Goal: Task Accomplishment & Management: Manage account settings

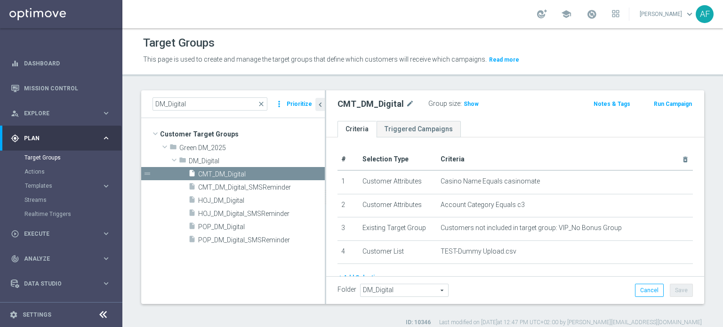
scroll to position [0, 0]
click at [269, 201] on span "HOJ_DM_Digital" at bounding box center [250, 200] width 104 height 8
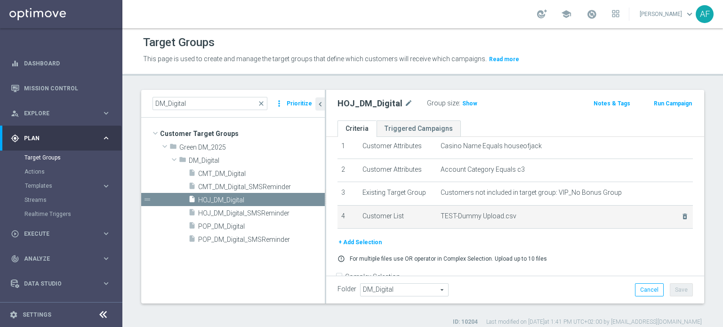
scroll to position [47, 0]
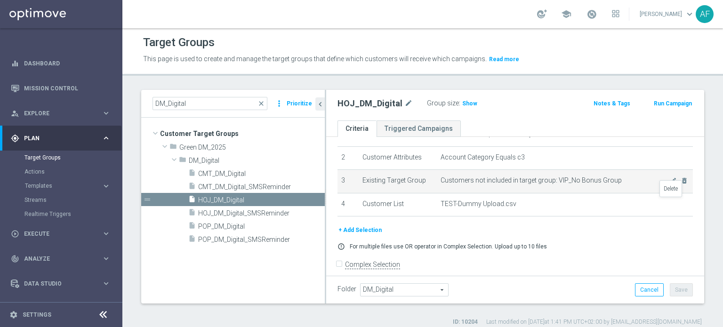
click at [0, 0] on icon "delete_forever" at bounding box center [0, 0] width 0 height 0
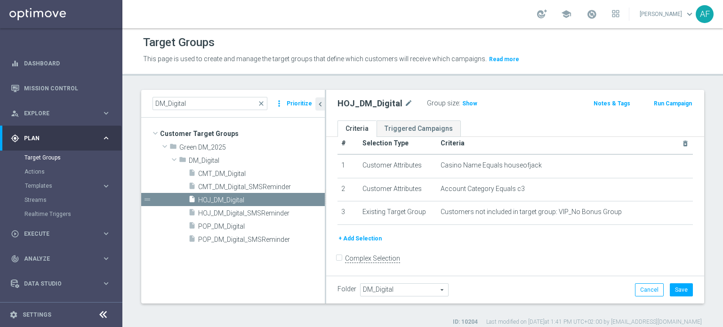
click at [371, 238] on button "+ Add Selection" at bounding box center [360, 239] width 45 height 10
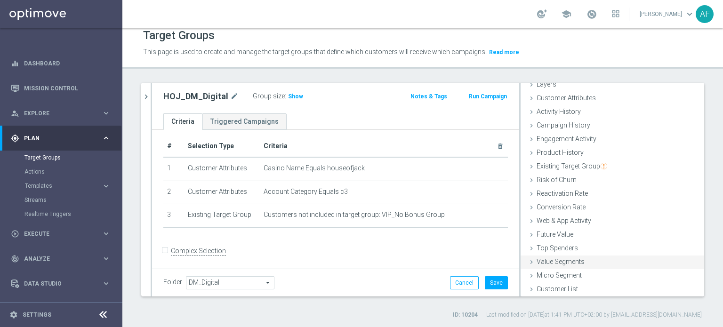
scroll to position [9, 0]
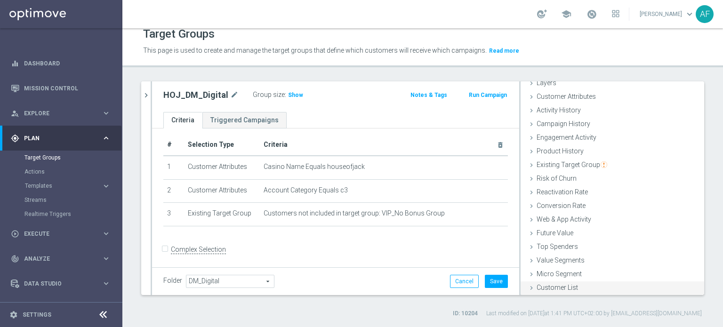
click at [553, 286] on span "Customer List" at bounding box center [557, 288] width 41 height 8
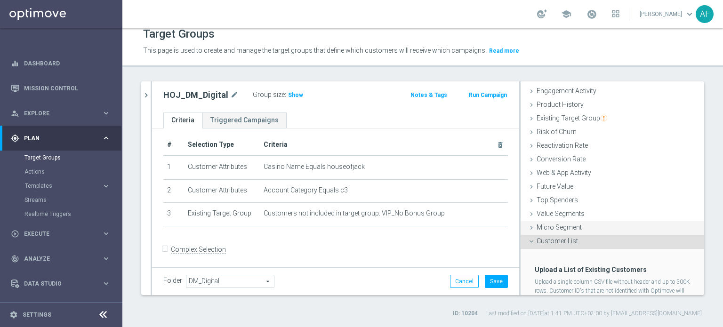
scroll to position [126, 0]
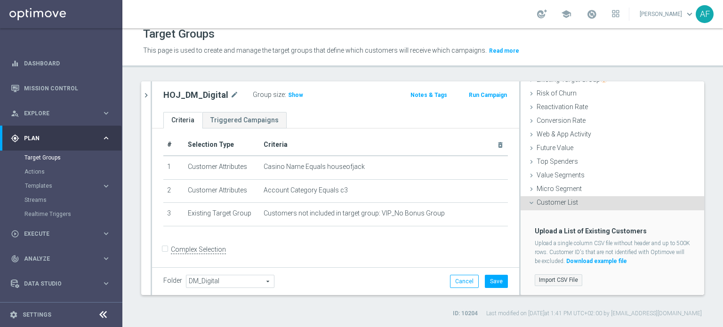
click at [555, 274] on label "Import CSV File" at bounding box center [559, 280] width 48 height 12
click at [0, 0] on input "Import CSV File" at bounding box center [0, 0] width 0 height 0
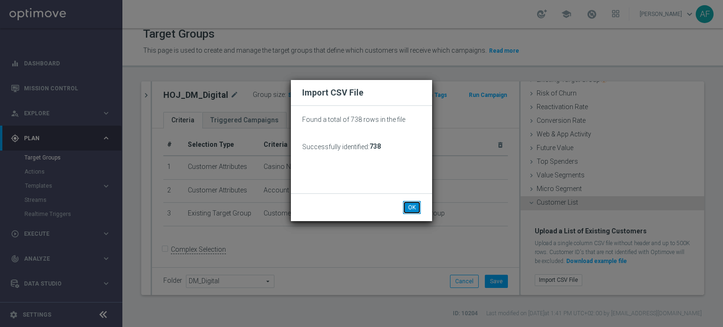
click at [411, 208] on button "OK" at bounding box center [412, 207] width 18 height 13
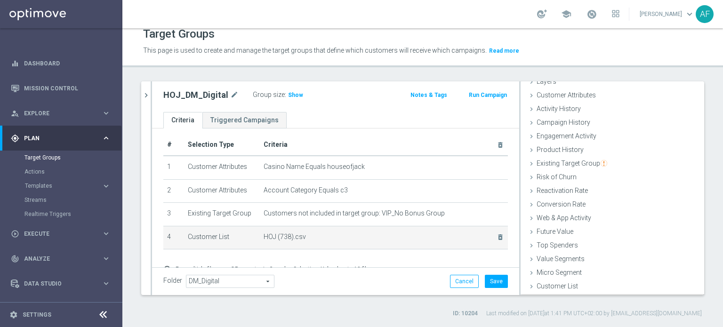
scroll to position [41, 0]
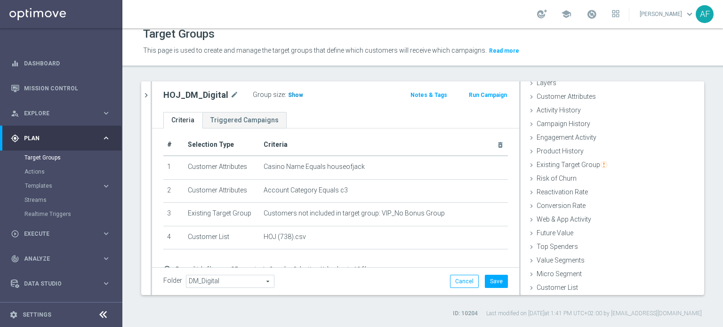
click at [295, 94] on span "Show" at bounding box center [295, 95] width 15 height 7
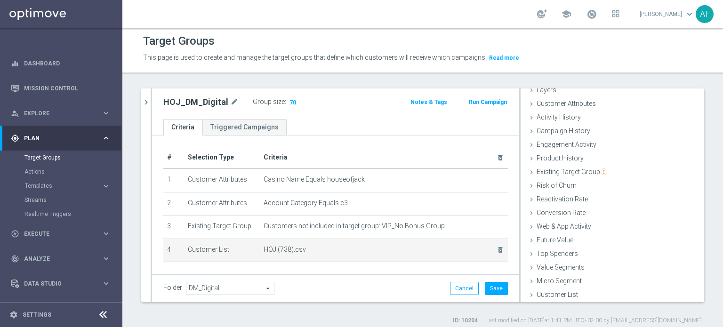
scroll to position [0, 0]
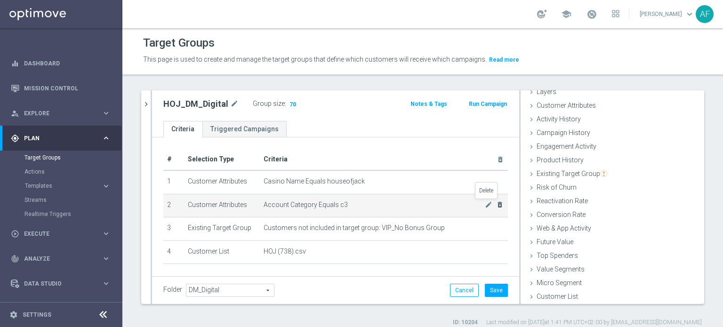
click at [496, 204] on icon "delete_forever" at bounding box center [500, 205] width 8 height 8
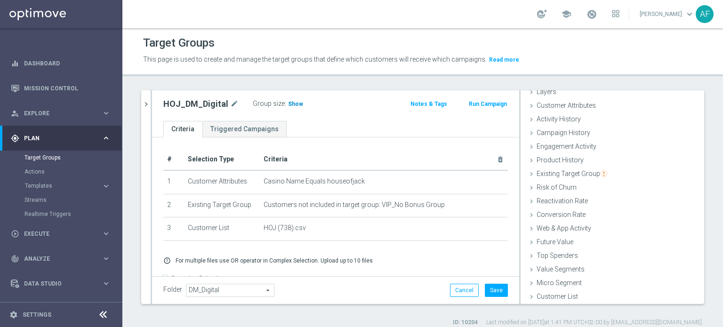
click at [293, 103] on span "Show" at bounding box center [295, 104] width 15 height 7
click at [459, 290] on button "Cancel" at bounding box center [464, 290] width 29 height 13
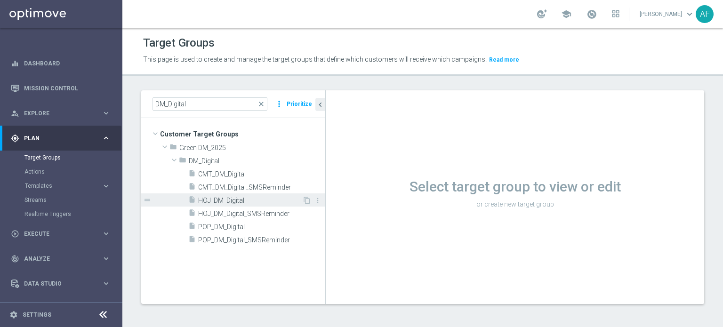
click at [243, 198] on span "HOJ_DM_Digital" at bounding box center [250, 201] width 104 height 8
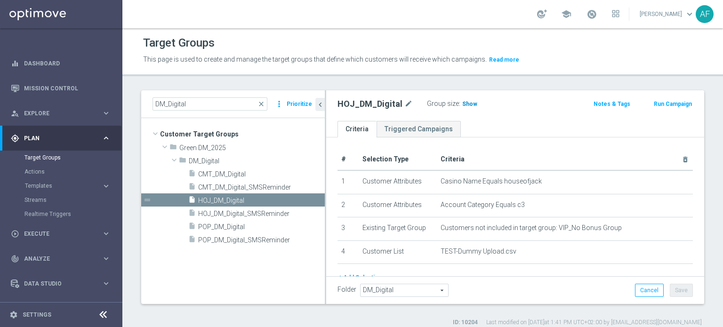
click at [468, 104] on span "Show" at bounding box center [469, 104] width 15 height 7
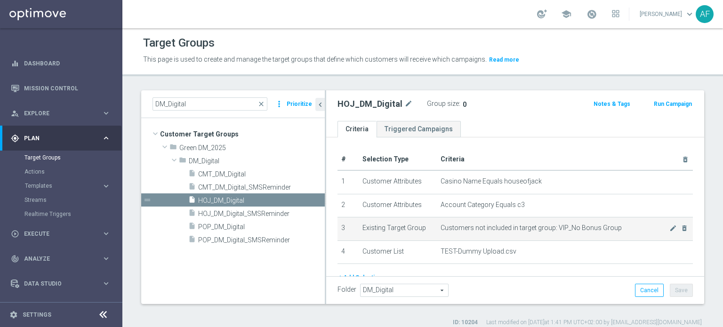
scroll to position [47, 0]
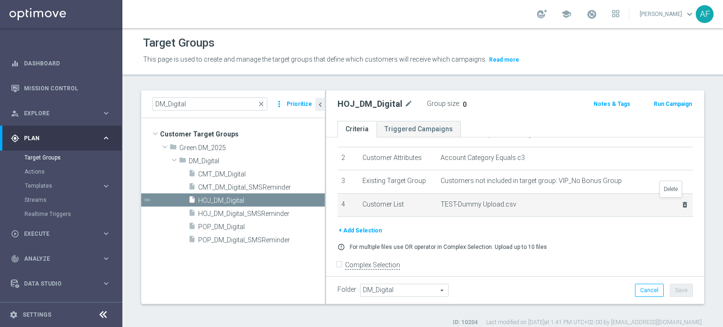
click at [681, 202] on icon "delete_forever" at bounding box center [685, 205] width 8 height 8
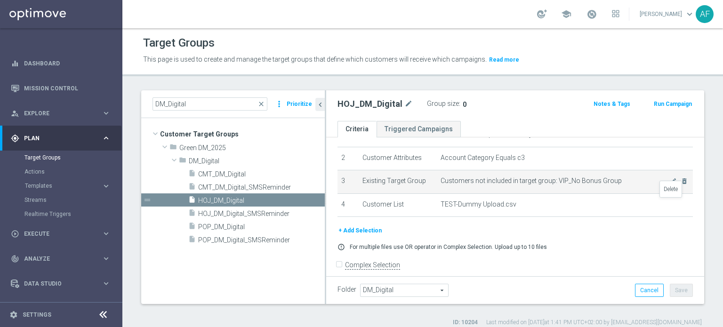
scroll to position [16, 0]
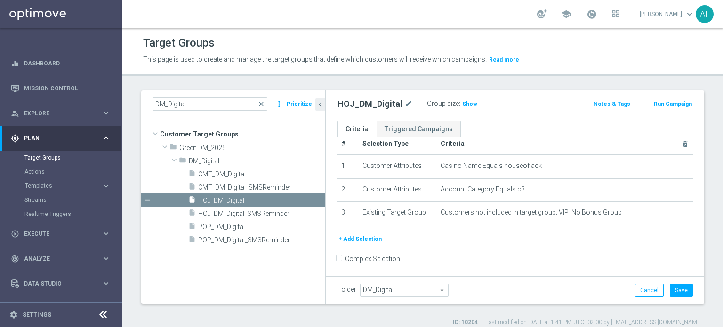
click at [371, 236] on button "+ Add Selection" at bounding box center [360, 239] width 45 height 10
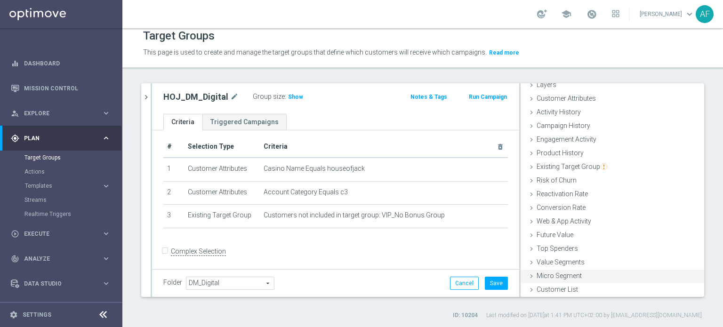
scroll to position [9, 0]
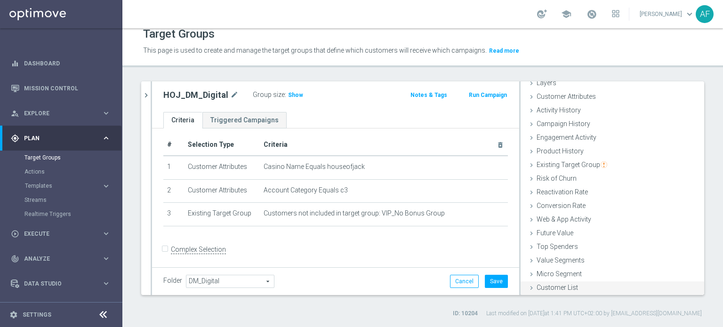
click at [556, 284] on span "Customer List" at bounding box center [557, 288] width 41 height 8
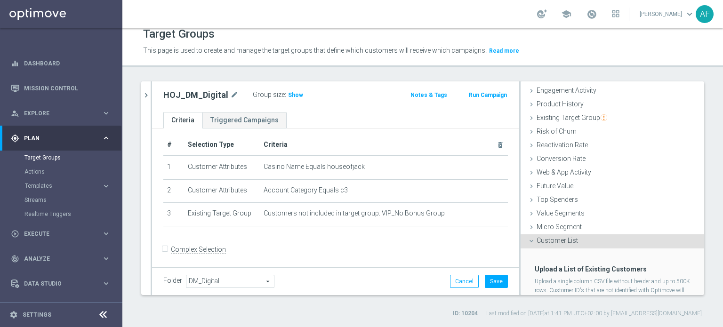
scroll to position [126, 0]
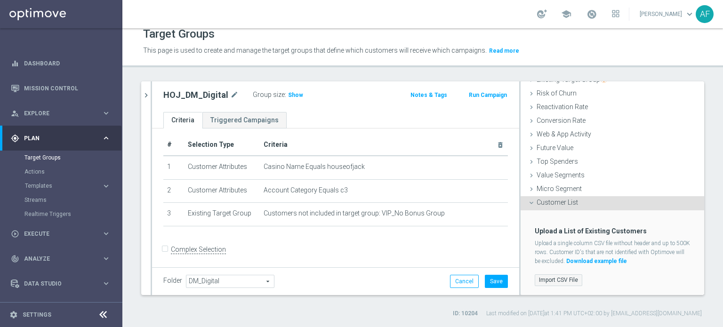
click at [561, 276] on label "Import CSV File" at bounding box center [559, 280] width 48 height 12
click at [0, 0] on input "Import CSV File" at bounding box center [0, 0] width 0 height 0
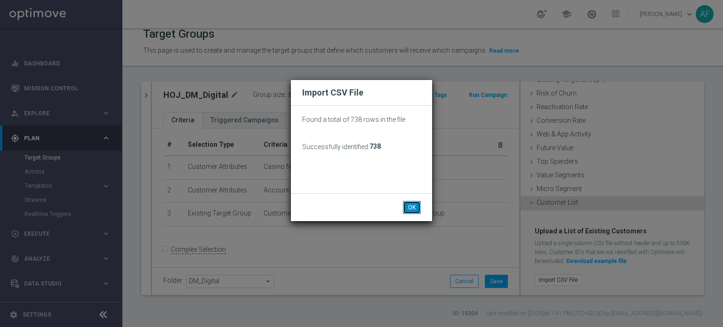
click at [411, 212] on button "OK" at bounding box center [412, 207] width 18 height 13
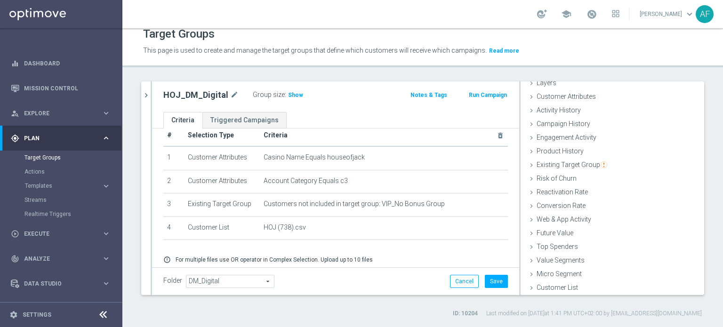
scroll to position [0, 0]
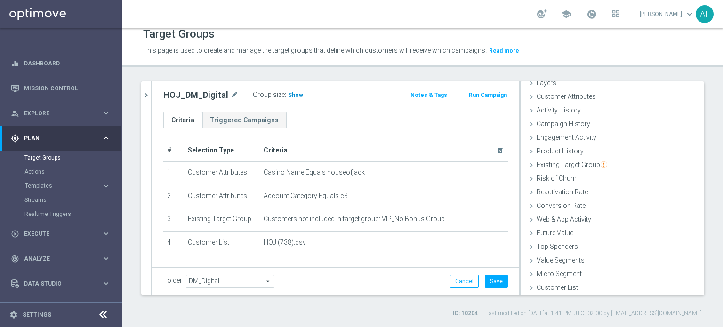
click at [295, 96] on span "Show" at bounding box center [295, 95] width 15 height 7
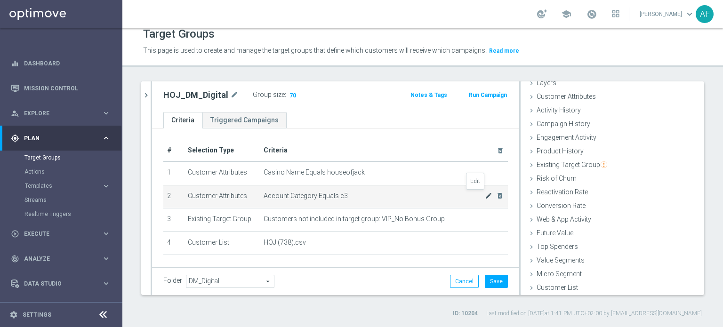
click at [485, 193] on icon "mode_edit" at bounding box center [489, 196] width 8 height 8
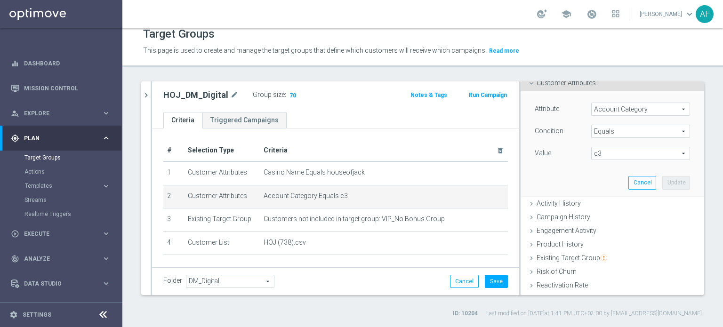
scroll to position [53, 0]
click at [602, 156] on span "c3" at bounding box center [641, 155] width 98 height 12
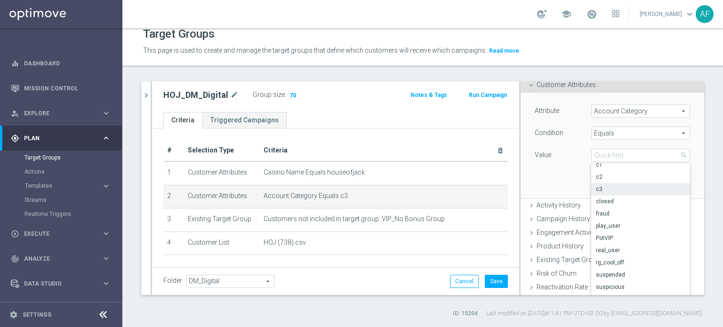
scroll to position [17, 0]
click at [614, 222] on span "play_user" at bounding box center [640, 226] width 89 height 8
type input "play_user"
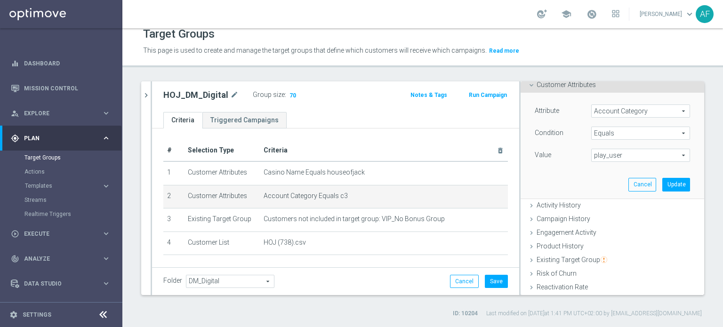
click at [635, 131] on span "Equals" at bounding box center [641, 133] width 98 height 12
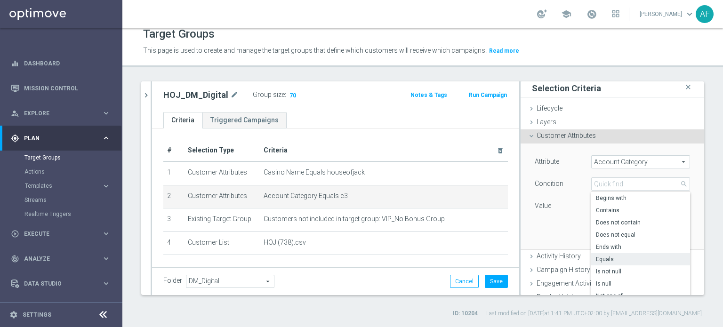
scroll to position [0, 0]
click at [594, 188] on input "search" at bounding box center [640, 185] width 99 height 13
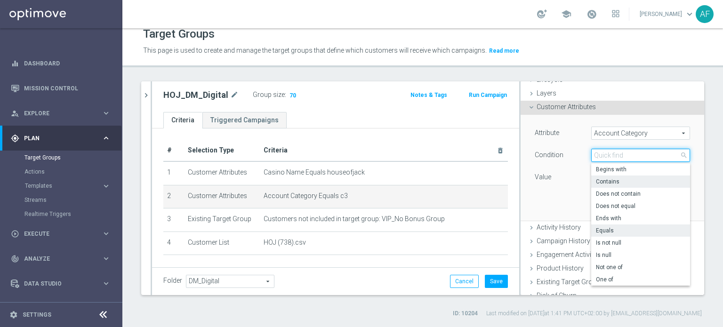
scroll to position [47, 0]
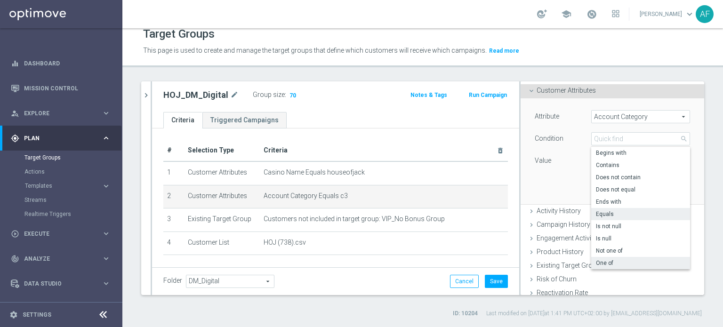
click at [608, 259] on span "One of" at bounding box center [640, 263] width 89 height 8
type input "One of"
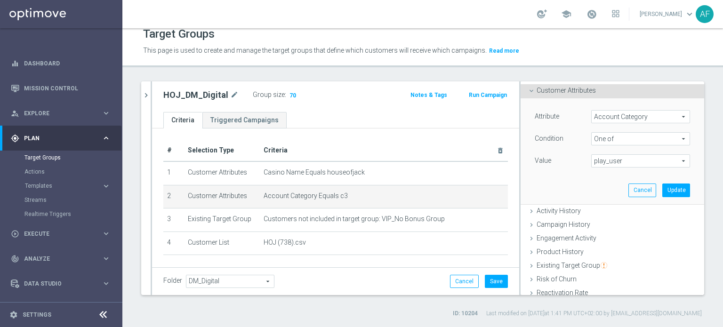
click at [612, 161] on span "play_user" at bounding box center [641, 161] width 98 height 12
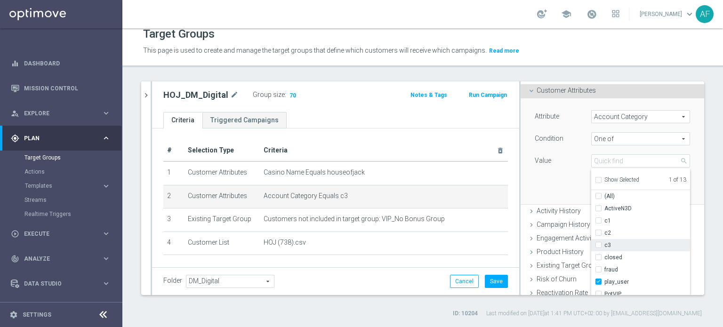
click at [598, 246] on input "c3" at bounding box center [601, 245] width 6 height 6
checkbox input "true"
type input "Selected 2 of 13"
click at [491, 281] on button "Save" at bounding box center [496, 281] width 23 height 13
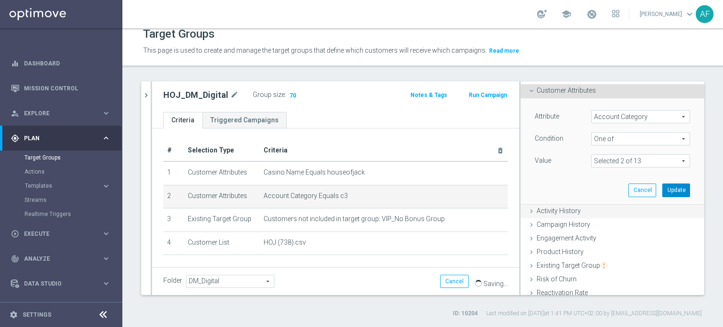
drag, startPoint x: 657, startPoint y: 188, endPoint x: 652, endPoint y: 189, distance: 5.3
click at [662, 188] on button "Update" at bounding box center [676, 190] width 28 height 13
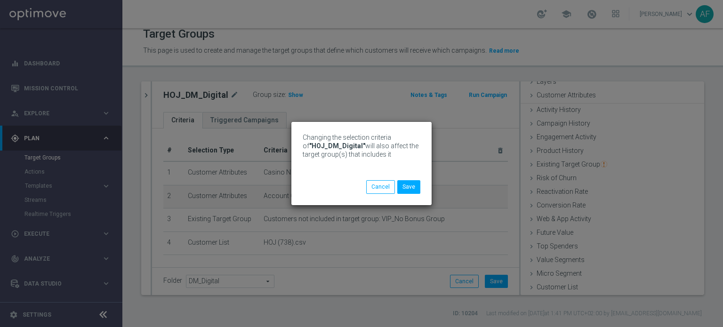
scroll to position [41, 0]
click at [386, 186] on button "Cancel" at bounding box center [380, 186] width 29 height 13
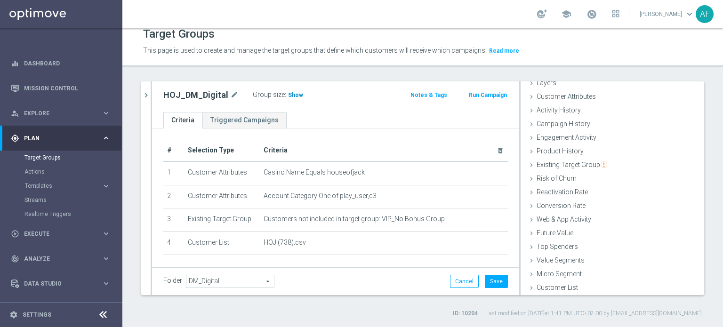
click at [288, 93] on span "Show" at bounding box center [295, 95] width 15 height 7
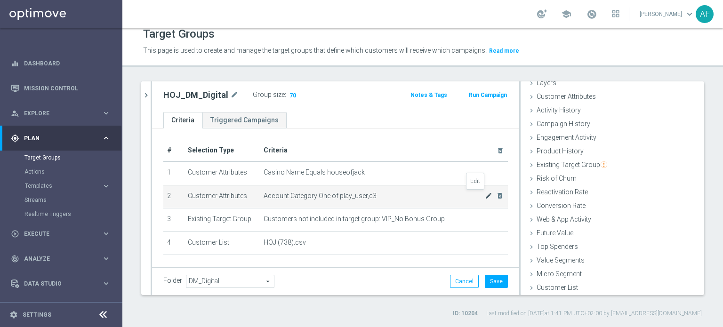
click at [485, 196] on icon "mode_edit" at bounding box center [489, 196] width 8 height 8
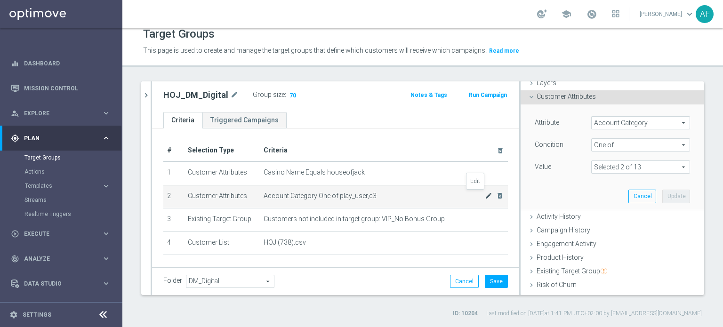
scroll to position [47, 0]
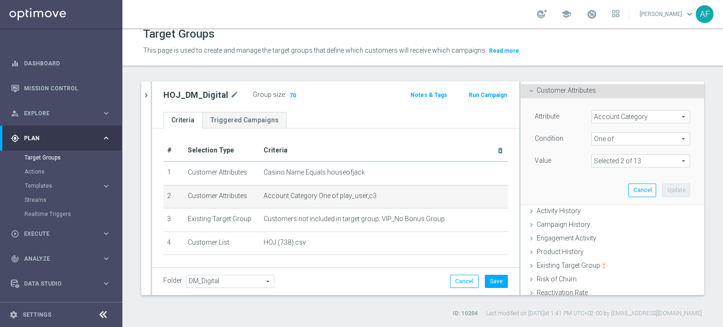
click at [613, 141] on span "One of" at bounding box center [641, 139] width 98 height 12
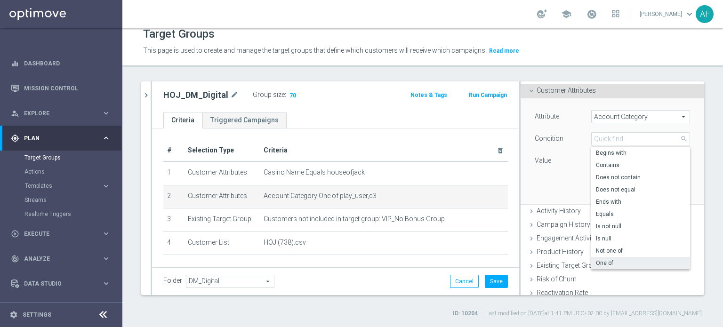
drag, startPoint x: 564, startPoint y: 150, endPoint x: 582, endPoint y: 157, distance: 19.8
click at [565, 150] on div "Attribute Account Category Account Category arrow_drop_down search Condition On…" at bounding box center [612, 139] width 155 height 59
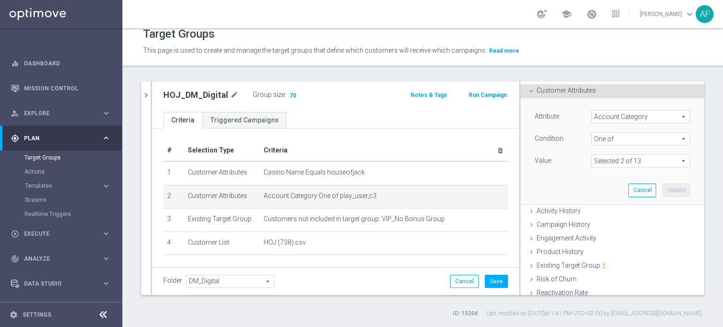
click at [606, 163] on span at bounding box center [641, 161] width 98 height 12
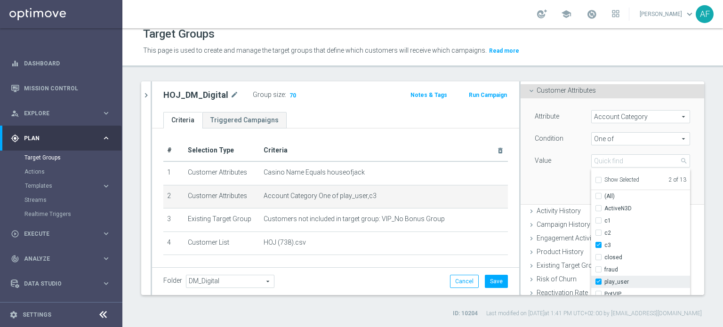
click at [605, 279] on label "play_user" at bounding box center [648, 282] width 86 height 12
click at [598, 279] on input "play_user" at bounding box center [601, 282] width 6 height 6
checkbox input "false"
type input "c3"
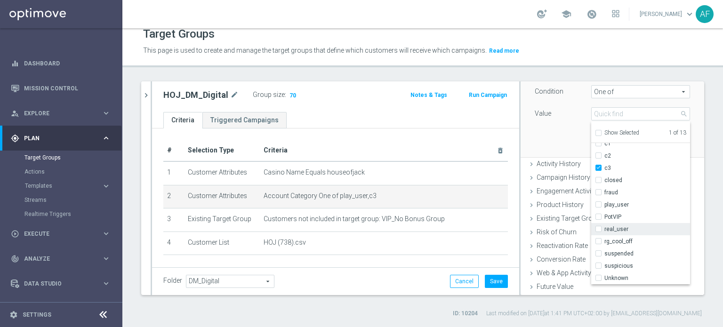
click at [605, 228] on label "real_user" at bounding box center [648, 229] width 86 height 12
click at [598, 228] on input "real_user" at bounding box center [601, 229] width 6 height 6
checkbox input "true"
type input "Selected 2 of 13"
click at [563, 144] on div "Attribute Account Category Account Category arrow_drop_down search Condition On…" at bounding box center [612, 103] width 169 height 105
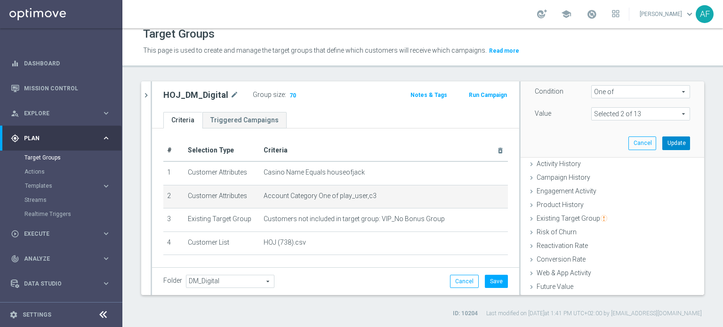
click at [662, 142] on button "Update" at bounding box center [676, 143] width 28 height 13
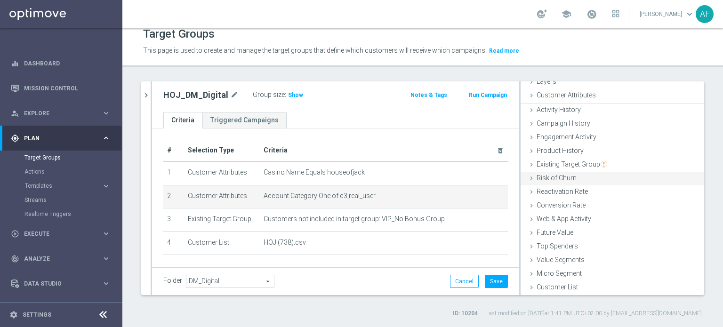
scroll to position [41, 0]
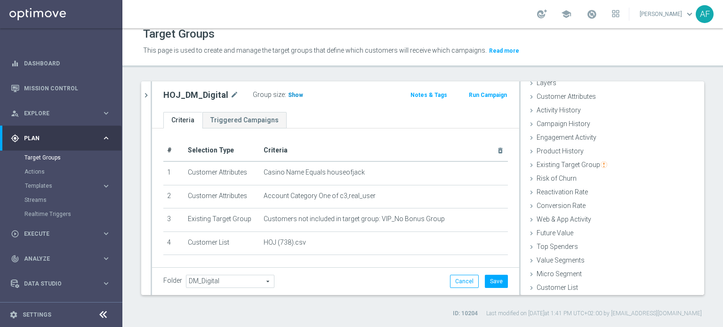
drag, startPoint x: 299, startPoint y: 96, endPoint x: 294, endPoint y: 96, distance: 5.7
click at [299, 96] on div "Group size : Show" at bounding box center [300, 94] width 94 height 11
click at [293, 96] on span "Show" at bounding box center [295, 95] width 15 height 7
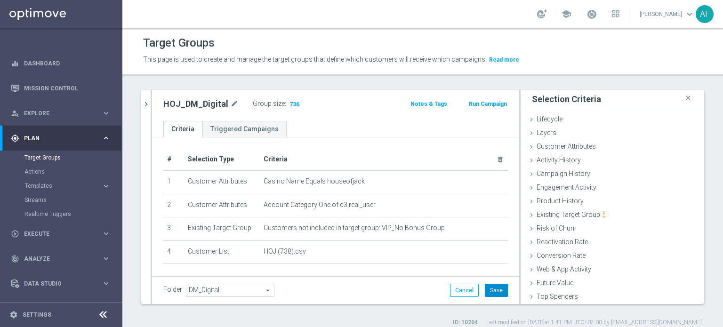
click at [492, 290] on button "Save" at bounding box center [496, 290] width 23 height 13
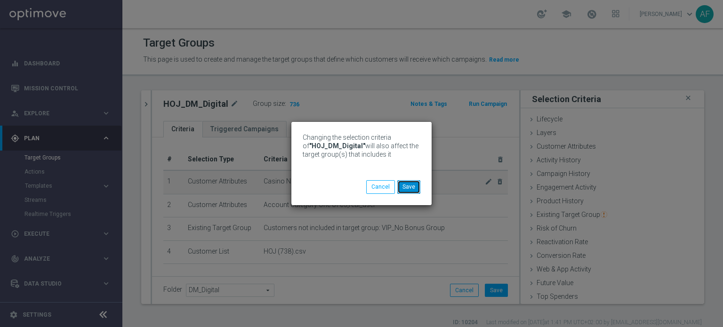
click at [411, 185] on button "Save" at bounding box center [408, 186] width 23 height 13
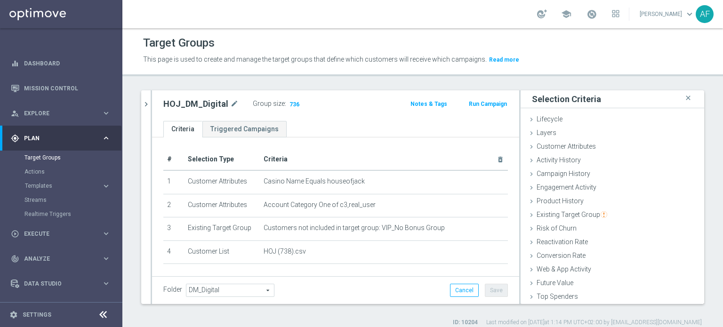
click at [92, 134] on div "gps_fixed Plan" at bounding box center [56, 138] width 91 height 8
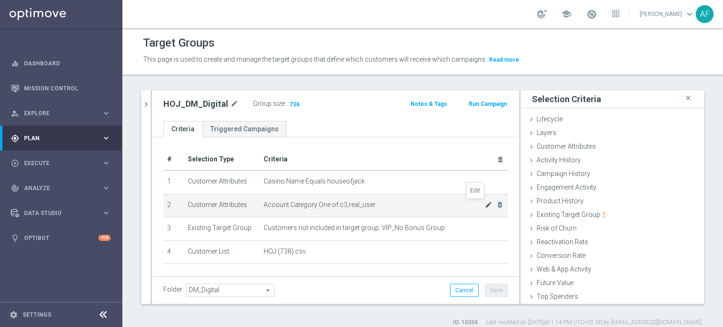
click at [485, 205] on icon "mode_edit" at bounding box center [489, 205] width 8 height 8
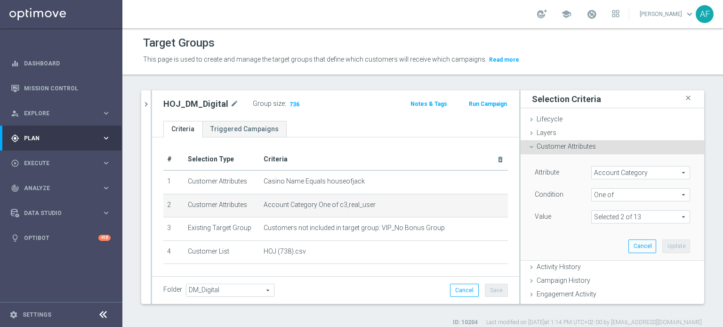
click at [606, 194] on span "One of" at bounding box center [641, 195] width 98 height 12
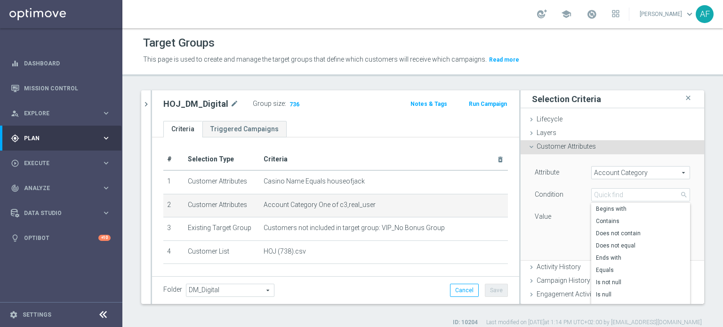
click at [572, 186] on div "Attribute Account Category Account Category arrow_drop_down search Condition On…" at bounding box center [612, 195] width 155 height 59
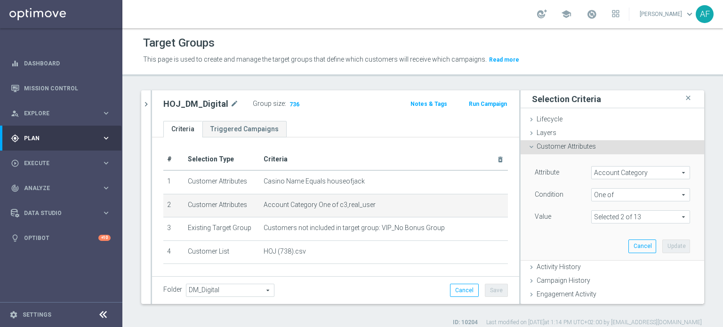
click at [608, 216] on span at bounding box center [641, 217] width 98 height 12
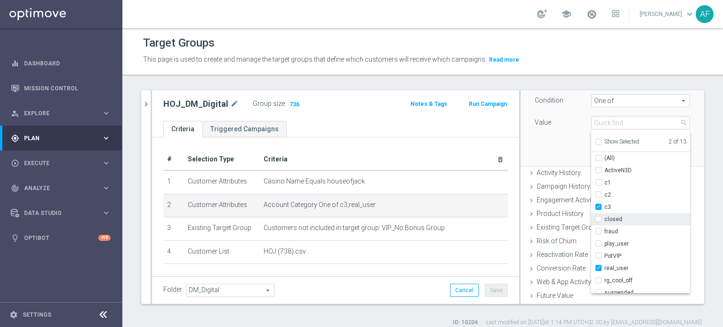
click at [605, 218] on label "closed" at bounding box center [648, 219] width 86 height 12
click at [598, 218] on input "closed" at bounding box center [601, 220] width 6 height 6
checkbox input "true"
type input "Selected 3 of 13"
click at [490, 132] on ul "Criteria Triggered Campaigns" at bounding box center [335, 129] width 367 height 16
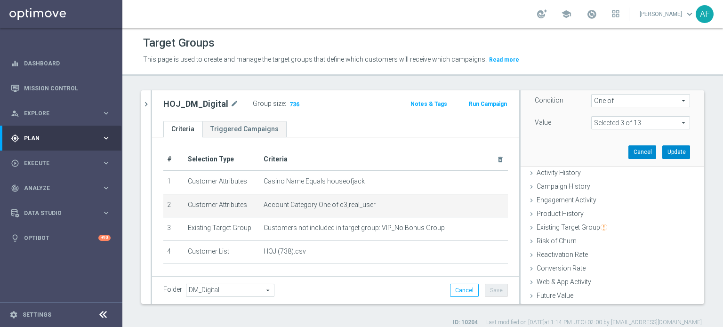
click at [662, 150] on button "Update" at bounding box center [676, 151] width 28 height 13
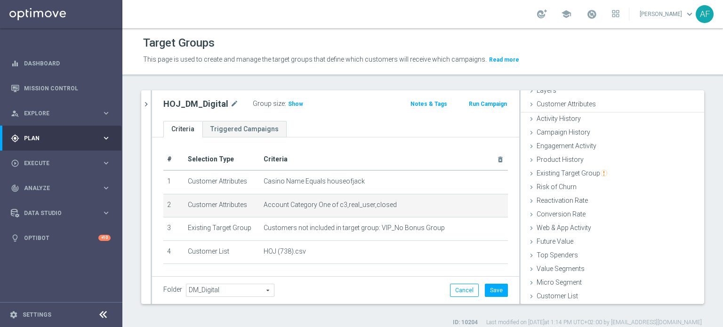
scroll to position [41, 0]
click at [292, 104] on span "Show" at bounding box center [295, 104] width 15 height 7
click at [485, 205] on icon "mode_edit" at bounding box center [489, 205] width 8 height 8
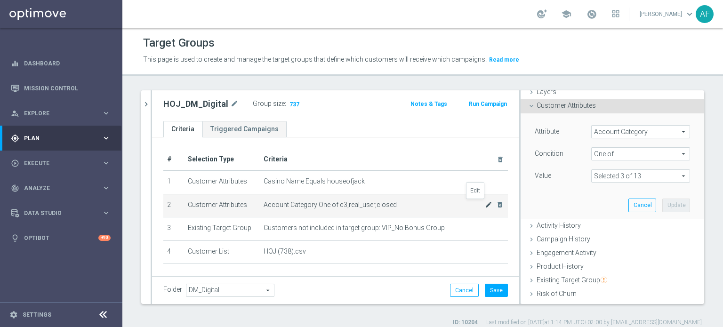
scroll to position [60, 0]
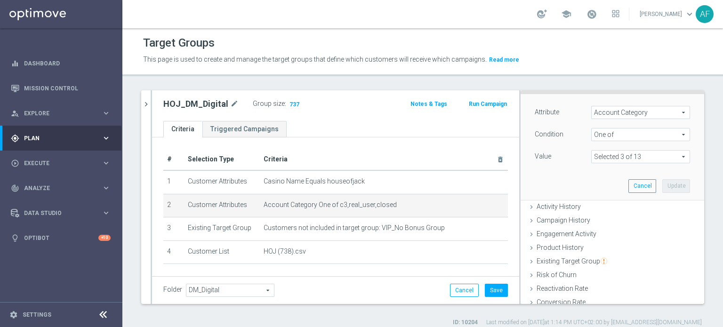
click at [607, 152] on span at bounding box center [641, 157] width 98 height 12
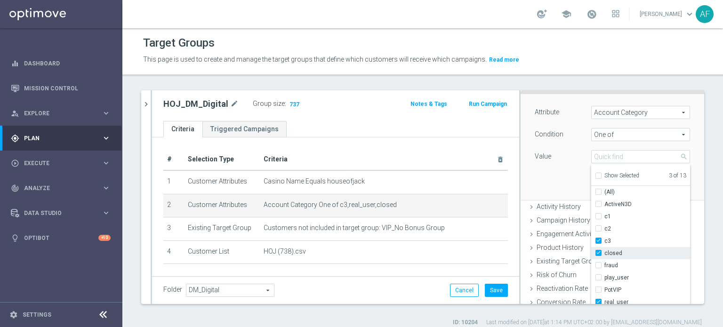
click at [605, 251] on label "closed" at bounding box center [648, 253] width 86 height 12
click at [598, 251] on input "closed" at bounding box center [601, 253] width 6 height 6
checkbox input "false"
type input "Selected 2 of 13"
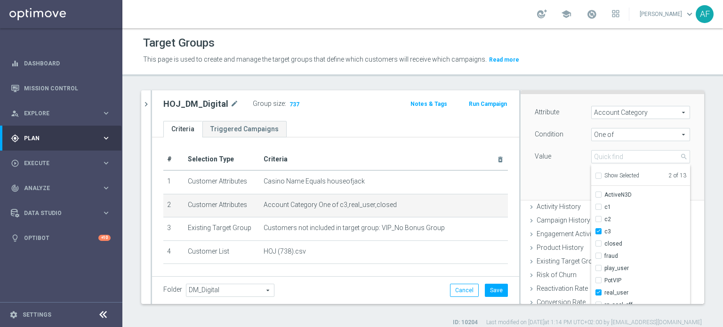
scroll to position [0, 0]
click at [707, 160] on div "DM_Digital close more_vert Prioritize Customer Target Groups library_add create…" at bounding box center [422, 208] width 601 height 236
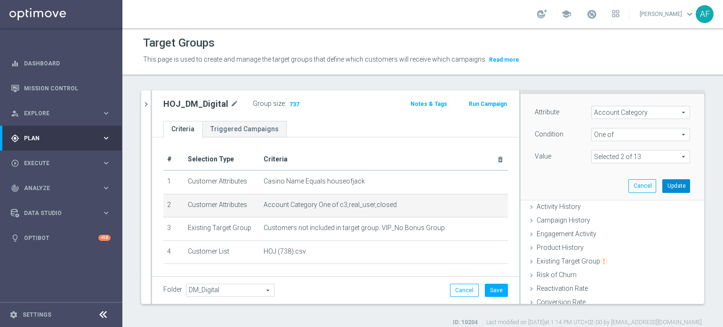
click at [662, 187] on button "Update" at bounding box center [676, 185] width 28 height 13
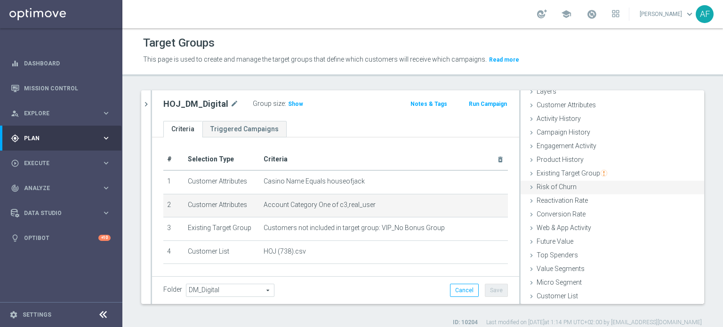
scroll to position [41, 0]
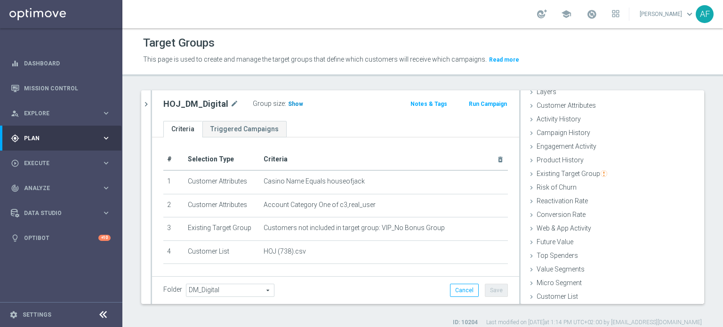
click at [296, 104] on span "Show" at bounding box center [295, 104] width 15 height 7
click at [145, 105] on icon "chevron_right" at bounding box center [146, 104] width 9 height 9
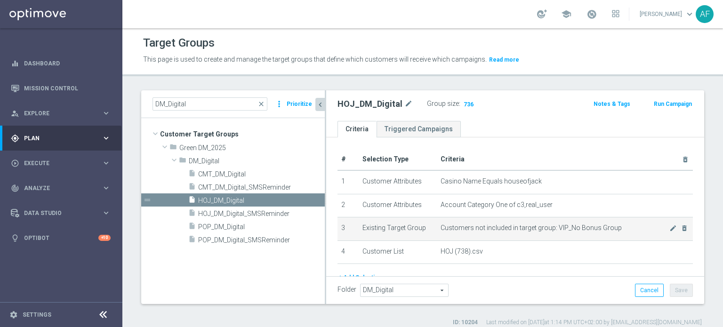
scroll to position [47, 0]
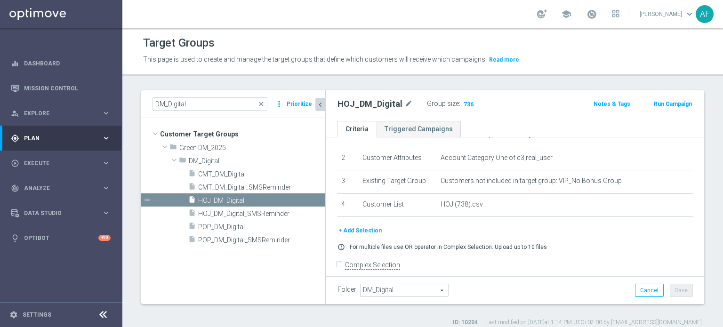
click at [361, 227] on button "+ Add Selection" at bounding box center [360, 231] width 45 height 10
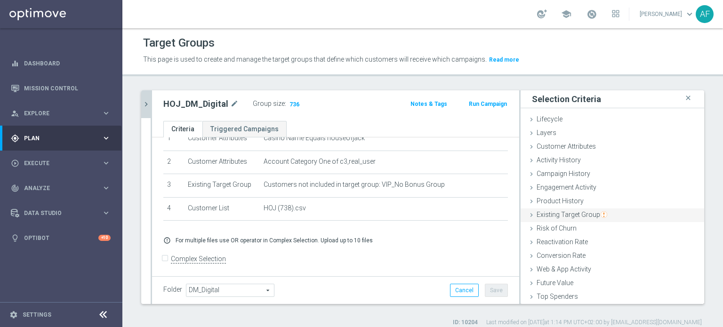
scroll to position [0, 0]
click at [559, 148] on span "Customer Attributes" at bounding box center [566, 147] width 59 height 8
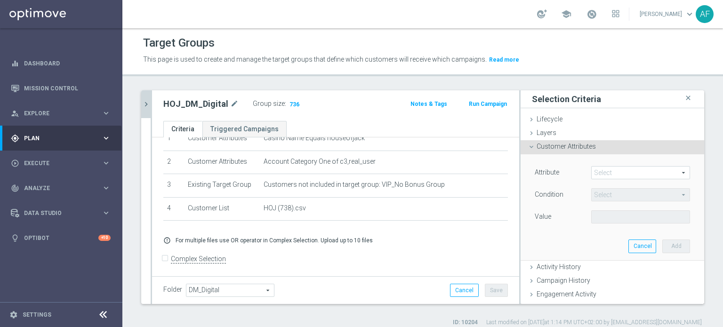
click at [611, 170] on span at bounding box center [641, 173] width 98 height 12
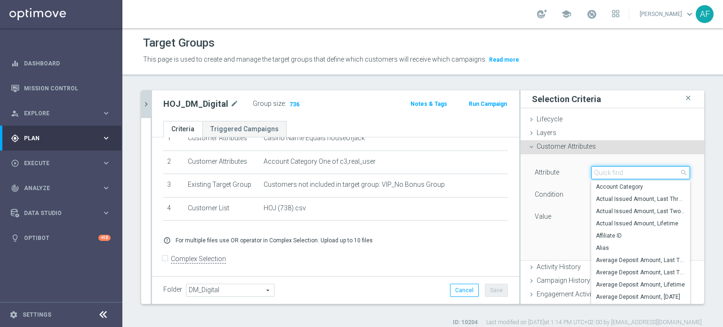
click at [611, 170] on input "search" at bounding box center [640, 172] width 99 height 13
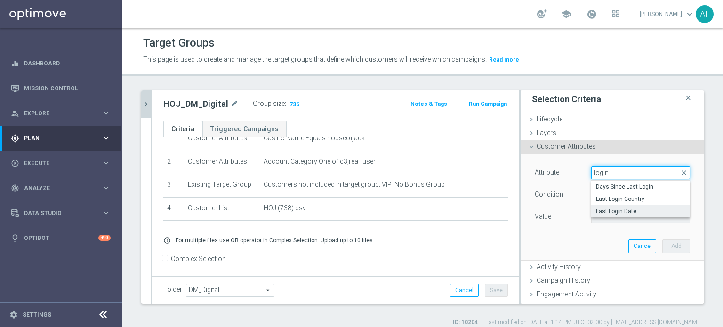
type input "login"
click at [611, 211] on span "Last Login Date" at bounding box center [640, 212] width 89 height 8
type input "Last Login Date"
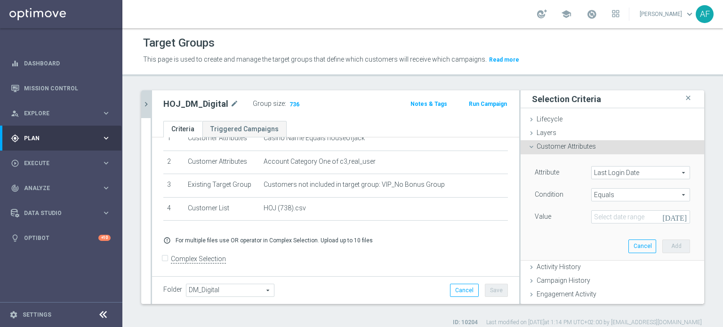
click at [613, 194] on span "Equals" at bounding box center [641, 195] width 98 height 12
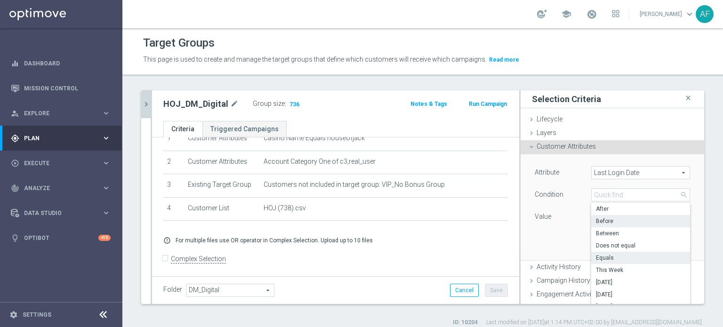
click at [613, 218] on span "Before" at bounding box center [640, 222] width 89 height 8
type input "Before"
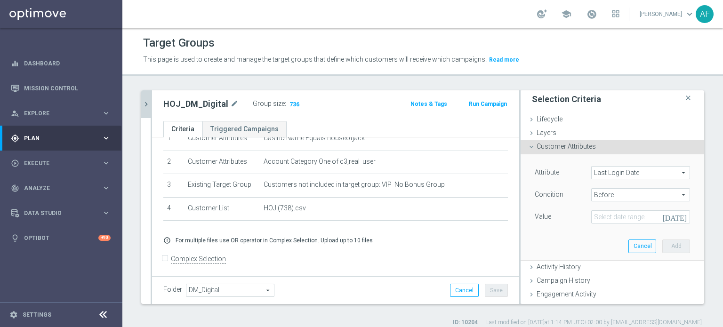
click at [670, 218] on icon "today" at bounding box center [676, 215] width 28 height 10
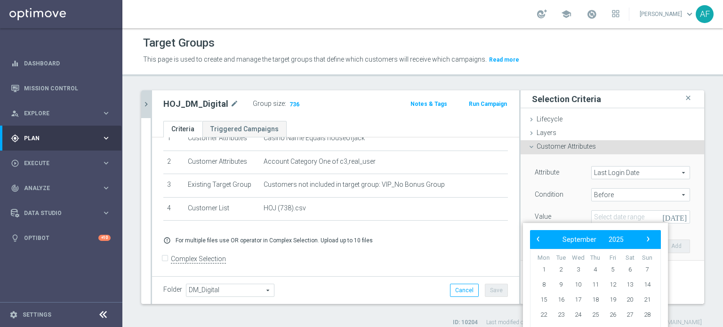
scroll to position [47, 0]
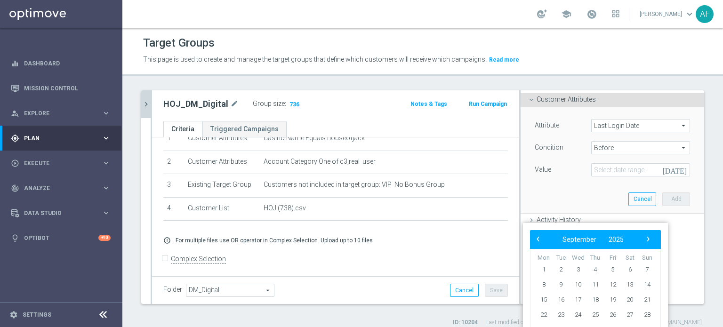
click at [660, 172] on div "today" at bounding box center [640, 169] width 99 height 13
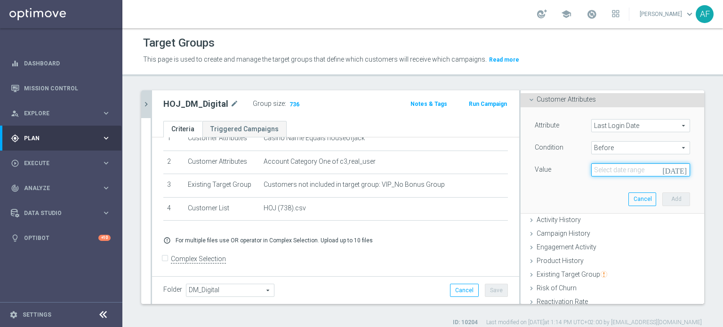
click at [661, 172] on input at bounding box center [640, 169] width 99 height 13
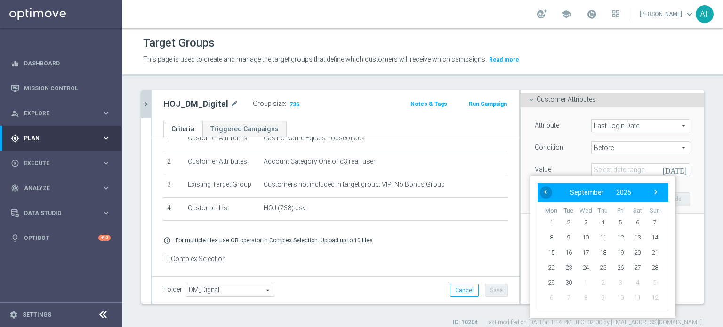
click at [543, 193] on span "‹" at bounding box center [546, 192] width 12 height 12
click at [620, 220] on span "1" at bounding box center [620, 222] width 15 height 15
type input "01 Aug 2025"
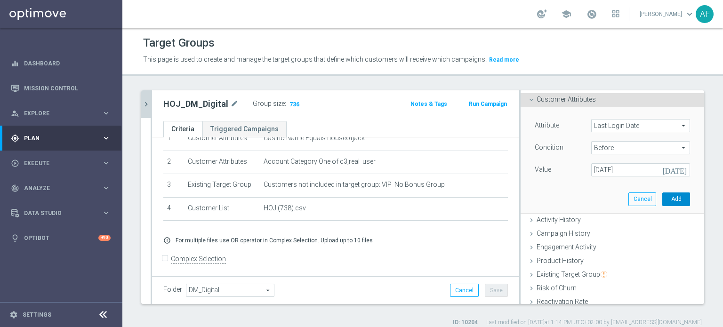
click at [662, 202] on button "Add" at bounding box center [676, 199] width 28 height 13
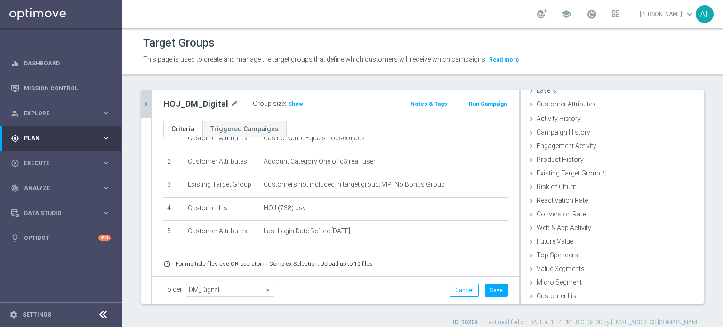
scroll to position [41, 0]
click at [293, 104] on span "Show" at bounding box center [295, 104] width 15 height 7
click at [489, 294] on button "Save" at bounding box center [496, 290] width 23 height 13
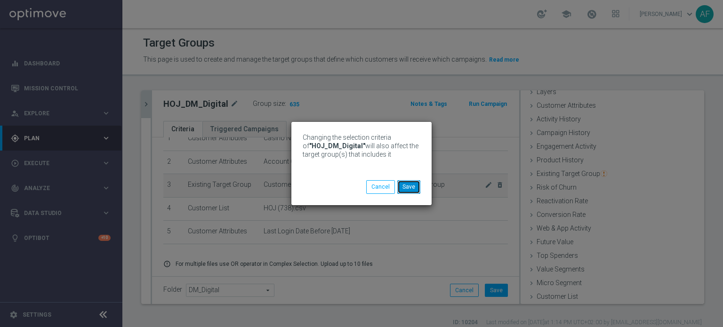
click at [408, 188] on button "Save" at bounding box center [408, 186] width 23 height 13
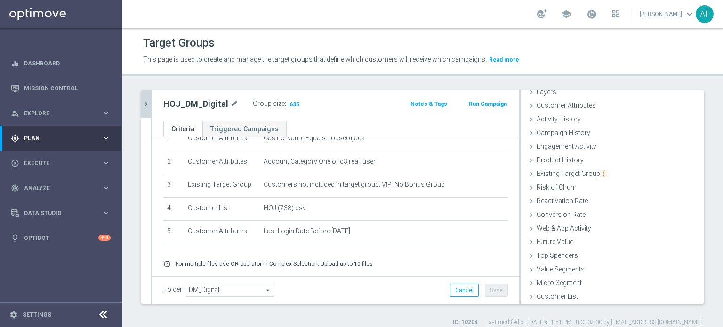
click at [145, 107] on icon "chevron_right" at bounding box center [146, 104] width 9 height 9
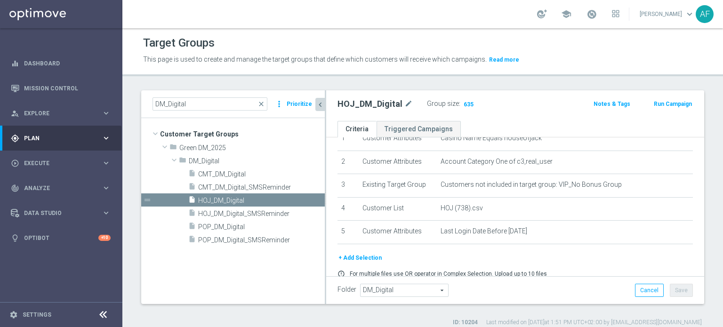
scroll to position [49, 0]
click at [257, 173] on span "CMT_DM_Digital" at bounding box center [250, 174] width 104 height 8
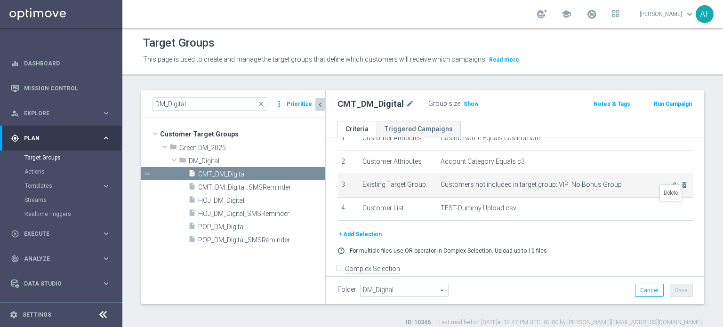
click at [0, 0] on icon "delete_forever" at bounding box center [0, 0] width 0 height 0
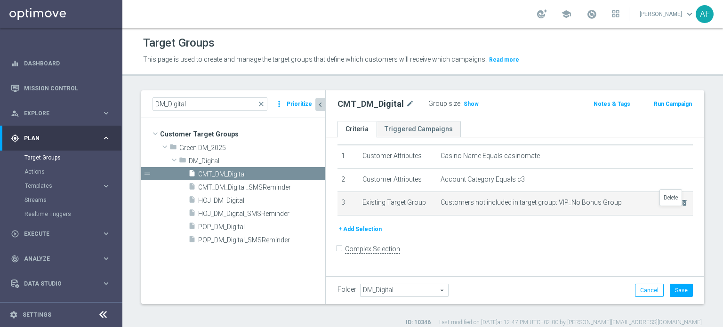
scroll to position [16, 0]
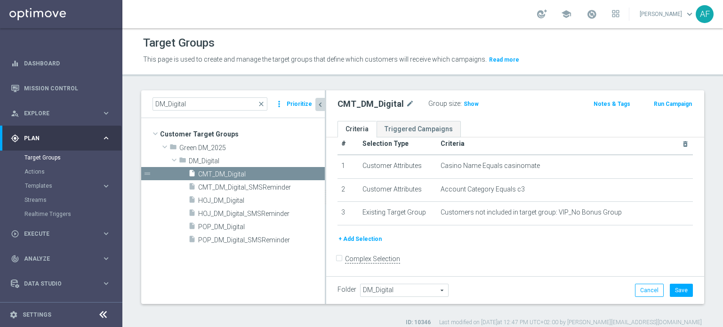
click at [370, 236] on button "+ Add Selection" at bounding box center [360, 239] width 45 height 10
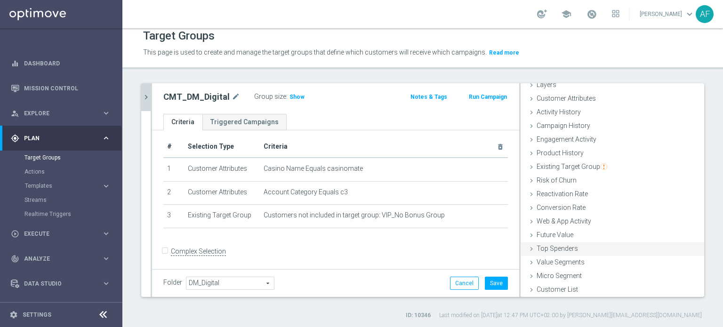
scroll to position [9, 0]
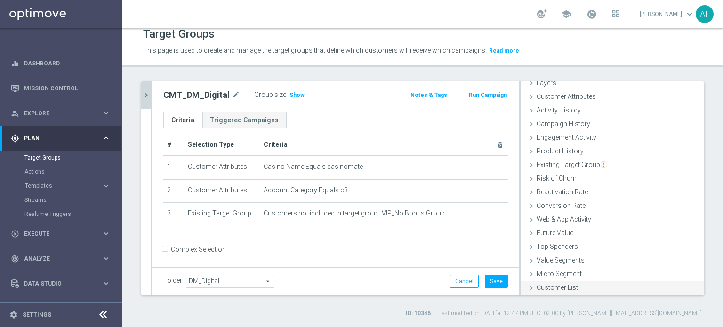
click at [557, 289] on span "Customer List" at bounding box center [557, 288] width 41 height 8
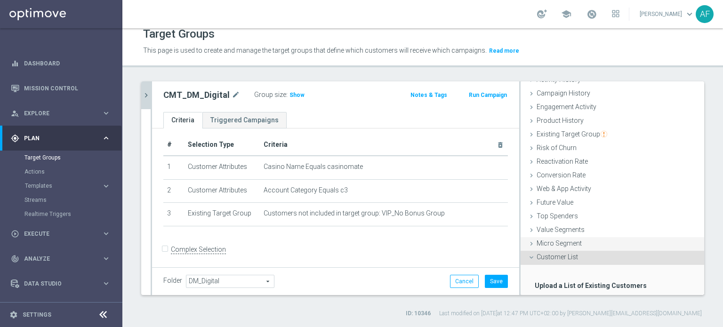
scroll to position [126, 0]
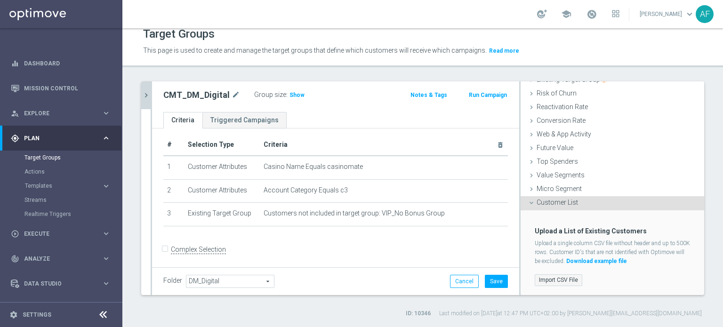
click at [561, 278] on label "Import CSV File" at bounding box center [559, 280] width 48 height 12
click at [0, 0] on input "Import CSV File" at bounding box center [0, 0] width 0 height 0
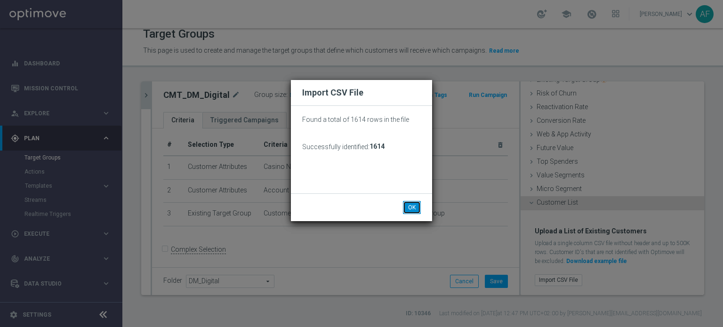
click at [413, 208] on button "OK" at bounding box center [412, 207] width 18 height 13
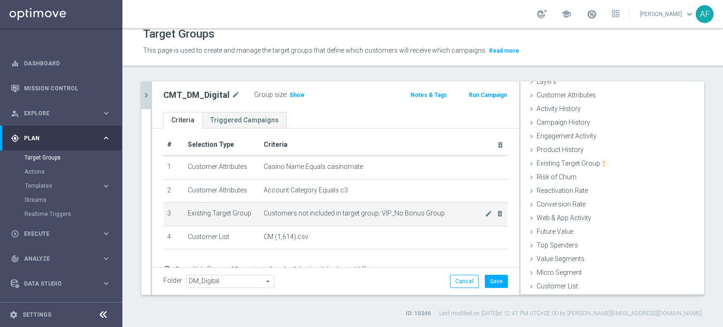
scroll to position [41, 0]
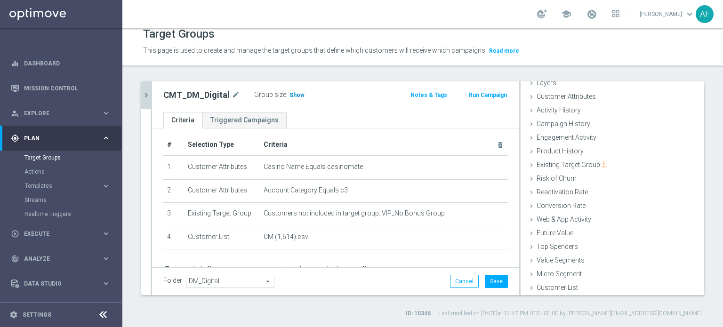
click at [292, 95] on span "Show" at bounding box center [297, 95] width 15 height 7
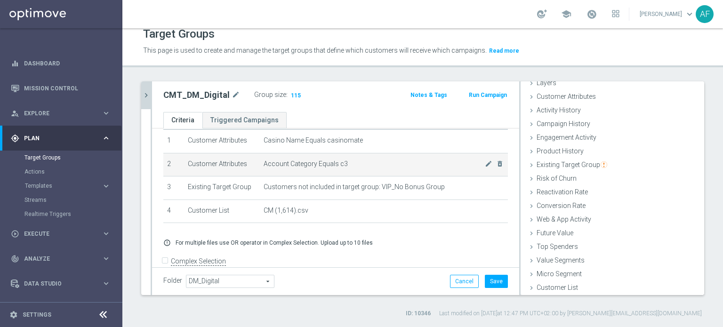
scroll to position [43, 0]
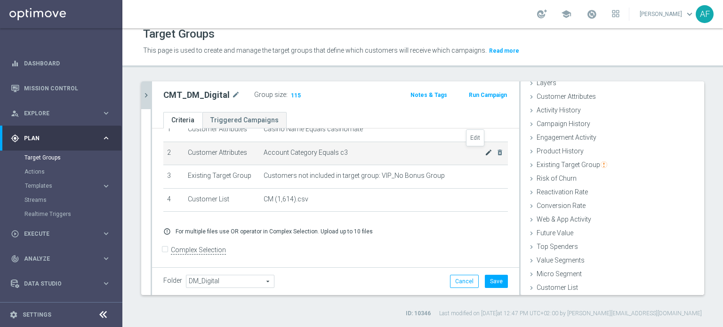
click at [485, 152] on icon "mode_edit" at bounding box center [489, 153] width 8 height 8
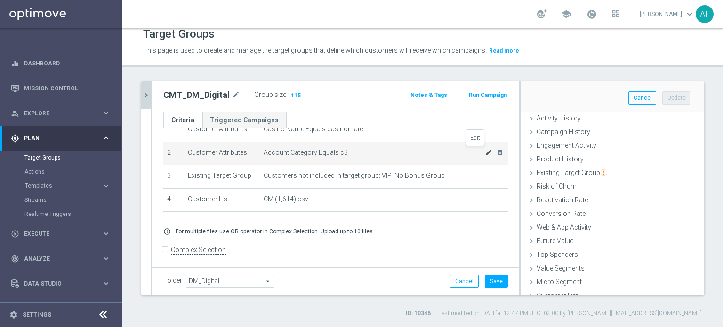
scroll to position [147, 0]
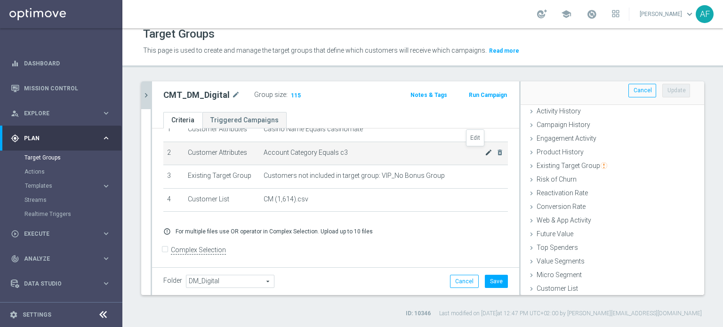
click at [485, 152] on icon "mode_edit" at bounding box center [489, 153] width 8 height 8
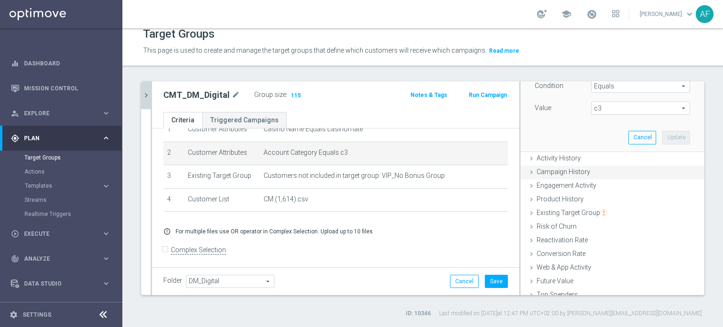
scroll to position [53, 0]
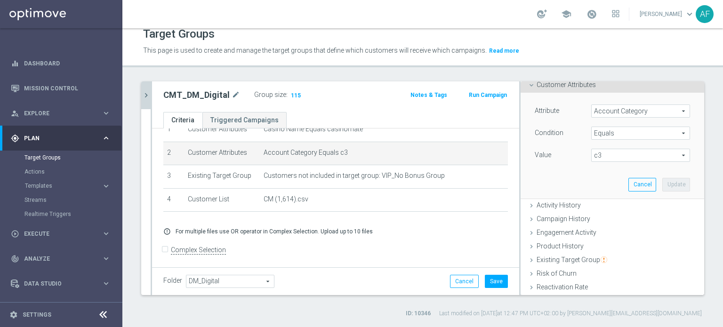
click at [608, 130] on span "Equals" at bounding box center [641, 133] width 98 height 12
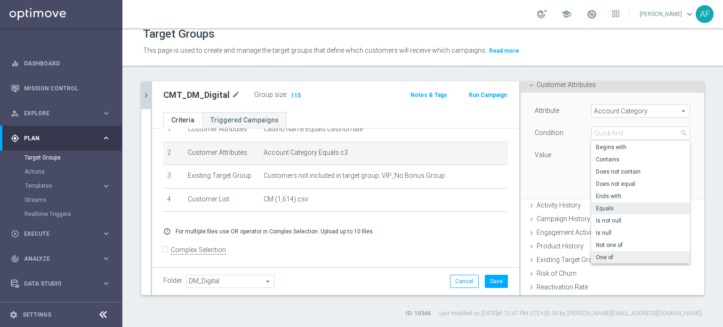
click at [607, 258] on span "One of" at bounding box center [640, 258] width 89 height 8
type input "One of"
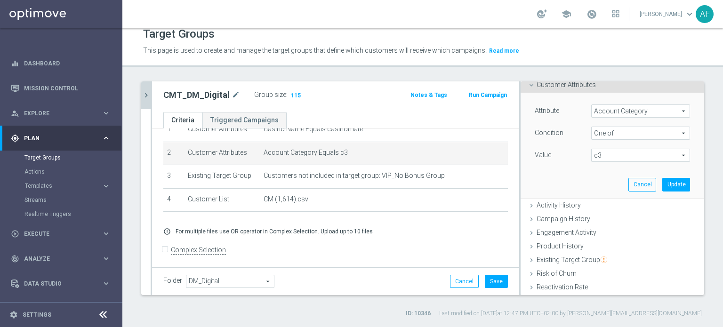
click at [609, 154] on span "c3" at bounding box center [641, 155] width 98 height 12
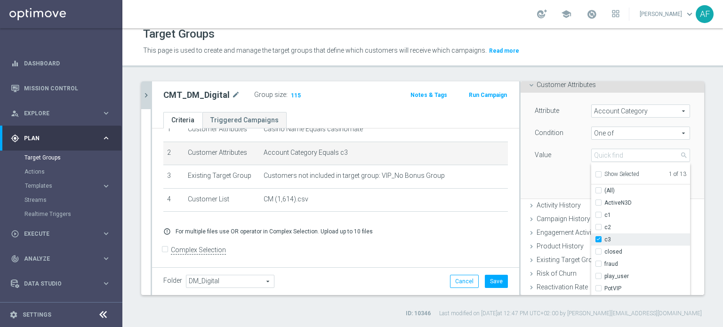
scroll to position [30, 0]
click at [598, 270] on input "real_user" at bounding box center [601, 271] width 6 height 6
checkbox input "true"
type input "Selected 2 of 13"
click at [544, 179] on div "Attribute Account Category Account Category arrow_drop_down search Condition On…" at bounding box center [612, 145] width 169 height 105
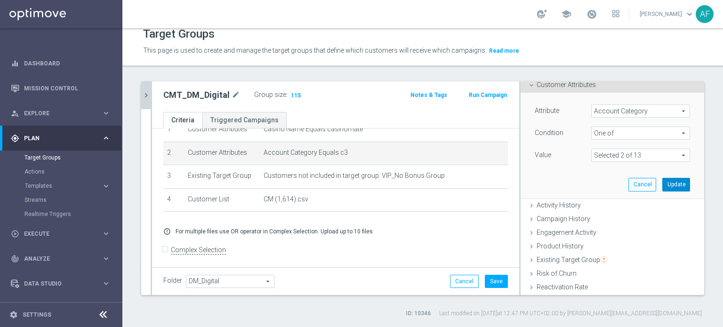
click at [662, 185] on button "Update" at bounding box center [676, 184] width 28 height 13
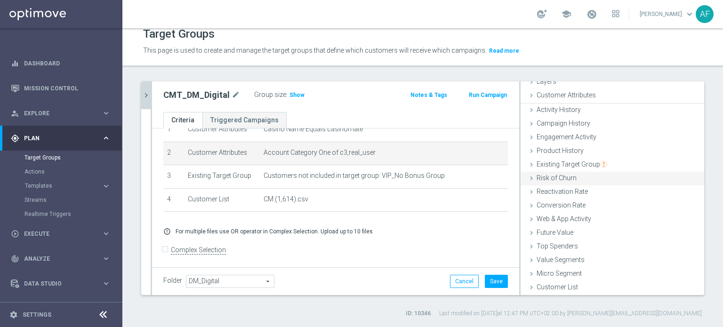
scroll to position [41, 0]
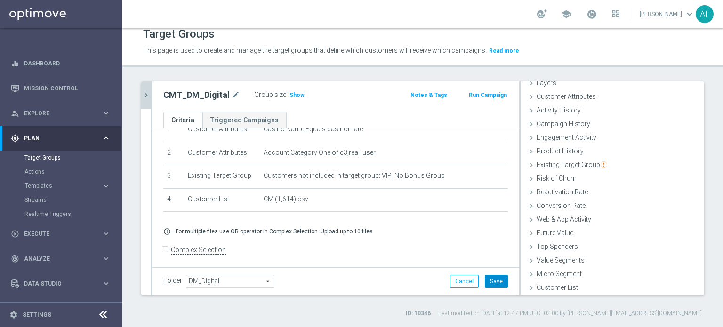
click at [489, 280] on button "Save" at bounding box center [496, 281] width 23 height 13
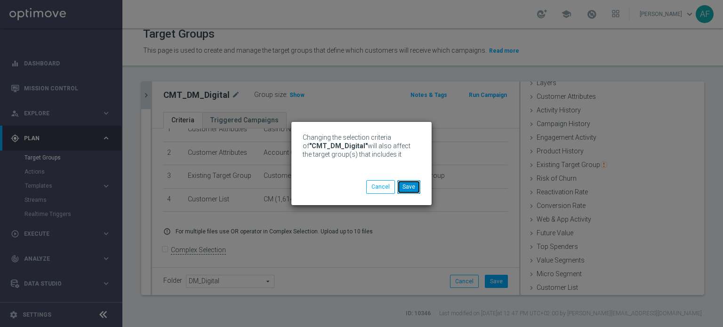
click at [409, 186] on button "Save" at bounding box center [408, 186] width 23 height 13
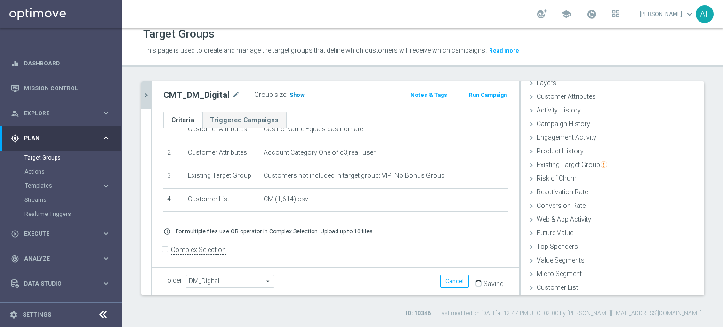
click at [290, 96] on span "Show" at bounding box center [297, 95] width 15 height 7
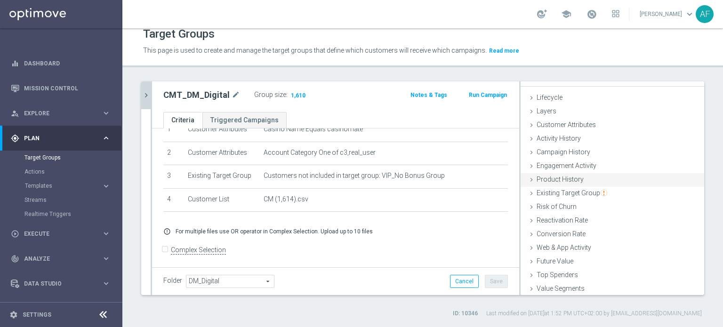
scroll to position [0, 0]
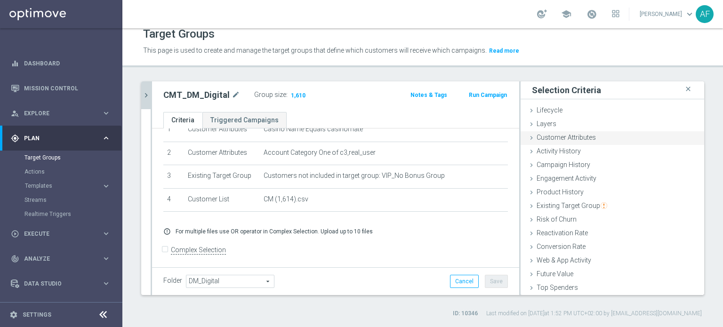
click at [565, 139] on span "Customer Attributes" at bounding box center [566, 138] width 59 height 8
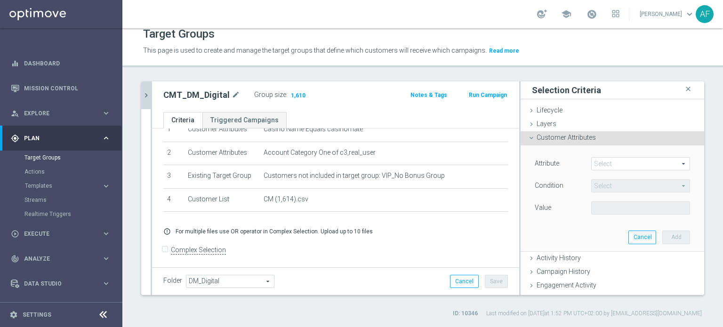
drag, startPoint x: 599, startPoint y: 160, endPoint x: 605, endPoint y: 160, distance: 6.1
click at [600, 160] on span at bounding box center [641, 164] width 98 height 12
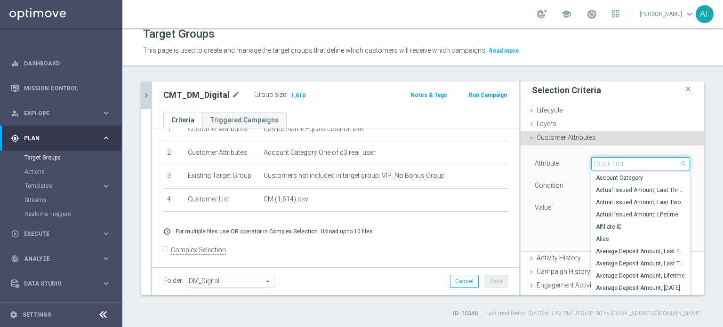
click at [606, 161] on input "search" at bounding box center [640, 163] width 99 height 13
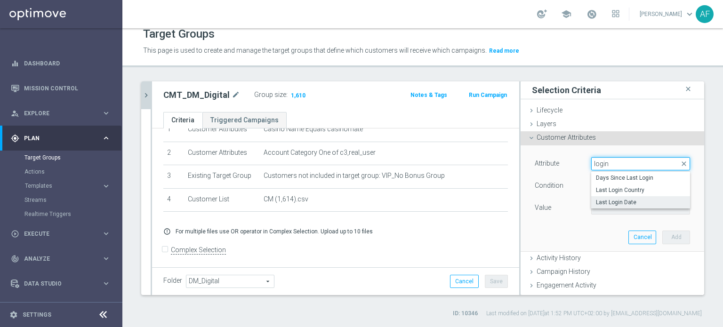
type input "login"
click at [617, 203] on span "Last Login Date" at bounding box center [640, 203] width 89 height 8
type input "Last Login Date"
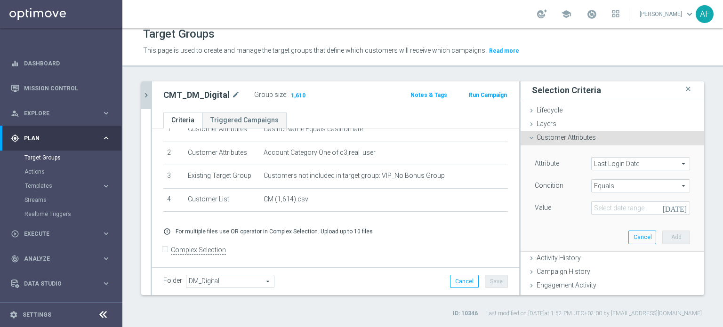
click at [612, 183] on span "Equals" at bounding box center [641, 186] width 98 height 12
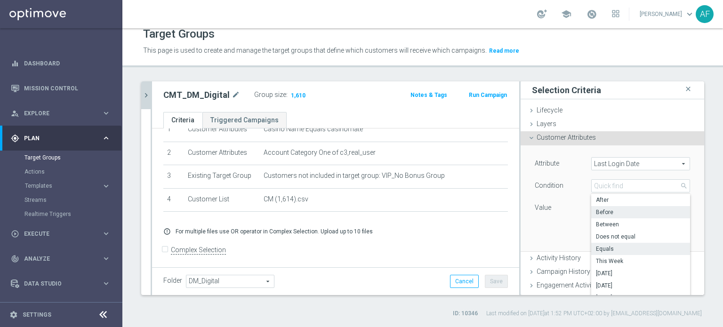
click at [616, 209] on span "Before" at bounding box center [640, 213] width 89 height 8
type input "Before"
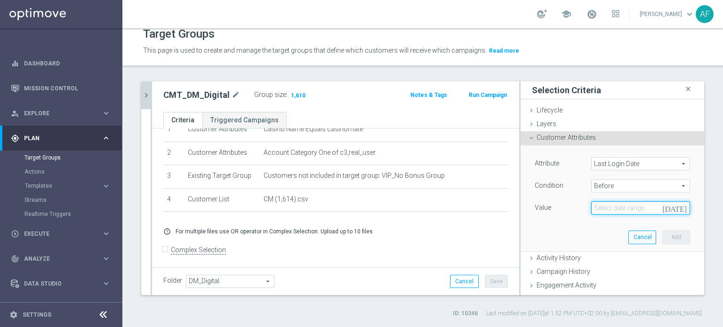
drag, startPoint x: 614, startPoint y: 207, endPoint x: 622, endPoint y: 207, distance: 8.0
click at [616, 207] on input at bounding box center [640, 208] width 99 height 13
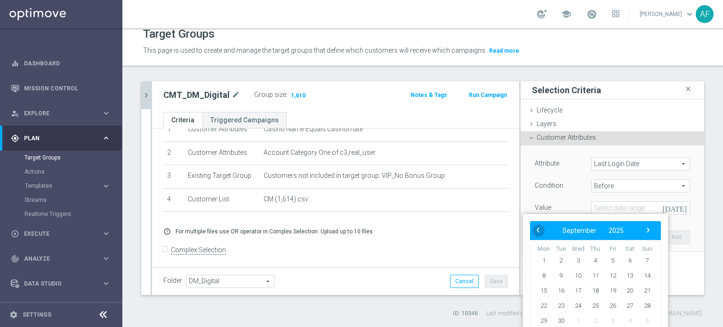
click at [542, 234] on span "‹" at bounding box center [538, 230] width 12 height 12
drag, startPoint x: 610, startPoint y: 259, endPoint x: 589, endPoint y: 234, distance: 32.8
click at [610, 259] on span "1" at bounding box center [612, 260] width 15 height 15
type input "01 Aug 2025"
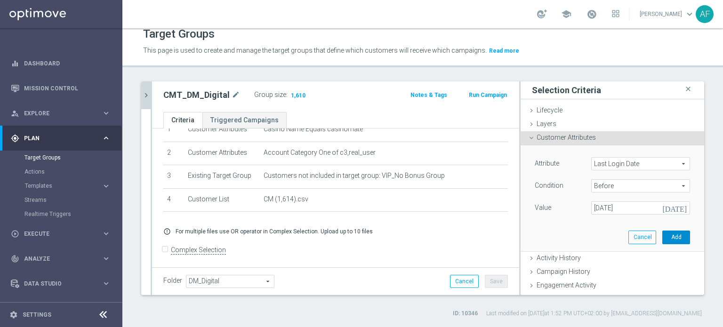
click at [662, 234] on button "Add" at bounding box center [676, 237] width 28 height 13
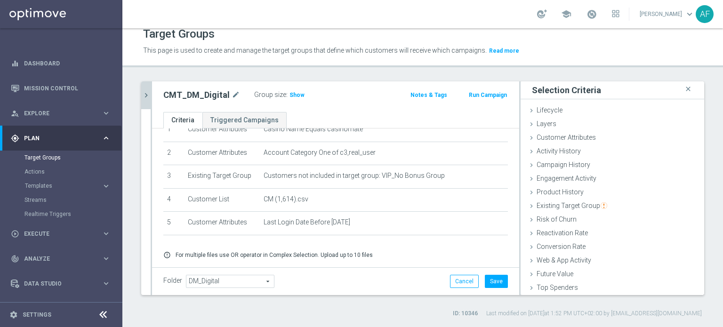
drag, startPoint x: 290, startPoint y: 96, endPoint x: 344, endPoint y: 110, distance: 56.4
click at [290, 96] on span "Show" at bounding box center [297, 95] width 15 height 7
click at [490, 279] on button "Save" at bounding box center [496, 281] width 23 height 13
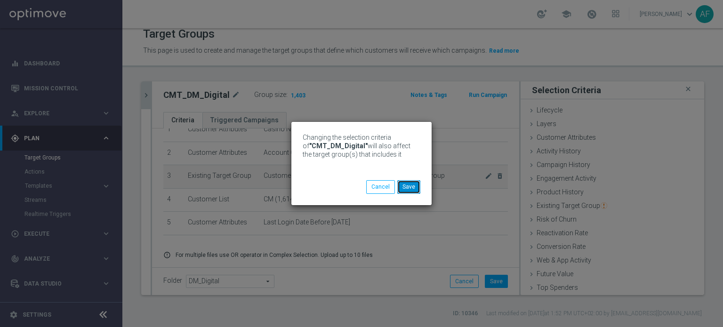
click at [417, 188] on button "Save" at bounding box center [408, 186] width 23 height 13
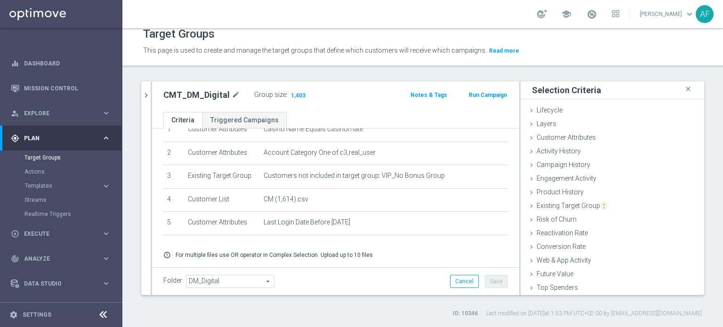
click at [145, 97] on icon "chevron_right" at bounding box center [146, 95] width 9 height 9
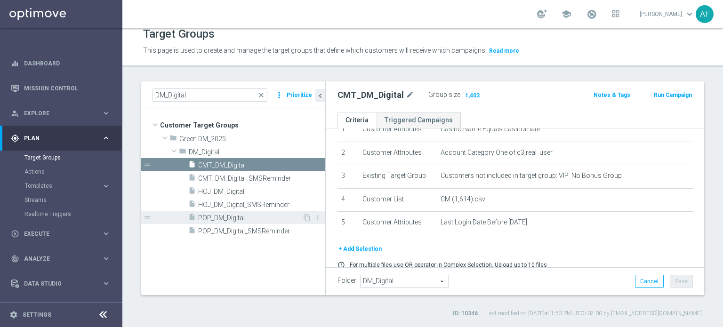
click at [238, 215] on span "POP_DM_Digital" at bounding box center [250, 218] width 104 height 8
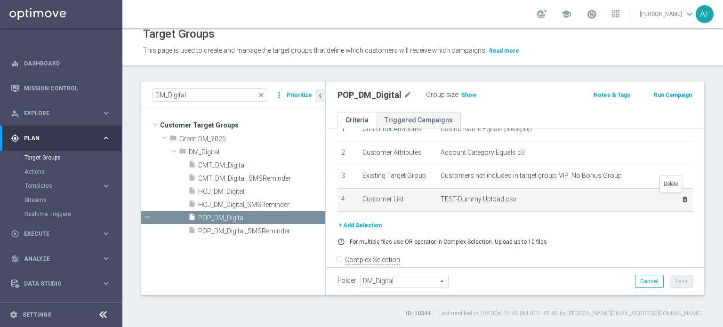
click at [681, 198] on icon "delete_forever" at bounding box center [685, 200] width 8 height 8
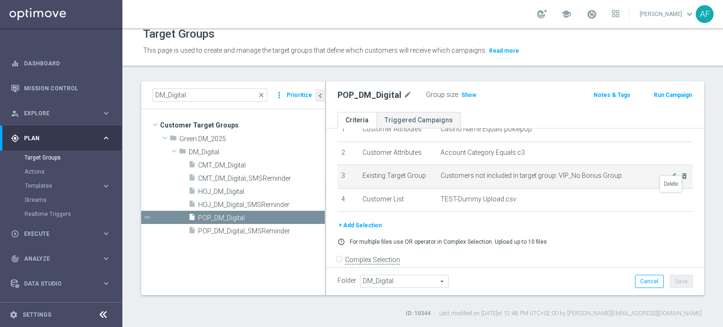
scroll to position [16, 0]
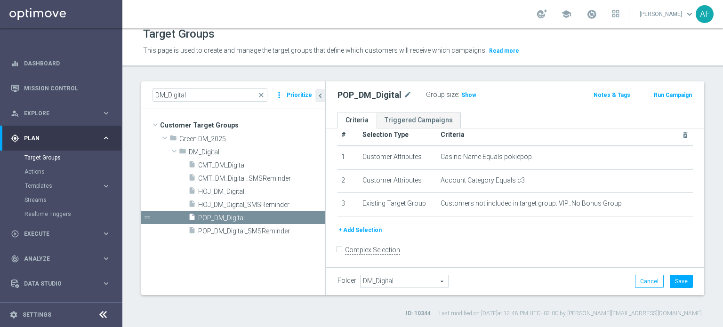
click at [362, 228] on button "+ Add Selection" at bounding box center [360, 230] width 45 height 10
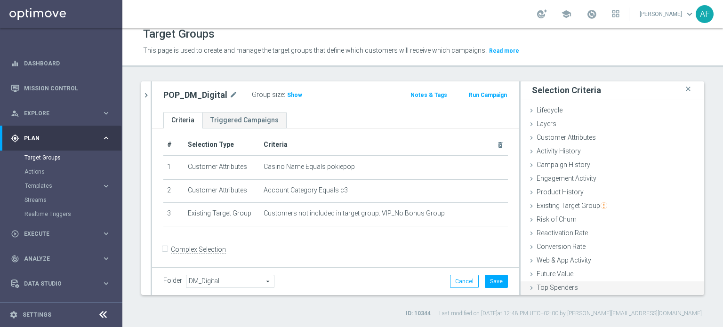
scroll to position [41, 0]
click at [572, 287] on div "Customer List done selection saved" at bounding box center [613, 289] width 184 height 14
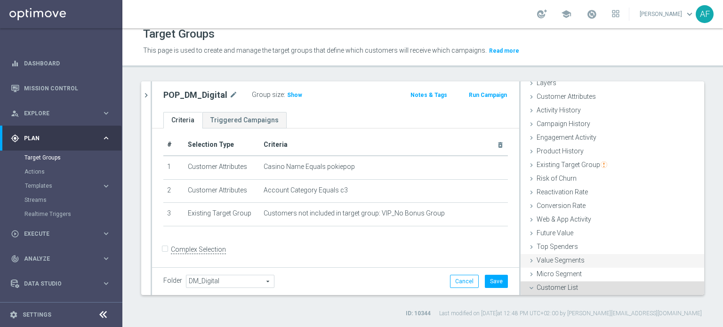
scroll to position [126, 0]
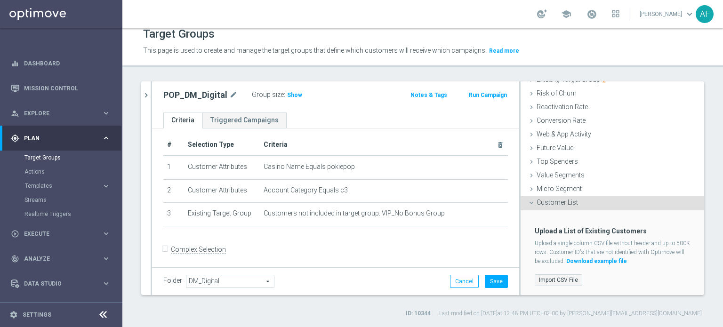
click at [563, 278] on label "Import CSV File" at bounding box center [559, 280] width 48 height 12
click at [0, 0] on input "Import CSV File" at bounding box center [0, 0] width 0 height 0
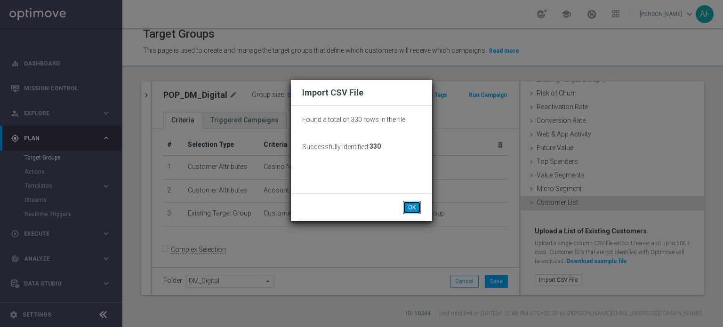
click at [410, 208] on button "OK" at bounding box center [412, 207] width 18 height 13
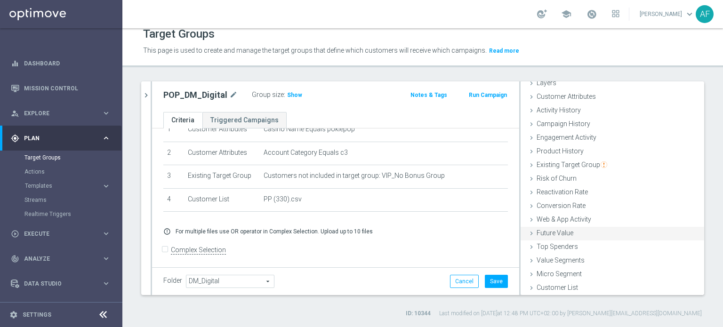
scroll to position [0, 0]
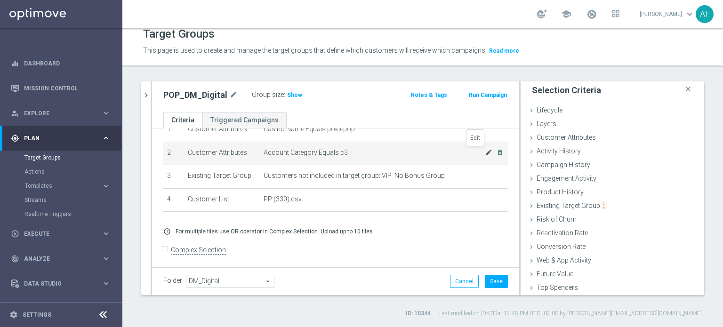
click at [485, 154] on icon "mode_edit" at bounding box center [489, 153] width 8 height 8
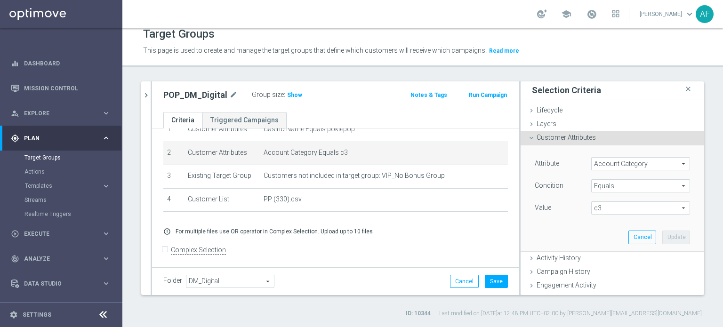
click at [609, 186] on span "Equals" at bounding box center [641, 186] width 98 height 12
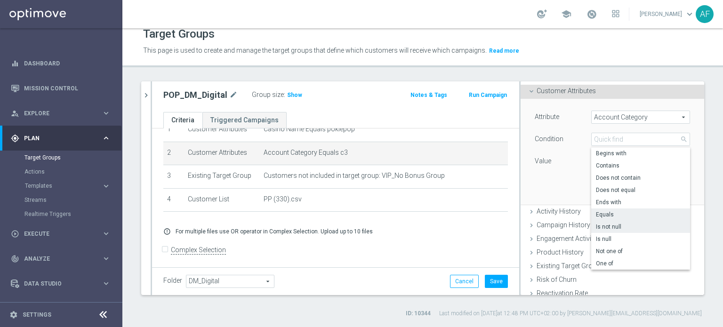
scroll to position [47, 0]
click at [614, 262] on span "One of" at bounding box center [640, 263] width 89 height 8
type input "One of"
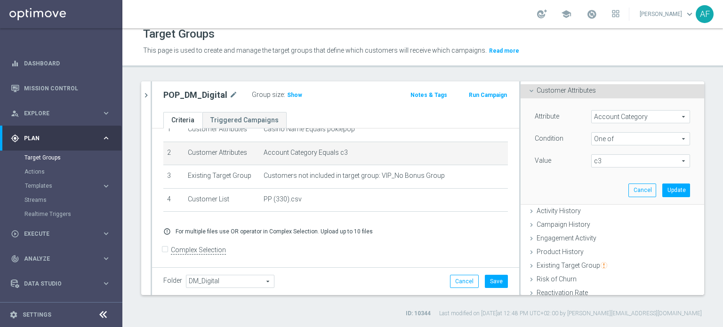
click at [618, 160] on span "c3" at bounding box center [641, 161] width 98 height 12
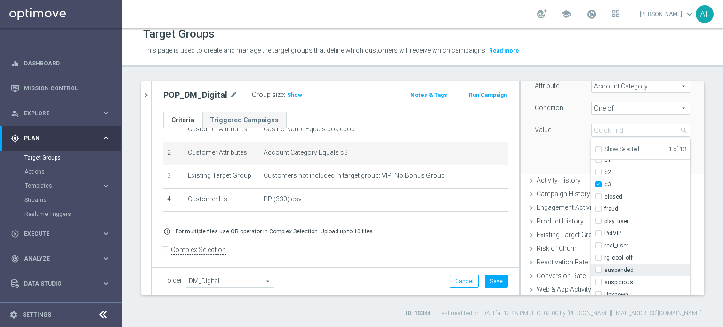
scroll to position [94, 0]
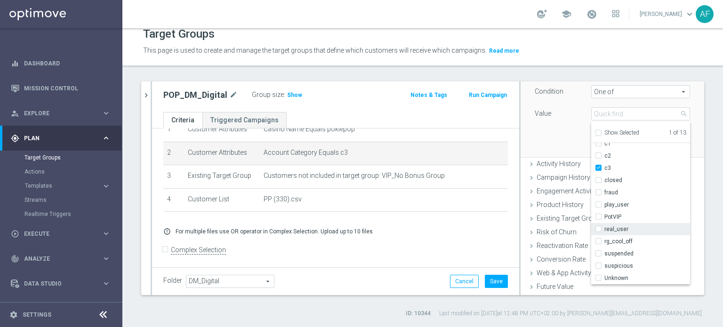
click at [605, 230] on label "real_user" at bounding box center [648, 229] width 86 height 12
click at [598, 230] on input "real_user" at bounding box center [601, 229] width 6 height 6
checkbox input "true"
type input "Selected 2 of 13"
click at [556, 141] on div "Attribute Account Category Account Category arrow_drop_down search Condition On…" at bounding box center [612, 103] width 169 height 105
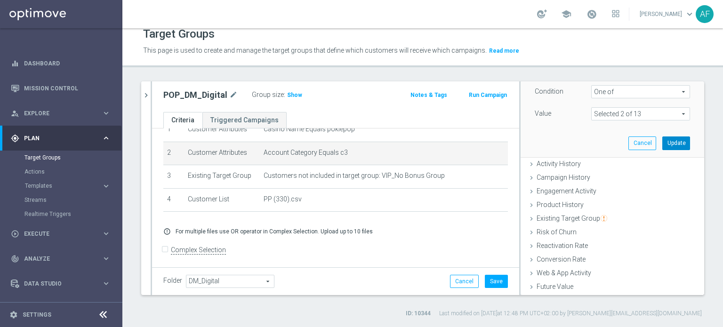
click at [662, 141] on button "Update" at bounding box center [676, 143] width 28 height 13
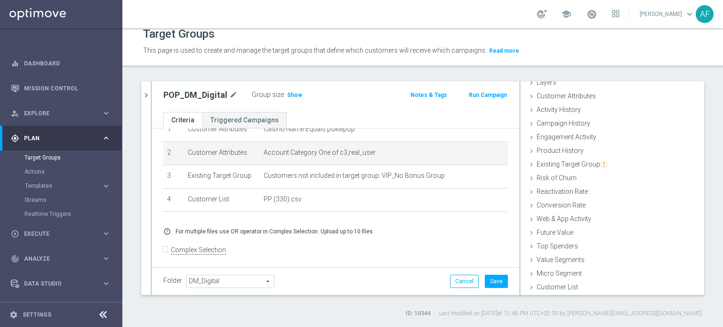
scroll to position [41, 0]
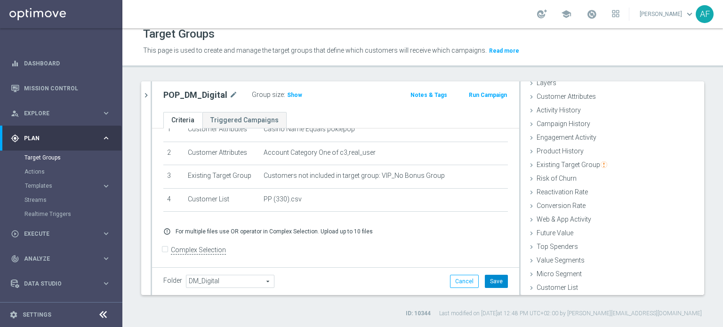
click at [491, 281] on button "Save" at bounding box center [496, 281] width 23 height 13
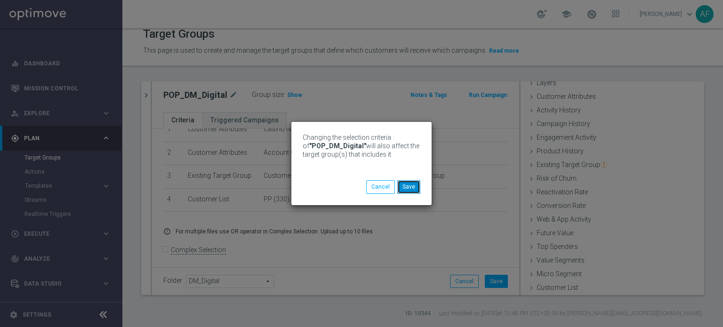
click at [407, 187] on button "Save" at bounding box center [408, 186] width 23 height 13
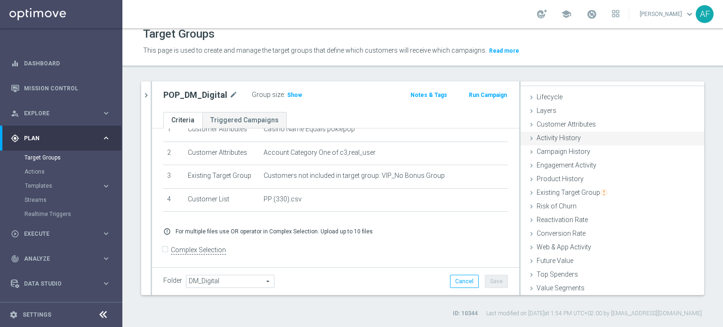
scroll to position [0, 0]
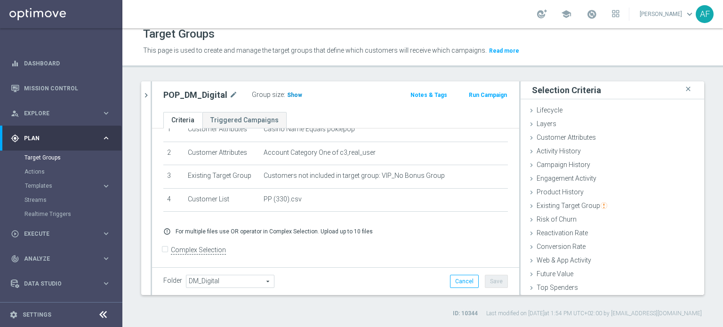
click at [292, 96] on span "Show" at bounding box center [294, 95] width 15 height 7
click at [584, 135] on span "Customer Attributes" at bounding box center [566, 138] width 59 height 8
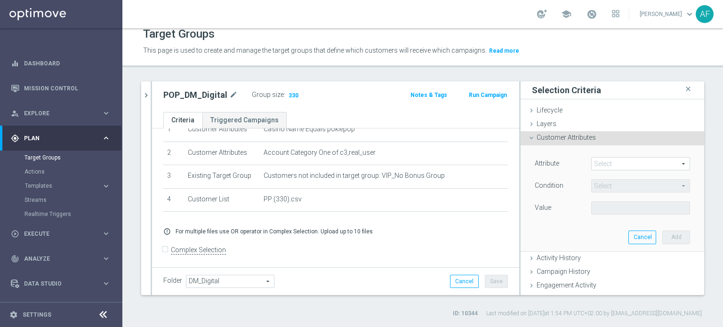
click at [608, 162] on span at bounding box center [641, 164] width 98 height 12
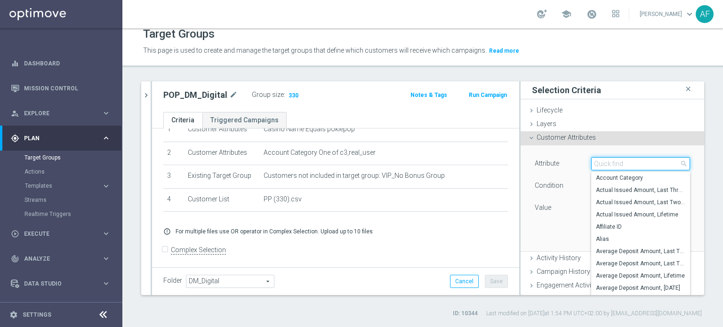
click at [612, 164] on input "search" at bounding box center [640, 163] width 99 height 13
type input "login"
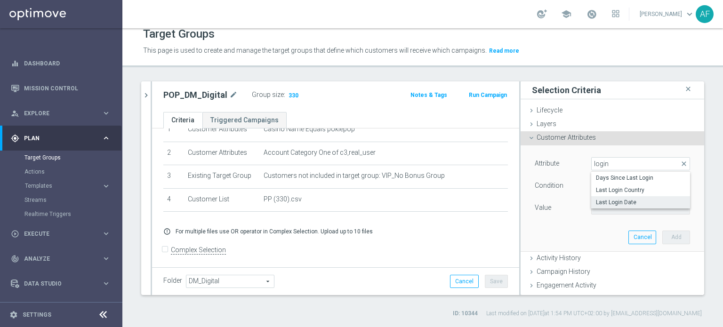
click at [623, 201] on span "Last Login Date" at bounding box center [640, 203] width 89 height 8
type input "Last Login Date"
click at [613, 184] on span "Equals" at bounding box center [641, 186] width 98 height 12
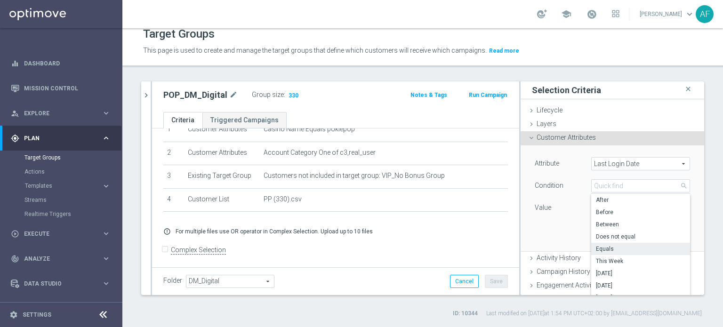
click at [613, 212] on span "Before" at bounding box center [640, 213] width 89 height 8
type input "Before"
click at [669, 208] on icon "today" at bounding box center [676, 207] width 28 height 10
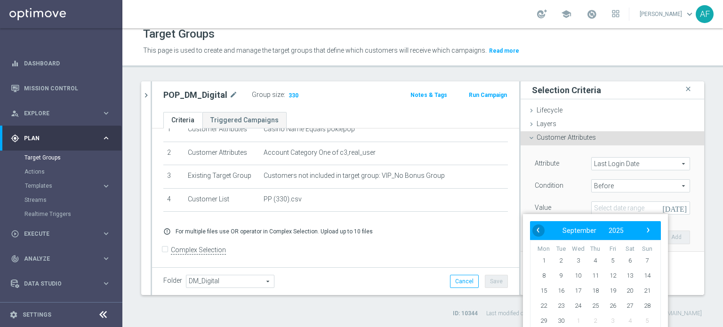
click at [536, 229] on span "‹" at bounding box center [538, 230] width 12 height 12
click at [613, 257] on span "1" at bounding box center [612, 260] width 15 height 15
type input "01 Aug 2025"
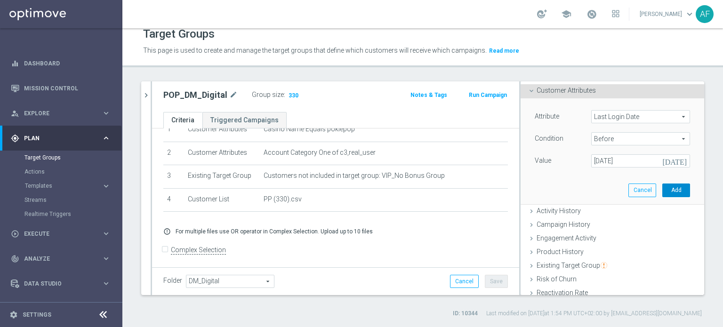
click at [662, 192] on button "Add" at bounding box center [676, 190] width 28 height 13
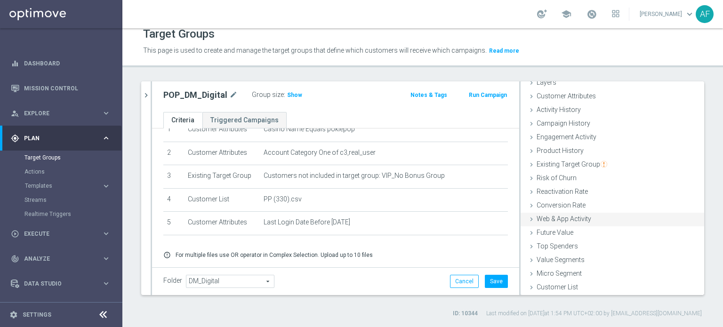
scroll to position [41, 0]
drag, startPoint x: 492, startPoint y: 285, endPoint x: 483, endPoint y: 272, distance: 16.2
click at [492, 284] on button "Save" at bounding box center [496, 281] width 23 height 13
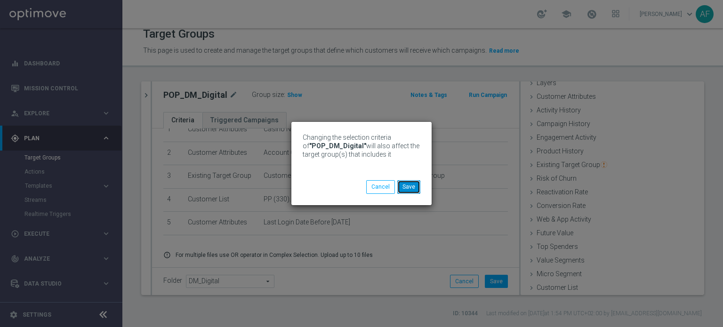
click at [412, 189] on button "Save" at bounding box center [408, 186] width 23 height 13
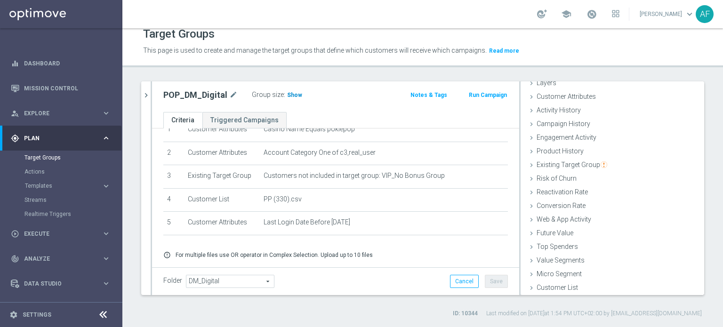
click at [290, 97] on span "Show" at bounding box center [294, 95] width 15 height 7
click at [145, 93] on icon "chevron_right" at bounding box center [146, 95] width 9 height 9
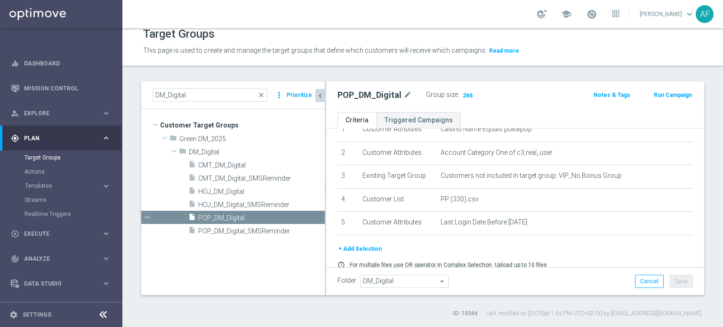
scroll to position [49, 0]
click at [264, 165] on span "CMT_DM_Digital" at bounding box center [250, 165] width 104 height 8
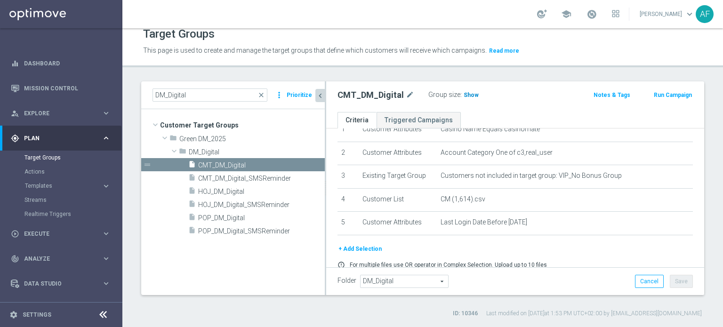
click at [464, 94] on span "Show" at bounding box center [471, 95] width 15 height 7
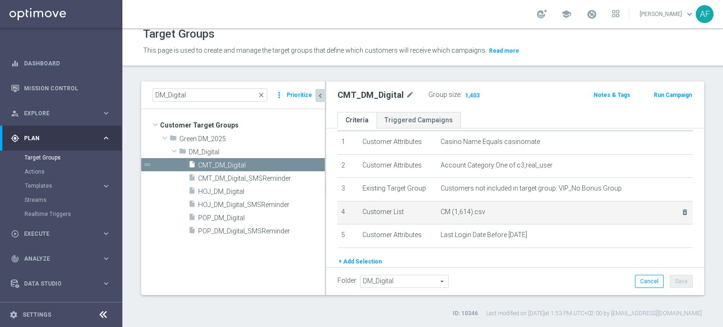
scroll to position [47, 0]
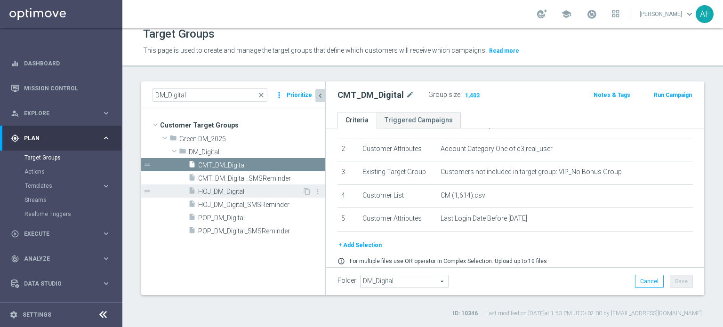
click at [262, 188] on span "HOJ_DM_Digital" at bounding box center [250, 192] width 104 height 8
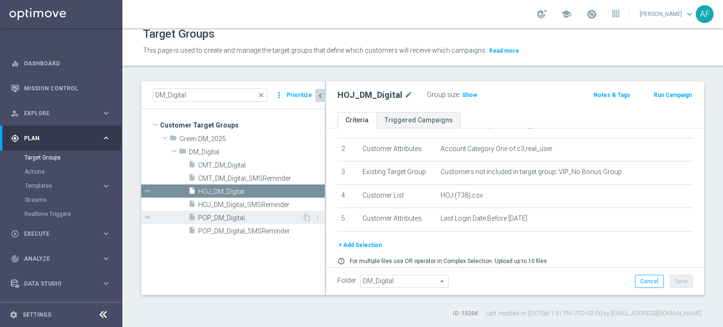
click at [262, 219] on span "POP_DM_Digital" at bounding box center [250, 218] width 104 height 8
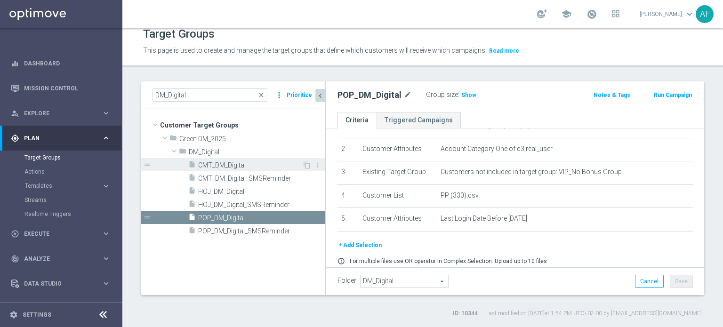
click at [254, 163] on span "CMT_DM_Digital" at bounding box center [250, 165] width 104 height 8
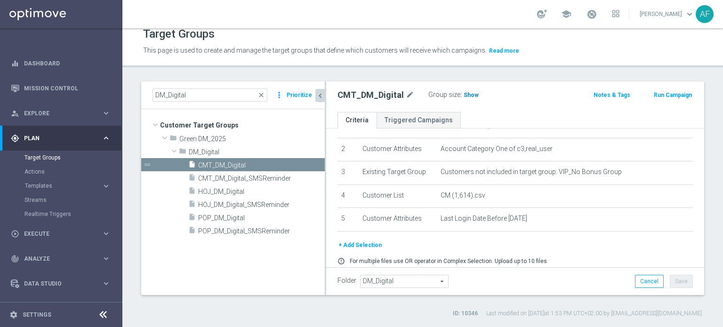
click at [465, 96] on span "Show" at bounding box center [471, 95] width 15 height 7
click at [247, 192] on span "HOJ_DM_Digital" at bounding box center [250, 192] width 104 height 8
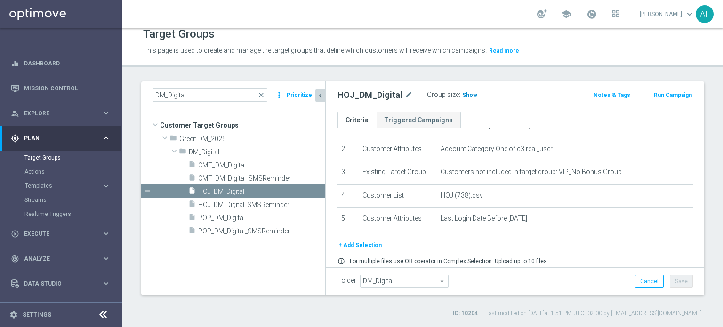
click at [462, 94] on span "Show" at bounding box center [469, 95] width 15 height 7
drag, startPoint x: 256, startPoint y: 215, endPoint x: 284, endPoint y: 207, distance: 29.5
click at [256, 215] on span "POP_DM_Digital" at bounding box center [261, 218] width 127 height 8
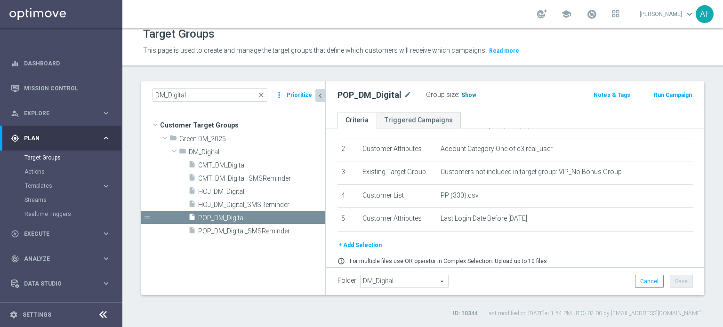
click at [469, 96] on span "Show" at bounding box center [468, 95] width 15 height 7
click at [260, 180] on span "CMT_DM_Digital_SMSReminder" at bounding box center [250, 179] width 104 height 8
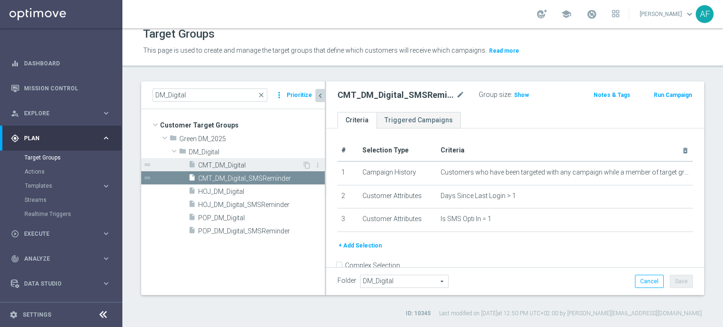
click at [258, 163] on span "CMT_DM_Digital" at bounding box center [250, 165] width 104 height 8
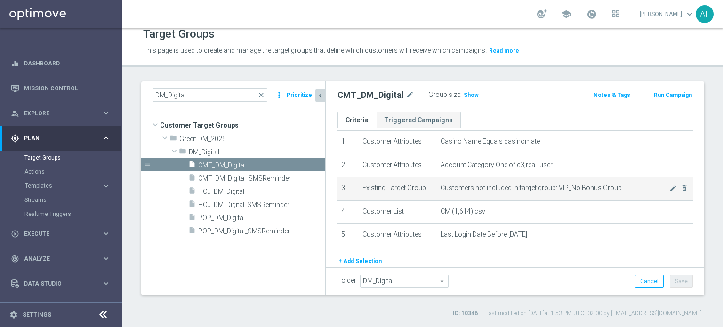
scroll to position [47, 0]
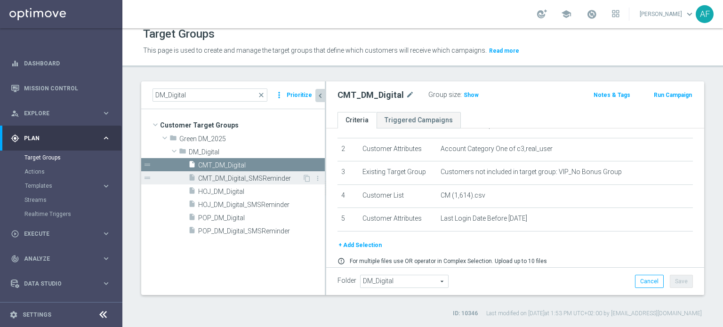
click at [286, 178] on span "CMT_DM_Digital_SMSReminder" at bounding box center [250, 179] width 104 height 8
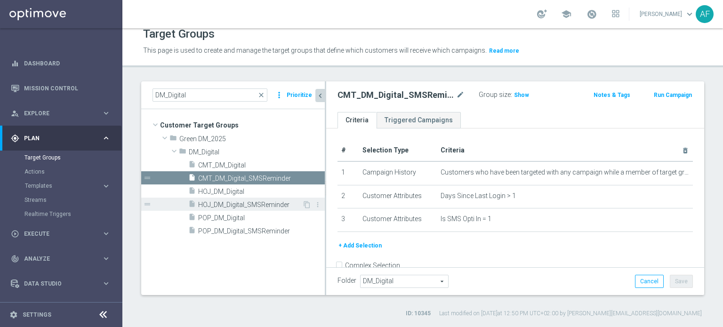
click at [264, 205] on span "HOJ_DM_Digital_SMSReminder" at bounding box center [250, 205] width 104 height 8
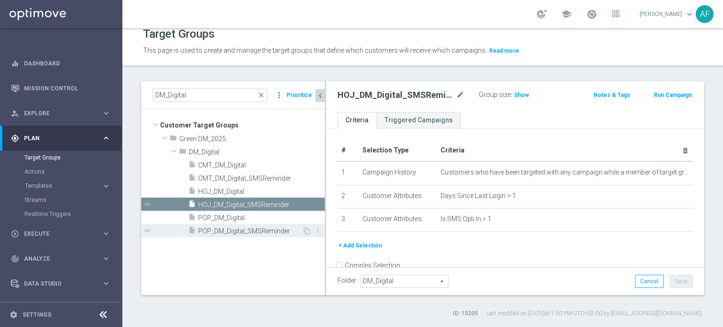
click at [273, 230] on span "POP_DM_Digital_SMSReminder" at bounding box center [250, 231] width 104 height 8
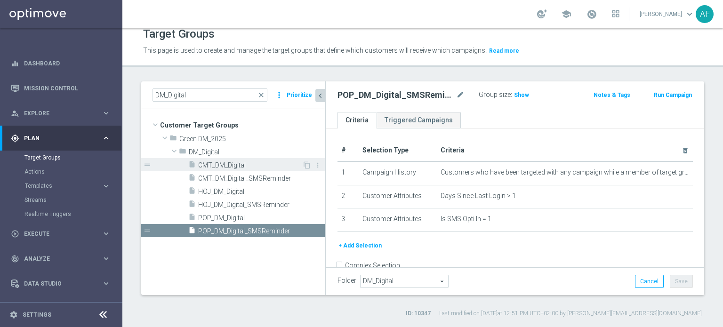
click at [253, 164] on span "CMT_DM_Digital" at bounding box center [250, 165] width 104 height 8
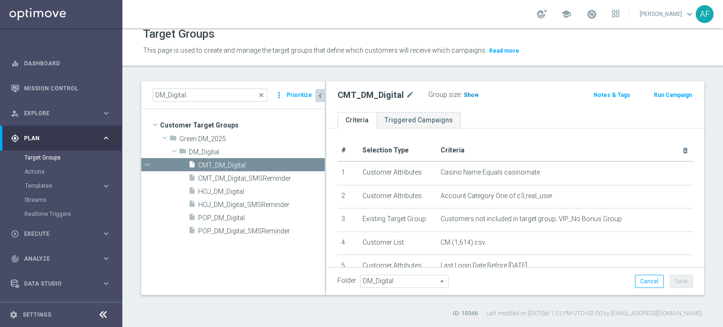
click at [469, 96] on span "Show" at bounding box center [471, 95] width 15 height 7
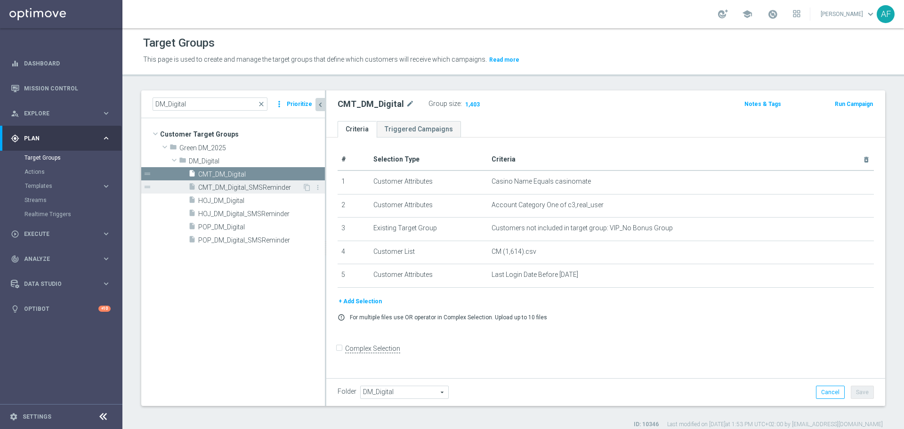
click at [279, 187] on span "CMT_DM_Digital_SMSReminder" at bounding box center [250, 188] width 104 height 8
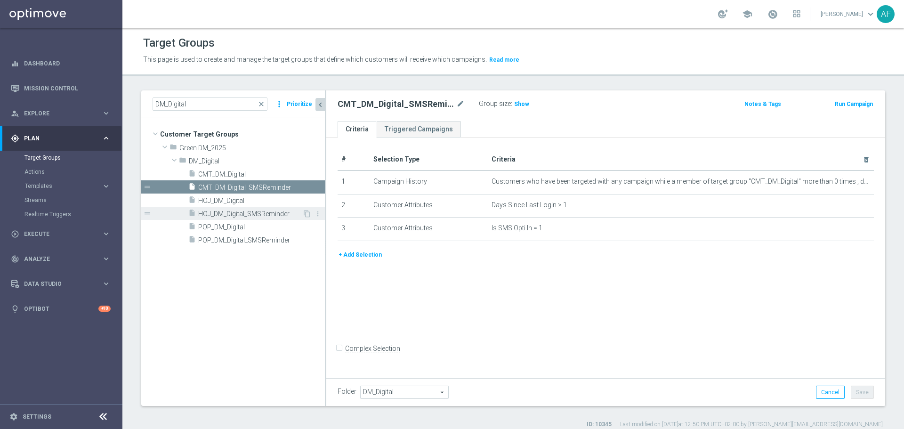
click at [271, 215] on span "HOJ_DM_Digital_SMSReminder" at bounding box center [250, 214] width 104 height 8
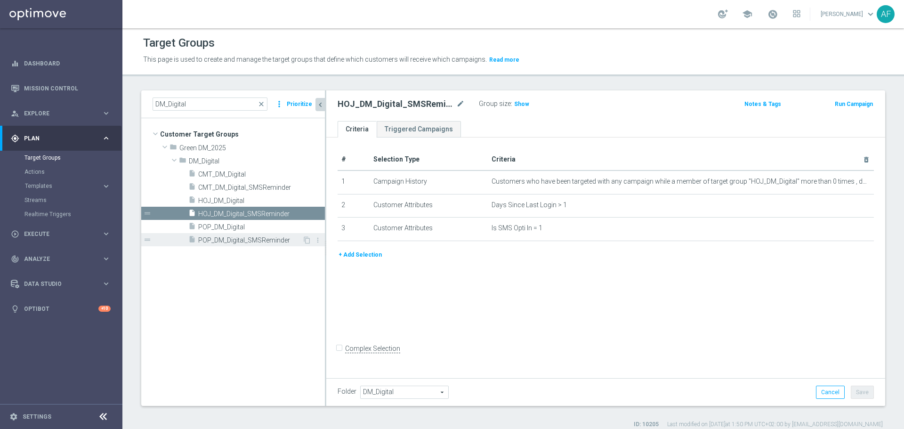
click at [243, 242] on span "POP_DM_Digital_SMSReminder" at bounding box center [250, 240] width 104 height 8
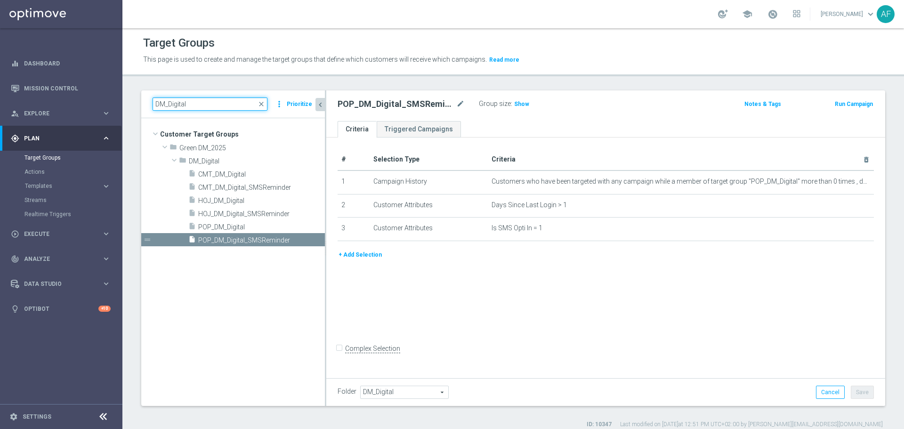
click at [136, 104] on div "DM_Digital close more_vert Prioritize Customer Target Groups library_add create…" at bounding box center [513, 259] width 782 height 338
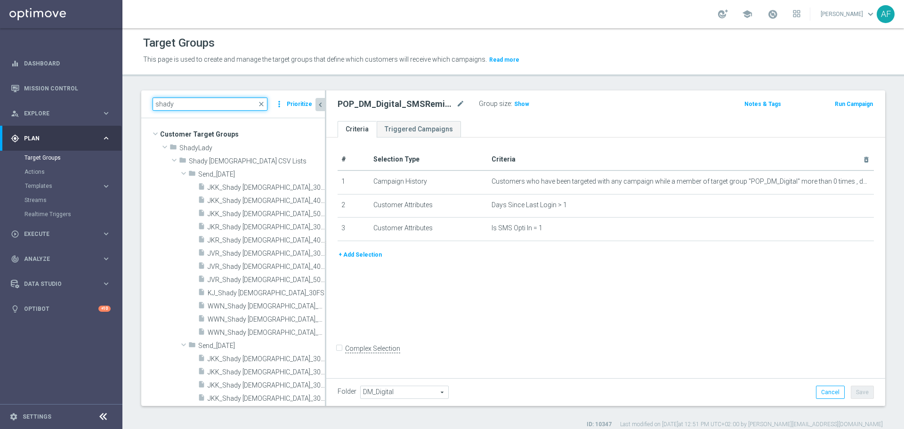
type input "shady"
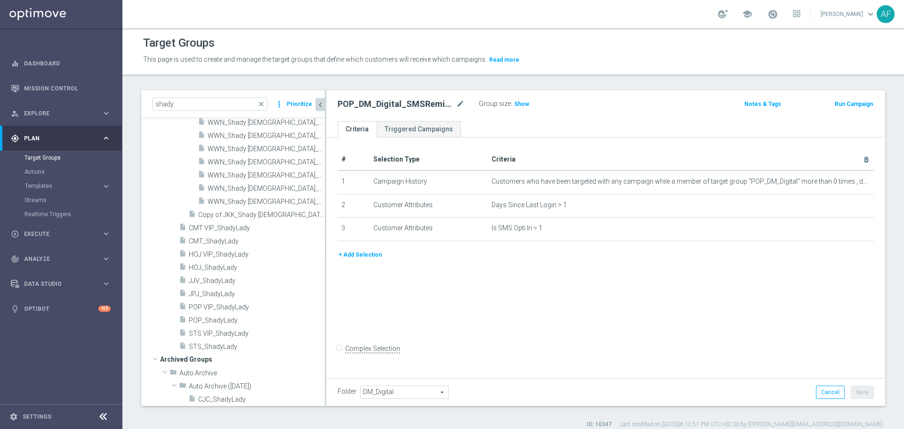
scroll to position [1064, 0]
click at [312, 327] on div at bounding box center [233, 353] width 184 height 13
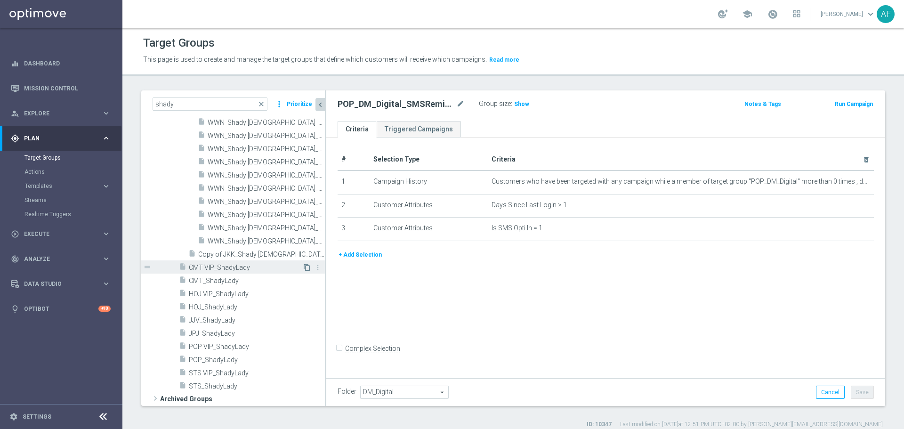
scroll to position [1027, 0]
click at [247, 268] on span "CMT VIP_ShadyLady" at bounding box center [245, 268] width 113 height 8
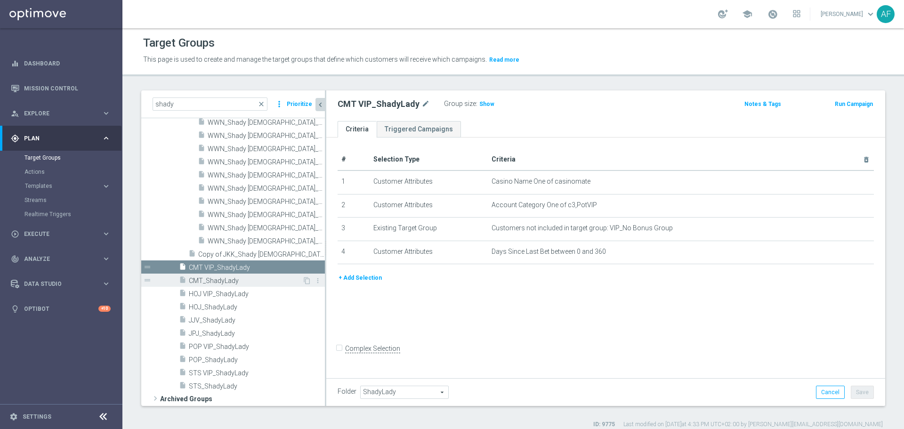
click at [251, 278] on span "CMT_ShadyLady" at bounding box center [245, 281] width 113 height 8
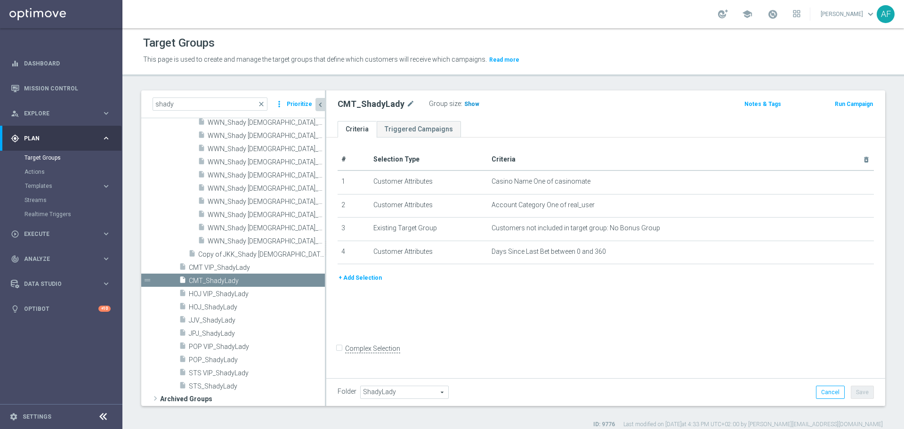
click at [465, 105] on span "Show" at bounding box center [471, 104] width 15 height 7
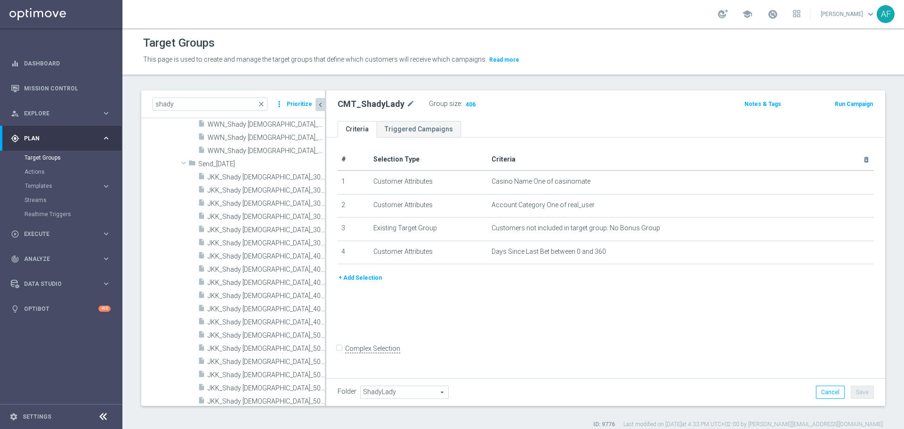
scroll to position [166, 0]
click at [250, 190] on span "JKK_Shady Lady_30FS_Brainwashed" at bounding box center [256, 193] width 96 height 8
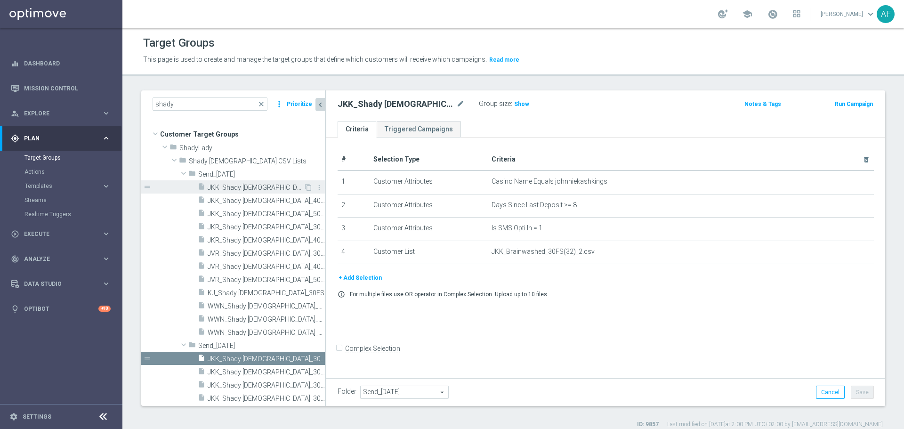
click at [245, 183] on div "insert_drive_file JKK_Shady Lady_30FS" at bounding box center [251, 186] width 106 height 13
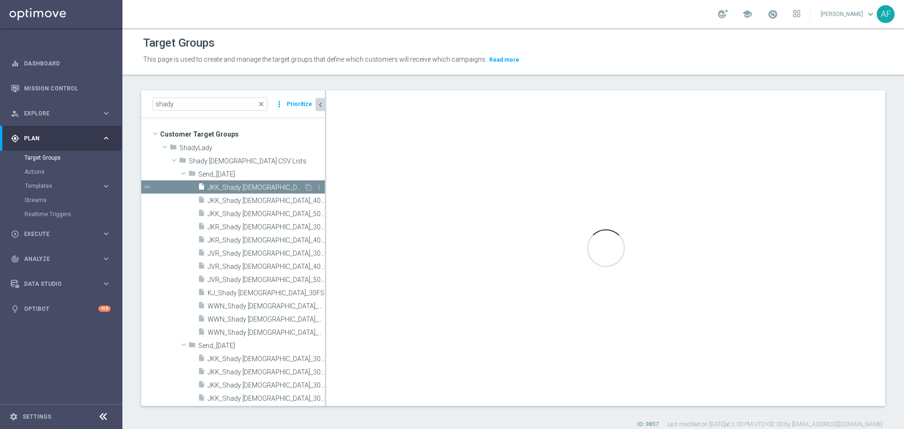
type input "Send_10 June 2025"
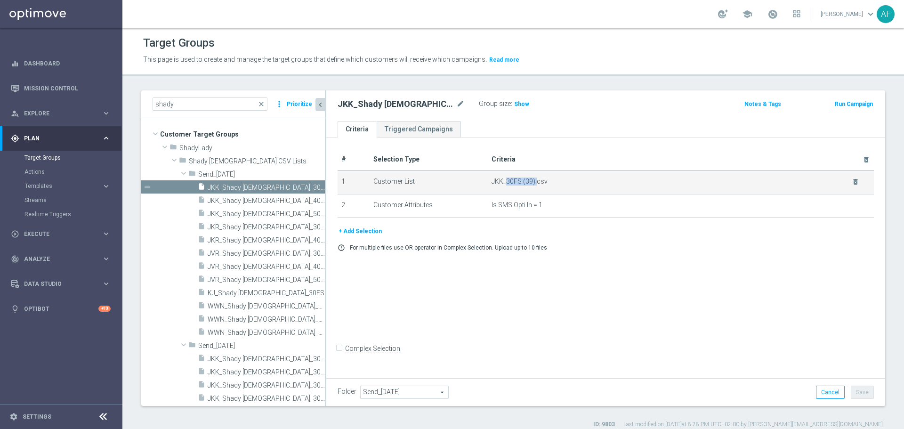
click at [534, 182] on span "JKK_30FS (39).csv" at bounding box center [666, 181] width 348 height 8
click at [564, 157] on th "Criteria delete_forever" at bounding box center [681, 160] width 386 height 22
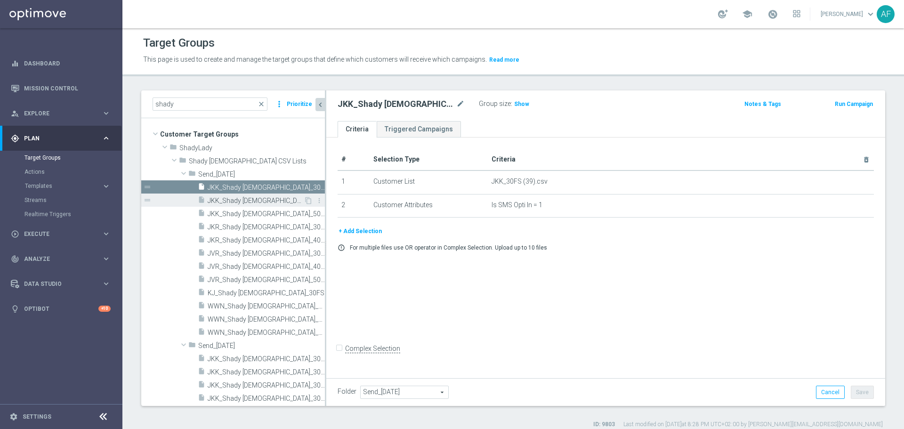
click at [266, 199] on span "JKK_Shady Lady_40FS" at bounding box center [256, 201] width 96 height 8
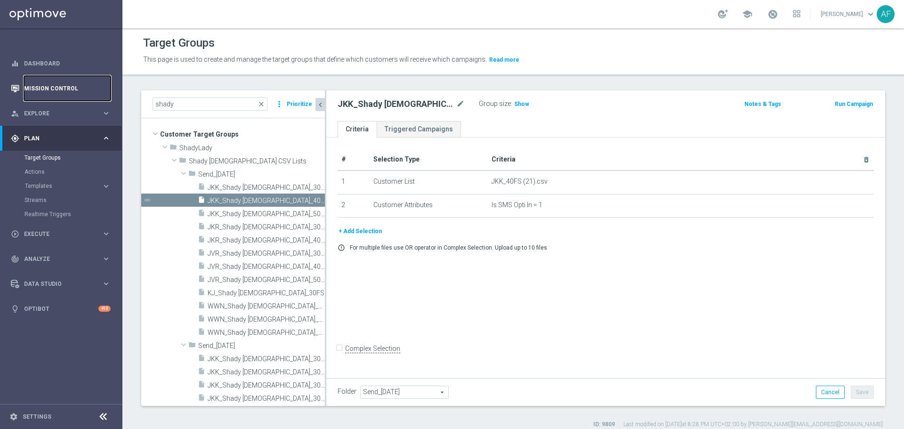
click at [64, 87] on link "Mission Control" at bounding box center [67, 88] width 87 height 25
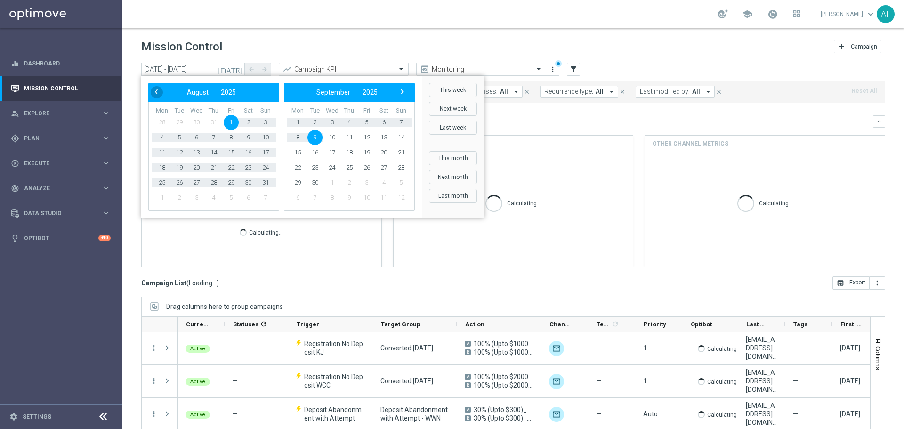
click at [160, 92] on span "‹" at bounding box center [156, 92] width 12 height 12
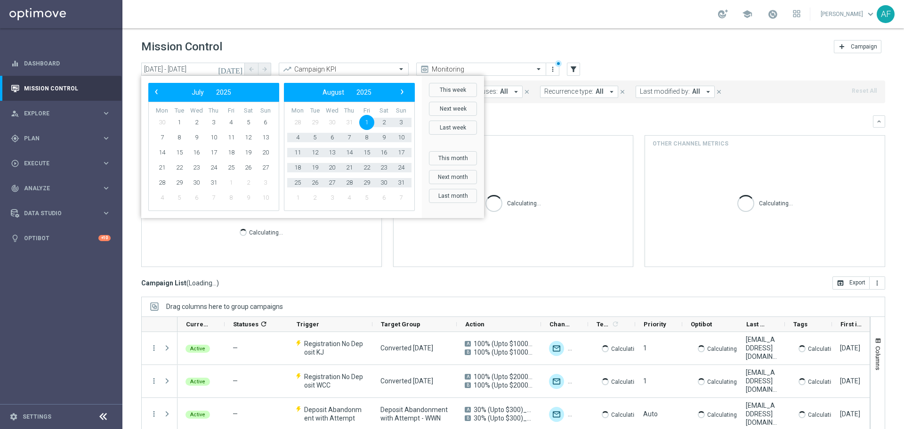
click at [160, 92] on span "‹" at bounding box center [156, 92] width 12 height 12
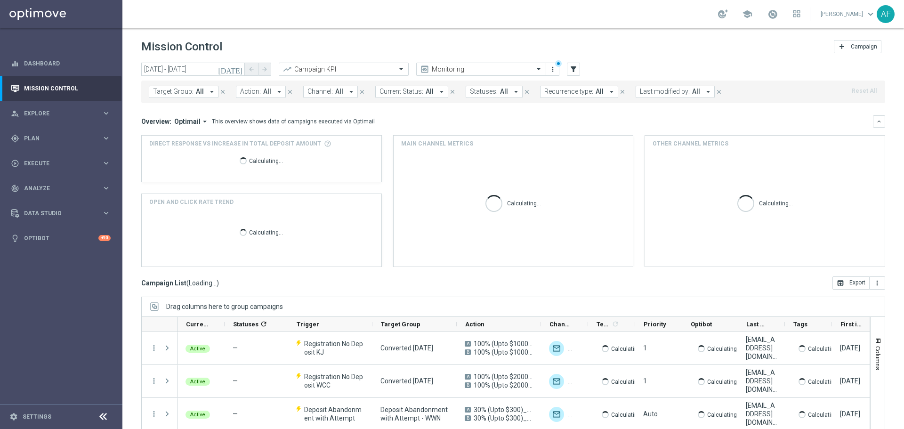
click at [238, 70] on icon "today" at bounding box center [230, 69] width 25 height 8
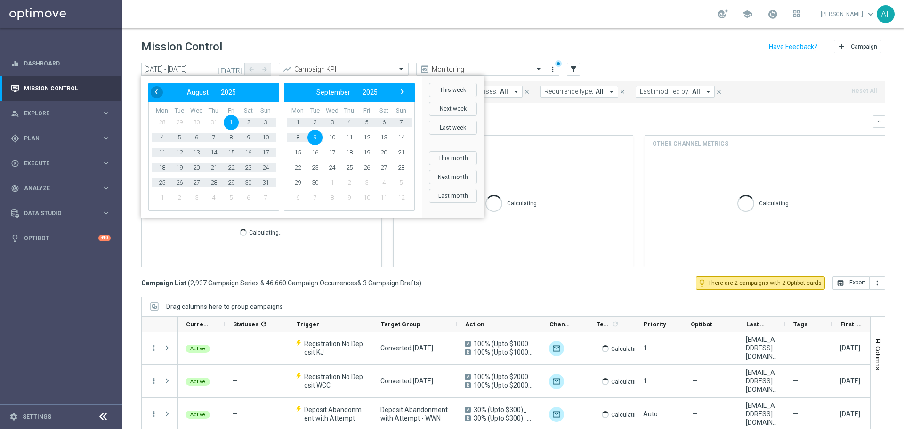
click at [157, 91] on span "‹" at bounding box center [156, 92] width 12 height 12
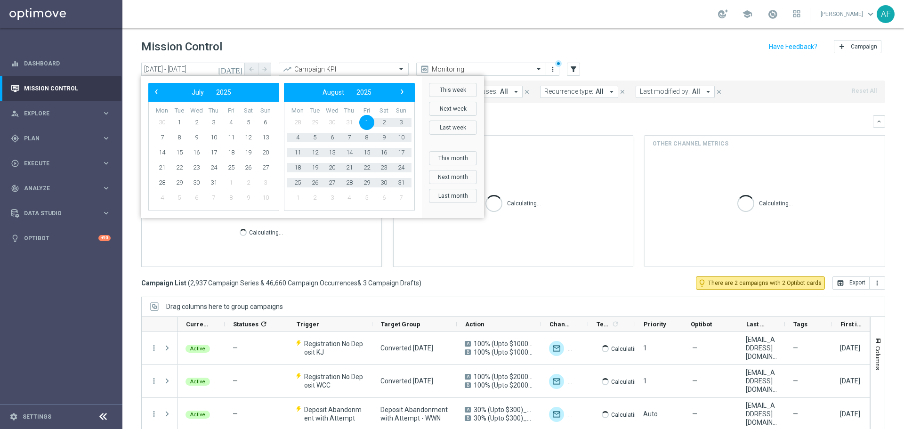
click at [157, 91] on span "‹" at bounding box center [156, 92] width 12 height 12
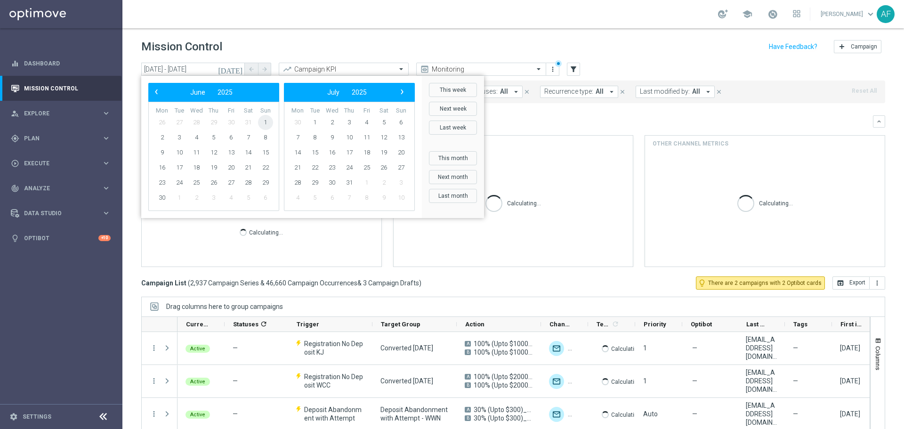
click at [264, 122] on span "1" at bounding box center [265, 122] width 15 height 15
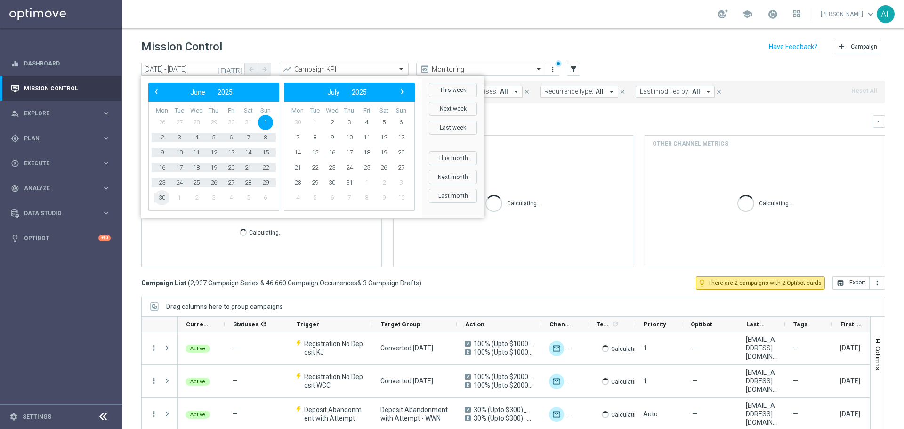
click at [161, 199] on span "30" at bounding box center [161, 197] width 15 height 15
type input "01 Jun 2025 - 30 Jun 2025"
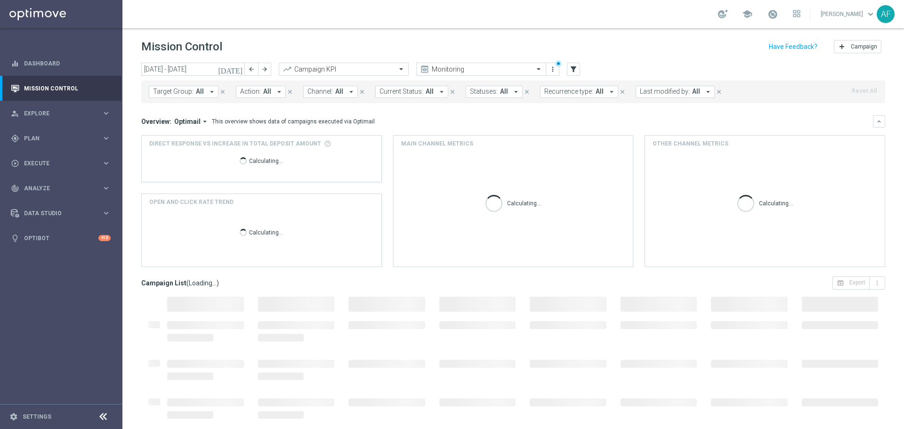
click at [209, 90] on icon "arrow_drop_down" at bounding box center [212, 92] width 8 height 8
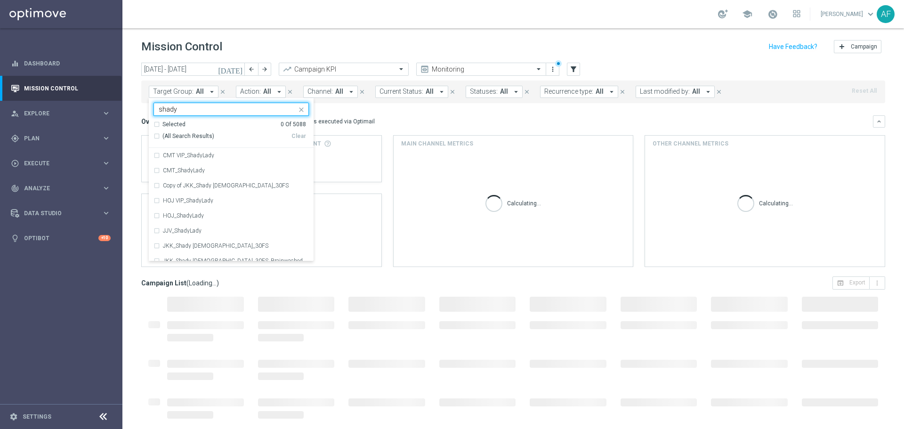
click at [189, 135] on span "(All Search Results)" at bounding box center [188, 136] width 52 height 8
type input "shady"
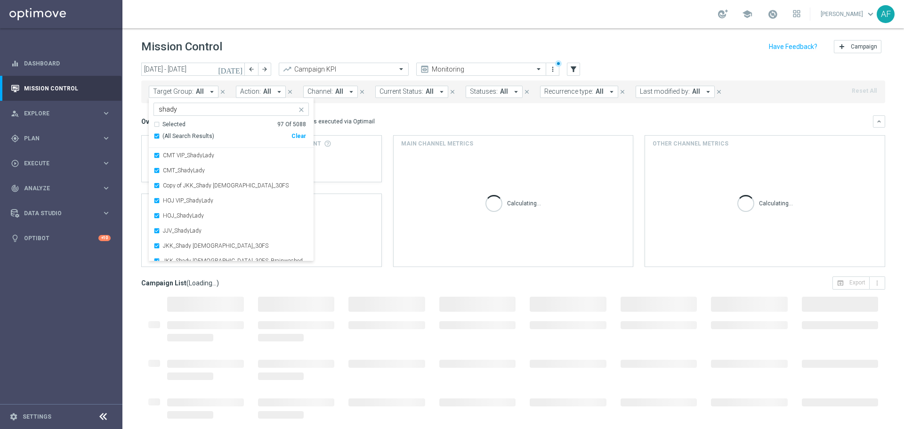
click at [396, 119] on div "Overview: Optimail arrow_drop_down This overview shows data of campaigns execut…" at bounding box center [507, 121] width 732 height 8
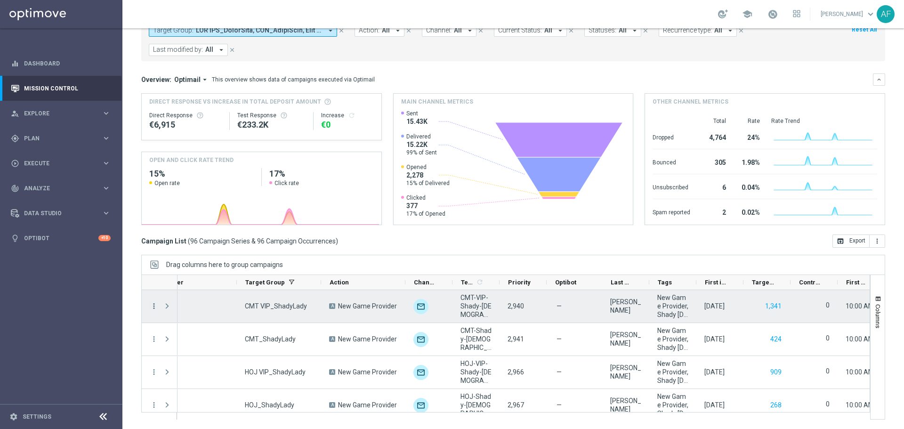
click at [151, 305] on icon "more_vert" at bounding box center [154, 306] width 8 height 8
click at [194, 312] on span "Campaign Details" at bounding box center [196, 311] width 48 height 7
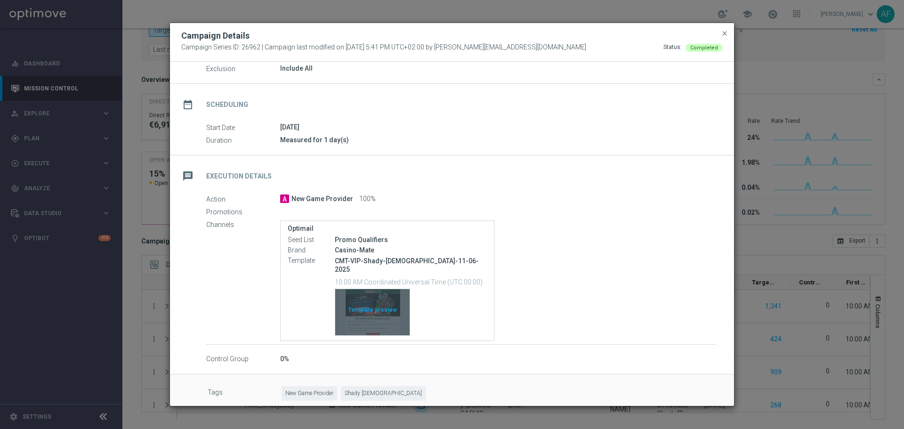
click at [373, 290] on div "Template preview" at bounding box center [372, 312] width 74 height 46
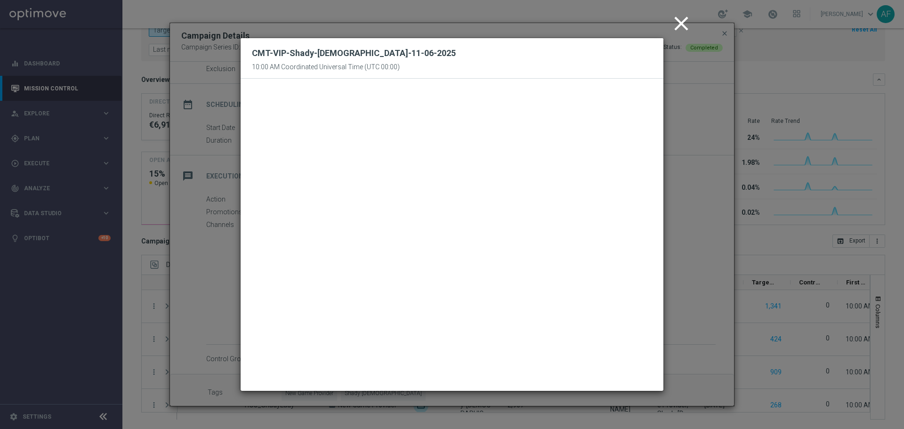
click at [684, 19] on icon "close" at bounding box center [681, 24] width 24 height 24
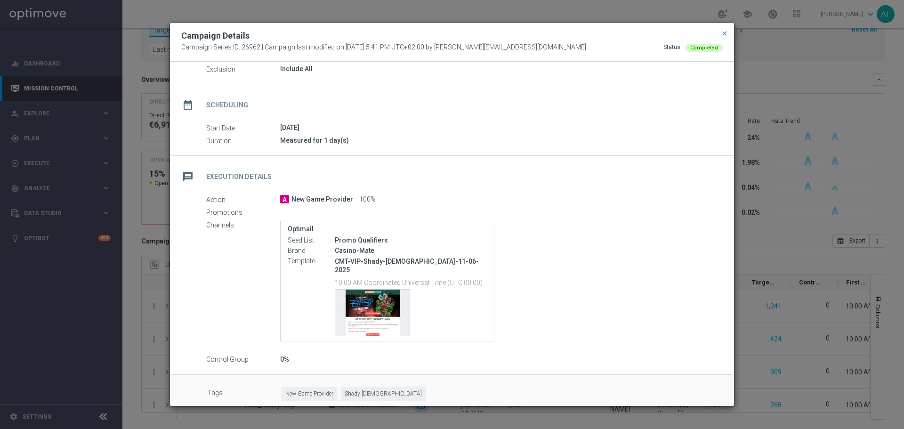
scroll to position [49, 0]
click at [371, 295] on div "Template preview" at bounding box center [372, 312] width 74 height 46
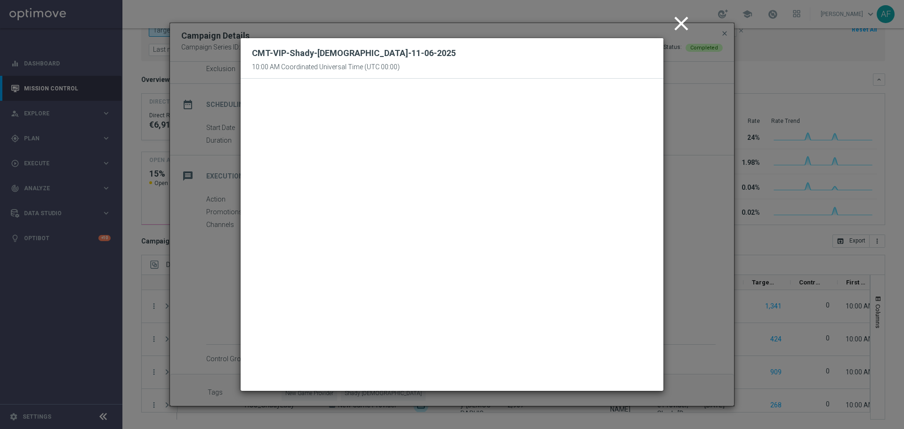
click at [677, 24] on icon "close" at bounding box center [681, 24] width 24 height 24
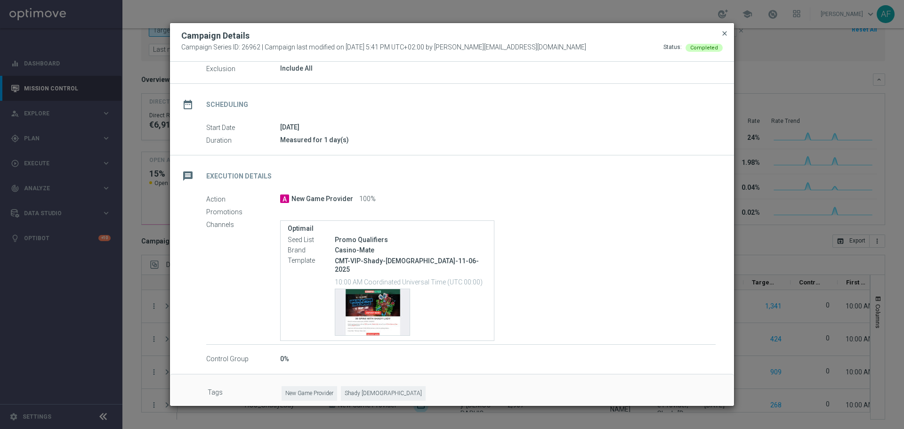
click at [723, 34] on span "close" at bounding box center [725, 34] width 8 height 8
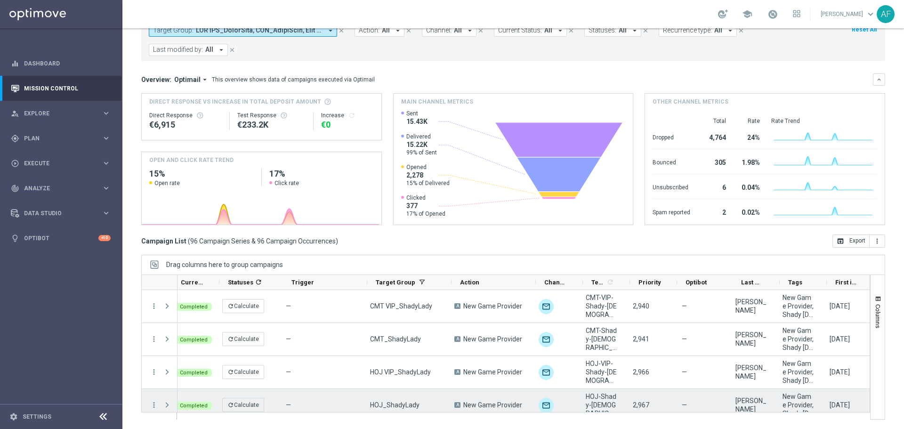
scroll to position [0, 5]
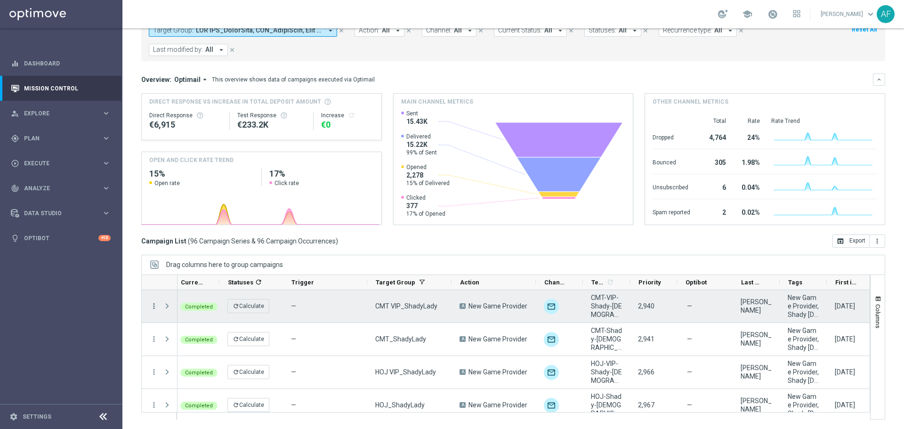
click at [155, 305] on icon "more_vert" at bounding box center [154, 306] width 8 height 8
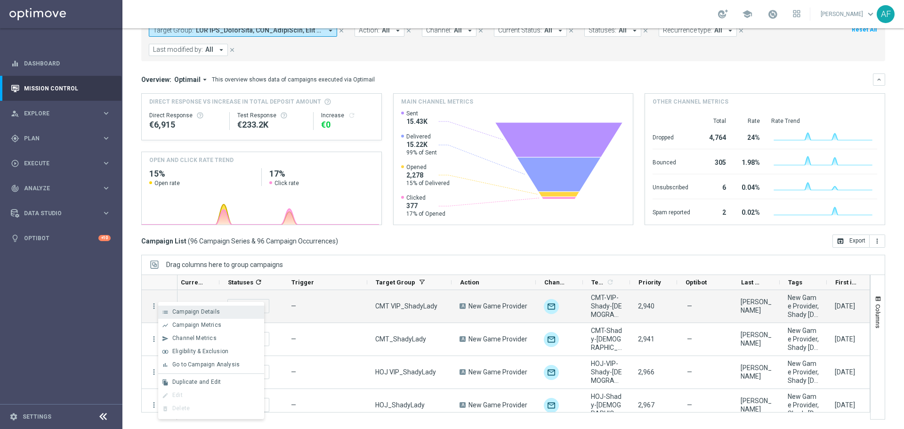
click at [187, 311] on span "Campaign Details" at bounding box center [196, 311] width 48 height 7
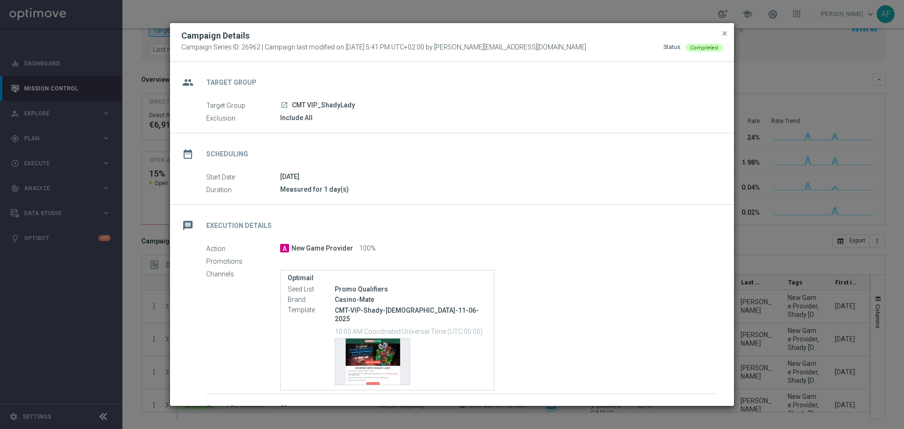
click at [283, 107] on icon "launch" at bounding box center [285, 105] width 8 height 8
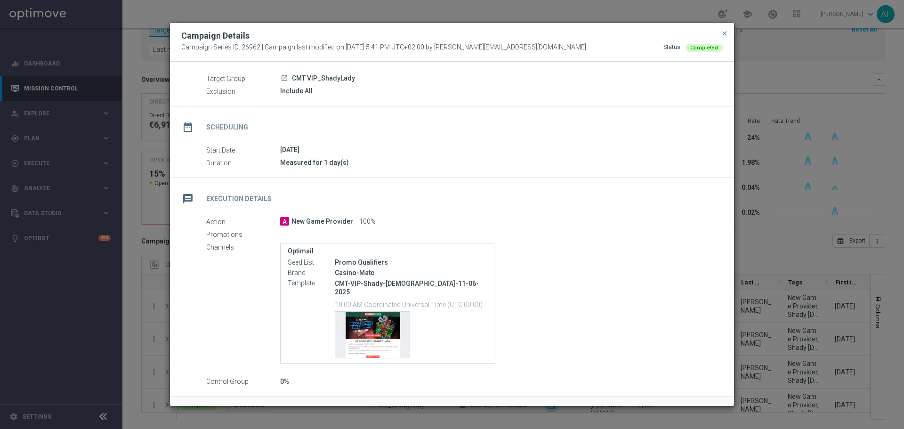
scroll to position [49, 0]
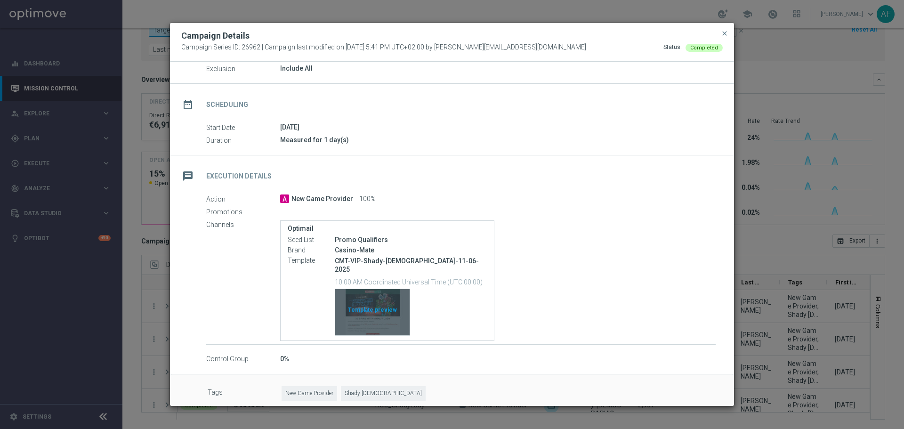
click at [392, 298] on div "Template preview" at bounding box center [372, 312] width 74 height 46
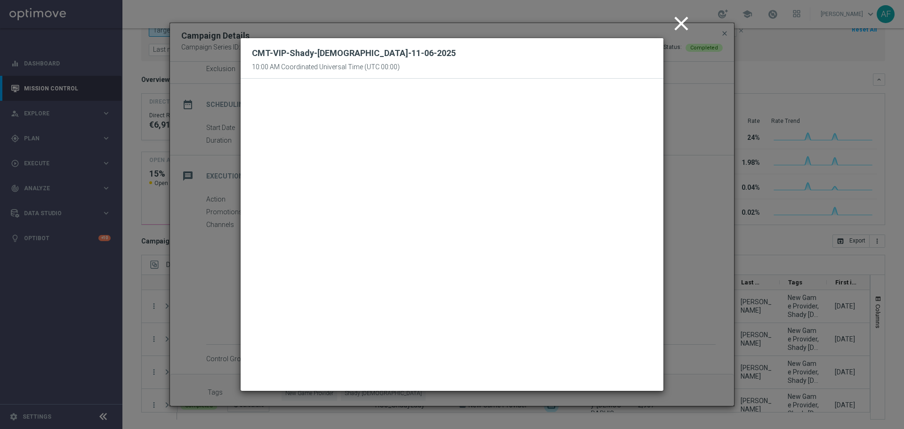
click at [682, 20] on icon "close" at bounding box center [681, 24] width 24 height 24
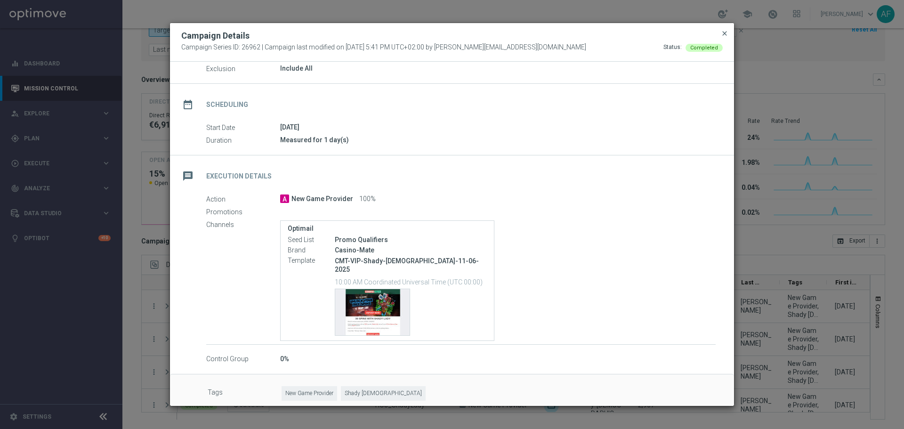
click at [723, 35] on span "close" at bounding box center [725, 34] width 8 height 8
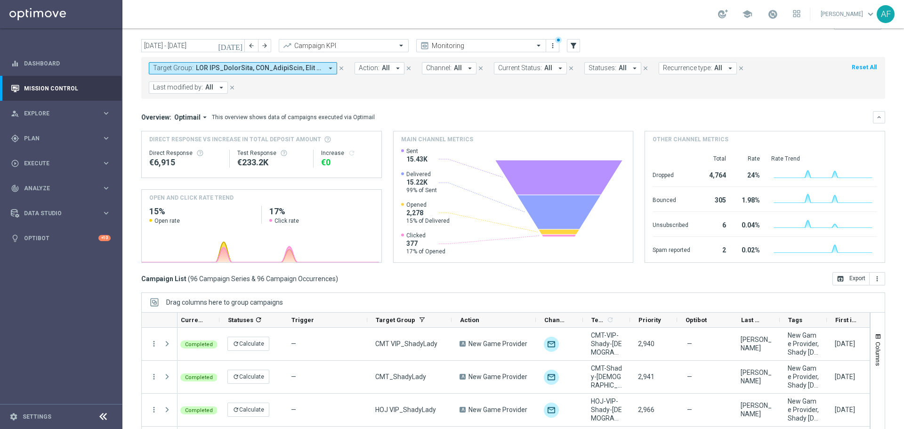
scroll to position [0, 0]
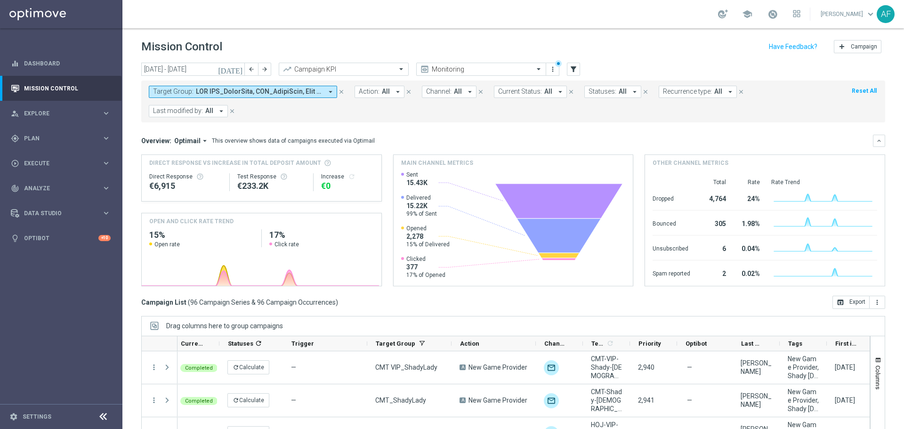
click at [324, 89] on button "Target Group: arrow_drop_down" at bounding box center [243, 92] width 188 height 12
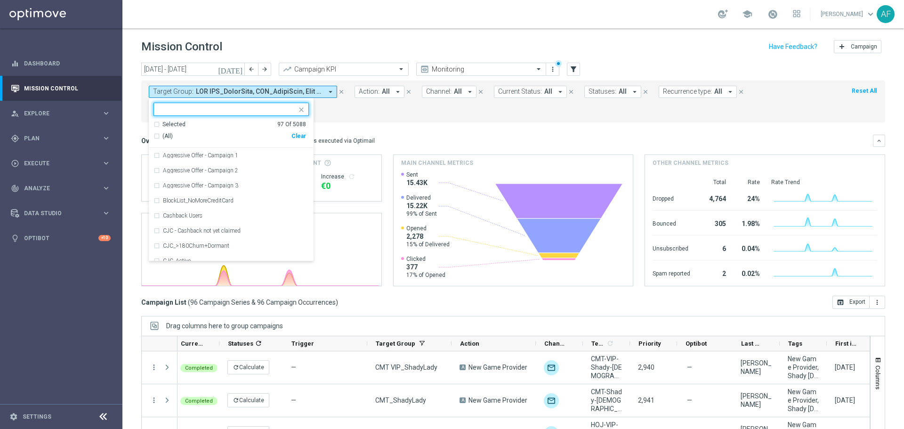
click at [159, 123] on div "Selected 97 Of 5088" at bounding box center [229, 125] width 153 height 8
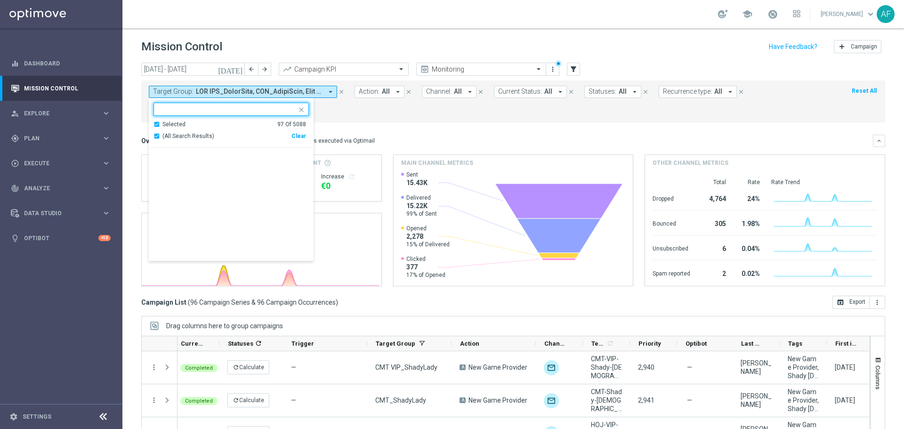
scroll to position [1348, 0]
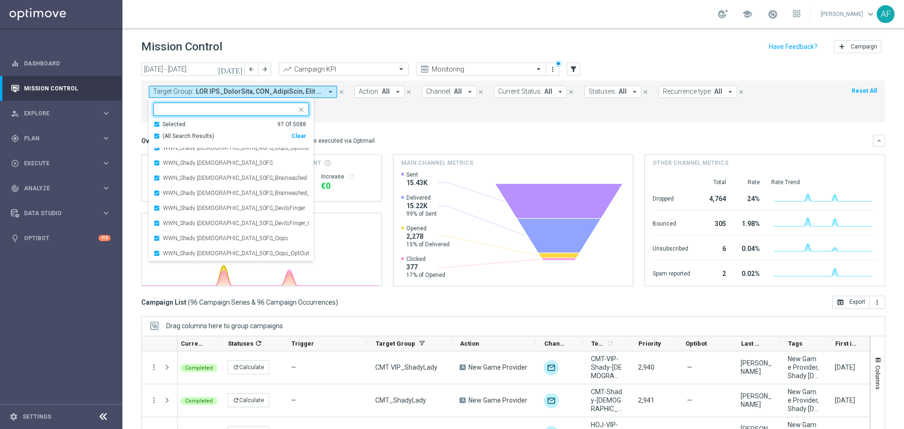
click at [383, 137] on div "Overview: Optimail arrow_drop_down This overview shows data of campaigns execut…" at bounding box center [507, 141] width 732 height 8
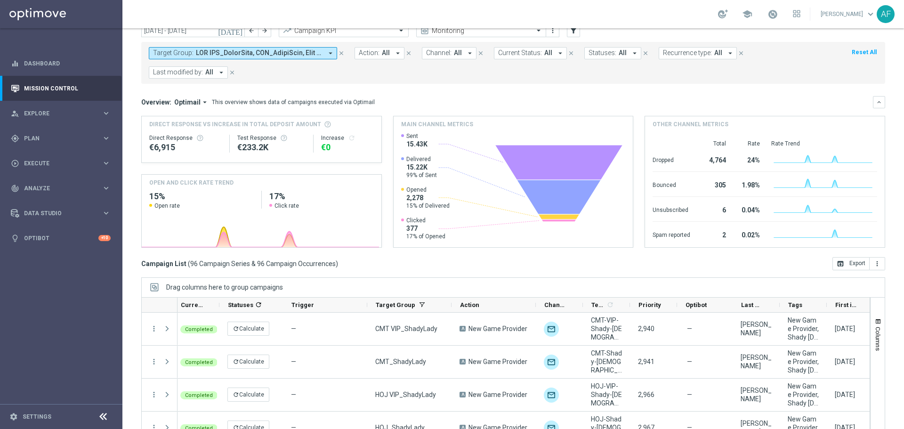
scroll to position [61, 0]
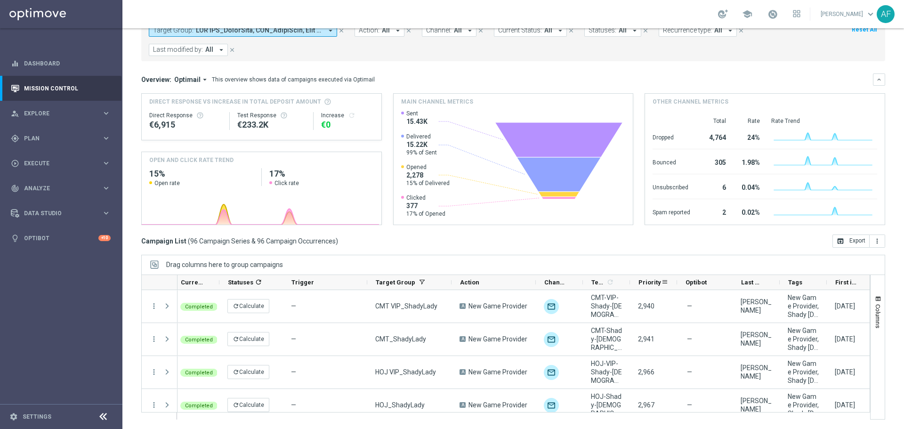
click at [647, 281] on span "Priority" at bounding box center [649, 282] width 23 height 7
click at [648, 280] on span "Priority" at bounding box center [644, 282] width 12 height 7
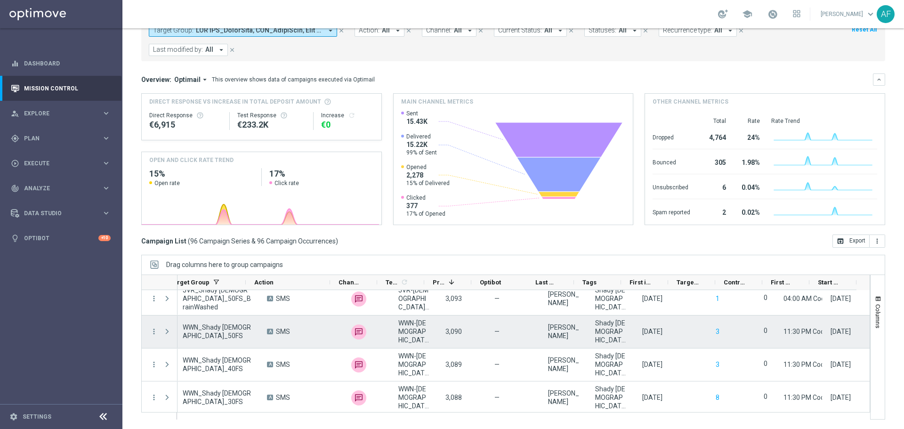
scroll to position [2460, 0]
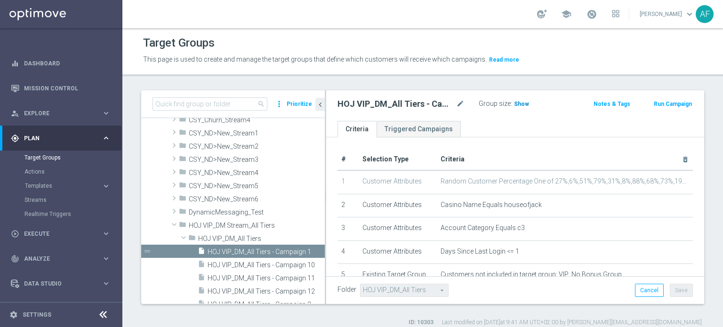
click at [523, 102] on span "Show" at bounding box center [521, 104] width 15 height 7
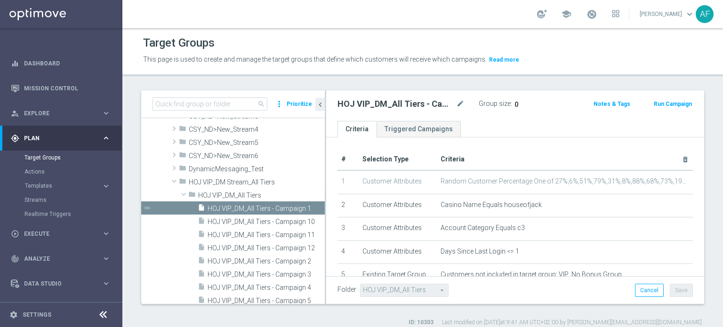
scroll to position [924, 0]
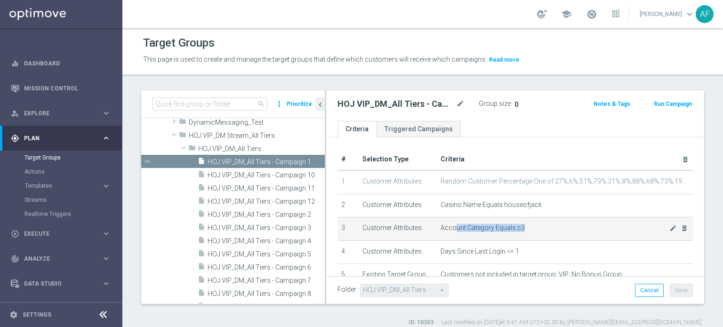
drag, startPoint x: 450, startPoint y: 227, endPoint x: 496, endPoint y: 231, distance: 45.8
click at [496, 231] on td "Account Category Equals c3 mode_edit delete_forever" at bounding box center [565, 230] width 256 height 24
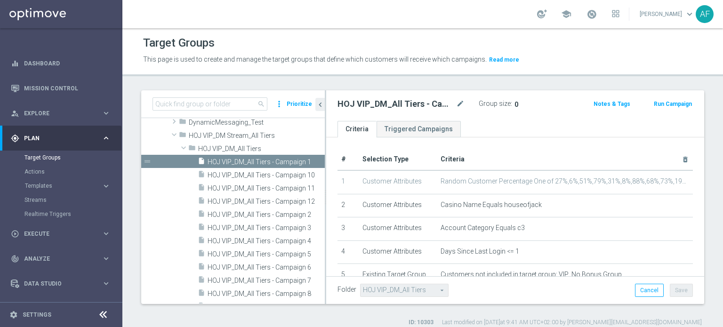
click at [532, 154] on th "Criteria delete_forever" at bounding box center [565, 160] width 256 height 22
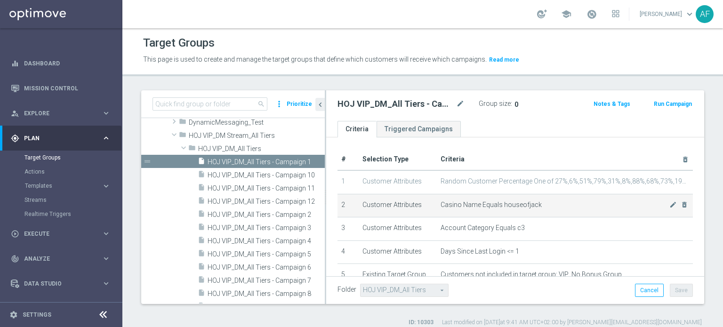
scroll to position [47, 0]
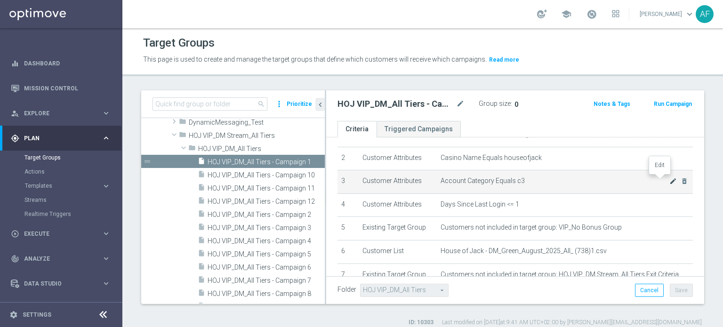
click at [669, 182] on icon "mode_edit" at bounding box center [673, 181] width 8 height 8
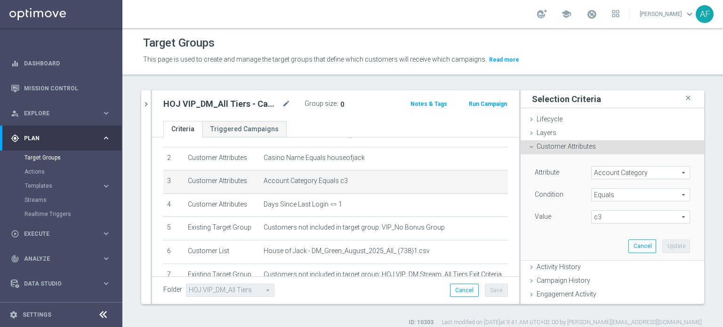
click at [624, 190] on span "Equals" at bounding box center [641, 195] width 98 height 12
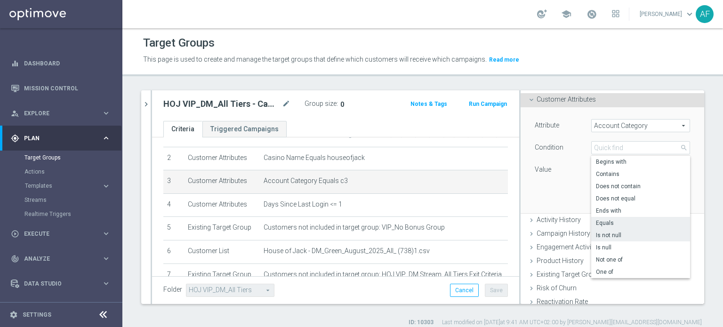
scroll to position [94, 0]
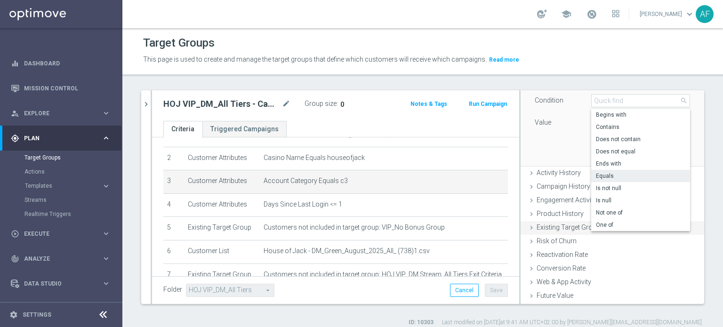
click at [614, 224] on span "One of" at bounding box center [640, 225] width 89 height 8
type input "One of"
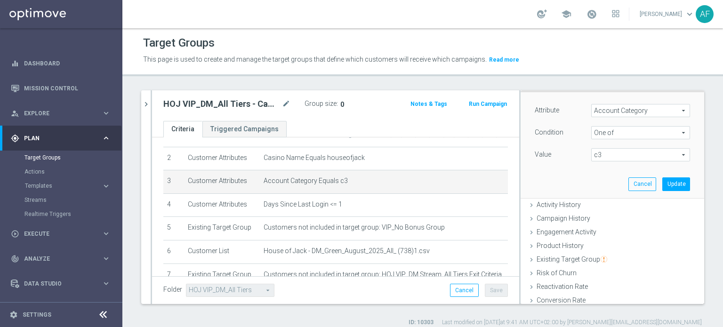
scroll to position [47, 0]
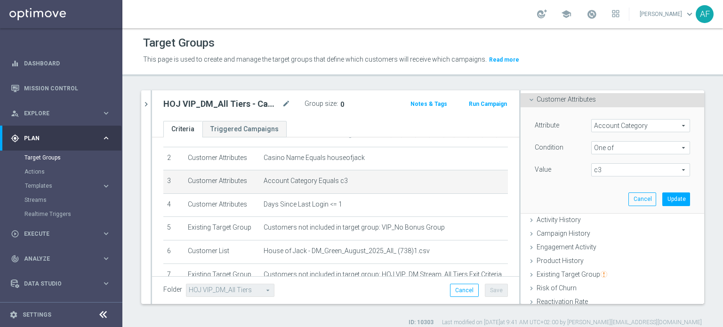
click at [613, 172] on span "c3" at bounding box center [641, 170] width 98 height 12
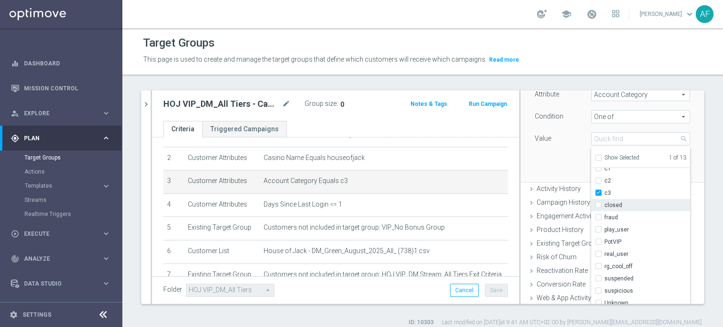
scroll to position [94, 0]
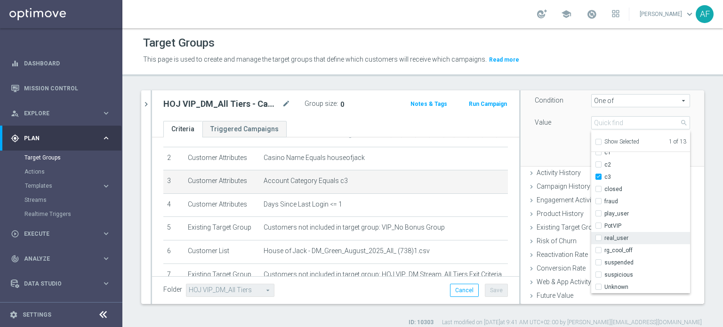
click at [598, 237] on input "real_user" at bounding box center [601, 238] width 6 height 6
checkbox input "true"
type input "Selected 2 of 13"
click at [554, 156] on div "Attribute Account Category Account Category arrow_drop_down search Condition On…" at bounding box center [612, 112] width 169 height 105
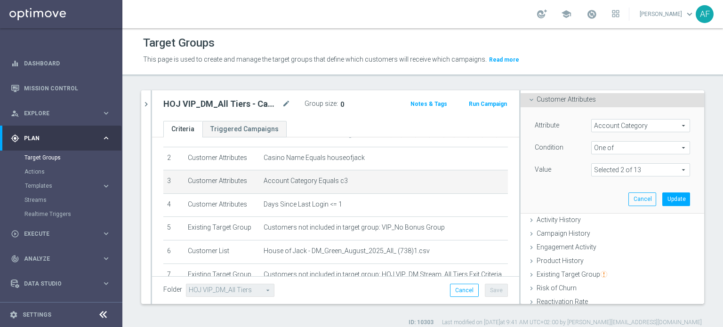
scroll to position [0, 0]
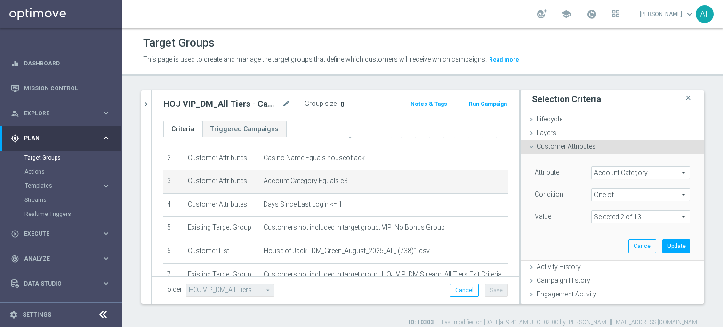
click at [613, 215] on span at bounding box center [641, 217] width 98 height 12
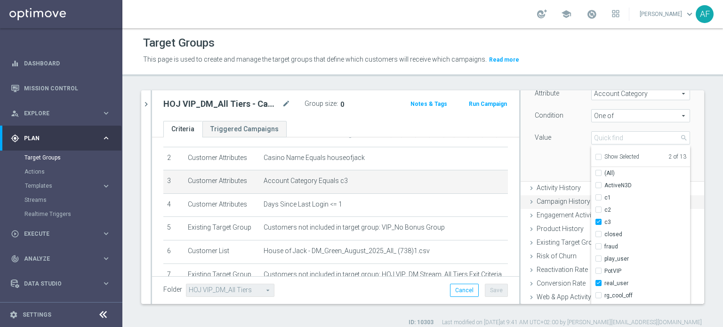
scroll to position [94, 0]
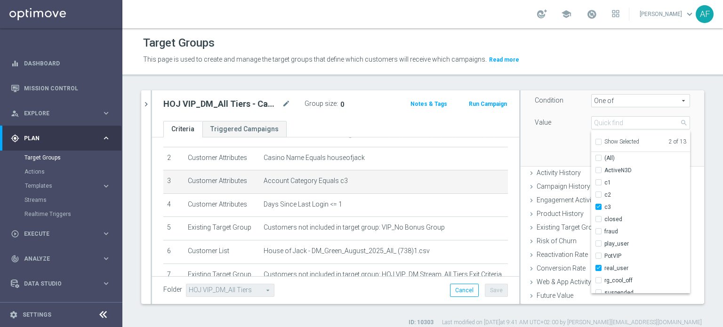
click at [551, 155] on div "Attribute Account Category Account Category arrow_drop_down search Condition On…" at bounding box center [612, 112] width 169 height 105
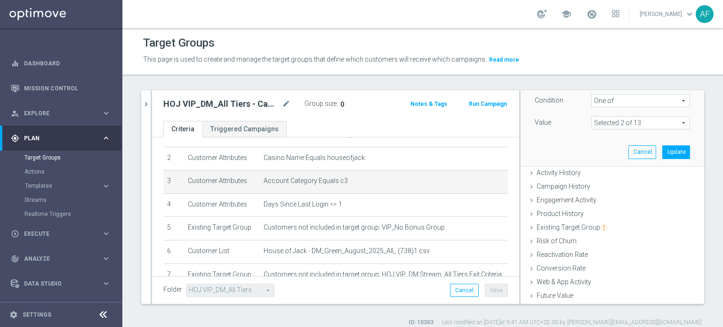
scroll to position [0, 0]
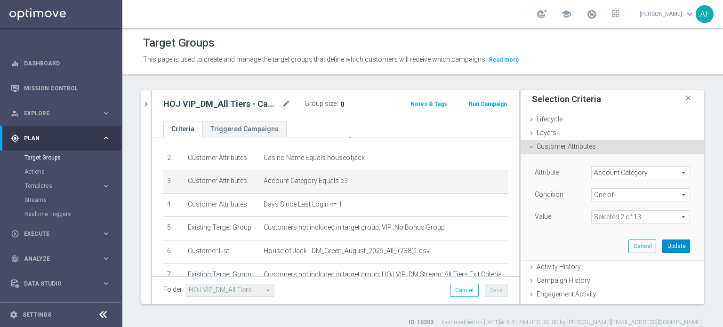
click at [662, 248] on button "Update" at bounding box center [676, 246] width 28 height 13
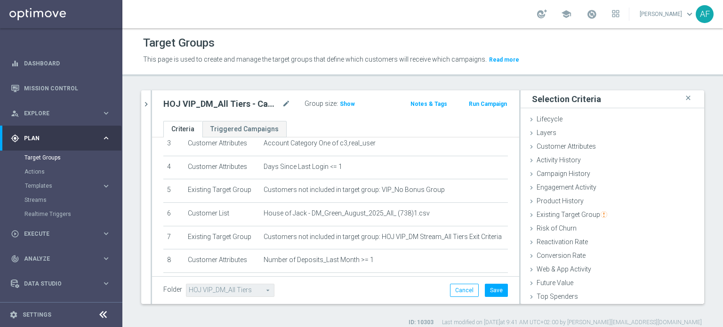
scroll to position [87, 0]
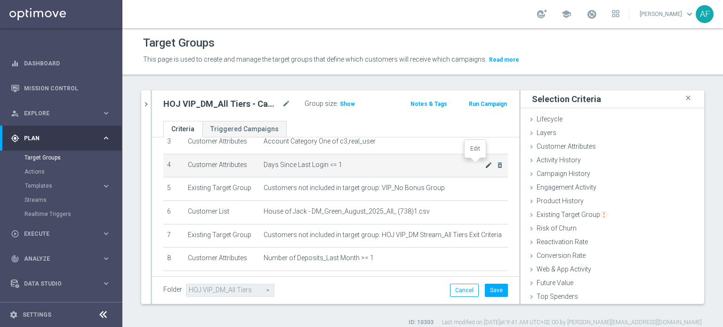
click at [485, 163] on icon "mode_edit" at bounding box center [489, 165] width 8 height 8
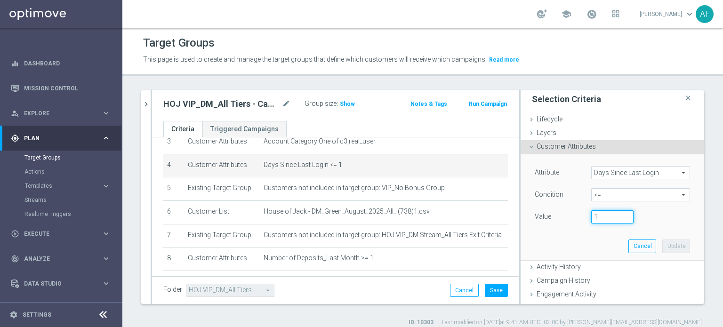
click at [597, 215] on input "1" at bounding box center [612, 216] width 42 height 13
type input "39"
click at [662, 246] on button "Update" at bounding box center [676, 246] width 28 height 13
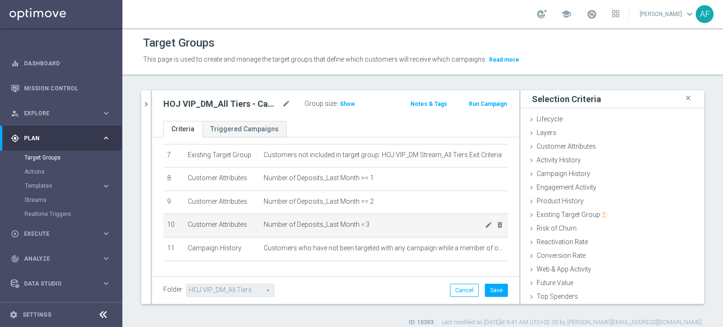
scroll to position [188, 0]
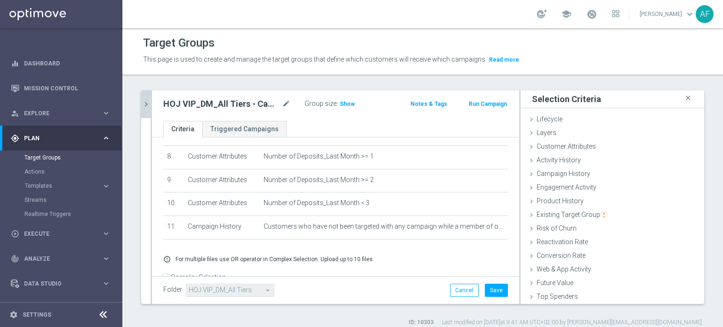
click at [145, 103] on icon "chevron_right" at bounding box center [146, 104] width 9 height 9
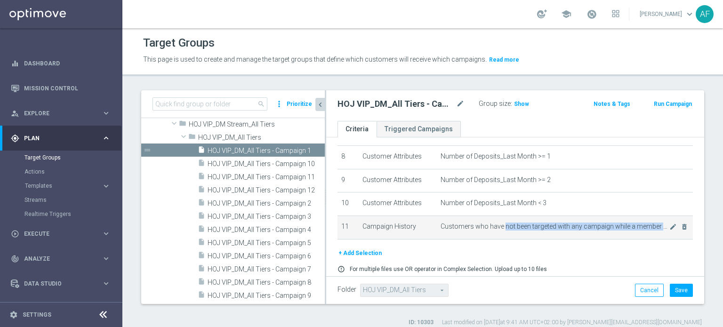
drag, startPoint x: 499, startPoint y: 222, endPoint x: 572, endPoint y: 227, distance: 72.7
click at [572, 227] on td "Customers who have not been targeted with any campaign while a member of one or…" at bounding box center [565, 228] width 256 height 24
drag, startPoint x: 578, startPoint y: 221, endPoint x: 523, endPoint y: 221, distance: 55.6
click at [523, 223] on span "Customers who have not been targeted with any campaign while a member of one or…" at bounding box center [555, 227] width 228 height 8
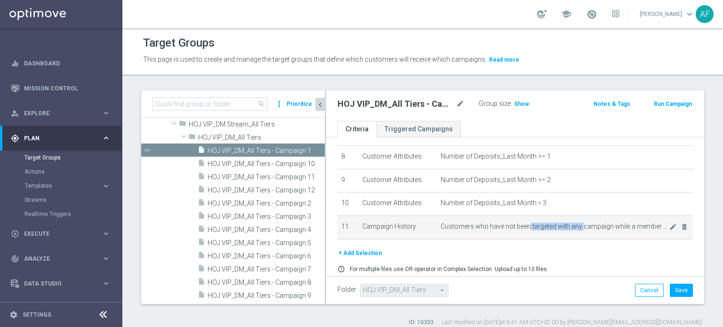
click at [523, 223] on span "Customers who have not been targeted with any campaign while a member of one or…" at bounding box center [555, 227] width 228 height 8
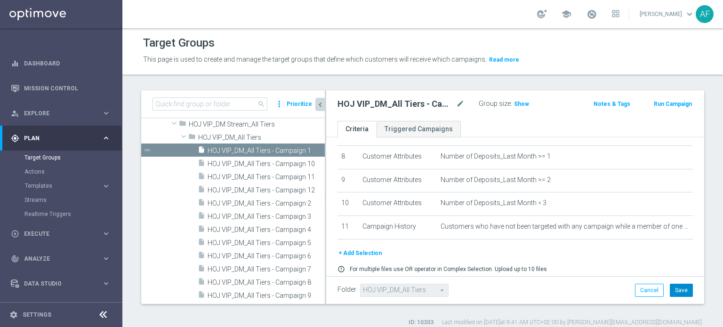
click at [676, 290] on button "Save" at bounding box center [681, 290] width 23 height 13
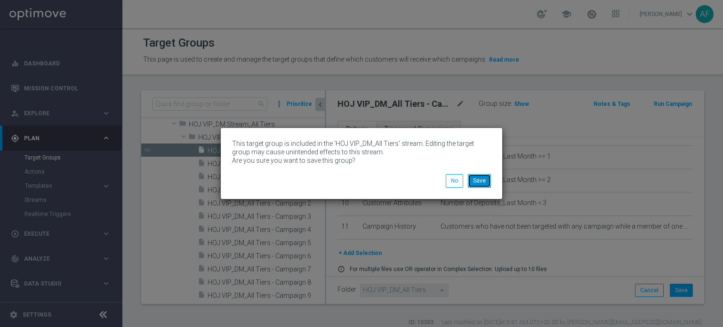
click at [483, 180] on button "Save" at bounding box center [479, 180] width 23 height 13
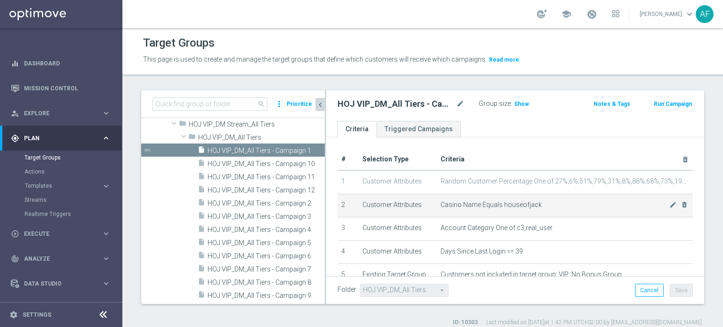
scroll to position [47, 0]
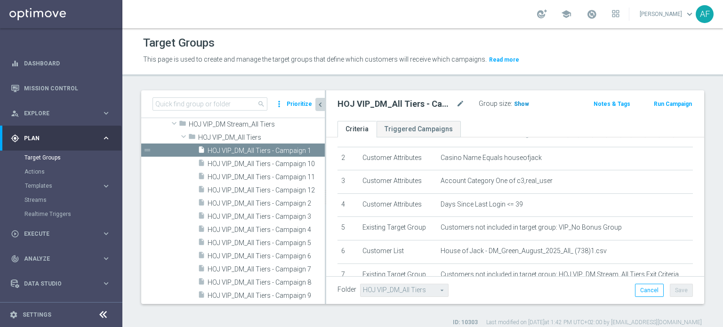
click at [524, 105] on span "Show" at bounding box center [521, 104] width 15 height 7
click at [259, 203] on span "HOJ VIP_DM_All Tiers - Campaign 2" at bounding box center [256, 204] width 96 height 8
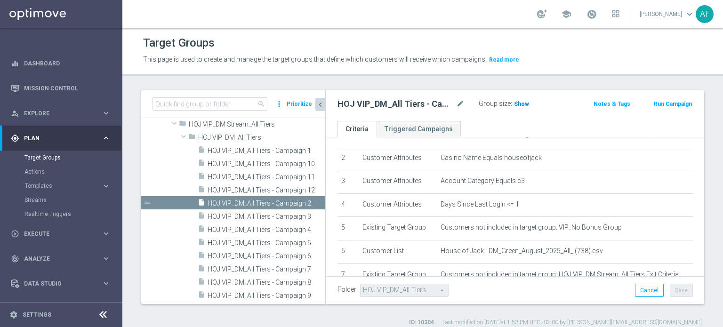
click at [521, 107] on span "Show" at bounding box center [521, 104] width 15 height 7
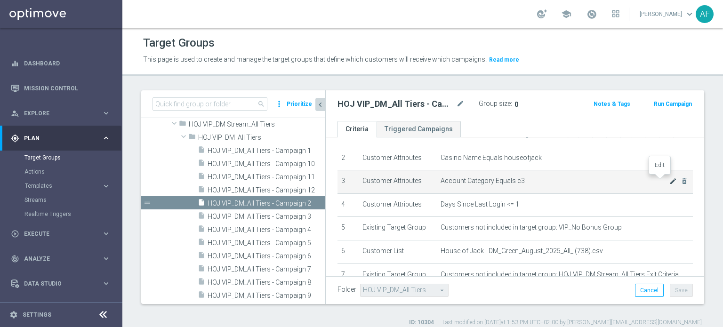
click at [669, 181] on icon "mode_edit" at bounding box center [673, 181] width 8 height 8
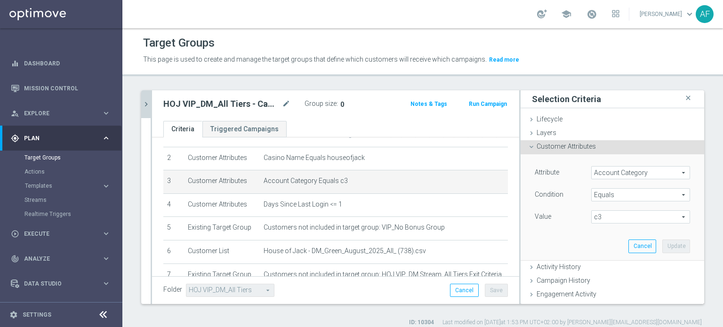
click at [610, 218] on span "c3" at bounding box center [641, 217] width 98 height 12
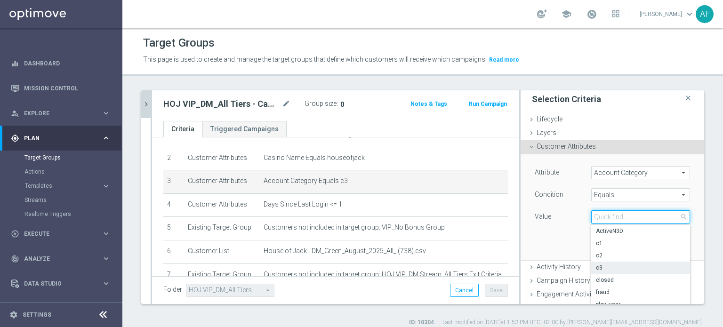
click at [610, 217] on input "search" at bounding box center [640, 216] width 99 height 13
type input "r"
click at [605, 195] on span "Equals" at bounding box center [641, 195] width 98 height 12
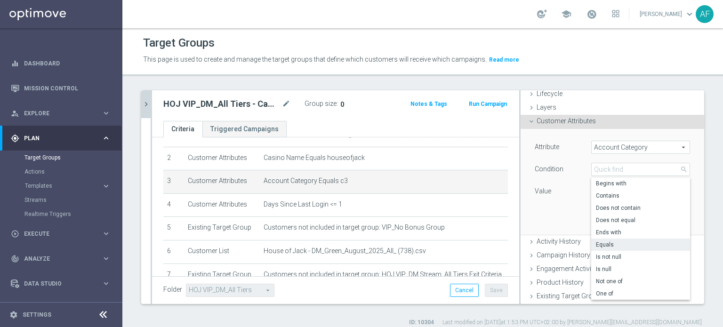
scroll to position [47, 0]
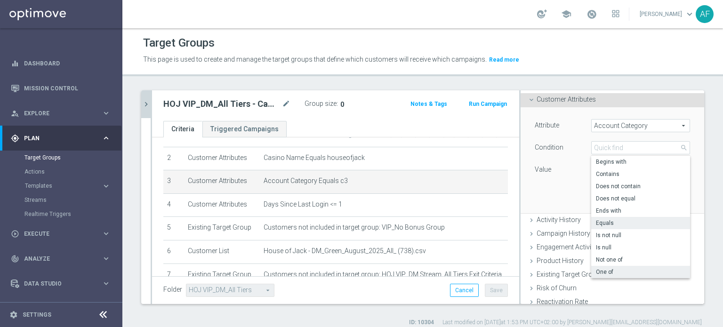
click at [606, 269] on span "One of" at bounding box center [640, 272] width 89 height 8
type input "One of"
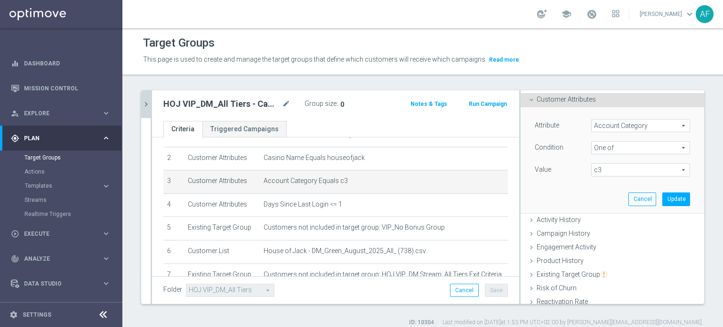
click at [605, 171] on span "c3" at bounding box center [641, 170] width 98 height 12
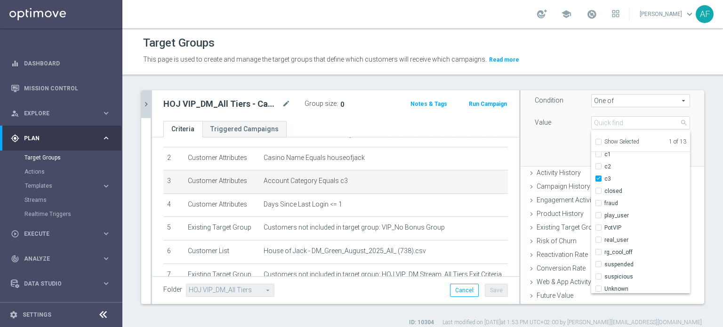
scroll to position [30, 0]
click at [598, 237] on input "real_user" at bounding box center [601, 238] width 6 height 6
checkbox input "true"
type input "Selected 2 of 13"
click at [685, 201] on div "Engagement Activity done" at bounding box center [613, 201] width 184 height 14
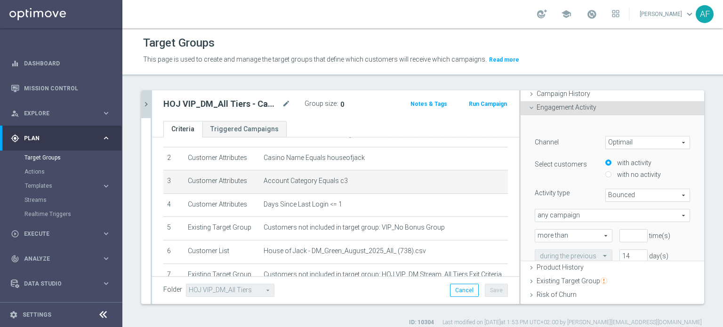
scroll to position [69, 0]
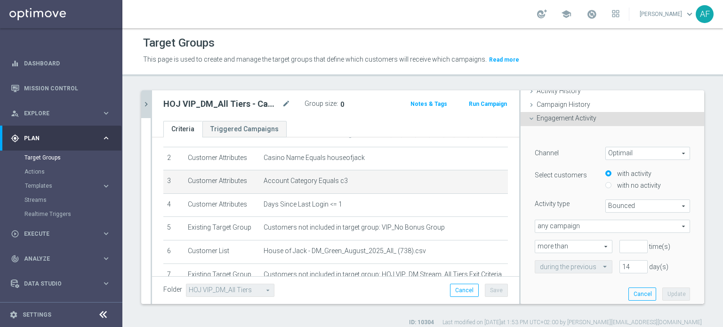
click at [710, 125] on div "search more_vert Prioritize Customer Target Groups library_add create_new_folder" at bounding box center [422, 208] width 601 height 236
click at [649, 114] on div "Engagement Activity done" at bounding box center [613, 119] width 184 height 14
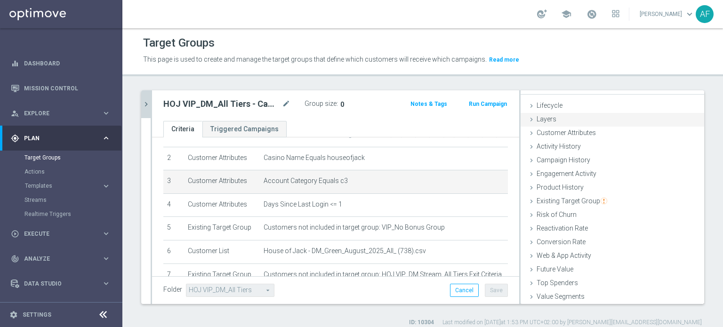
scroll to position [0, 0]
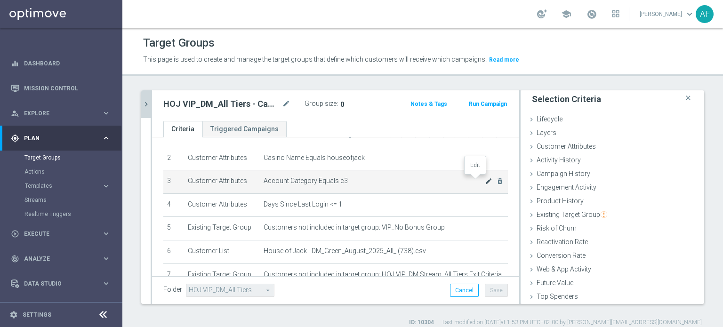
click at [485, 180] on icon "mode_edit" at bounding box center [489, 181] width 8 height 8
click at [485, 177] on icon "mode_edit" at bounding box center [489, 181] width 8 height 8
click at [144, 105] on icon "chevron_right" at bounding box center [146, 104] width 9 height 9
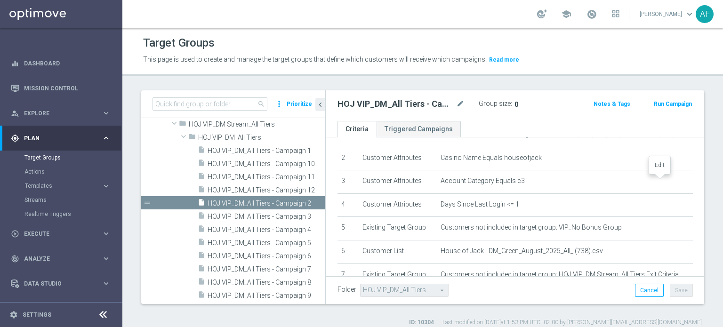
click at [0, 0] on icon "mode_edit" at bounding box center [0, 0] width 0 height 0
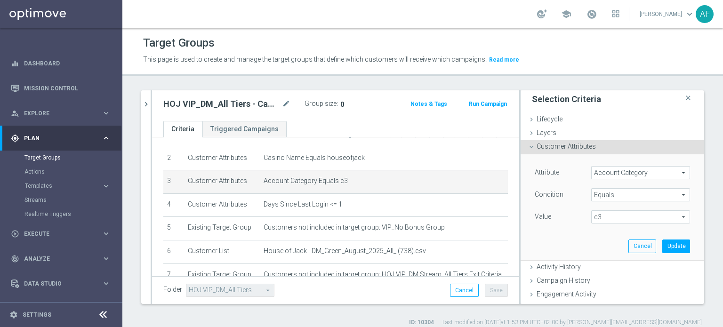
click at [622, 195] on span "Equals" at bounding box center [641, 195] width 98 height 12
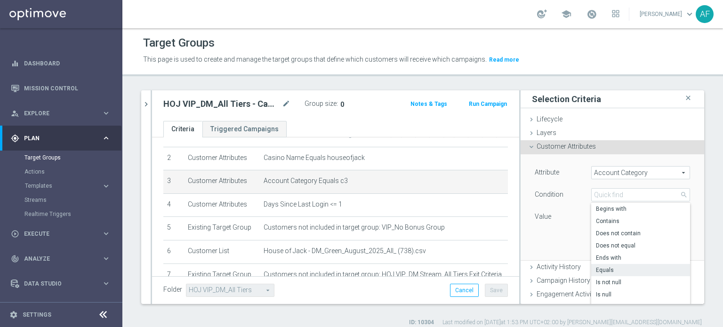
scroll to position [94, 0]
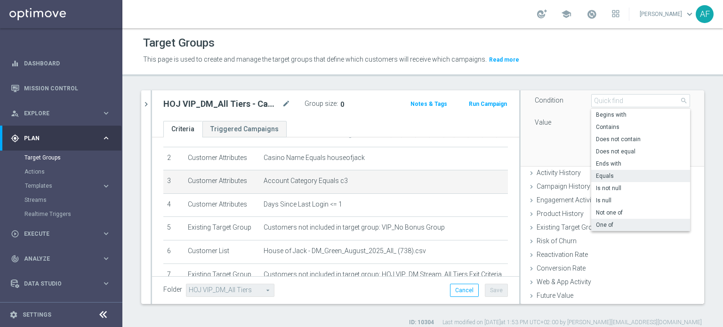
click at [612, 221] on span "One of" at bounding box center [640, 225] width 89 height 8
type input "One of"
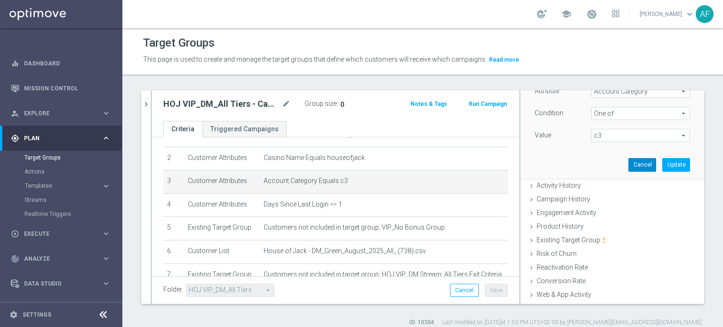
scroll to position [47, 0]
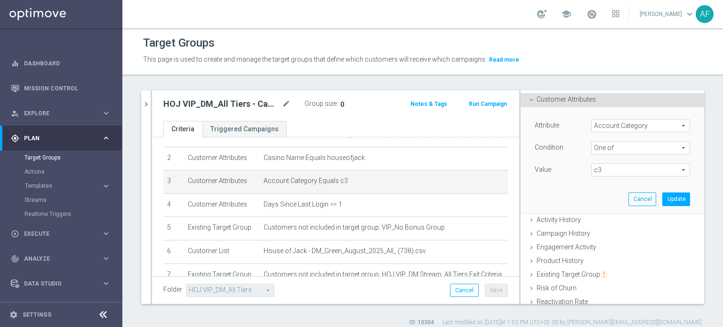
click at [616, 169] on span "c3" at bounding box center [641, 170] width 98 height 12
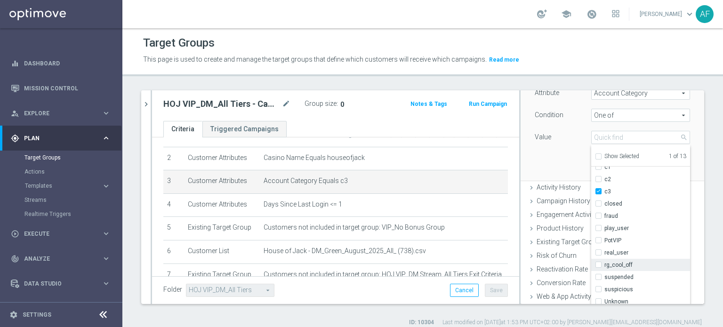
scroll to position [94, 0]
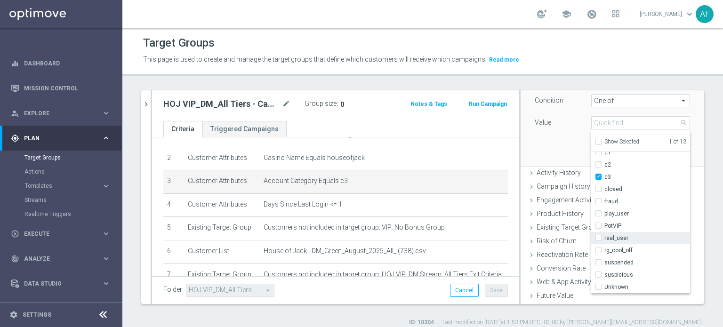
click at [598, 237] on input "real_user" at bounding box center [601, 238] width 6 height 6
checkbox input "true"
type input "Selected 2 of 13"
click at [545, 138] on div "Attribute Account Category Account Category arrow_drop_down search Condition On…" at bounding box center [612, 112] width 169 height 105
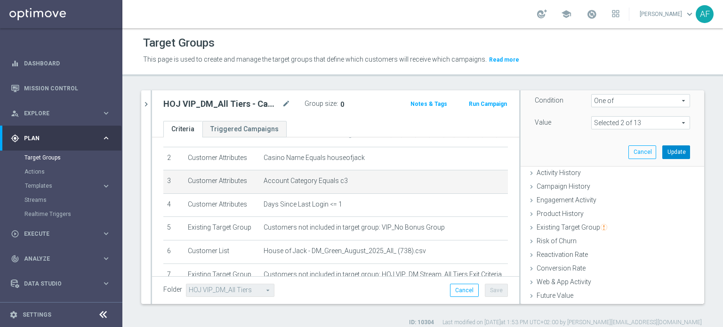
click at [662, 153] on button "Update" at bounding box center [676, 151] width 28 height 13
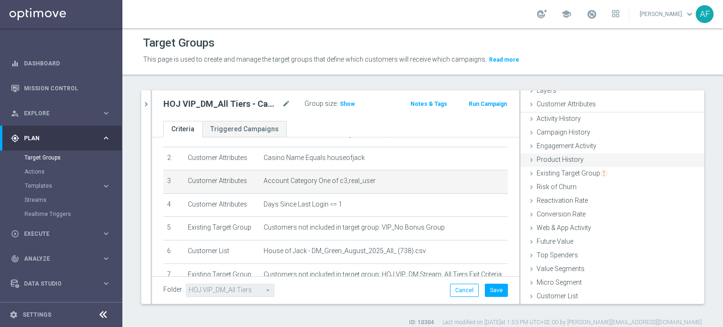
scroll to position [41, 0]
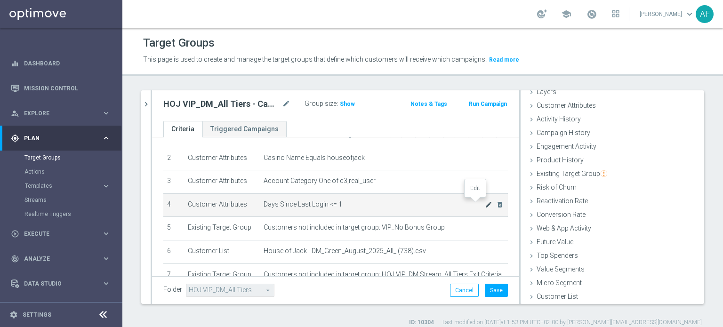
click at [485, 203] on icon "mode_edit" at bounding box center [489, 205] width 8 height 8
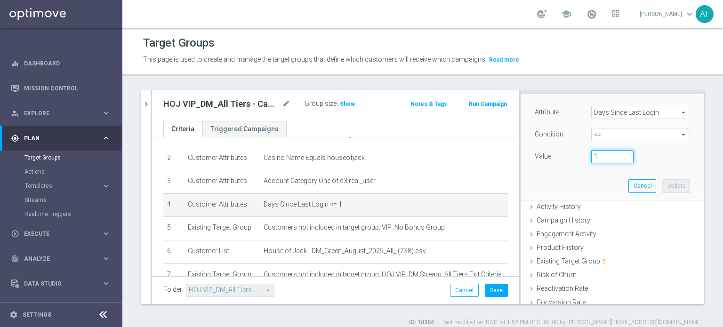
click at [594, 160] on input "1" at bounding box center [612, 156] width 42 height 13
type input "39"
click at [662, 186] on button "Update" at bounding box center [676, 185] width 28 height 13
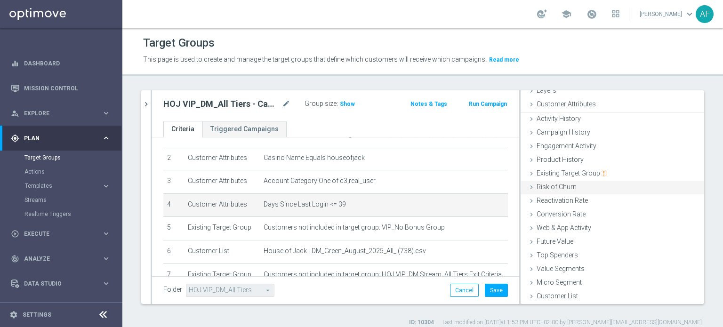
scroll to position [41, 0]
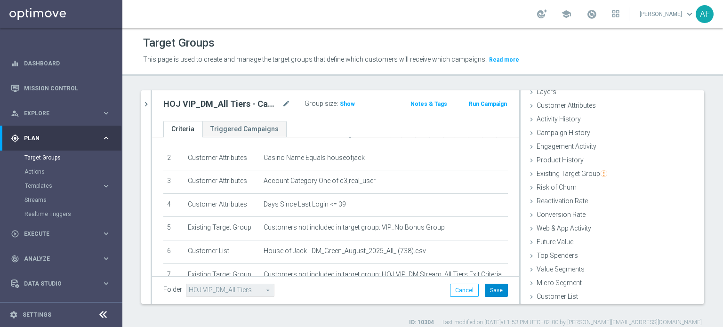
click at [492, 291] on button "Save" at bounding box center [496, 290] width 23 height 13
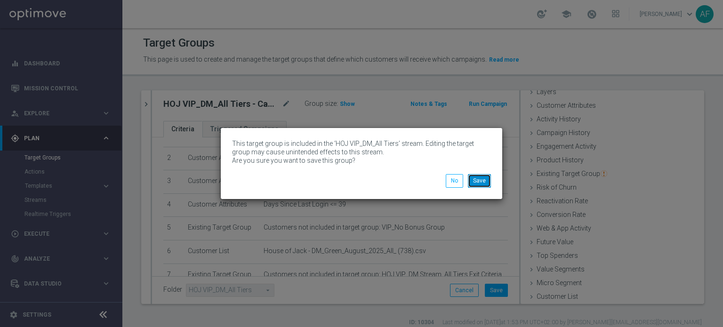
click at [481, 179] on button "Save" at bounding box center [479, 180] width 23 height 13
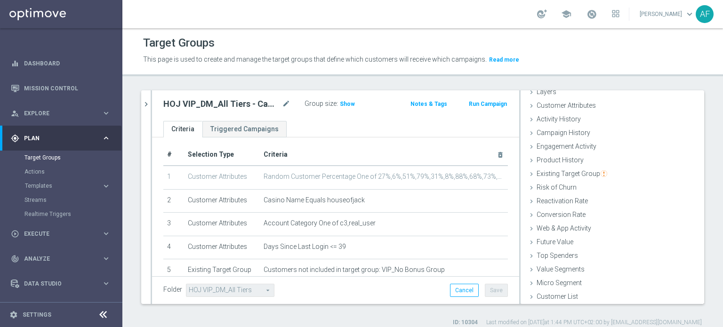
scroll to position [0, 0]
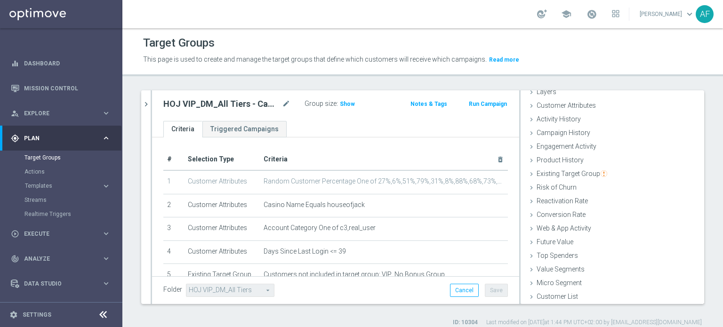
drag, startPoint x: 347, startPoint y: 102, endPoint x: 330, endPoint y: 102, distance: 17.4
click at [346, 102] on span "Show" at bounding box center [347, 104] width 15 height 7
click at [147, 107] on icon "chevron_right" at bounding box center [146, 104] width 9 height 9
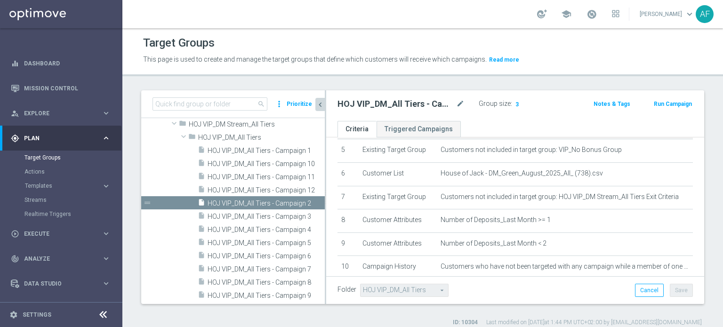
scroll to position [141, 0]
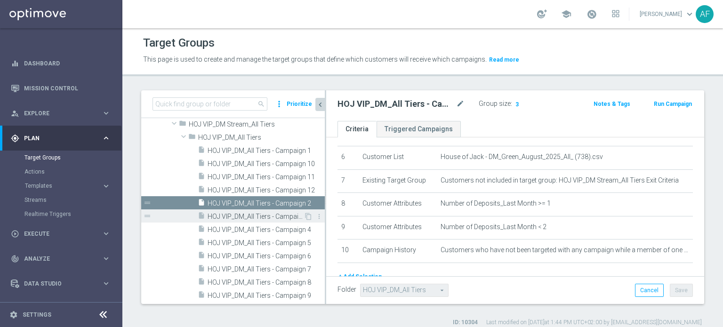
click at [269, 214] on span "HOJ VIP_DM_All Tiers - Campaign 3" at bounding box center [256, 217] width 96 height 8
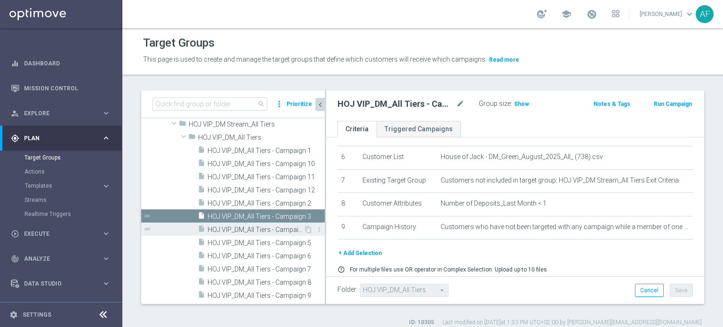
click at [272, 227] on span "HOJ VIP_DM_All Tiers - Campaign 4" at bounding box center [256, 230] width 96 height 8
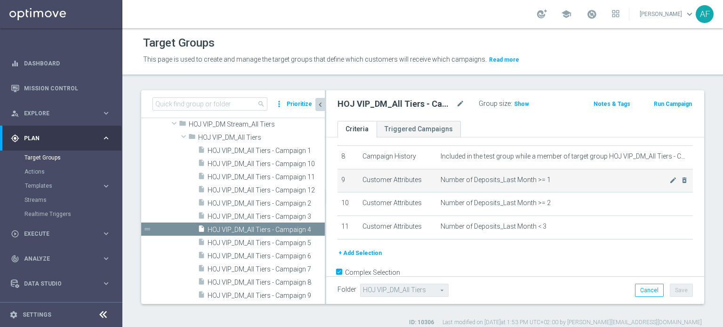
scroll to position [141, 0]
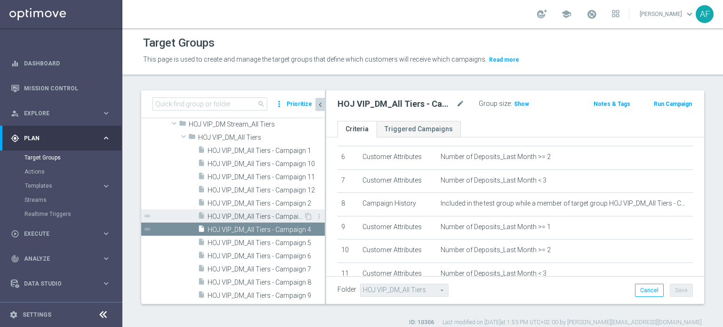
click at [273, 216] on span "HOJ VIP_DM_All Tiers - Campaign 3" at bounding box center [256, 217] width 96 height 8
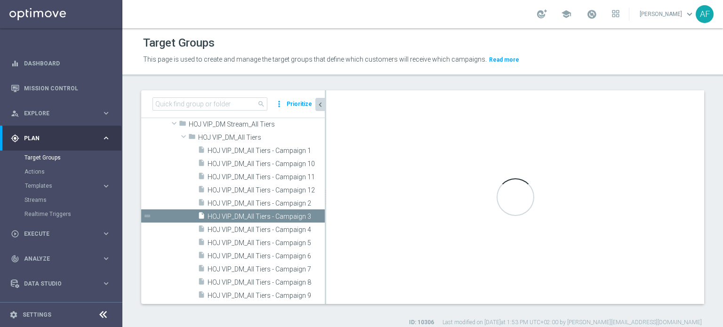
checkbox input "false"
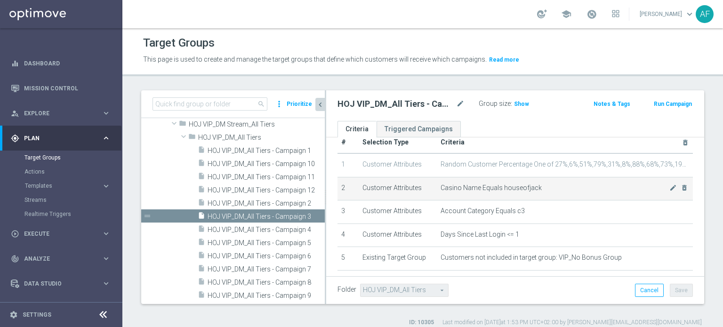
scroll to position [47, 0]
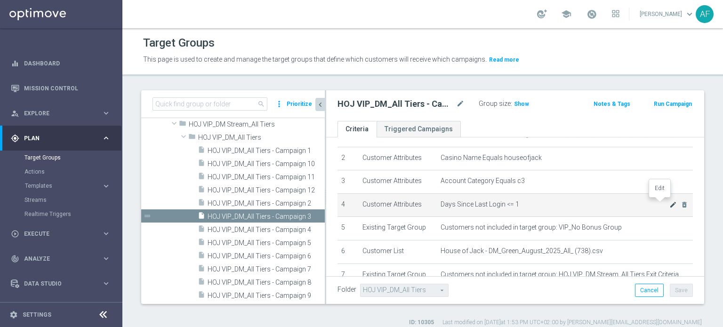
click at [669, 204] on icon "mode_edit" at bounding box center [673, 205] width 8 height 8
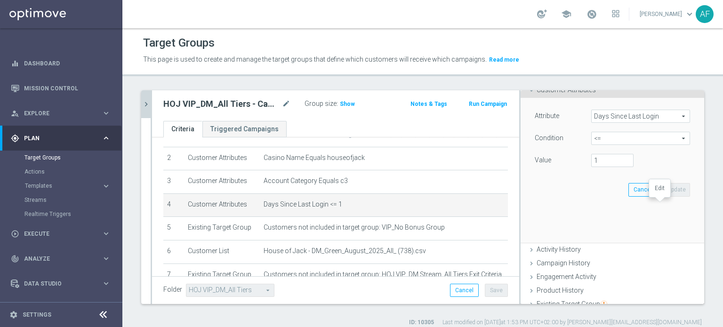
scroll to position [60, 0]
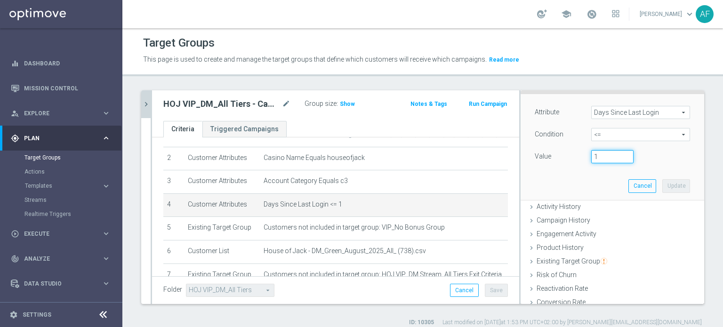
click at [594, 154] on input "1" at bounding box center [612, 156] width 42 height 13
type input "39"
click at [668, 182] on button "Update" at bounding box center [676, 185] width 28 height 13
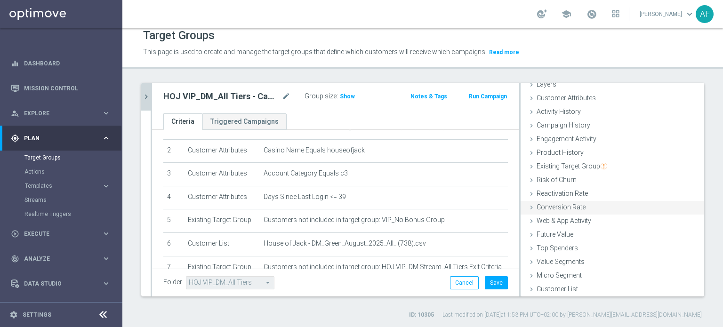
scroll to position [9, 0]
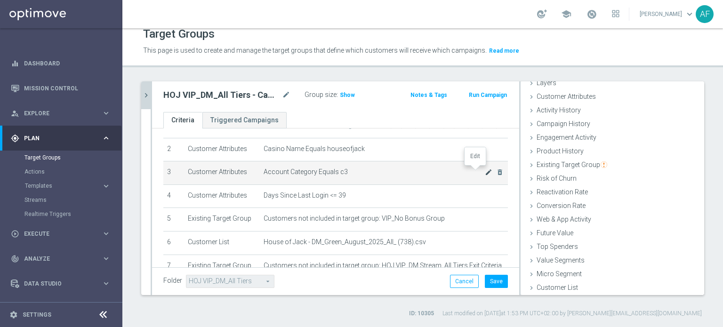
click at [485, 171] on icon "mode_edit" at bounding box center [489, 173] width 8 height 8
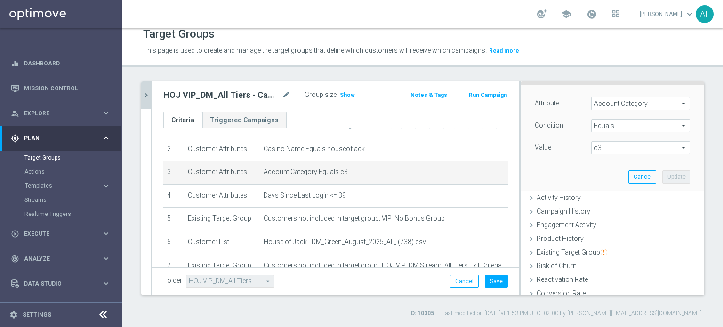
click at [603, 147] on span "c3" at bounding box center [641, 148] width 98 height 12
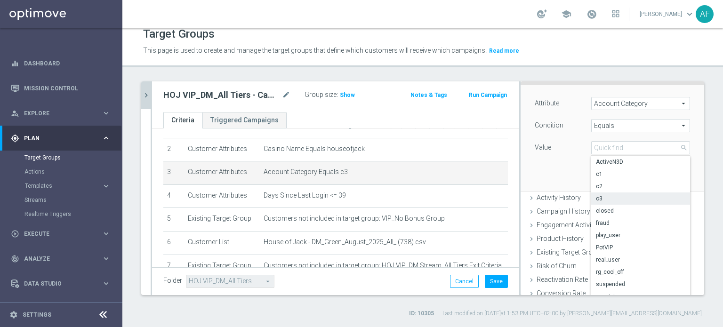
click at [604, 129] on span "Equals" at bounding box center [641, 126] width 98 height 12
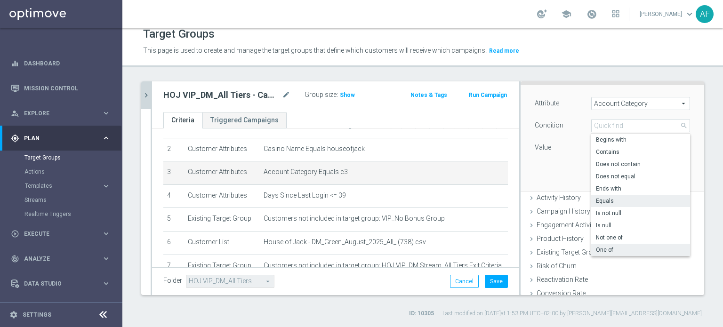
click at [601, 249] on span "One of" at bounding box center [640, 250] width 89 height 8
type input "One of"
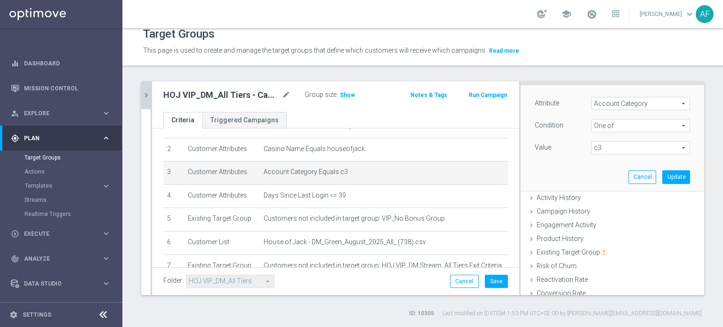
click at [600, 147] on span "c3" at bounding box center [641, 148] width 98 height 12
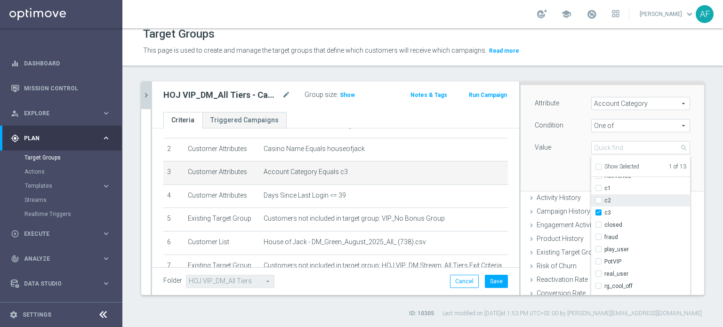
scroll to position [30, 0]
click at [598, 263] on input "real_user" at bounding box center [601, 263] width 6 height 6
checkbox input "true"
type input "Selected 2 of 13"
click at [560, 165] on div "Attribute Account Category Account Category arrow_drop_down search Condition On…" at bounding box center [612, 137] width 169 height 105
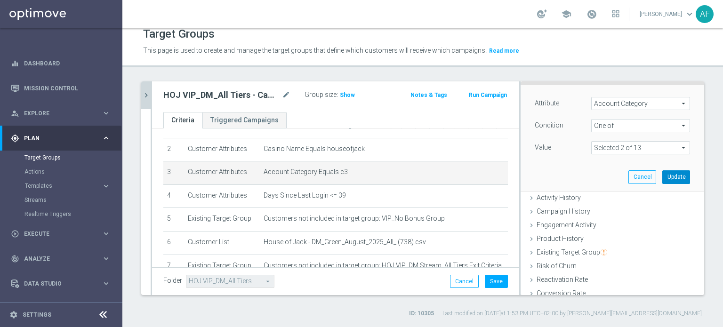
click at [662, 174] on button "Update" at bounding box center [676, 176] width 28 height 13
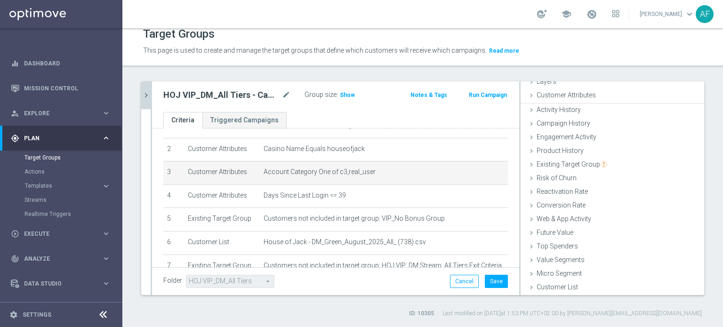
scroll to position [41, 0]
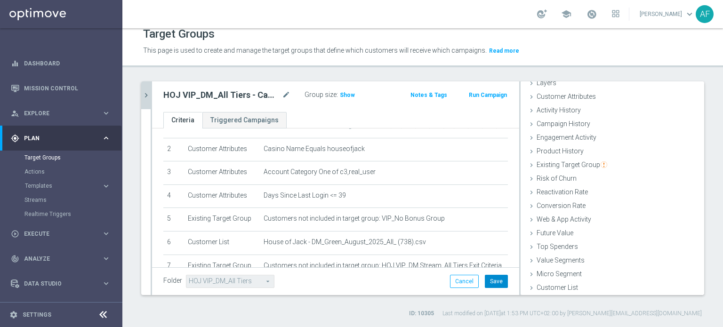
click at [488, 280] on button "Save" at bounding box center [496, 281] width 23 height 13
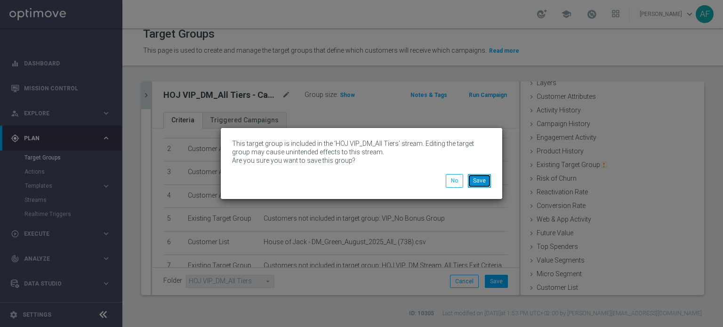
click at [480, 182] on button "Save" at bounding box center [479, 180] width 23 height 13
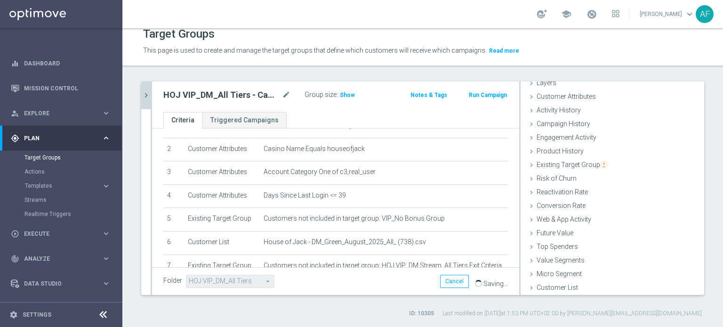
click at [146, 97] on icon "chevron_right" at bounding box center [146, 95] width 9 height 9
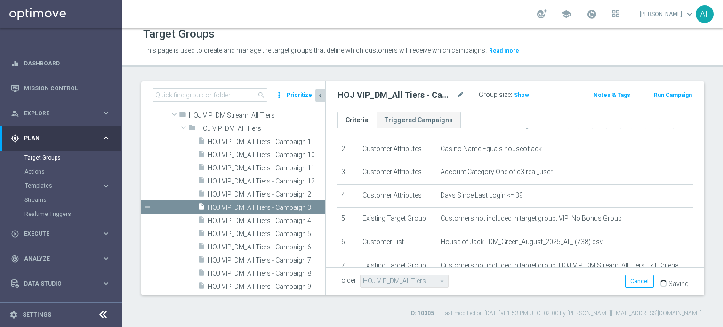
scroll to position [56, 0]
click at [523, 93] on span "Show" at bounding box center [521, 95] width 15 height 7
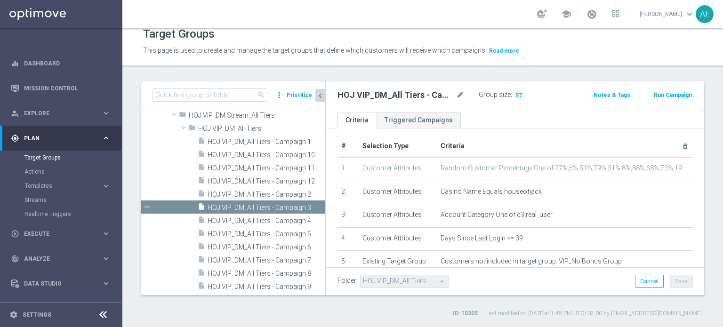
scroll to position [0, 0]
click at [562, 129] on div "# Selection Type Criteria delete_forever 1 Customer Attributes Random Customer …" at bounding box center [515, 288] width 378 height 319
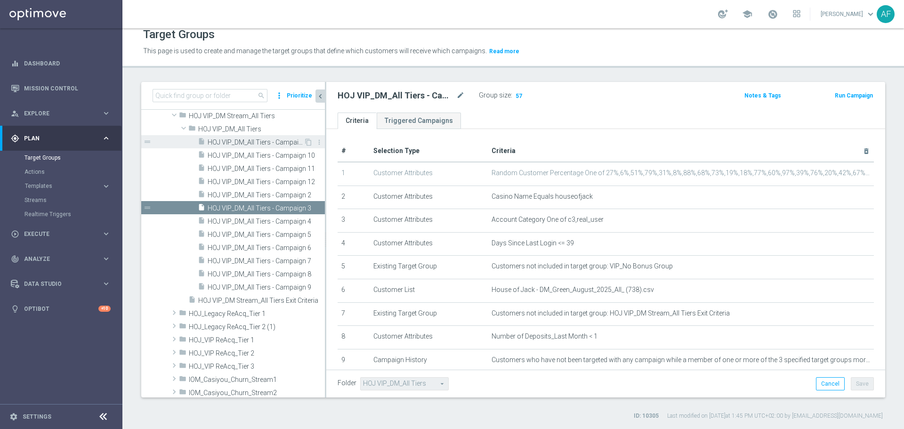
click at [282, 142] on span "HOJ VIP_DM_All Tiers - Campaign 1" at bounding box center [256, 142] width 96 height 8
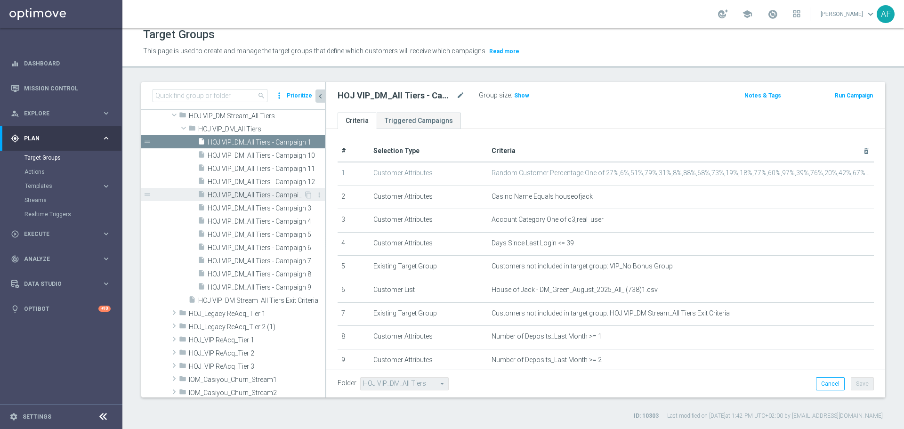
click at [262, 193] on span "HOJ VIP_DM_All Tiers - Campaign 2" at bounding box center [256, 195] width 96 height 8
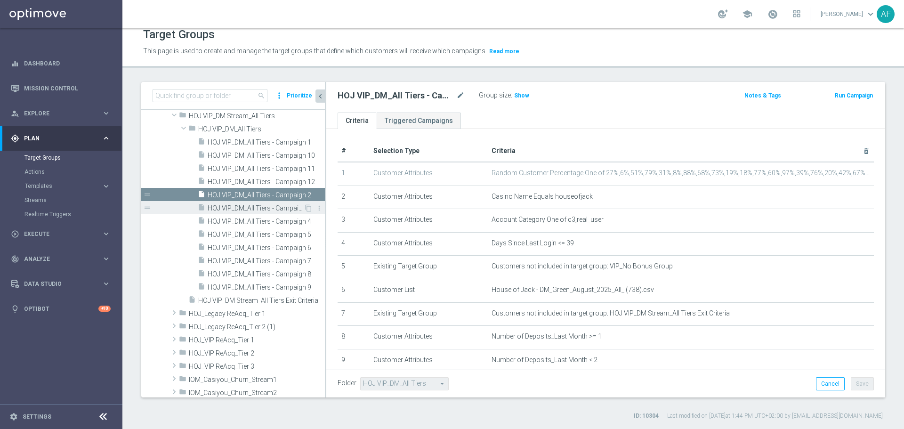
click at [259, 203] on div "insert_drive_file HOJ VIP_DM_All Tiers - Campaign 3" at bounding box center [251, 207] width 106 height 13
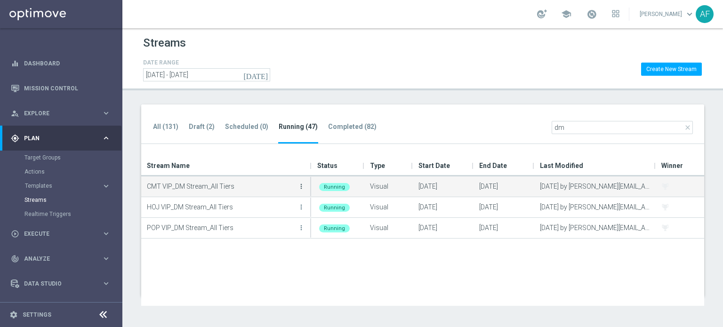
click at [300, 187] on icon "more_vert" at bounding box center [302, 187] width 8 height 8
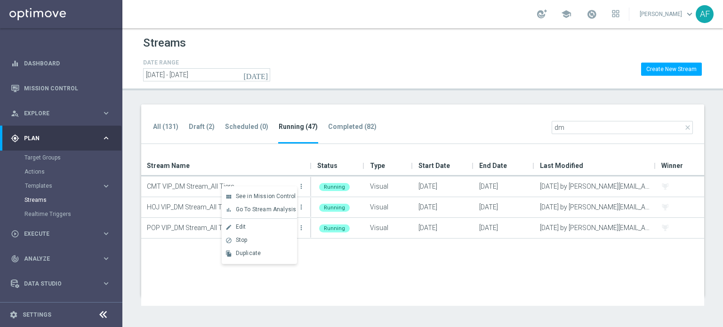
click at [279, 159] on div "Stream Name" at bounding box center [223, 165] width 152 height 21
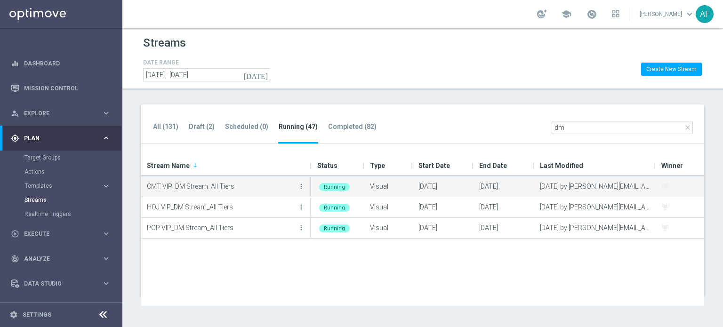
click at [305, 187] on button "more_vert" at bounding box center [301, 186] width 9 height 19
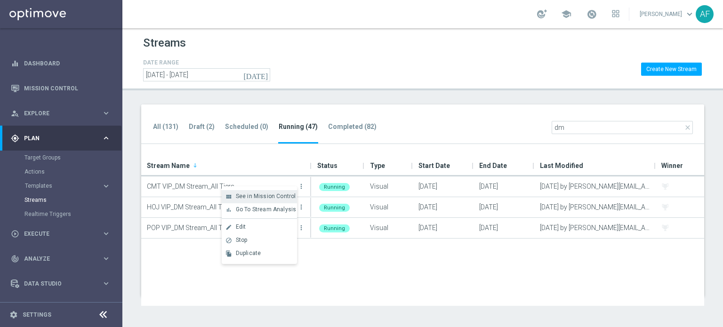
click at [281, 193] on span "See in Mission Control" at bounding box center [266, 196] width 60 height 7
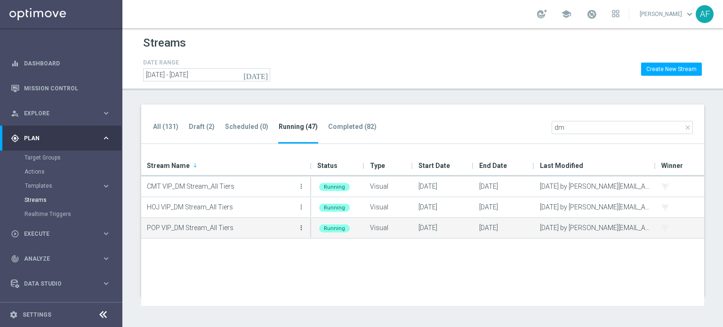
click at [301, 224] on icon "more_vert" at bounding box center [302, 228] width 8 height 8
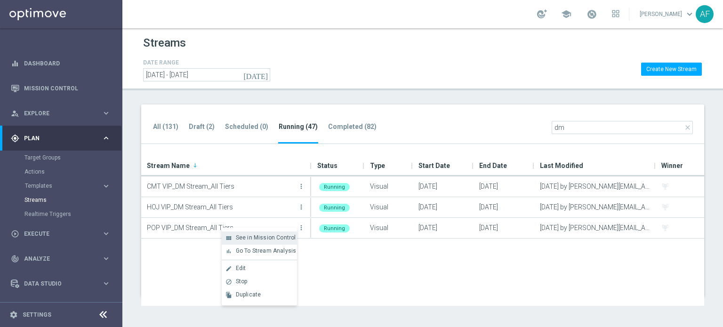
click at [271, 237] on span "See in Mission Control" at bounding box center [266, 237] width 60 height 7
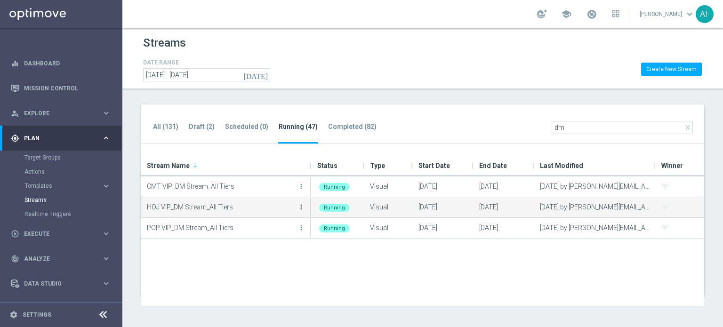
click at [301, 205] on icon "more_vert" at bounding box center [302, 207] width 8 height 8
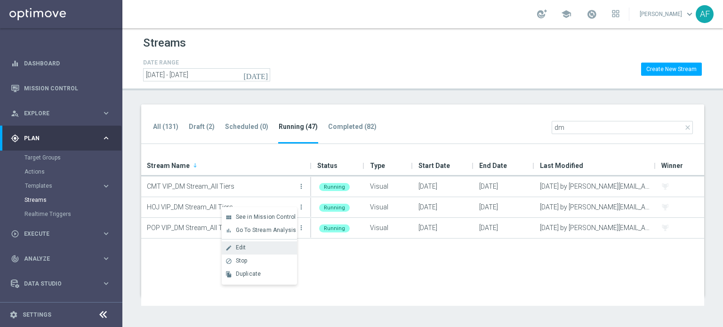
click at [257, 243] on div "create Edit" at bounding box center [259, 248] width 75 height 13
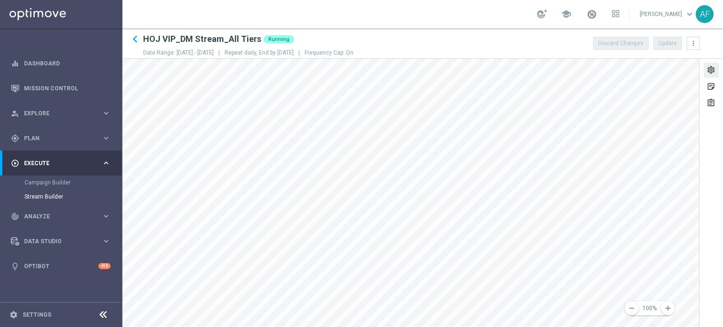
click at [712, 71] on div "settings" at bounding box center [711, 71] width 9 height 12
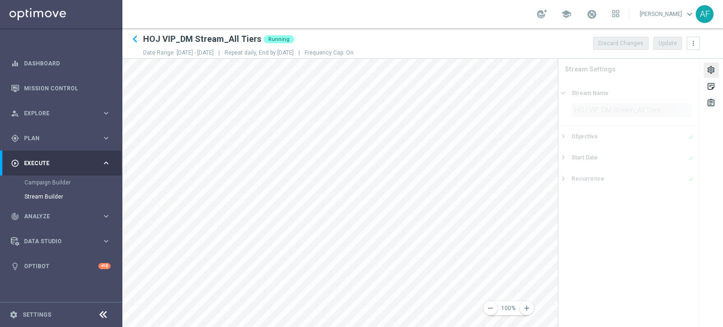
click at [623, 139] on div "Objective done" at bounding box center [633, 136] width 122 height 8
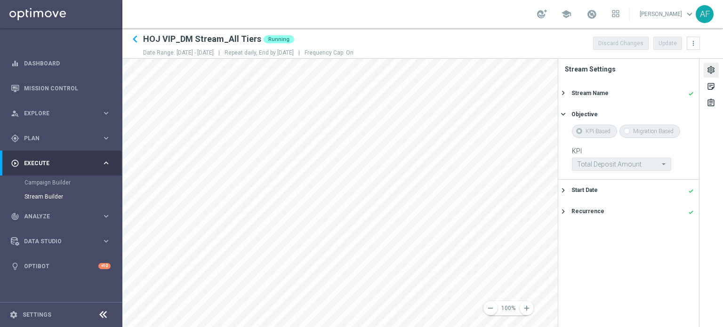
click at [616, 113] on div "Objective" at bounding box center [633, 114] width 122 height 8
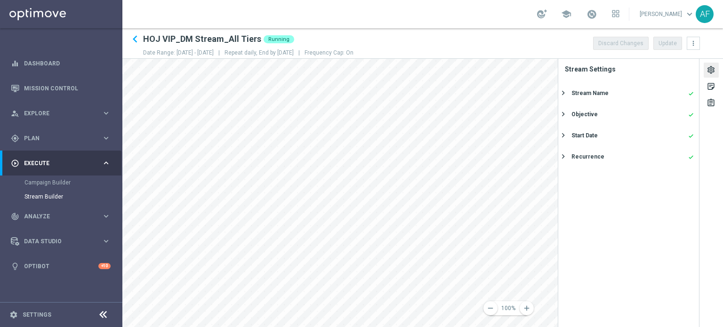
click at [610, 137] on div "Start Date done" at bounding box center [633, 135] width 122 height 8
click at [610, 137] on div "Start Date" at bounding box center [633, 135] width 122 height 8
click at [610, 157] on div "Recurrence done" at bounding box center [633, 157] width 122 height 8
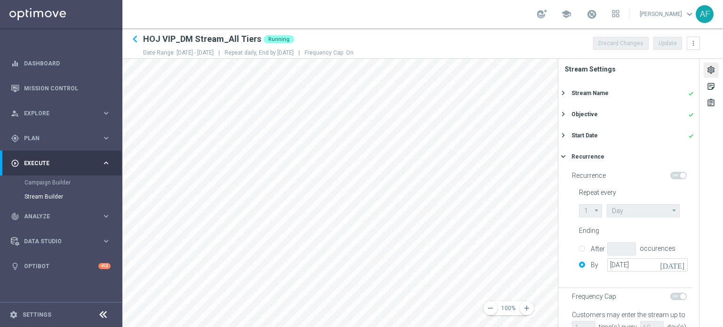
click at [714, 67] on div "settings" at bounding box center [711, 71] width 9 height 12
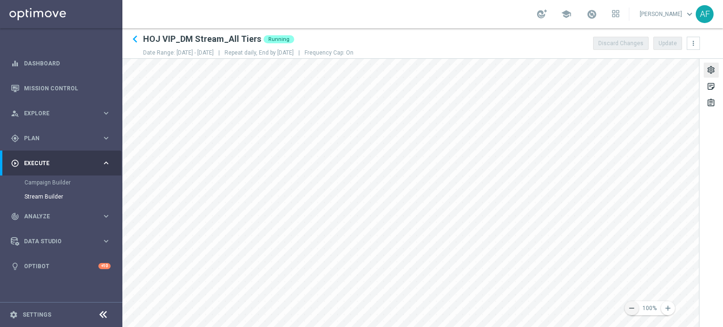
click at [635, 305] on icon "remove" at bounding box center [632, 308] width 8 height 8
click at [633, 307] on icon "remove" at bounding box center [632, 308] width 8 height 8
click at [465, 80] on div "keyboard_arrow_left HOJ VIP_DM Stream_All Tiers Running Date Range: 07 Aug 2025…" at bounding box center [422, 177] width 601 height 299
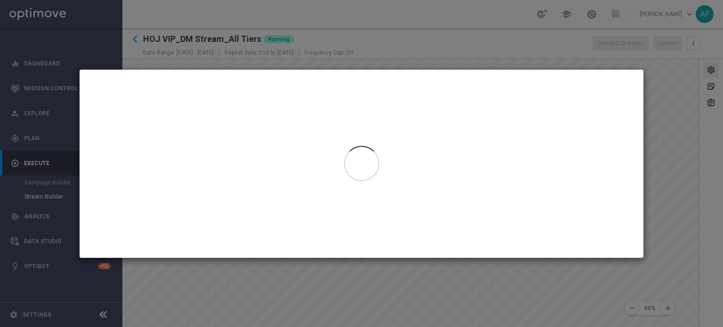
click at [363, 146] on div at bounding box center [361, 146] width 35 height 0
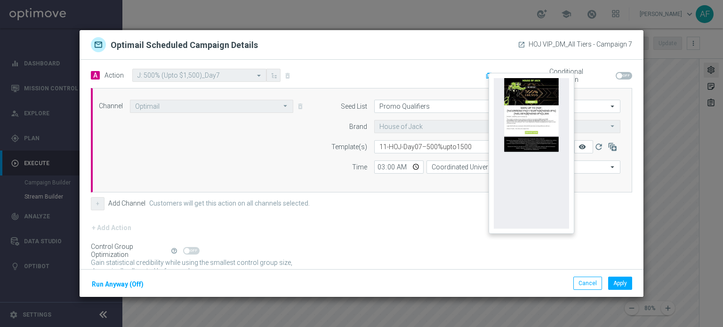
click at [579, 146] on icon "remove_red_eye" at bounding box center [583, 147] width 8 height 8
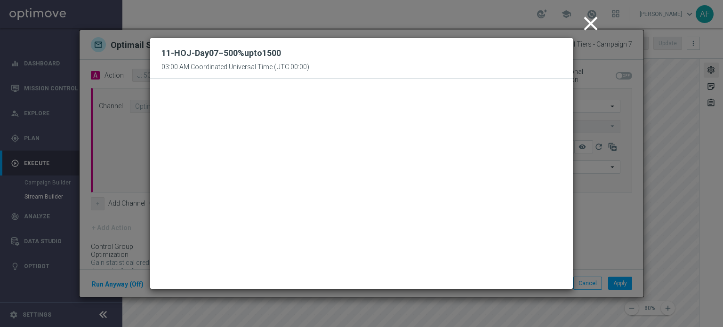
click at [588, 23] on icon "close" at bounding box center [591, 24] width 24 height 24
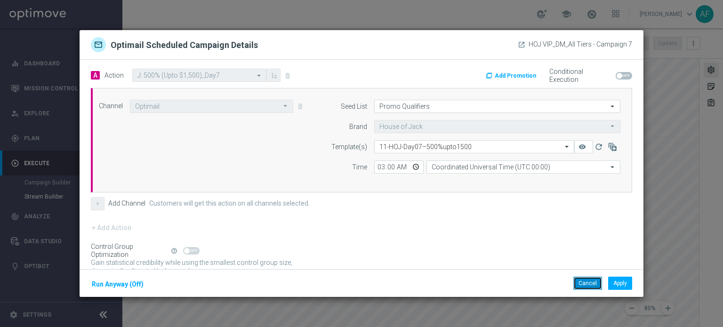
click at [588, 281] on button "Cancel" at bounding box center [587, 283] width 29 height 13
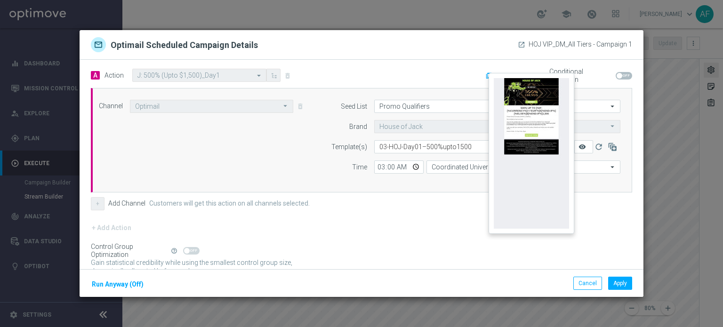
click at [579, 148] on icon "remove_red_eye" at bounding box center [583, 147] width 8 height 8
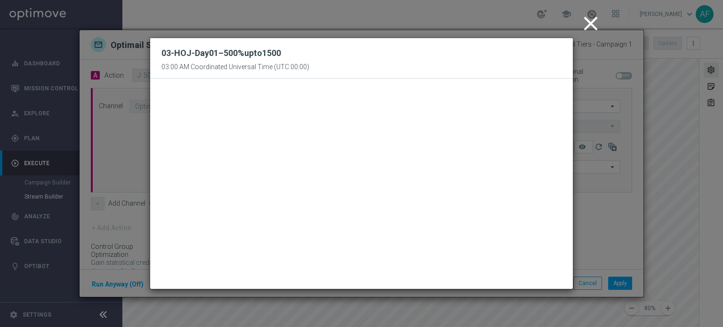
click at [592, 22] on icon "close" at bounding box center [591, 24] width 24 height 24
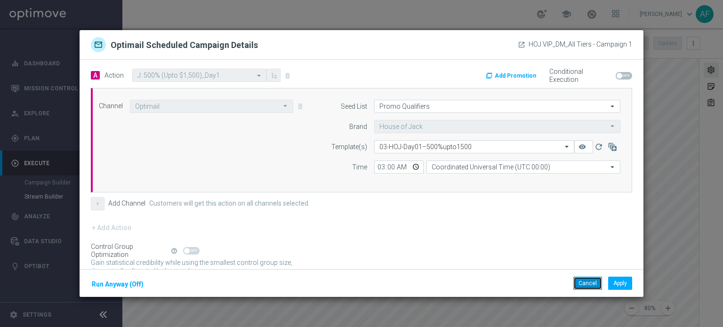
click at [591, 282] on button "Cancel" at bounding box center [587, 283] width 29 height 13
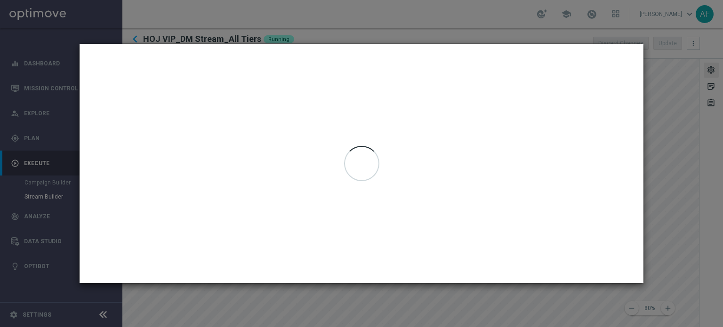
click at [179, 203] on div at bounding box center [362, 164] width 564 height 240
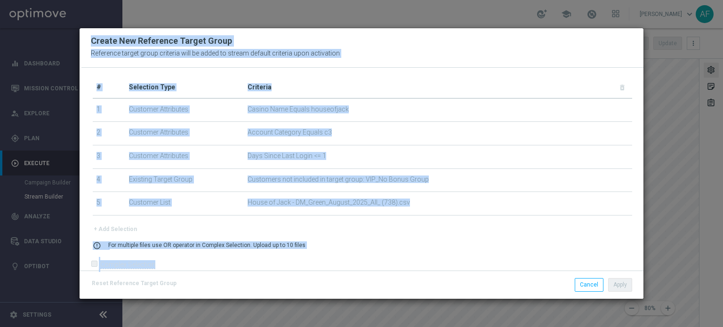
click at [387, 53] on div "Create New Reference Target Group Reference target group criteria will be added…" at bounding box center [362, 43] width 564 height 30
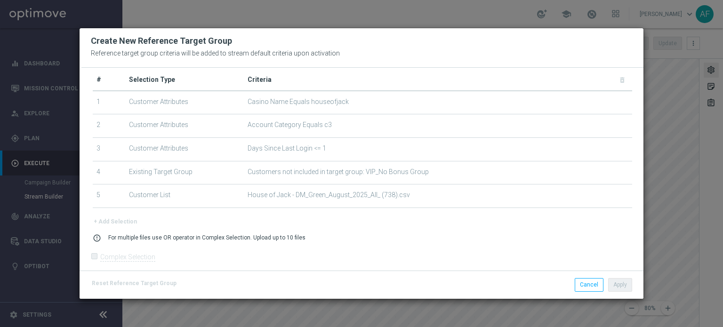
scroll to position [8, 0]
click at [584, 287] on button "Cancel" at bounding box center [589, 284] width 29 height 13
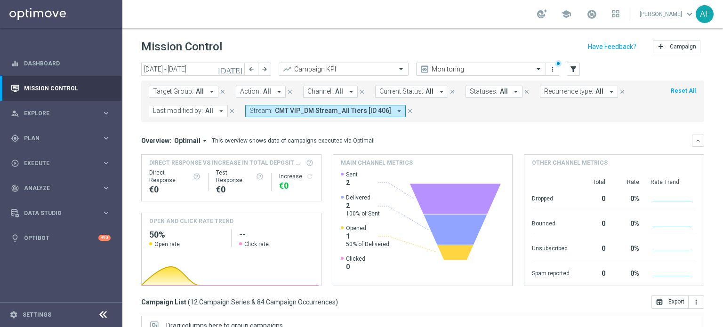
click at [238, 71] on icon "[DATE]" at bounding box center [230, 69] width 25 height 8
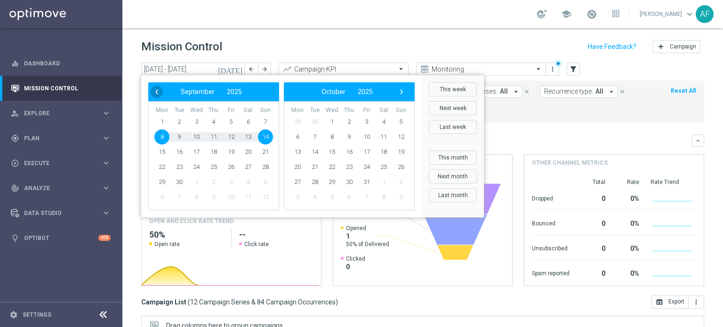
click at [153, 94] on span "‹" at bounding box center [157, 92] width 12 height 12
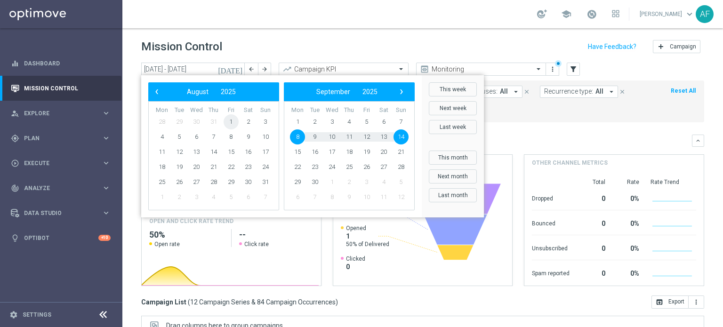
click at [230, 124] on span "1" at bounding box center [231, 121] width 15 height 15
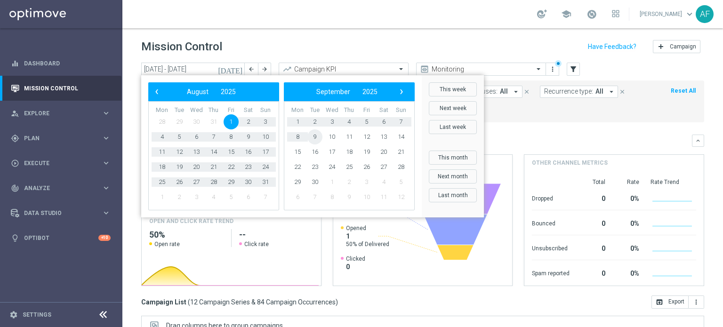
click at [316, 139] on span "9" at bounding box center [314, 136] width 15 height 15
type input "01 Aug 2025 - 09 Sep 2025"
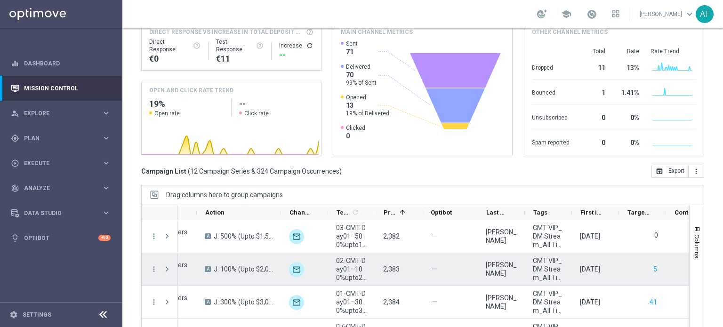
scroll to position [115, 0]
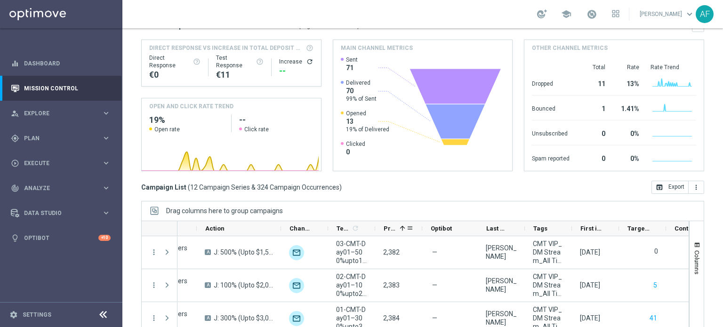
click at [390, 227] on span "Priority" at bounding box center [390, 228] width 12 height 7
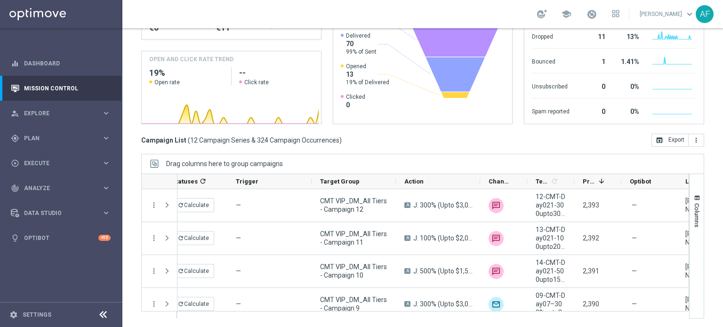
scroll to position [0, 60]
click at [588, 179] on span "Priority" at bounding box center [590, 181] width 12 height 7
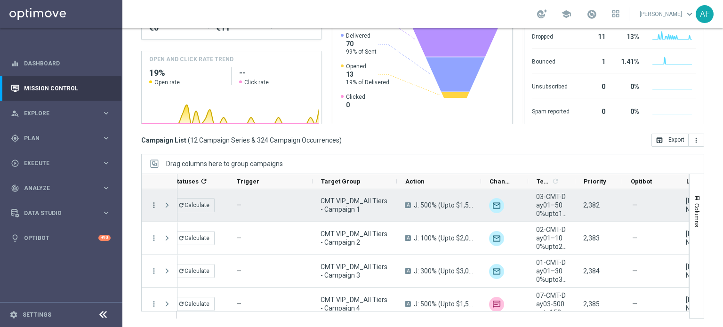
click at [153, 205] on icon "more_vert" at bounding box center [154, 205] width 8 height 8
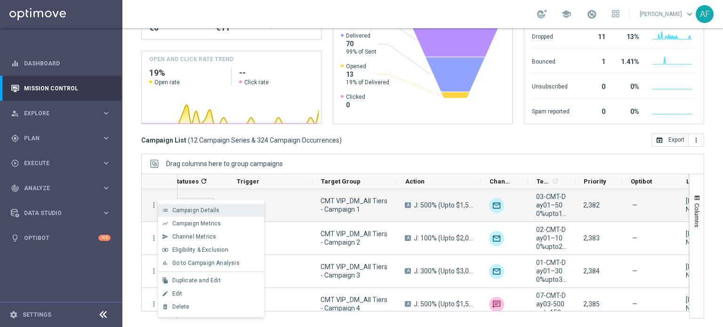
click at [180, 212] on span "Campaign Details" at bounding box center [196, 210] width 48 height 7
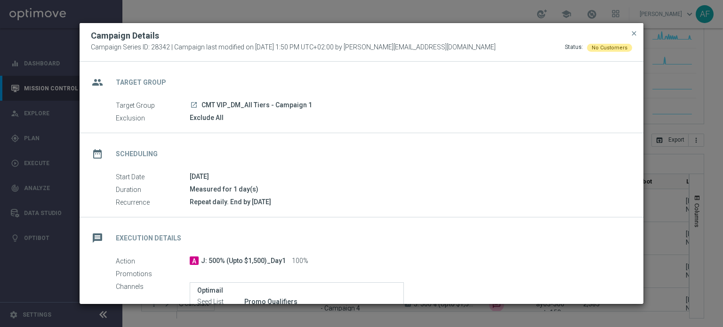
click at [191, 103] on icon "launch" at bounding box center [194, 105] width 8 height 8
click at [193, 106] on icon "launch" at bounding box center [194, 105] width 8 height 8
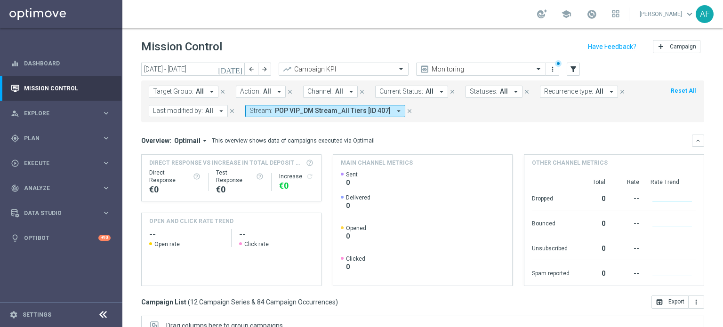
click at [238, 70] on icon "[DATE]" at bounding box center [230, 69] width 25 height 8
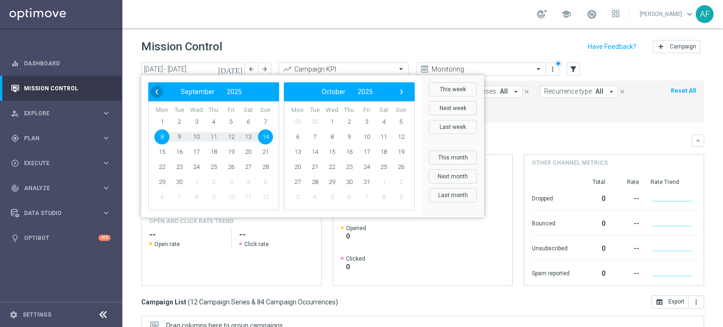
click at [158, 94] on span "‹" at bounding box center [157, 92] width 12 height 12
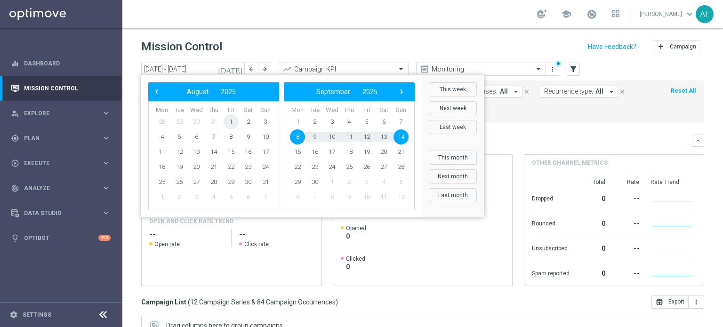
click at [230, 124] on span "1" at bounding box center [231, 121] width 15 height 15
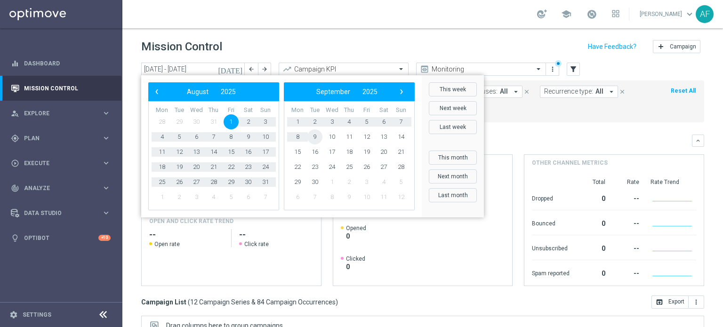
click at [314, 139] on span "9" at bounding box center [314, 136] width 15 height 15
type input "01 Aug 2025 - 09 Sep 2025"
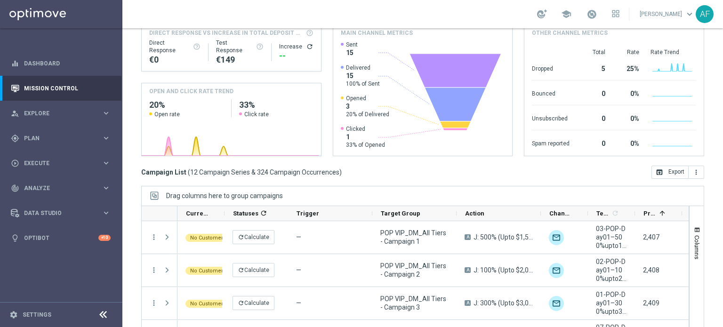
scroll to position [162, 0]
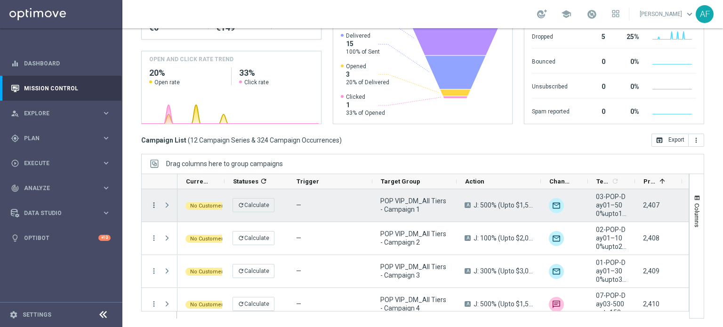
click at [151, 205] on icon "more_vert" at bounding box center [154, 205] width 8 height 8
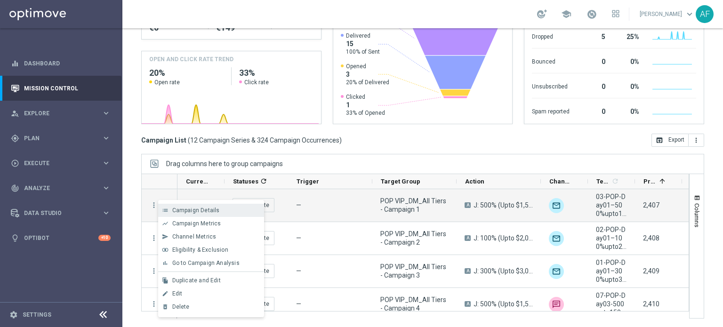
click at [181, 210] on span "Campaign Details" at bounding box center [196, 210] width 48 height 7
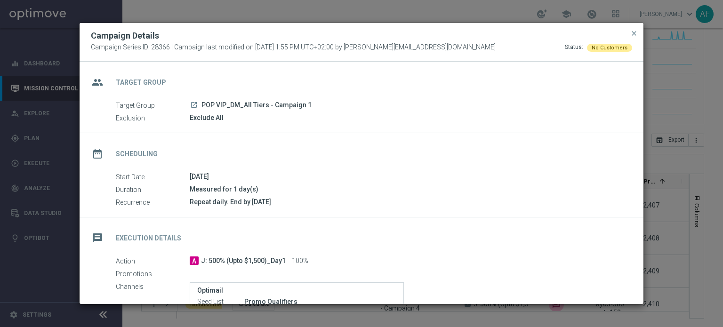
click at [193, 105] on icon "launch" at bounding box center [194, 105] width 8 height 8
click at [194, 105] on icon "launch" at bounding box center [194, 105] width 8 height 8
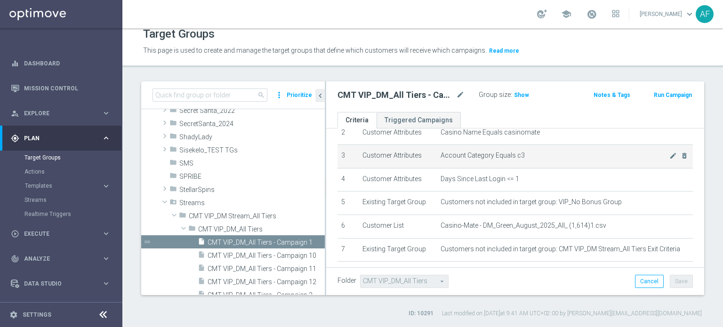
scroll to position [64, 0]
click at [669, 155] on icon "mode_edit" at bounding box center [673, 155] width 8 height 8
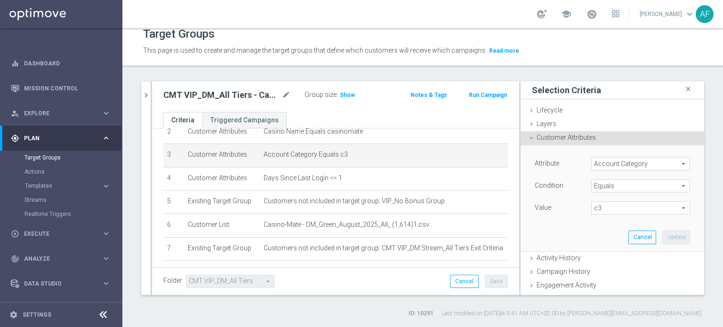
click at [621, 184] on span "Equals" at bounding box center [641, 186] width 98 height 12
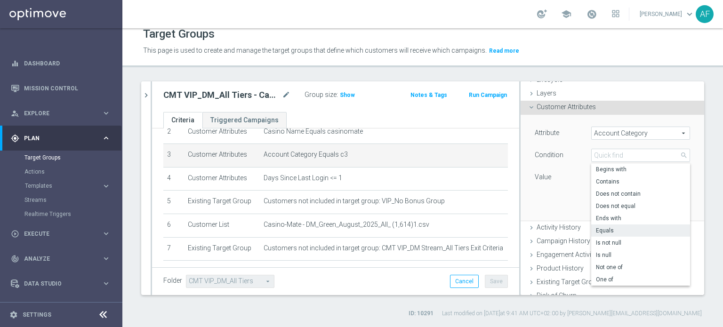
scroll to position [47, 0]
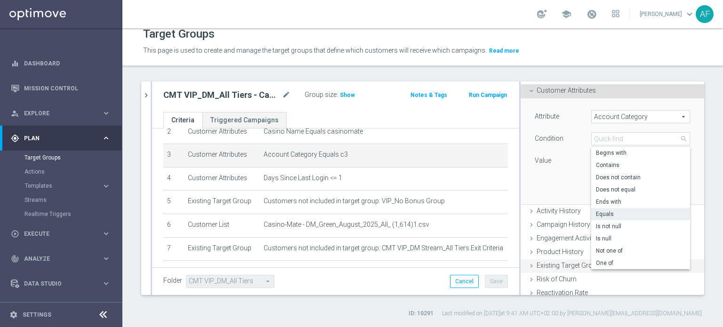
click at [612, 263] on span "One of" at bounding box center [640, 263] width 89 height 8
type input "One of"
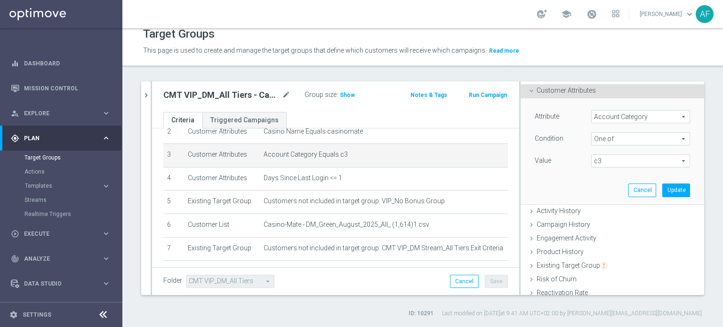
click at [606, 158] on span "c3" at bounding box center [641, 161] width 98 height 12
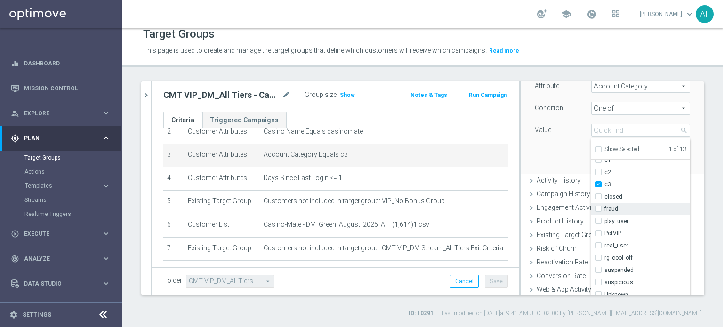
scroll to position [94, 0]
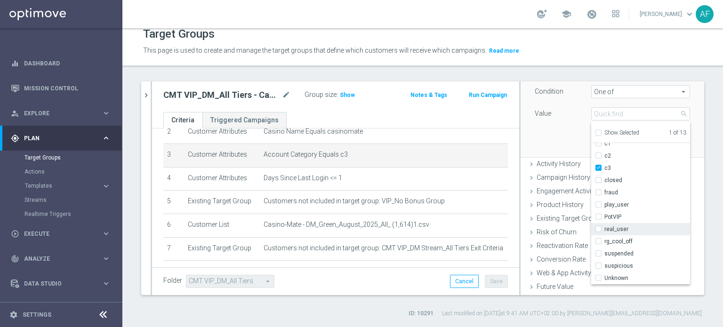
click at [605, 227] on label "real_user" at bounding box center [648, 229] width 86 height 12
click at [598, 227] on input "real_user" at bounding box center [601, 229] width 6 height 6
checkbox input "true"
type input "Selected 2 of 13"
click at [554, 143] on div "Attribute Account Category Account Category arrow_drop_down search Condition On…" at bounding box center [612, 103] width 169 height 105
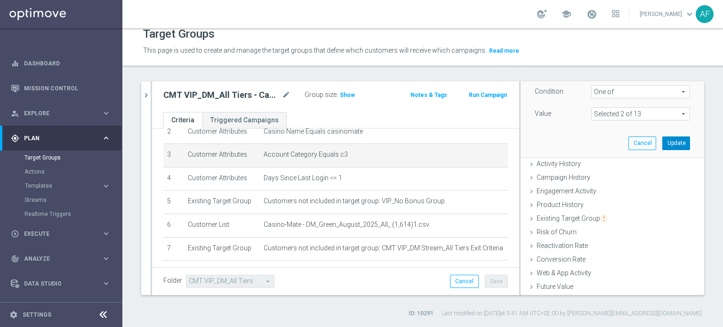
click at [663, 143] on button "Update" at bounding box center [676, 143] width 28 height 13
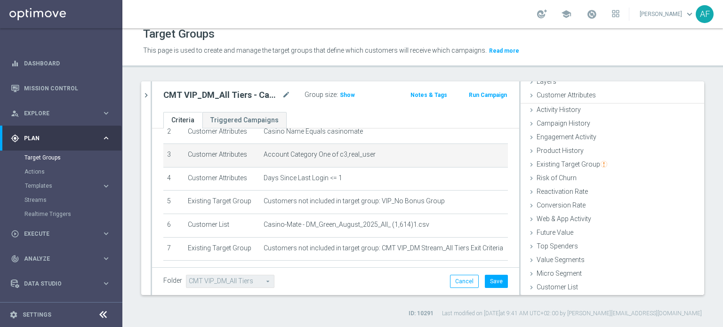
scroll to position [41, 0]
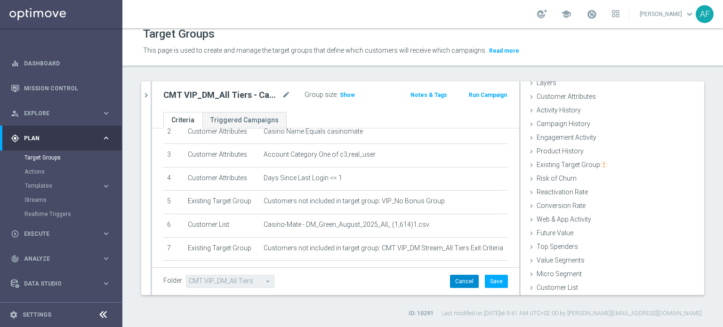
click at [460, 277] on button "Cancel" at bounding box center [464, 281] width 29 height 13
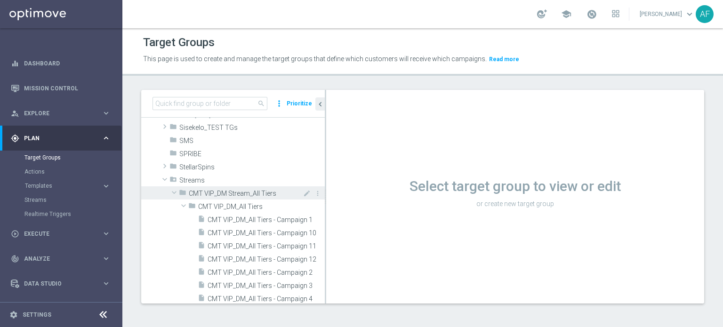
scroll to position [652, 0]
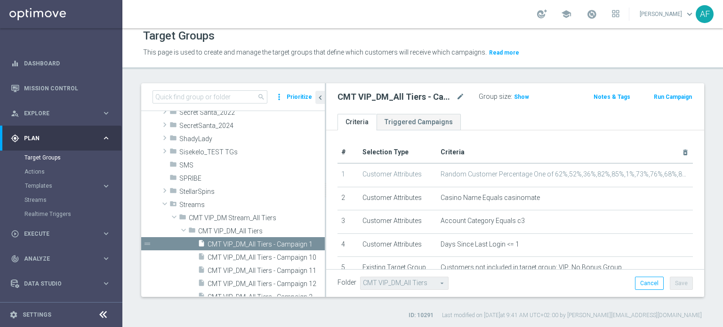
scroll to position [9, 0]
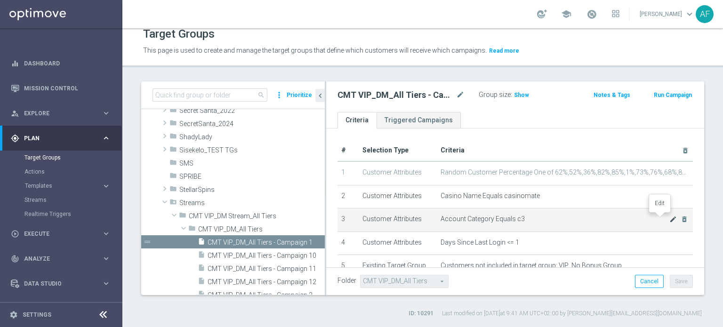
click at [669, 218] on icon "mode_edit" at bounding box center [673, 220] width 8 height 8
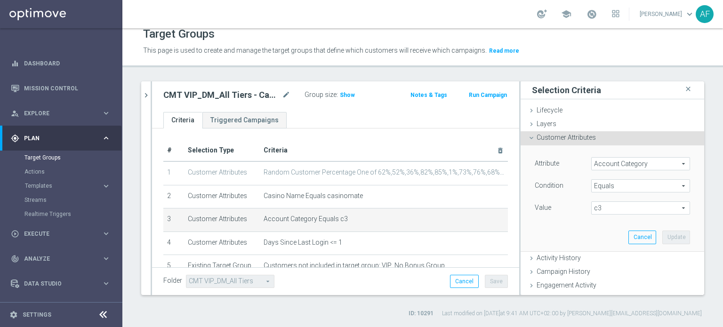
click at [623, 184] on span "Equals" at bounding box center [641, 186] width 98 height 12
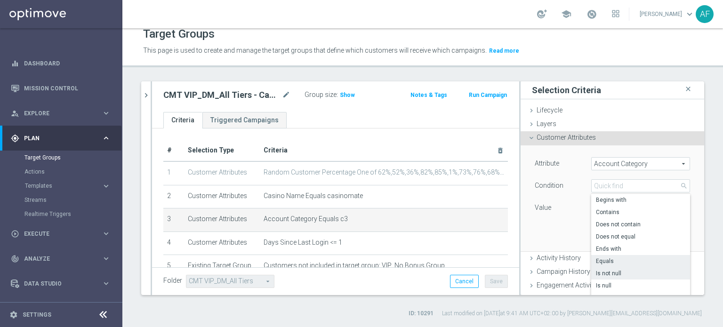
scroll to position [47, 0]
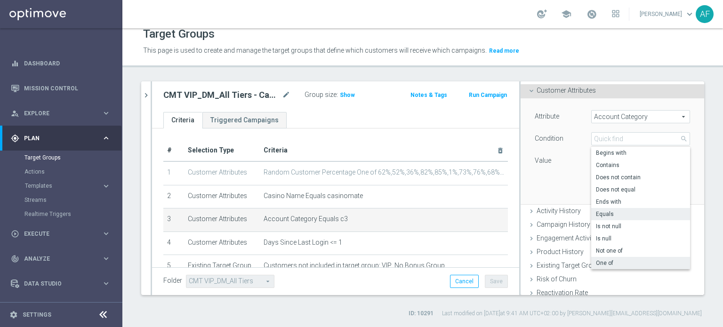
click at [615, 261] on span "One of" at bounding box center [640, 263] width 89 height 8
type input "One of"
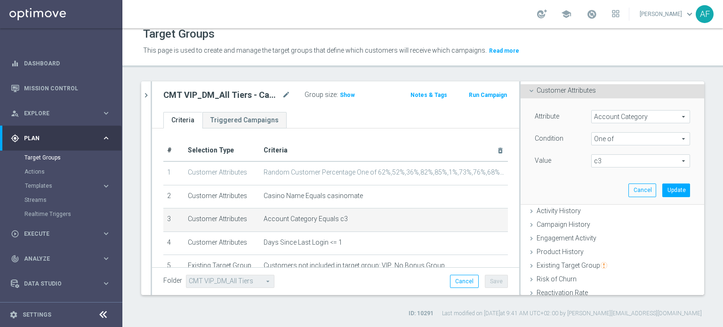
click at [616, 162] on span "c3" at bounding box center [641, 161] width 98 height 12
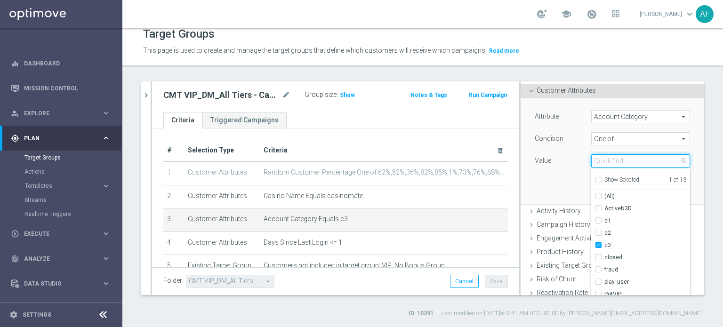
click at [616, 162] on input "search" at bounding box center [640, 160] width 99 height 13
type input "real"
checkbox input "true"
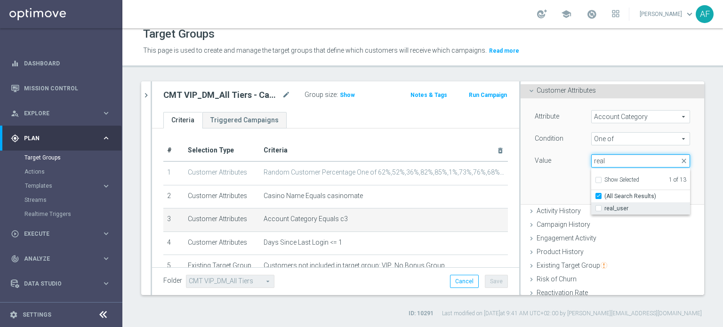
type input "real"
click at [619, 211] on span "real_user" at bounding box center [648, 209] width 86 height 8
click at [605, 211] on input "real_user" at bounding box center [601, 209] width 6 height 6
checkbox input "true"
type input "Selected 2 of 13"
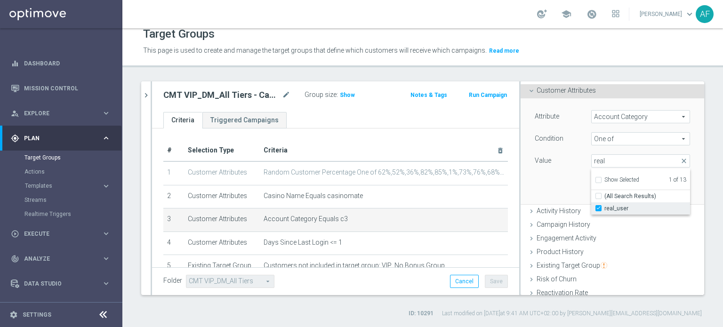
checkbox input "false"
click at [564, 177] on div "Attribute Account Category Account Category arrow_drop_down search Condition On…" at bounding box center [612, 150] width 169 height 105
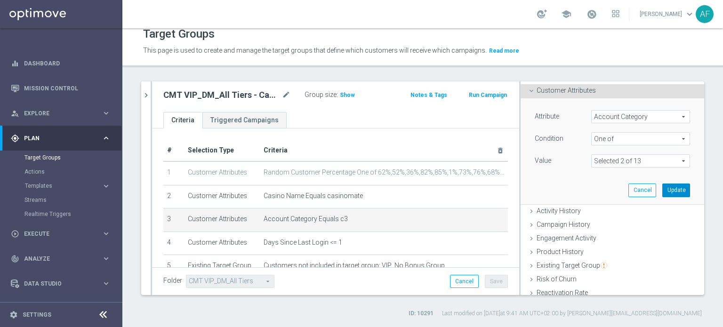
click at [662, 189] on button "Update" at bounding box center [676, 190] width 28 height 13
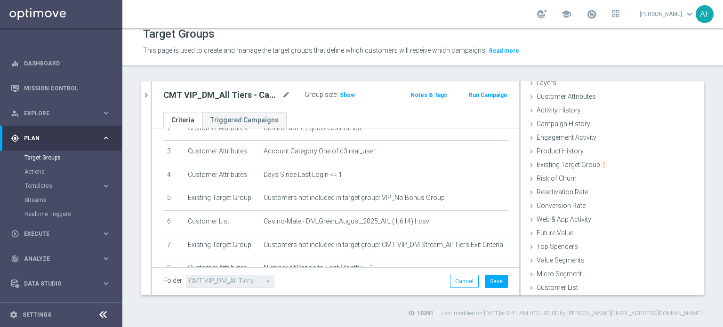
scroll to position [74, 0]
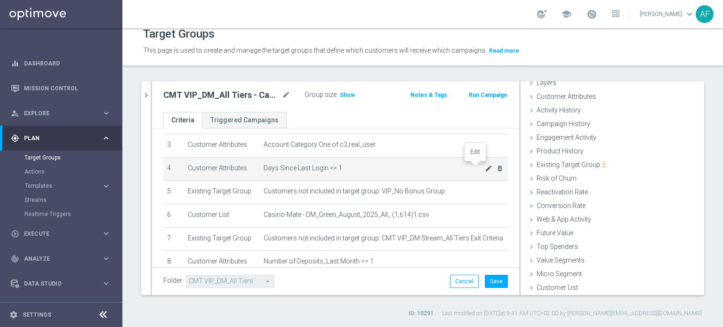
click at [485, 167] on icon "mode_edit" at bounding box center [489, 169] width 8 height 8
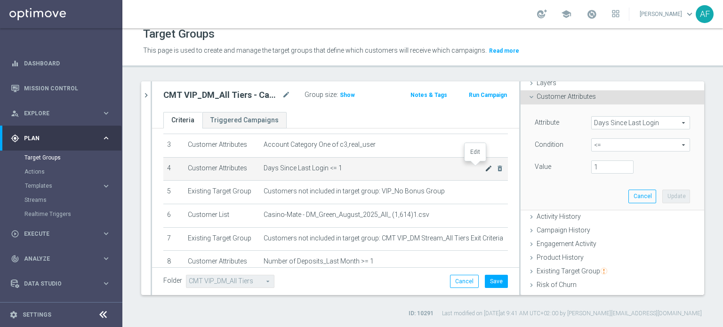
scroll to position [47, 0]
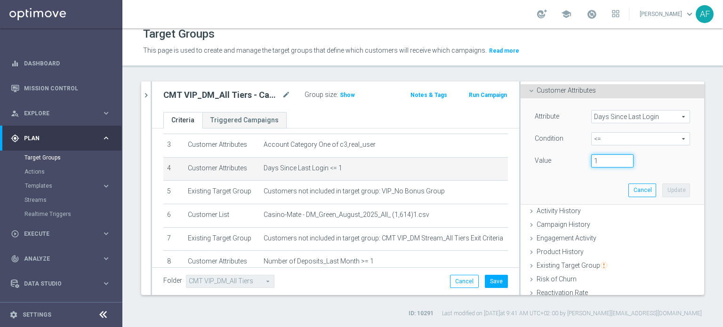
click at [593, 163] on input "1" at bounding box center [612, 160] width 42 height 13
type input "39"
click at [662, 189] on button "Update" at bounding box center [676, 190] width 28 height 13
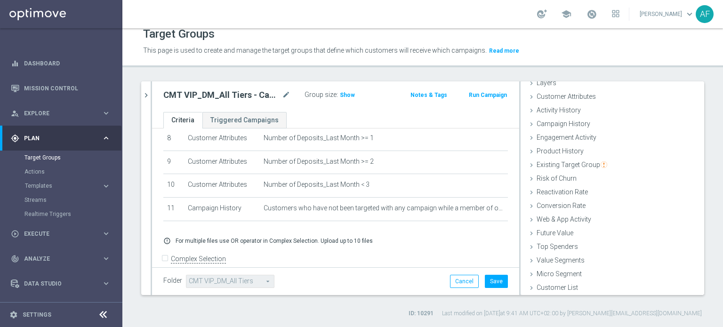
scroll to position [199, 0]
click at [491, 282] on button "Save" at bounding box center [496, 281] width 23 height 13
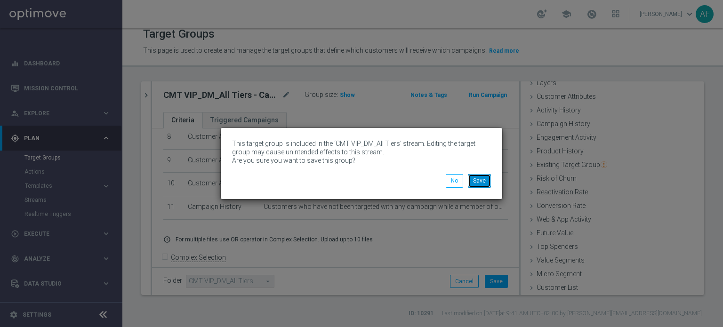
click at [479, 183] on button "Save" at bounding box center [479, 180] width 23 height 13
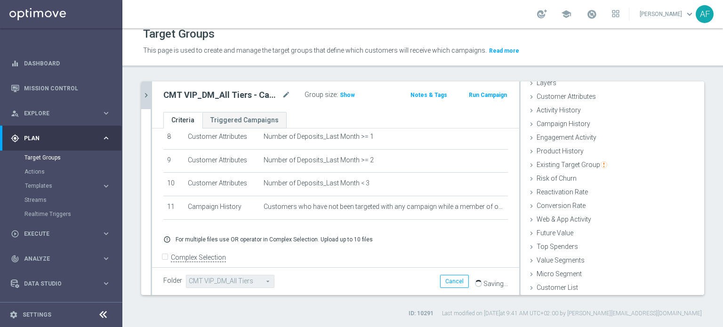
click at [149, 97] on icon "chevron_right" at bounding box center [146, 95] width 9 height 9
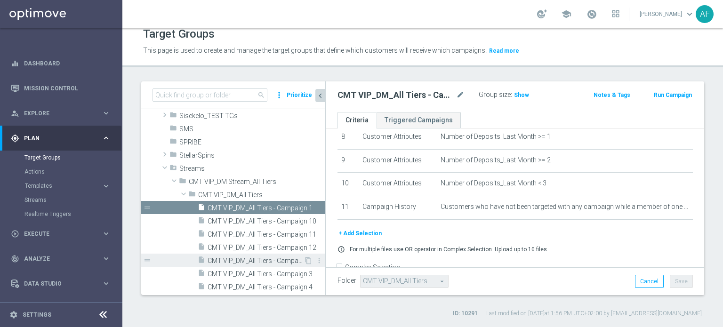
scroll to position [686, 0]
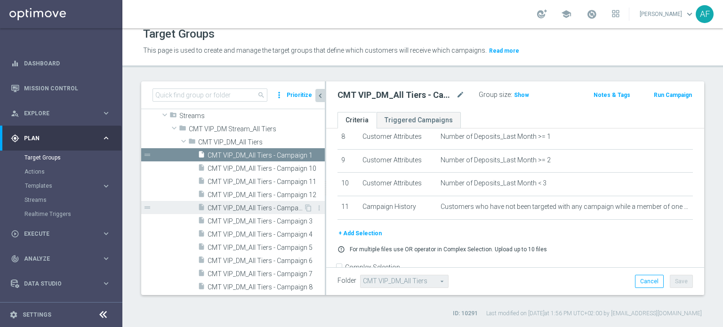
click at [252, 206] on span "CMT VIP_DM_All Tiers - Campaign 2" at bounding box center [256, 208] width 96 height 8
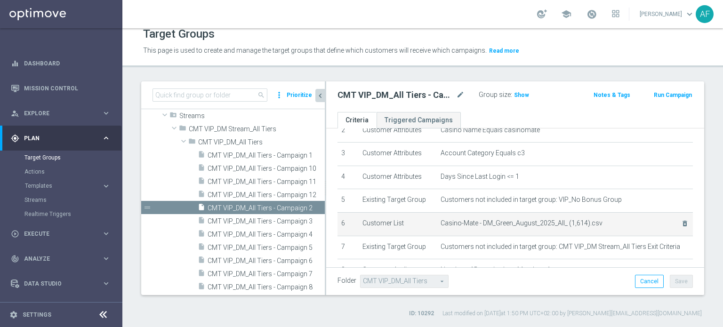
scroll to position [50, 0]
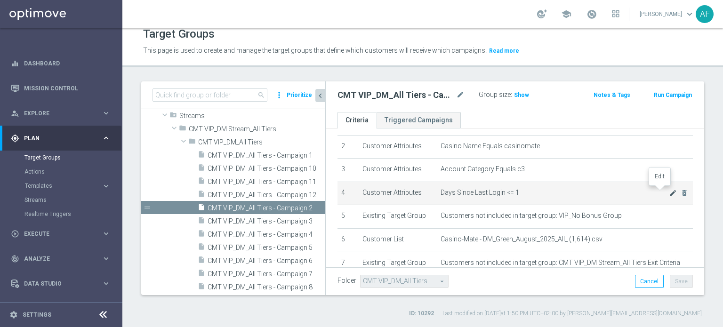
click at [669, 190] on icon "mode_edit" at bounding box center [673, 193] width 8 height 8
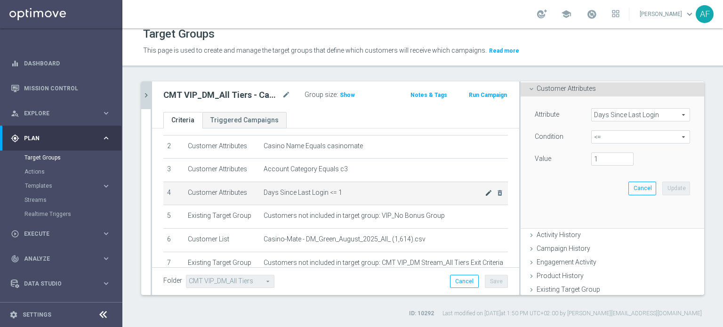
scroll to position [47, 0]
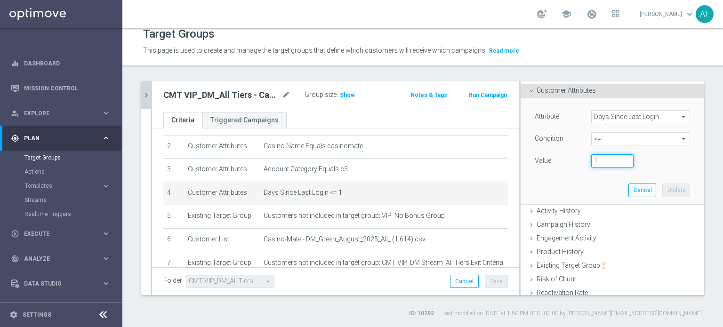
click at [595, 161] on input "1" at bounding box center [612, 160] width 42 height 13
type input "39"
click at [662, 188] on button "Update" at bounding box center [676, 190] width 28 height 13
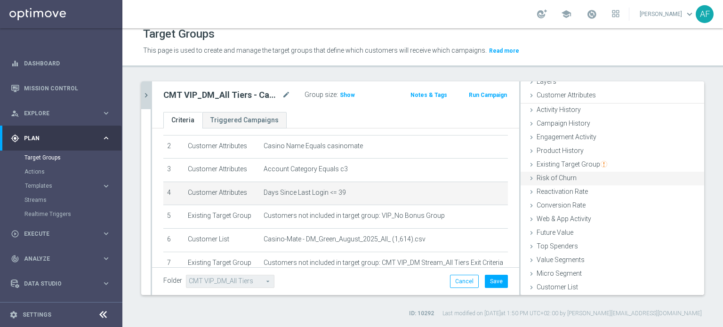
scroll to position [41, 0]
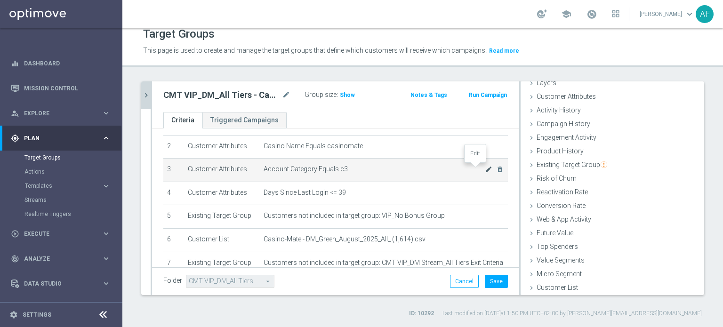
click at [485, 167] on icon "mode_edit" at bounding box center [489, 170] width 8 height 8
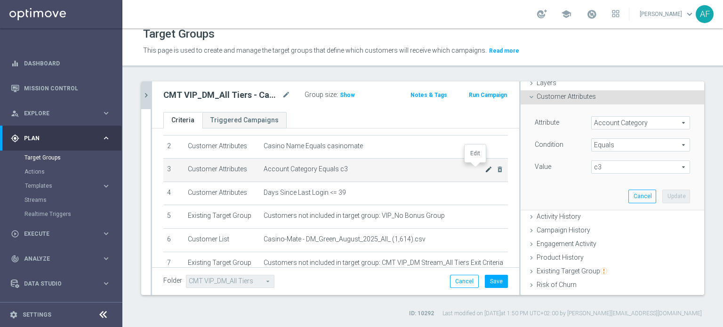
scroll to position [47, 0]
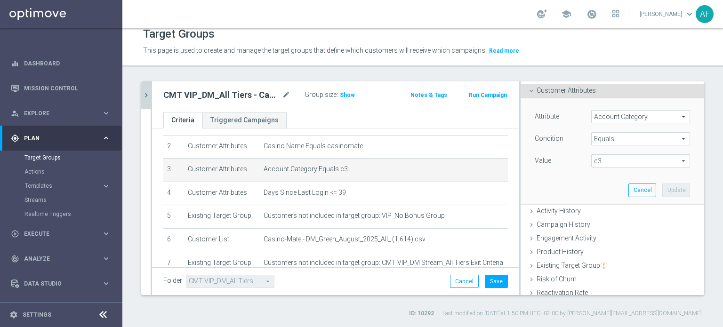
click at [593, 137] on span "Equals" at bounding box center [641, 139] width 98 height 12
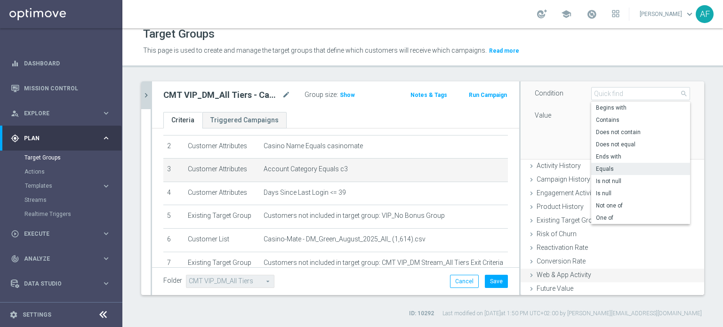
scroll to position [141, 0]
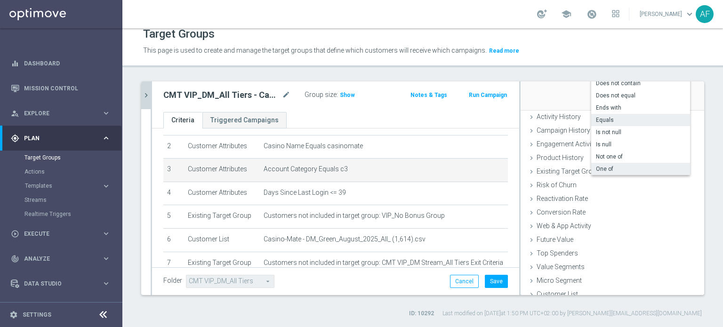
click at [605, 172] on span "One of" at bounding box center [640, 169] width 89 height 8
type input "One of"
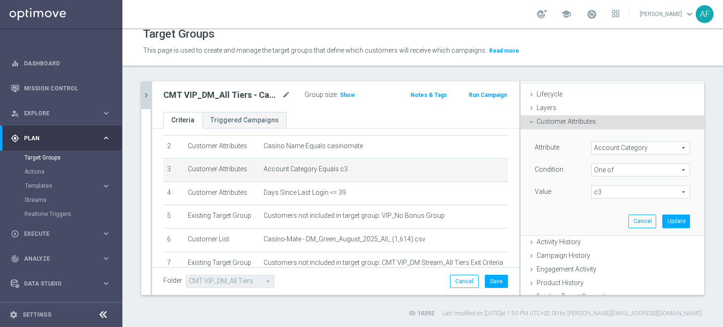
scroll to position [0, 0]
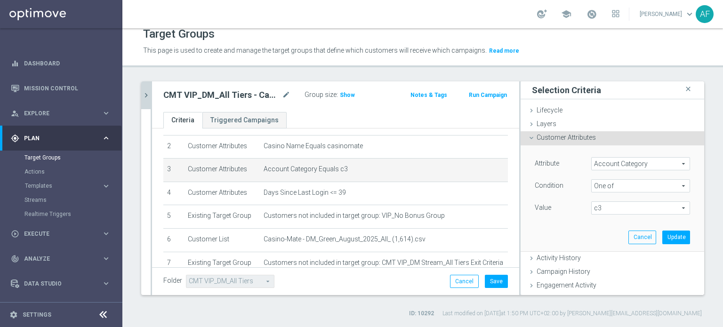
click at [603, 204] on span "c3" at bounding box center [641, 208] width 98 height 12
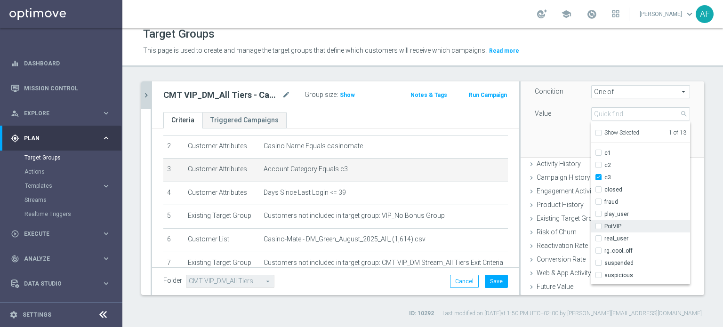
scroll to position [30, 0]
click at [598, 228] on input "real_user" at bounding box center [601, 229] width 6 height 6
checkbox input "true"
type input "Selected 2 of 13"
click at [551, 139] on div "Attribute Account Category Account Category arrow_drop_down search Condition On…" at bounding box center [612, 103] width 169 height 105
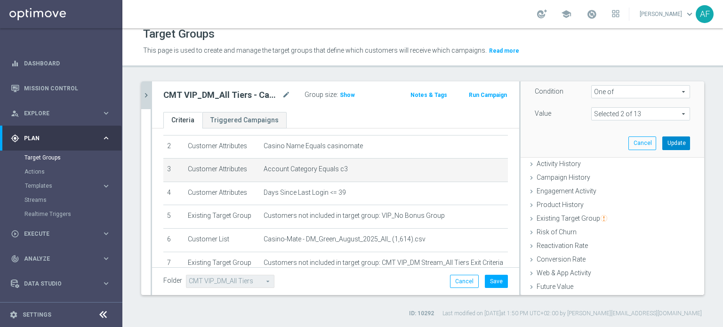
click at [662, 140] on button "Update" at bounding box center [676, 143] width 28 height 13
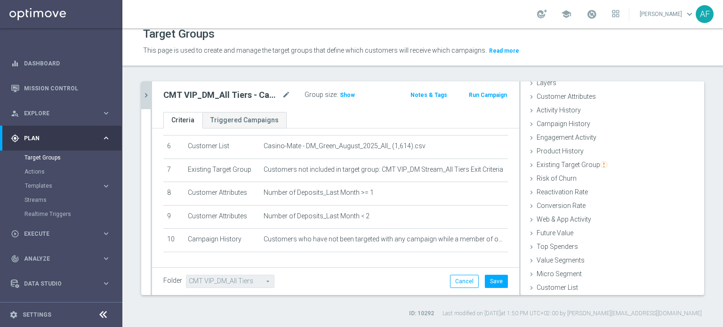
scroll to position [140, 0]
click at [489, 279] on button "Save" at bounding box center [496, 281] width 23 height 13
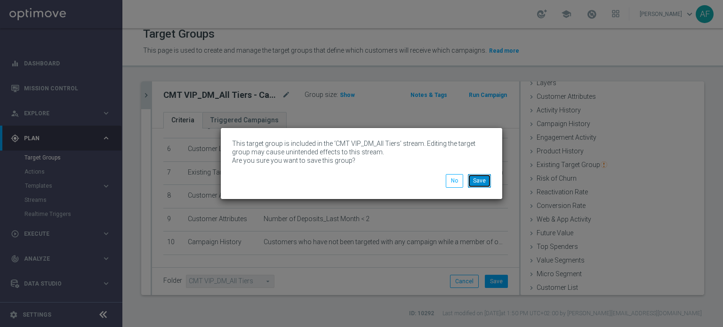
click at [480, 180] on button "Save" at bounding box center [479, 180] width 23 height 13
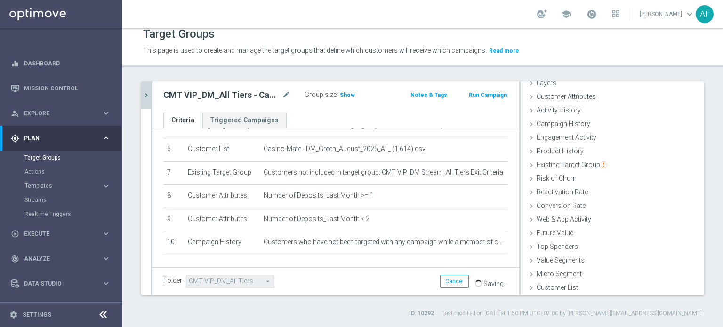
click at [347, 96] on span "Show" at bounding box center [347, 95] width 15 height 7
click at [149, 96] on icon "chevron_right" at bounding box center [146, 95] width 9 height 9
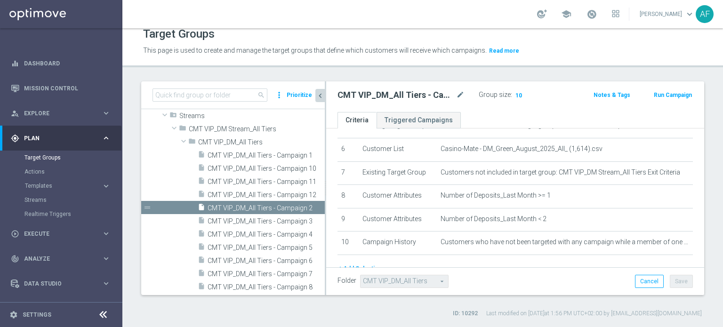
scroll to position [56, 0]
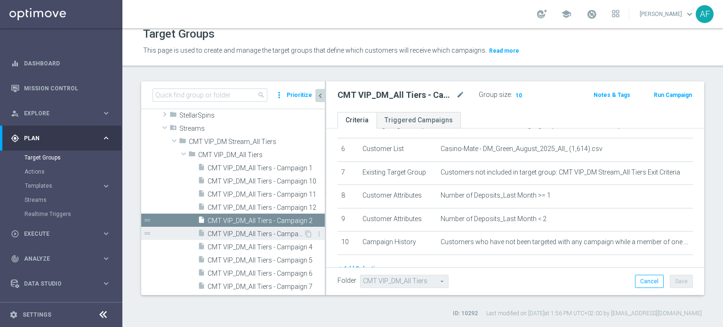
click at [269, 234] on span "CMT VIP_DM_All Tiers - Campaign 3" at bounding box center [256, 234] width 96 height 8
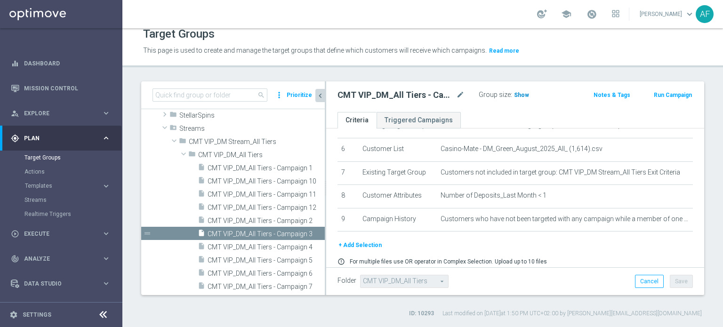
click at [518, 96] on span "Show" at bounding box center [521, 95] width 15 height 7
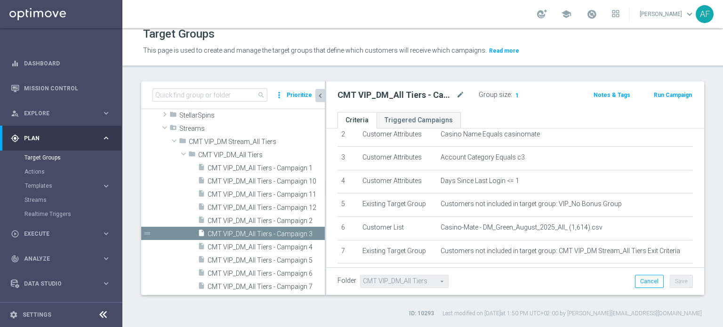
scroll to position [46, 0]
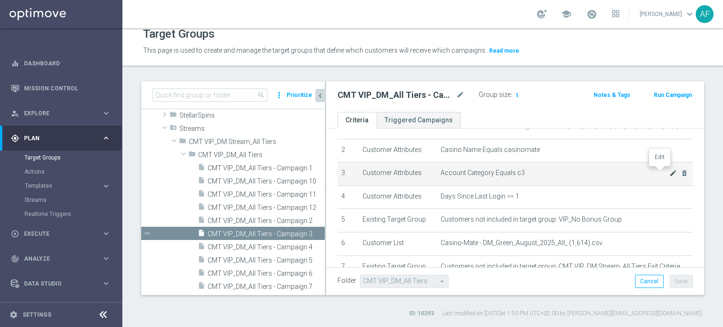
click at [669, 171] on icon "mode_edit" at bounding box center [673, 173] width 8 height 8
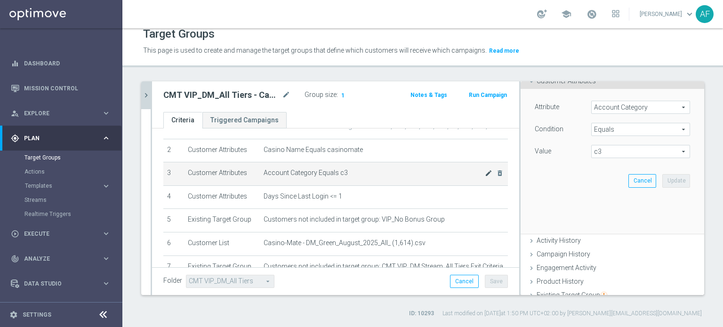
scroll to position [60, 0]
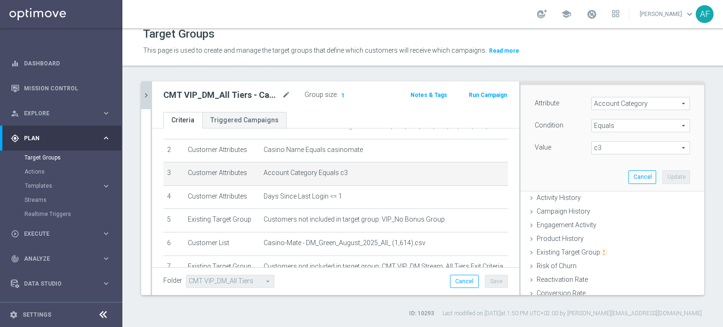
click at [633, 128] on span "Equals" at bounding box center [641, 126] width 98 height 12
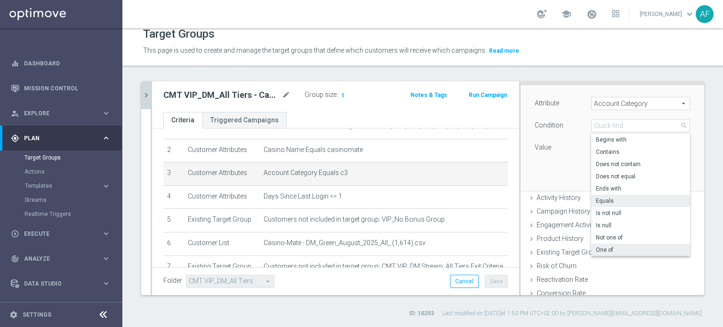
click at [606, 248] on span "One of" at bounding box center [640, 250] width 89 height 8
type input "One of"
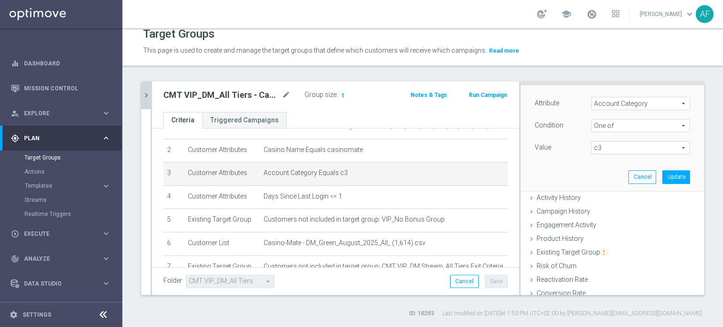
click at [610, 149] on span "c3" at bounding box center [641, 148] width 98 height 12
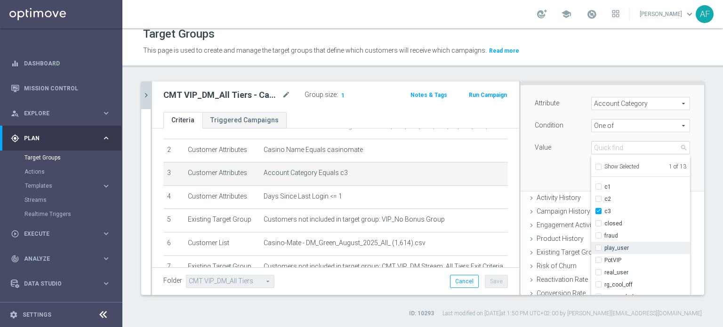
scroll to position [30, 0]
click at [598, 265] on input "real_user" at bounding box center [601, 263] width 6 height 6
checkbox input "true"
type input "Selected 2 of 13"
click at [550, 170] on div "Attribute Account Category Account Category arrow_drop_down search Condition On…" at bounding box center [612, 137] width 169 height 105
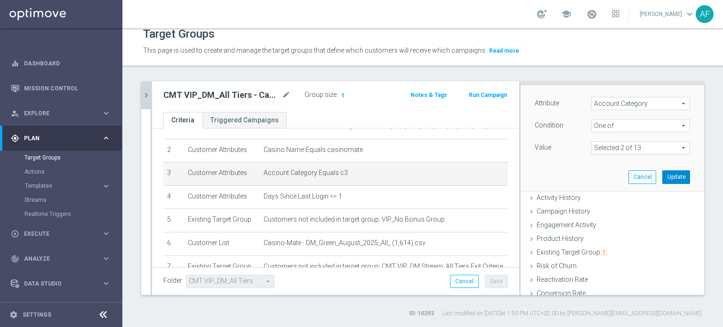
click at [662, 177] on button "Update" at bounding box center [676, 176] width 28 height 13
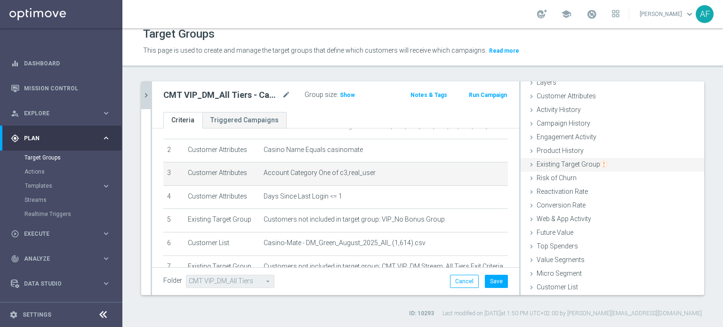
scroll to position [41, 0]
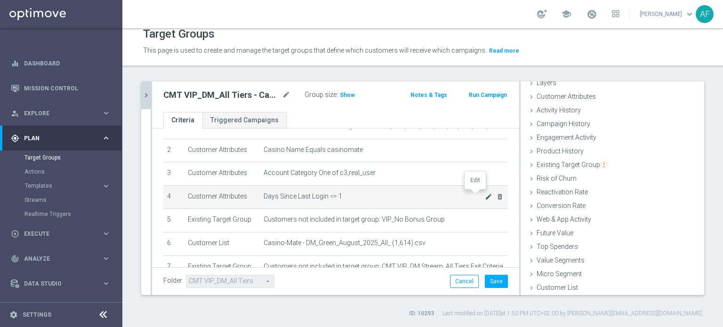
click at [485, 196] on icon "mode_edit" at bounding box center [489, 197] width 8 height 8
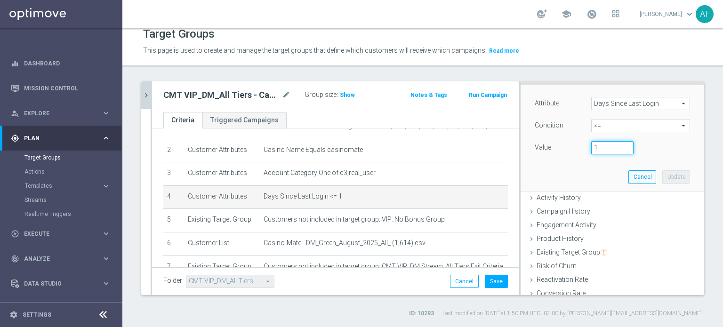
click at [593, 145] on input "1" at bounding box center [612, 147] width 42 height 13
type input "39"
click at [666, 177] on button "Update" at bounding box center [676, 176] width 28 height 13
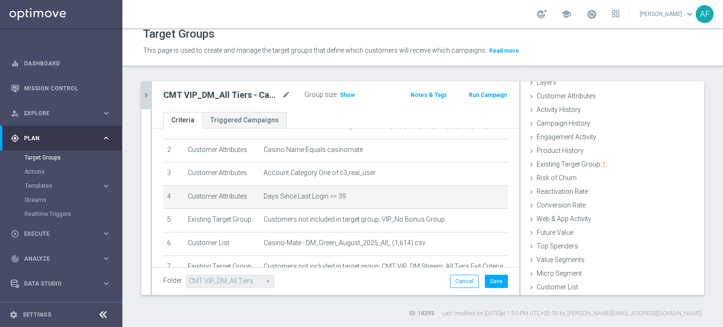
scroll to position [41, 0]
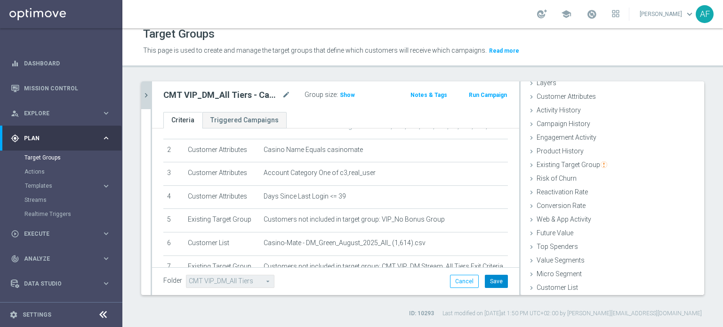
click at [485, 280] on button "Save" at bounding box center [496, 281] width 23 height 13
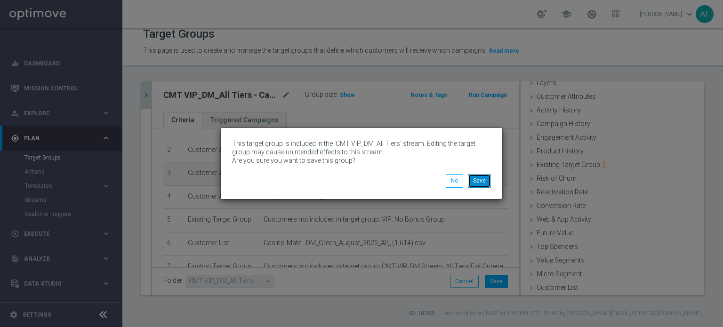
click at [479, 181] on button "Save" at bounding box center [479, 180] width 23 height 13
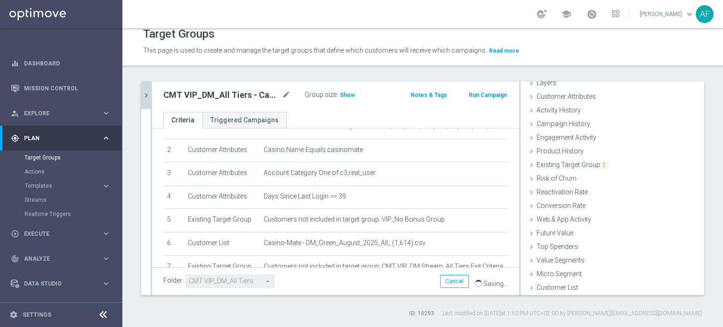
click at [347, 97] on span "Show" at bounding box center [347, 95] width 15 height 7
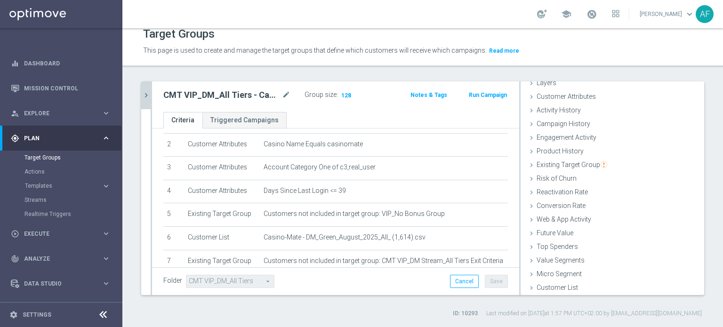
scroll to position [0, 0]
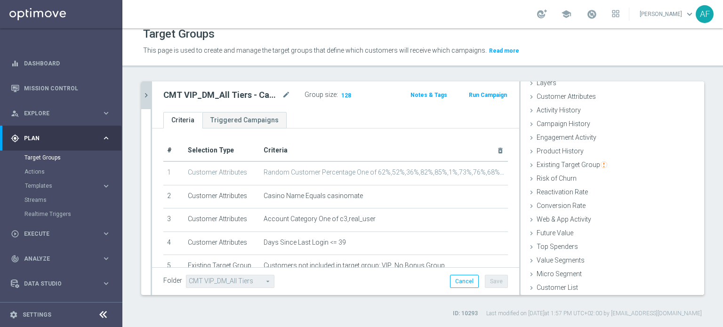
click at [147, 96] on icon "chevron_right" at bounding box center [146, 95] width 9 height 9
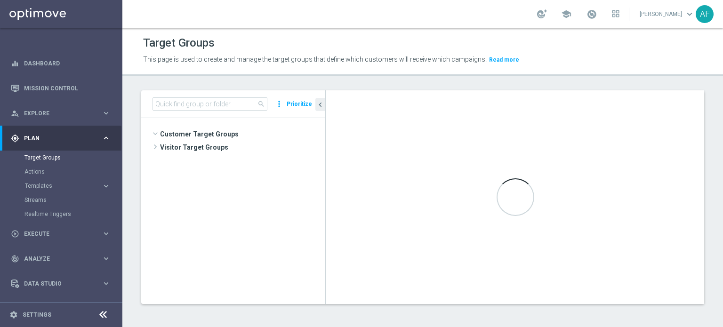
scroll to position [2441, 0]
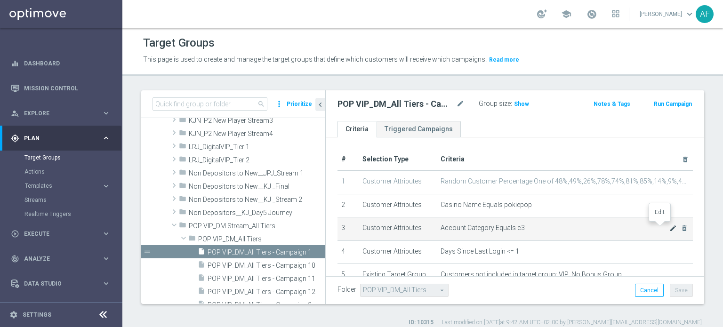
click at [669, 228] on icon "mode_edit" at bounding box center [673, 229] width 8 height 8
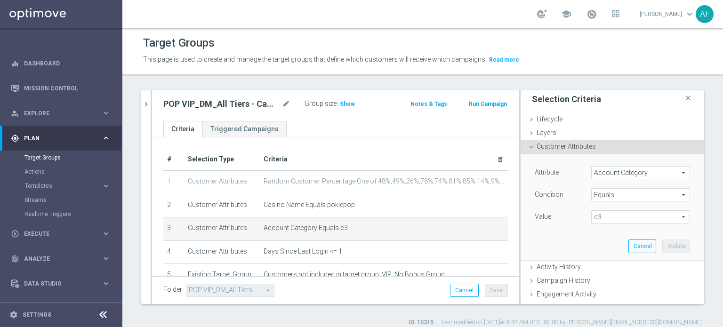
click at [626, 197] on span "Equals" at bounding box center [641, 195] width 98 height 12
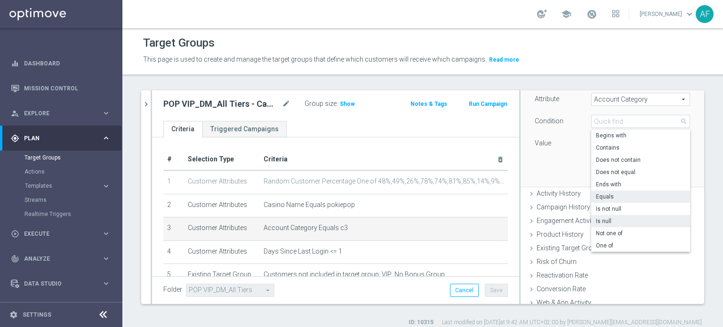
scroll to position [94, 0]
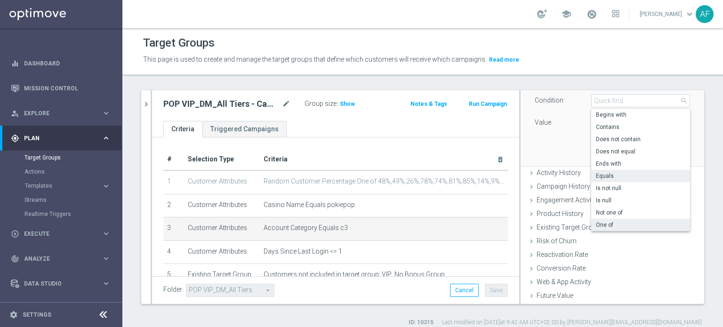
click at [612, 223] on span "One of" at bounding box center [640, 225] width 89 height 8
type input "One of"
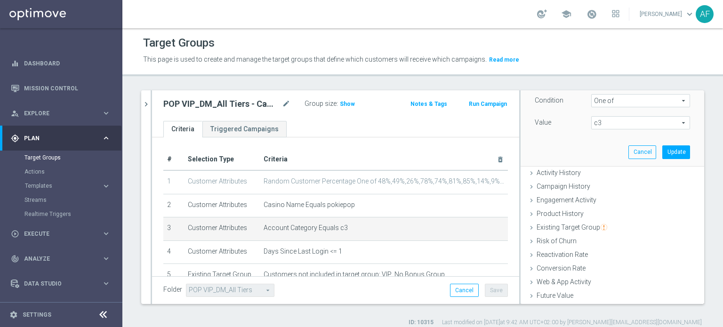
click at [612, 121] on span "c3" at bounding box center [641, 123] width 98 height 12
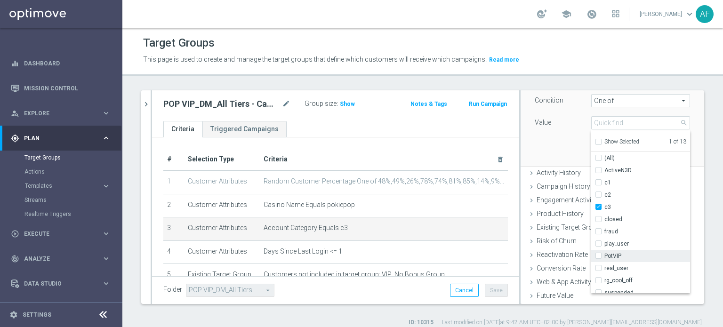
scroll to position [30, 0]
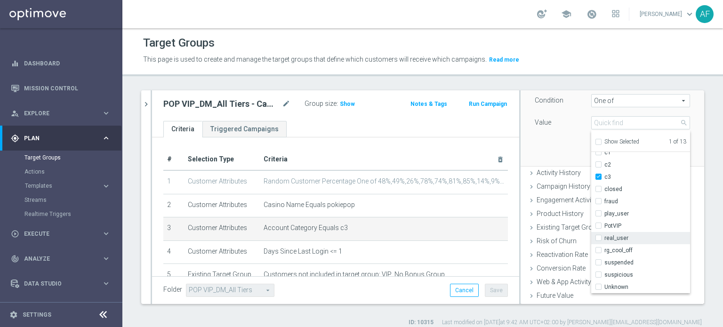
click at [598, 240] on input "real_user" at bounding box center [601, 238] width 6 height 6
checkbox input "true"
type input "Selected 2 of 13"
click at [556, 156] on div "Attribute Account Category Account Category arrow_drop_down search Condition On…" at bounding box center [612, 112] width 169 height 105
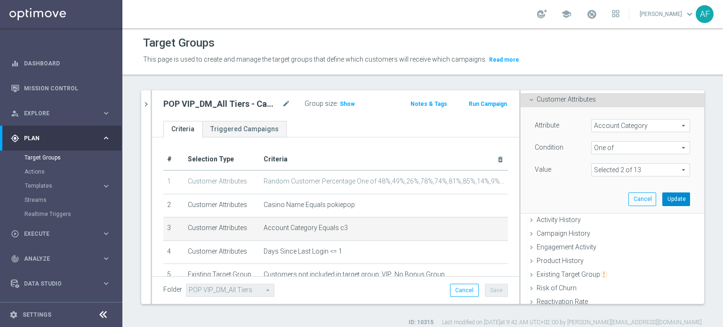
click at [663, 198] on button "Update" at bounding box center [676, 199] width 28 height 13
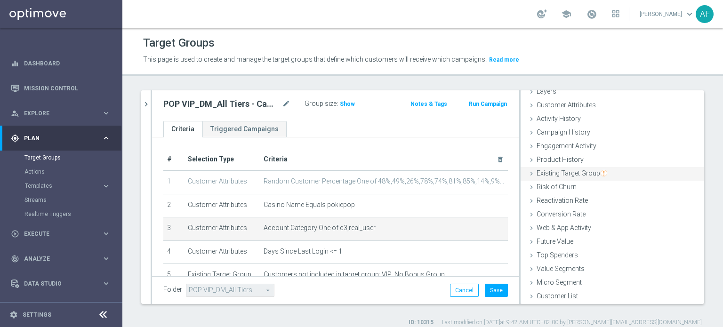
scroll to position [41, 0]
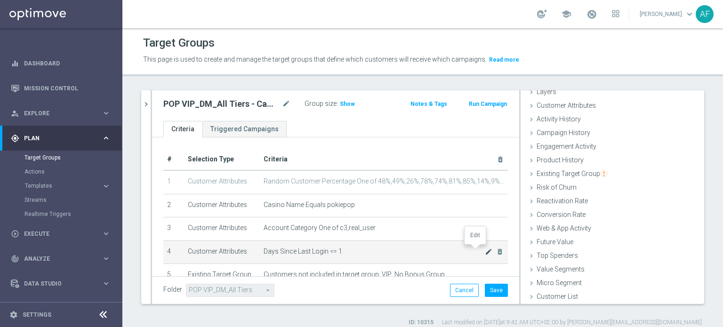
click at [485, 250] on icon "mode_edit" at bounding box center [489, 252] width 8 height 8
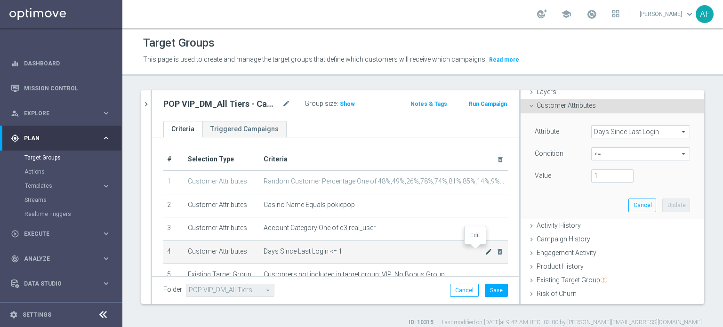
scroll to position [47, 0]
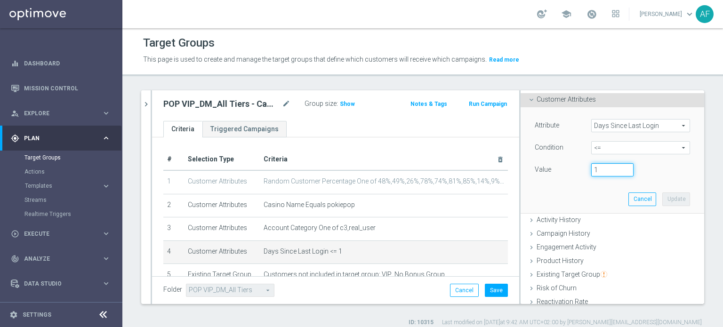
click at [596, 171] on input "1" at bounding box center [612, 169] width 42 height 13
type input "39"
click at [662, 197] on button "Update" at bounding box center [676, 199] width 28 height 13
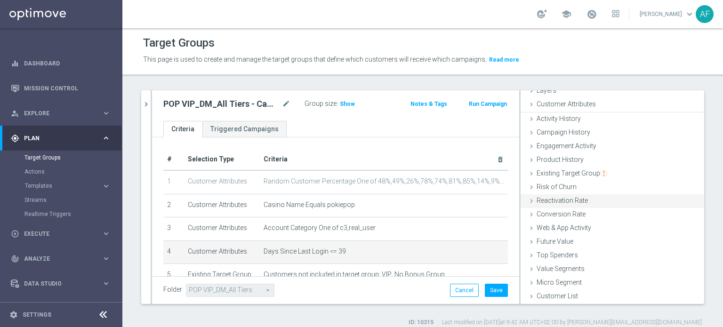
scroll to position [41, 0]
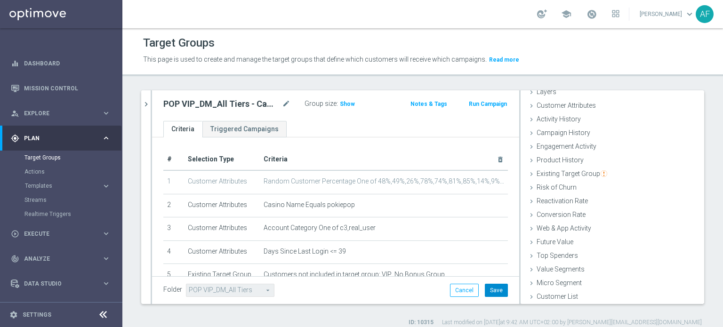
click at [488, 290] on button "Save" at bounding box center [496, 290] width 23 height 13
click at [344, 104] on span "Show" at bounding box center [347, 104] width 15 height 7
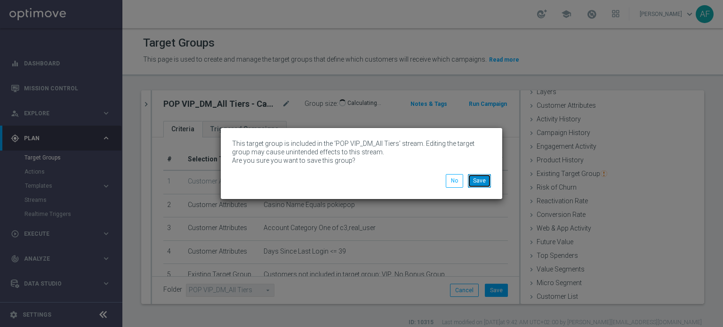
click at [477, 182] on button "Save" at bounding box center [479, 180] width 23 height 13
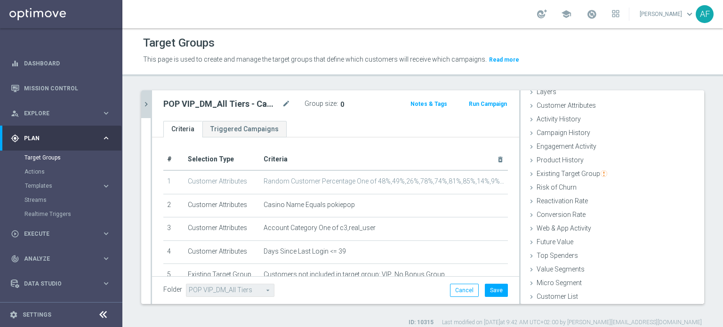
click at [148, 105] on icon "chevron_right" at bounding box center [146, 104] width 9 height 9
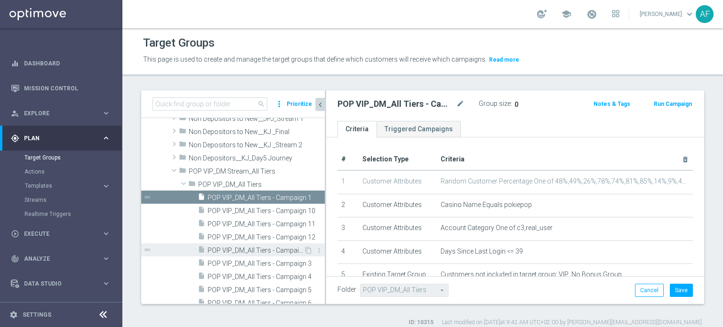
scroll to position [2535, 0]
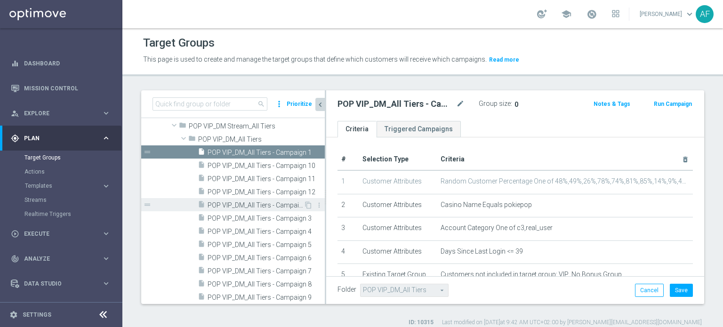
click at [243, 204] on span "POP VIP_DM_All Tiers - Campaign 2" at bounding box center [256, 206] width 96 height 8
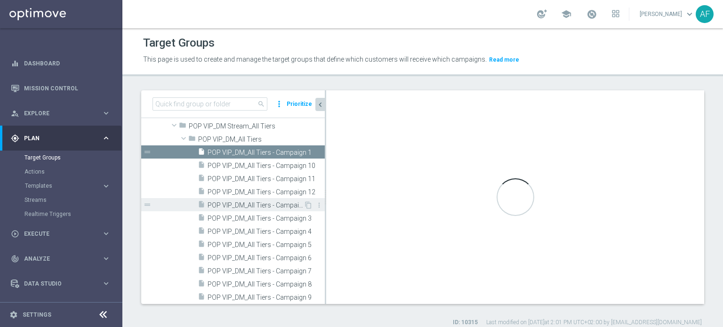
click at [266, 205] on span "POP VIP_DM_All Tiers - Campaign 2" at bounding box center [256, 206] width 96 height 8
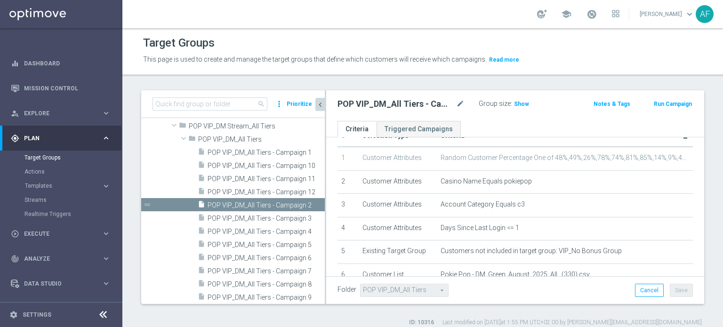
scroll to position [21, 0]
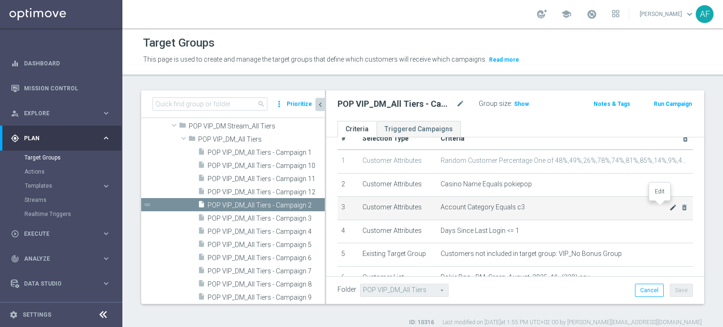
click at [669, 206] on icon "mode_edit" at bounding box center [673, 208] width 8 height 8
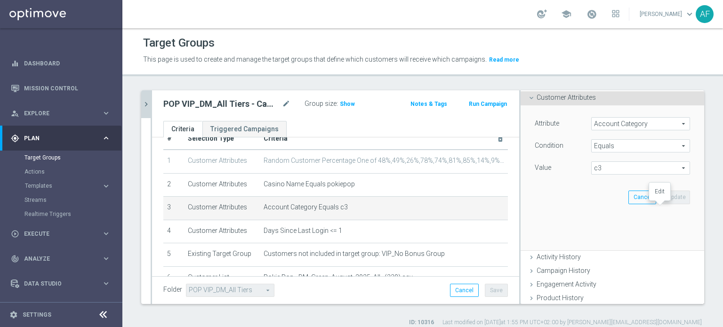
scroll to position [47, 0]
click at [613, 149] on span "Equals" at bounding box center [641, 148] width 98 height 12
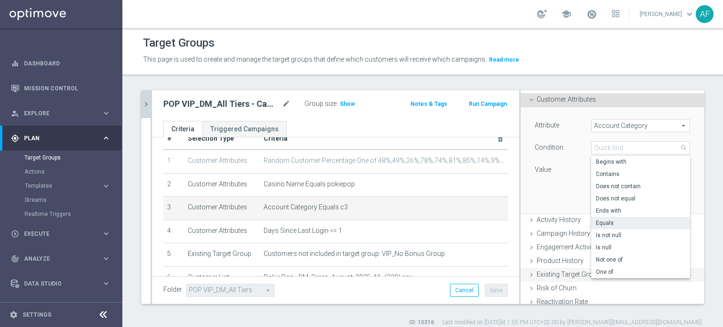
click at [608, 267] on label "One of" at bounding box center [640, 272] width 99 height 12
type input "One of"
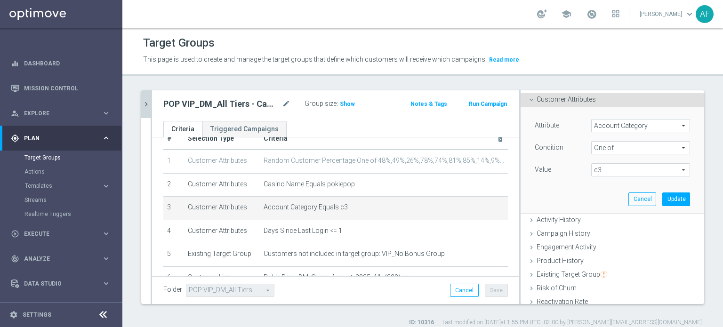
click at [612, 168] on span "c3" at bounding box center [641, 170] width 98 height 12
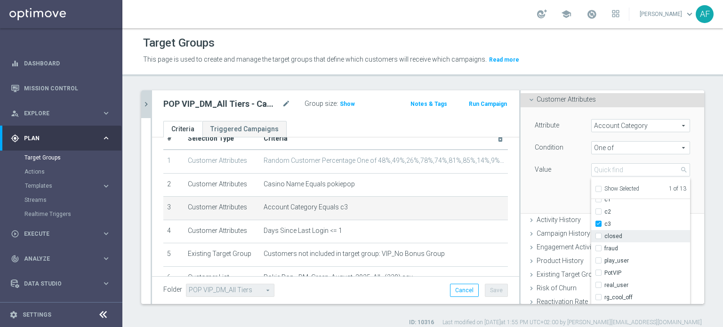
scroll to position [94, 0]
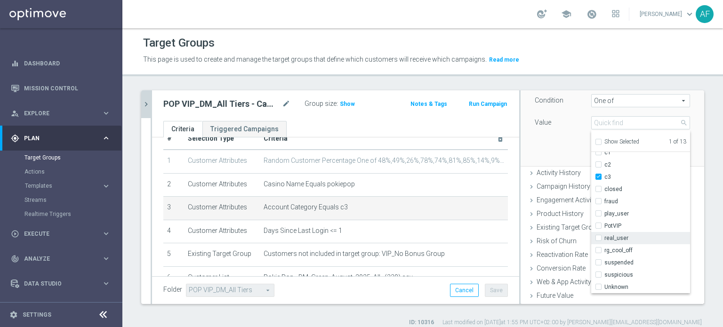
click at [598, 239] on input "real_user" at bounding box center [601, 238] width 6 height 6
checkbox input "true"
type input "Selected 2 of 13"
click at [566, 143] on div "Attribute Account Category Account Category arrow_drop_down search Condition On…" at bounding box center [612, 112] width 169 height 105
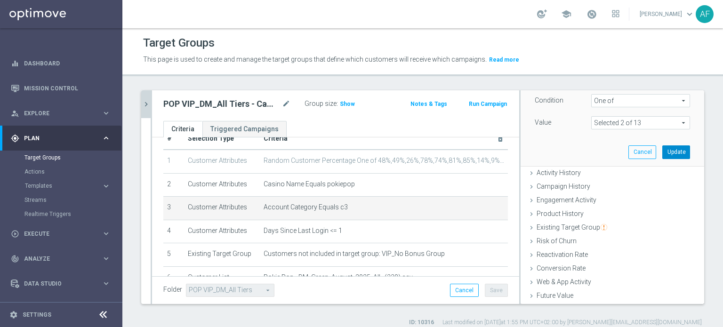
click at [662, 154] on button "Update" at bounding box center [676, 151] width 28 height 13
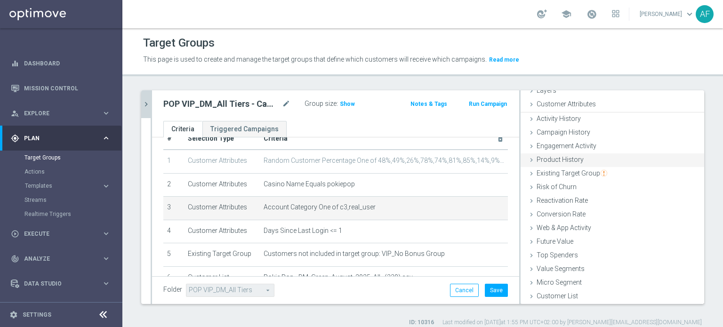
scroll to position [41, 0]
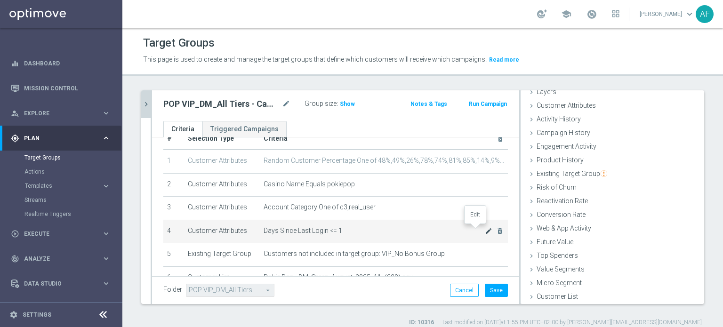
click at [485, 230] on icon "mode_edit" at bounding box center [489, 231] width 8 height 8
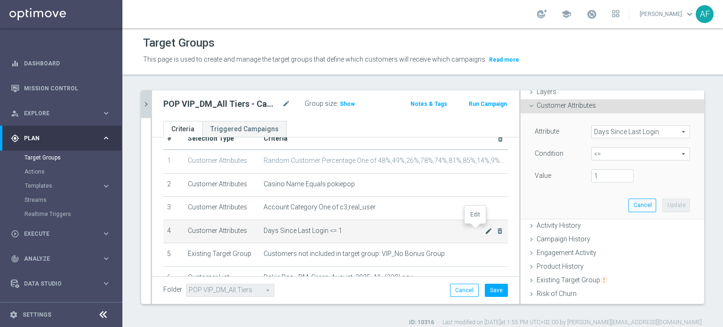
scroll to position [60, 0]
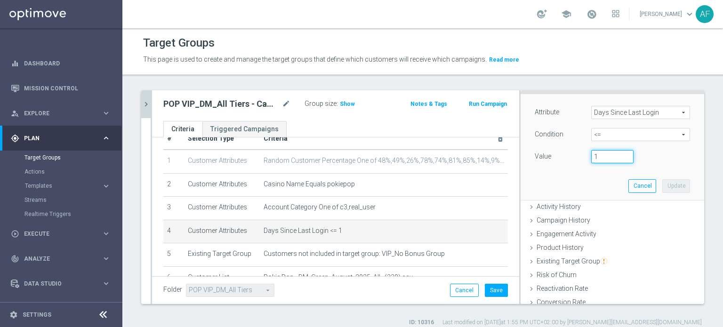
click at [598, 157] on input "1" at bounding box center [612, 156] width 42 height 13
type input "39"
click at [662, 185] on button "Update" at bounding box center [676, 185] width 28 height 13
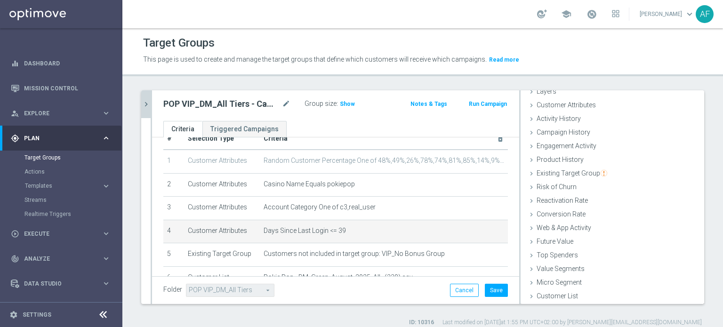
scroll to position [41, 0]
click at [486, 290] on button "Save" at bounding box center [496, 290] width 23 height 13
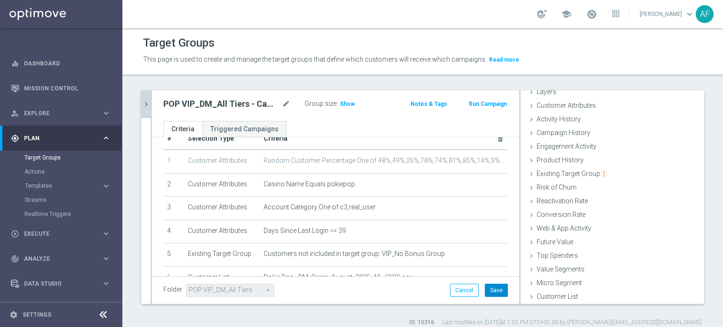
click at [487, 291] on button "Save" at bounding box center [496, 290] width 23 height 13
click at [489, 291] on button "Save" at bounding box center [496, 290] width 23 height 13
click at [348, 105] on span "Show" at bounding box center [347, 104] width 15 height 7
click at [488, 291] on button "Save" at bounding box center [496, 290] width 23 height 13
click at [492, 287] on button "Save" at bounding box center [496, 290] width 23 height 13
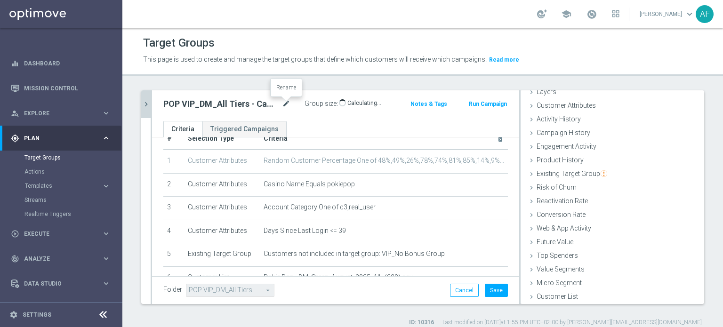
click at [283, 104] on icon "mode_edit" at bounding box center [286, 103] width 8 height 11
click at [314, 124] on ul "Criteria Triggered Campaigns" at bounding box center [335, 129] width 367 height 16
click at [148, 105] on icon "chevron_right" at bounding box center [146, 104] width 9 height 9
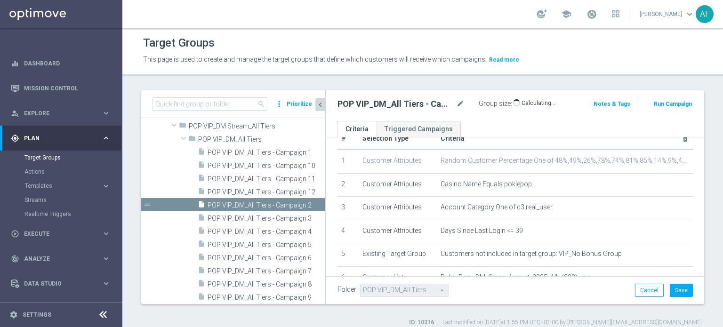
scroll to position [56, 0]
click at [250, 205] on span "POP VIP_DM_All Tiers - Campaign 2" at bounding box center [256, 206] width 96 height 8
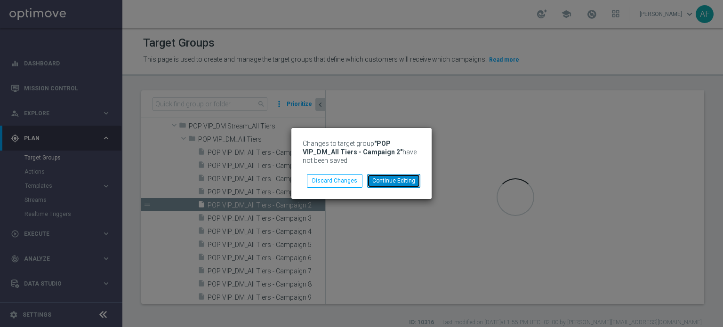
click at [389, 184] on button "Continue Editing" at bounding box center [393, 180] width 53 height 13
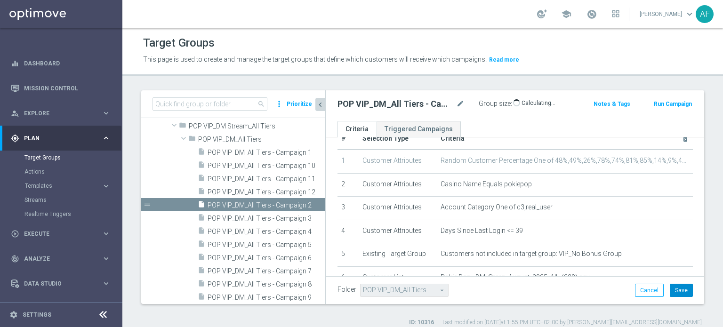
click at [674, 289] on button "Save" at bounding box center [681, 290] width 23 height 13
click at [273, 217] on span "POP VIP_DM_All Tiers - Campaign 3" at bounding box center [256, 219] width 96 height 8
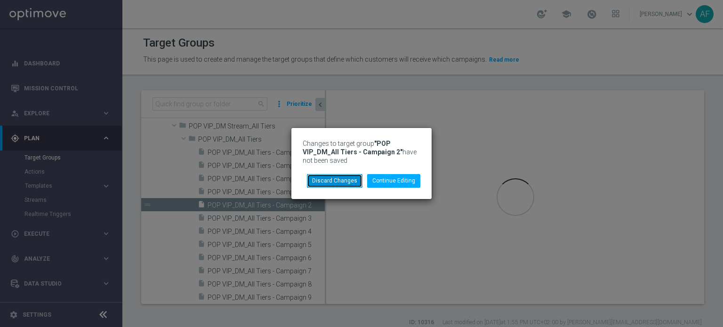
click at [341, 184] on button "Discard Changes" at bounding box center [335, 180] width 56 height 13
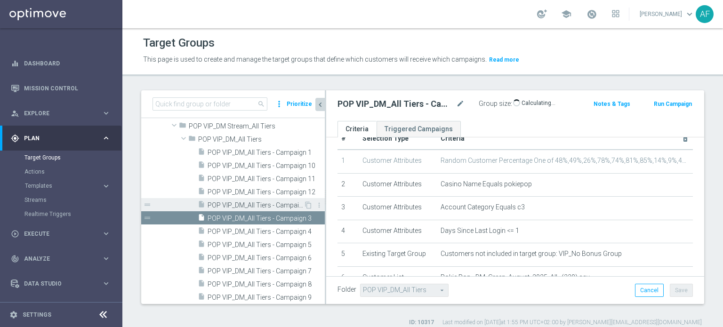
click at [274, 204] on span "POP VIP_DM_All Tiers - Campaign 2" at bounding box center [256, 206] width 96 height 8
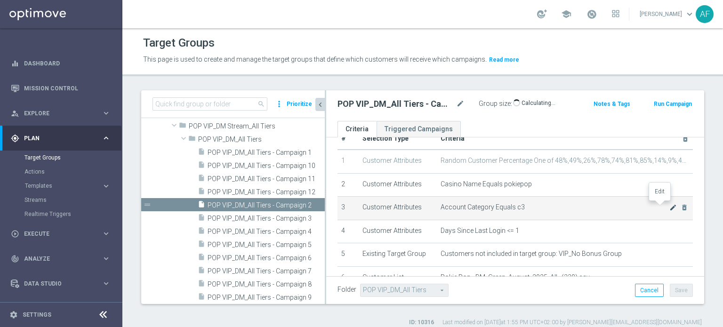
click at [669, 205] on icon "mode_edit" at bounding box center [673, 208] width 8 height 8
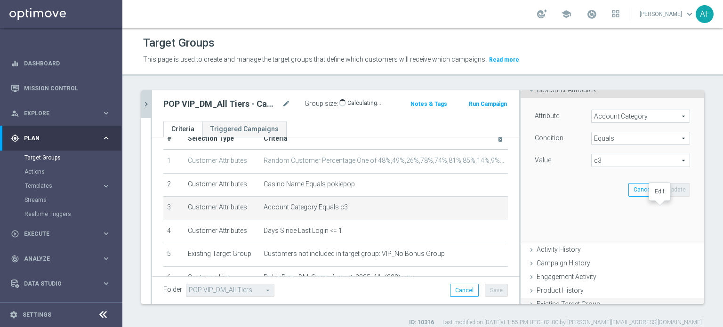
scroll to position [60, 0]
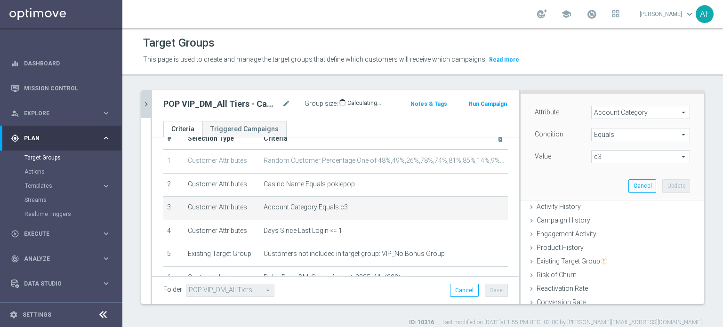
click at [611, 132] on span "Equals" at bounding box center [641, 135] width 98 height 12
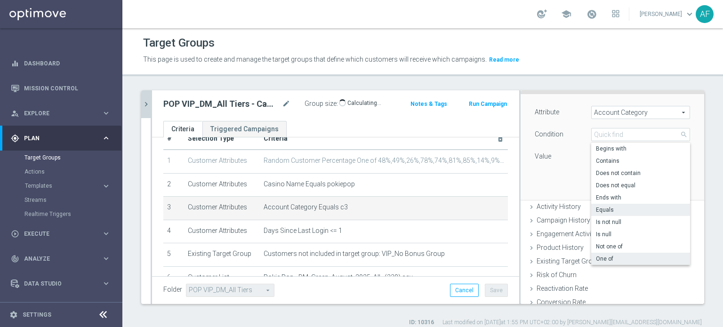
click at [608, 256] on span "One of" at bounding box center [640, 259] width 89 height 8
type input "One of"
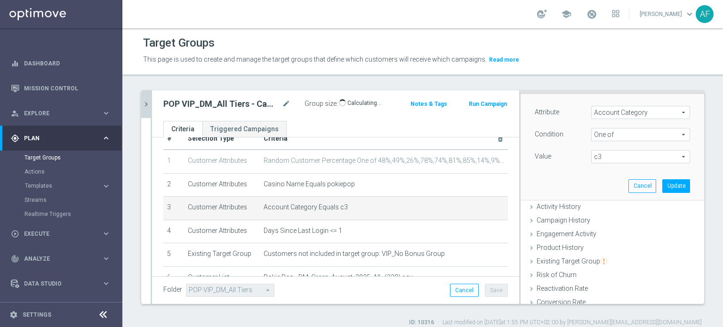
click at [606, 159] on span "c3" at bounding box center [641, 157] width 98 height 12
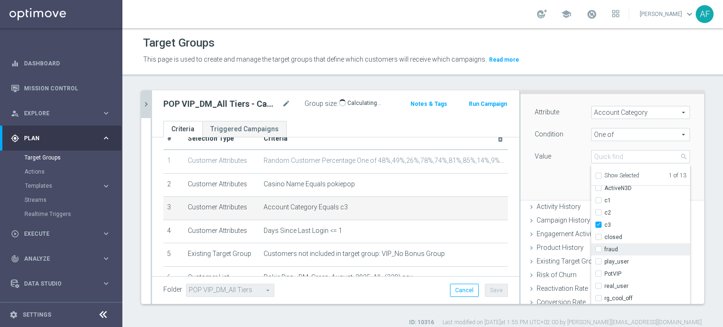
scroll to position [30, 0]
click at [598, 272] on input "real_user" at bounding box center [601, 272] width 6 height 6
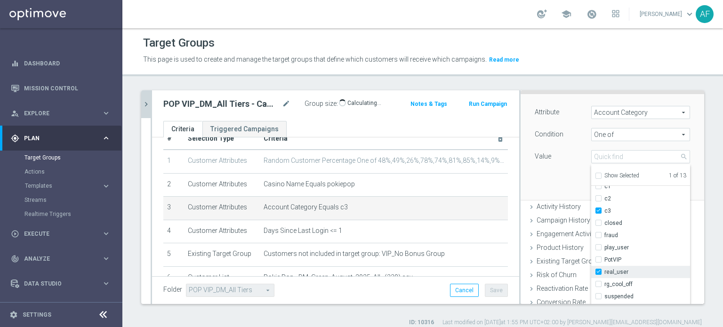
checkbox input "true"
type input "Selected 2 of 13"
click at [552, 178] on div "Attribute Account Category Account Category arrow_drop_down search Condition On…" at bounding box center [612, 146] width 169 height 105
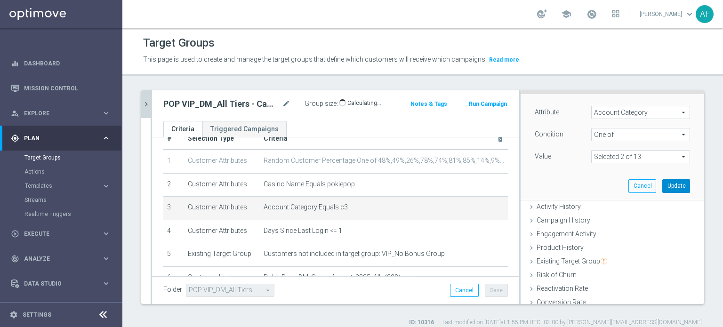
click at [665, 186] on button "Update" at bounding box center [676, 185] width 28 height 13
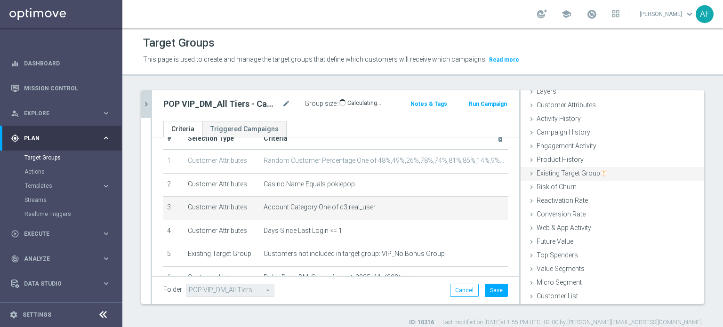
scroll to position [41, 0]
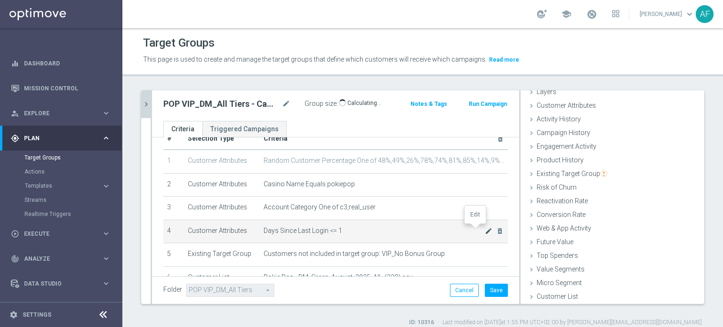
click at [485, 227] on icon "mode_edit" at bounding box center [489, 231] width 8 height 8
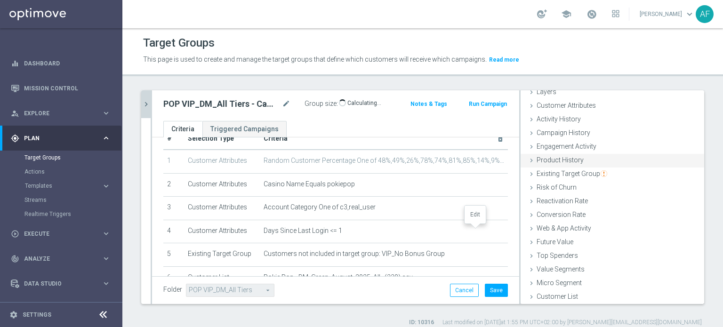
scroll to position [60, 0]
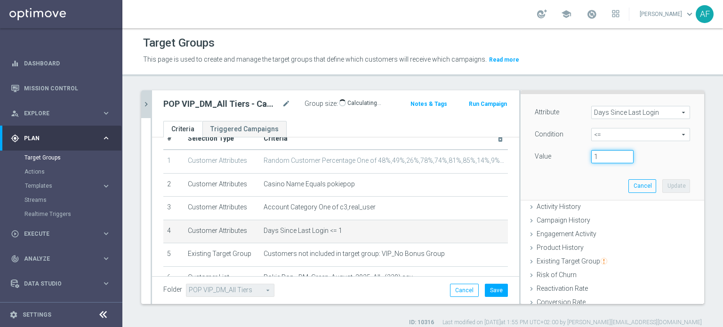
click at [593, 154] on input "1" at bounding box center [612, 156] width 42 height 13
type input "39"
click at [665, 183] on button "Update" at bounding box center [676, 185] width 28 height 13
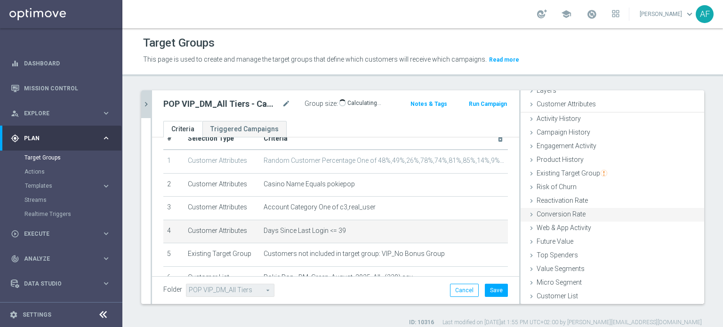
scroll to position [41, 0]
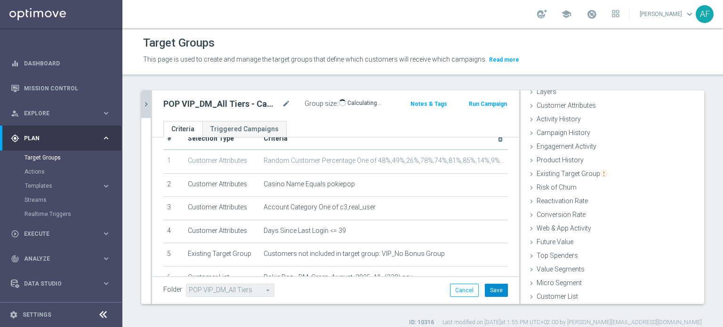
click at [486, 293] on button "Save" at bounding box center [496, 290] width 23 height 13
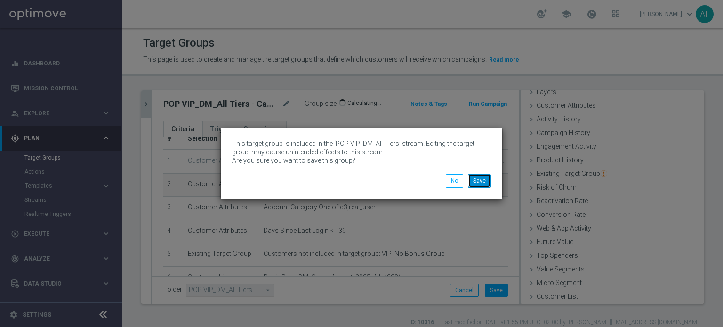
click at [479, 183] on button "Save" at bounding box center [479, 180] width 23 height 13
click at [484, 185] on button "Save" at bounding box center [479, 180] width 23 height 13
click at [481, 178] on button "Save" at bounding box center [479, 180] width 23 height 13
click at [479, 183] on button "Save" at bounding box center [479, 180] width 23 height 13
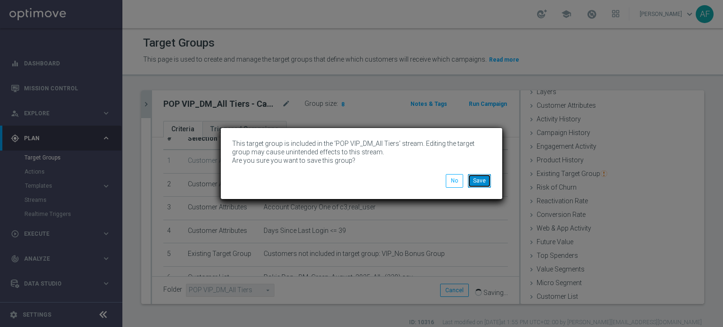
click at [480, 178] on button "Save" at bounding box center [479, 180] width 23 height 13
click at [478, 181] on button "Save" at bounding box center [479, 180] width 23 height 13
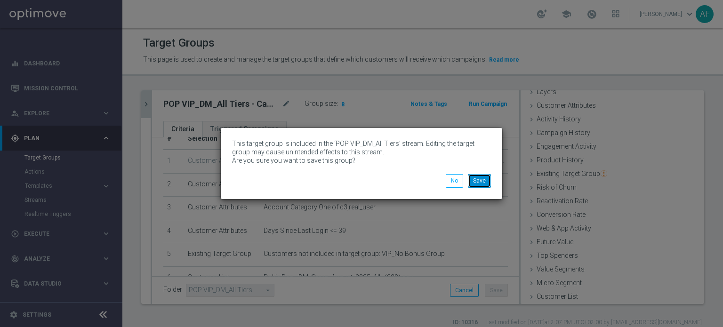
click at [479, 180] on button "Save" at bounding box center [479, 180] width 23 height 13
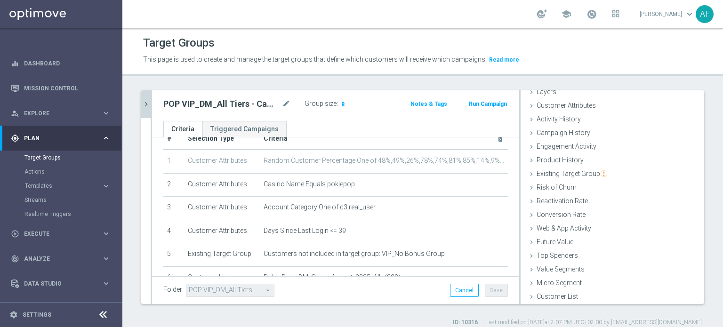
click at [147, 107] on icon "chevron_right" at bounding box center [146, 104] width 9 height 9
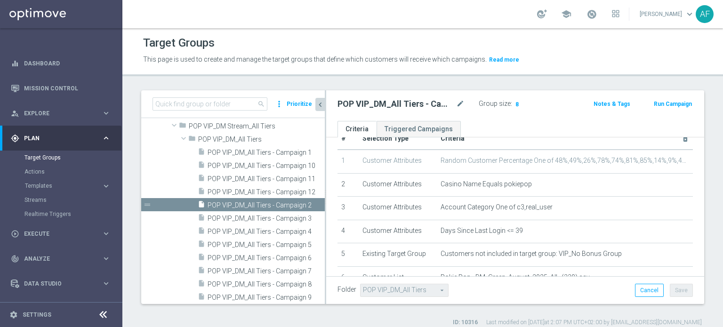
scroll to position [56, 0]
click at [274, 215] on span "POP VIP_DM_All Tiers - Campaign 3" at bounding box center [256, 219] width 96 height 8
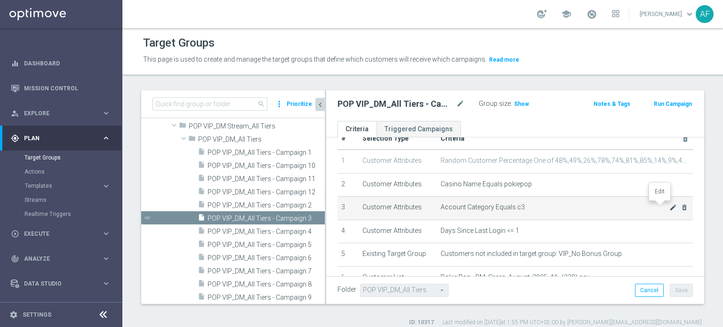
click at [669, 207] on icon "mode_edit" at bounding box center [673, 208] width 8 height 8
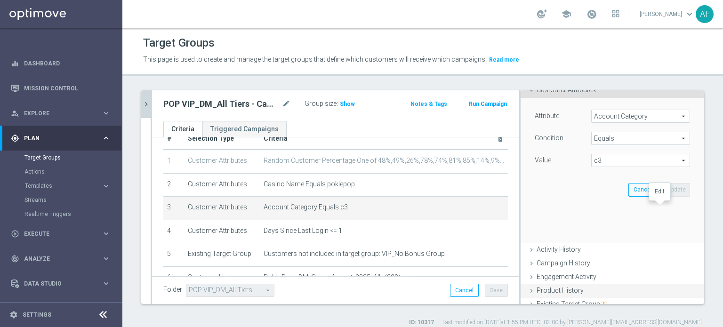
scroll to position [60, 0]
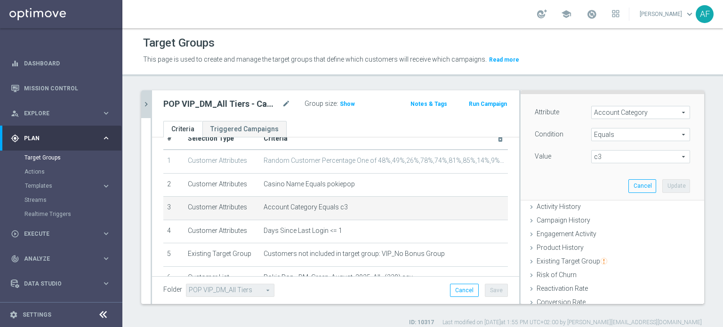
click at [608, 137] on span "Equals" at bounding box center [641, 135] width 98 height 12
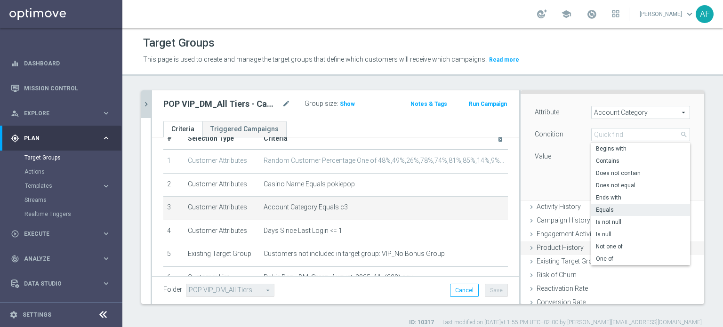
click at [613, 257] on span "One of" at bounding box center [640, 259] width 89 height 8
type input "One of"
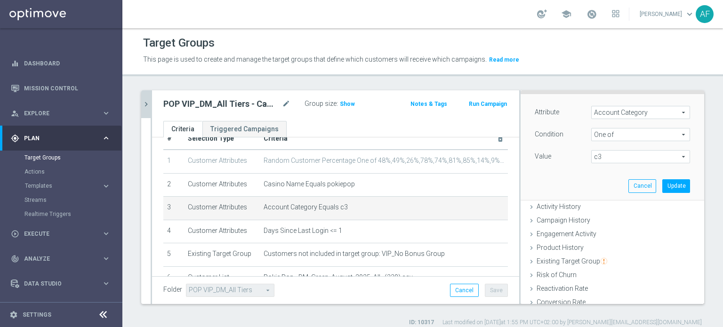
click at [604, 160] on span "c3" at bounding box center [641, 157] width 98 height 12
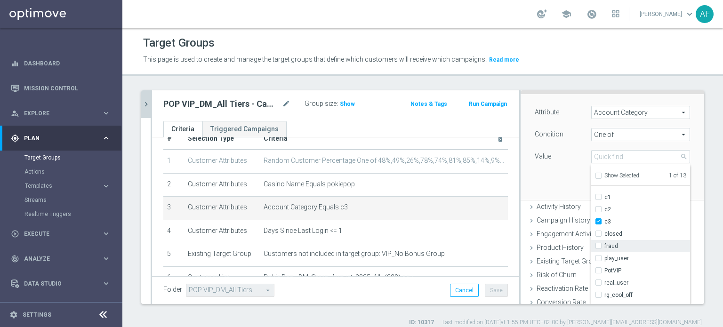
scroll to position [30, 0]
click at [605, 269] on span "real_user" at bounding box center [648, 272] width 86 height 8
click at [602, 269] on input "real_user" at bounding box center [601, 272] width 6 height 6
checkbox input "true"
type input "Selected 2 of 13"
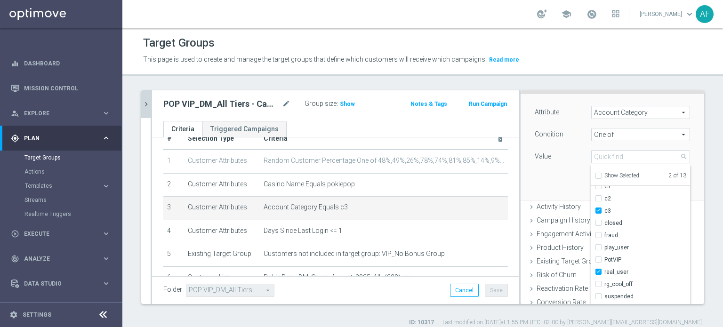
click at [555, 177] on div "Attribute Account Category Account Category arrow_drop_down search Condition On…" at bounding box center [612, 146] width 169 height 105
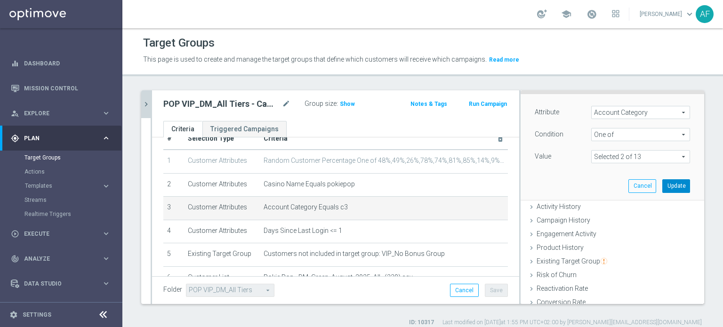
click at [664, 184] on button "Update" at bounding box center [676, 185] width 28 height 13
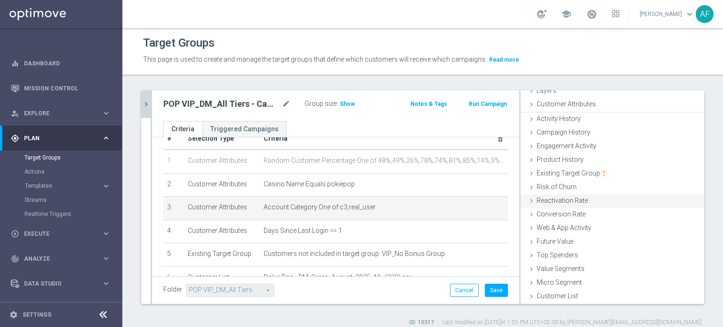
scroll to position [41, 0]
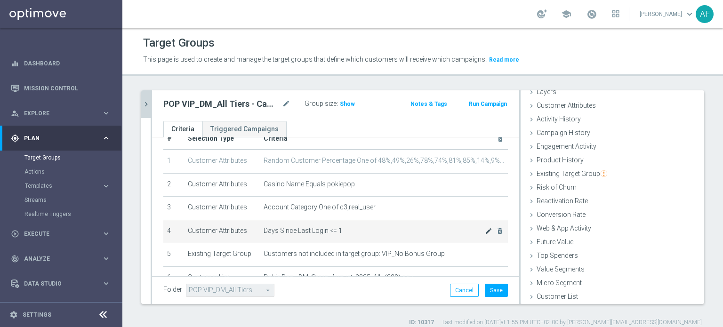
click at [485, 227] on icon "mode_edit" at bounding box center [489, 231] width 8 height 8
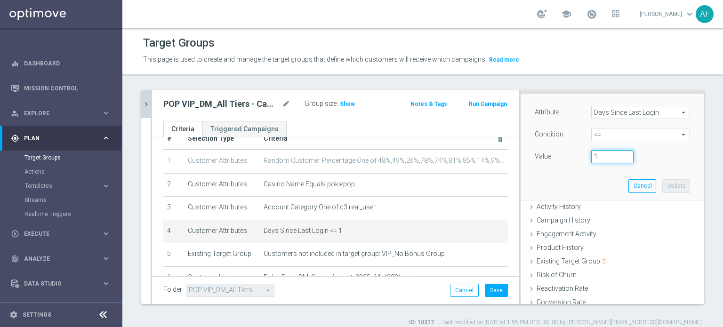
click at [591, 156] on input "1" at bounding box center [612, 156] width 42 height 13
type input "39"
click at [664, 187] on button "Update" at bounding box center [676, 185] width 28 height 13
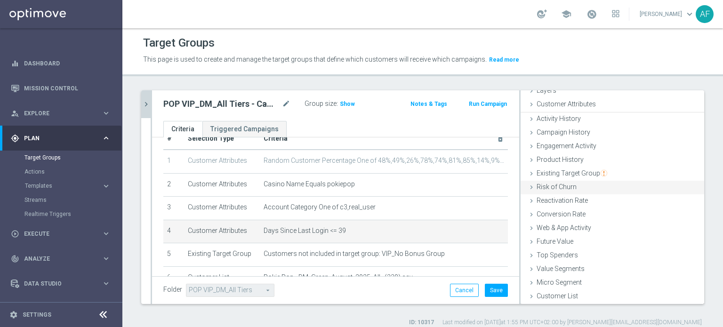
scroll to position [41, 0]
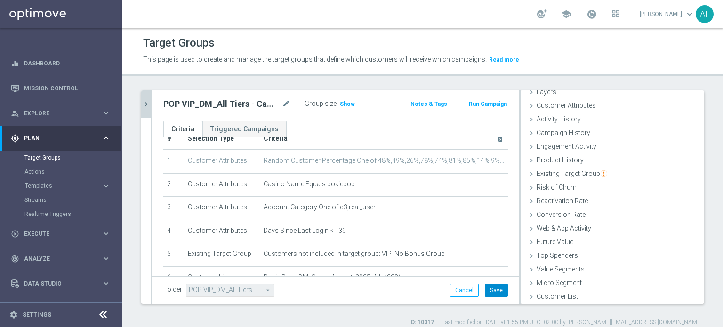
click at [485, 289] on button "Save" at bounding box center [496, 290] width 23 height 13
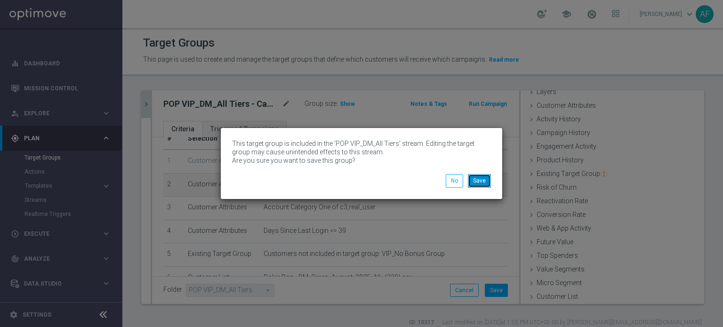
click at [486, 178] on button "Save" at bounding box center [479, 180] width 23 height 13
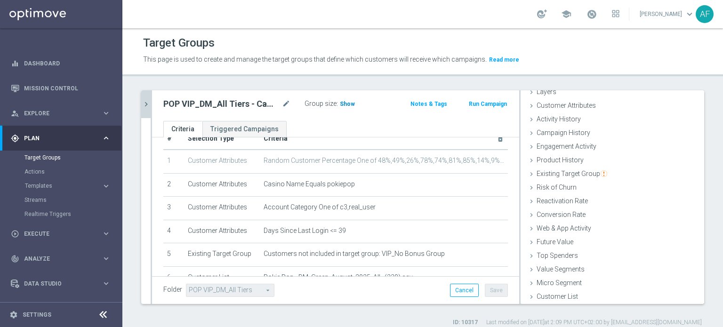
click at [348, 107] on span "Show" at bounding box center [347, 104] width 15 height 7
click at [147, 105] on icon "chevron_right" at bounding box center [146, 104] width 9 height 9
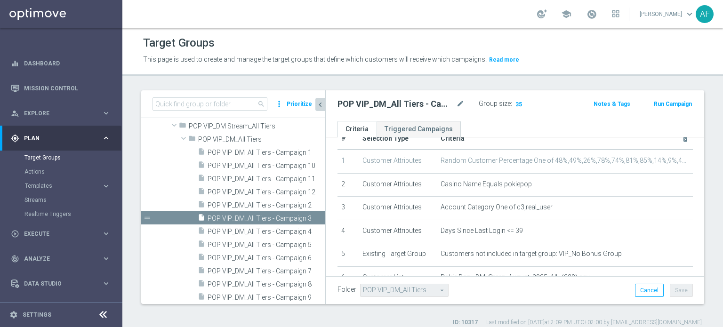
scroll to position [56, 0]
click at [295, 228] on span "POP VIP_DM_All Tiers - Campaign 4" at bounding box center [256, 232] width 96 height 8
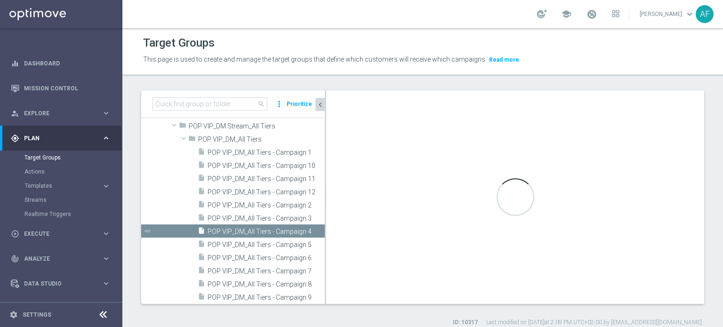
checkbox input "true"
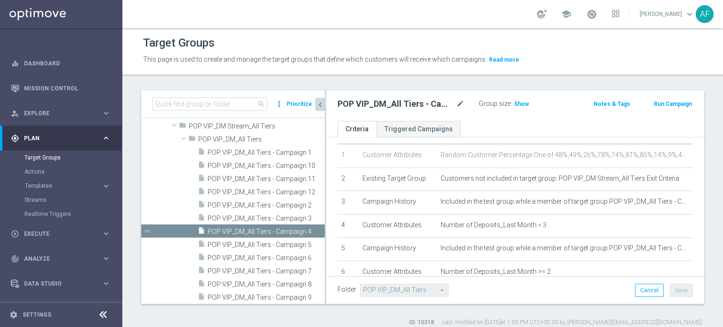
scroll to position [27, 0]
click at [689, 202] on div "# Selection Type Criteria delete_forever 1 Customer Attributes Random Customer …" at bounding box center [515, 290] width 378 height 359
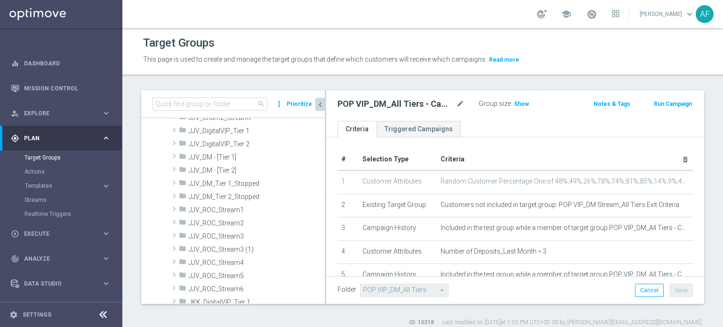
scroll to position [1459, 0]
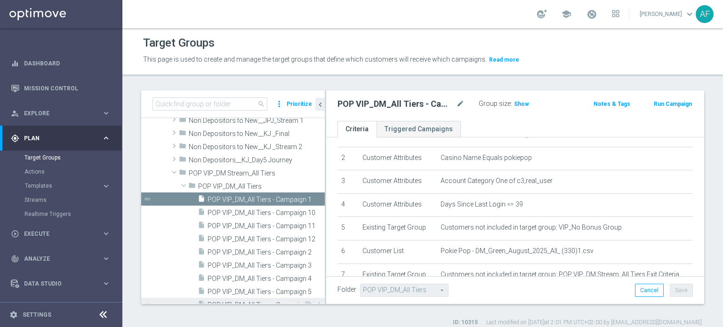
scroll to position [2535, 0]
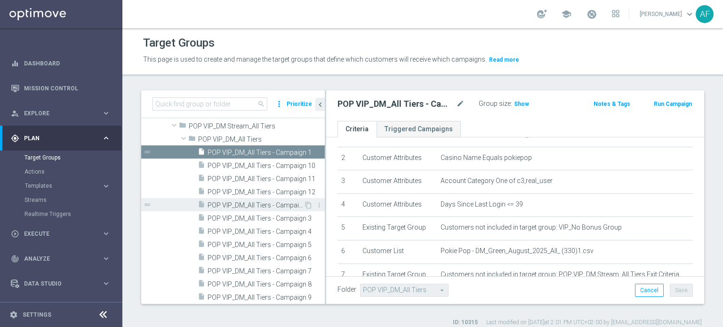
click at [249, 202] on span "POP VIP_DM_All Tiers - Campaign 2" at bounding box center [256, 206] width 96 height 8
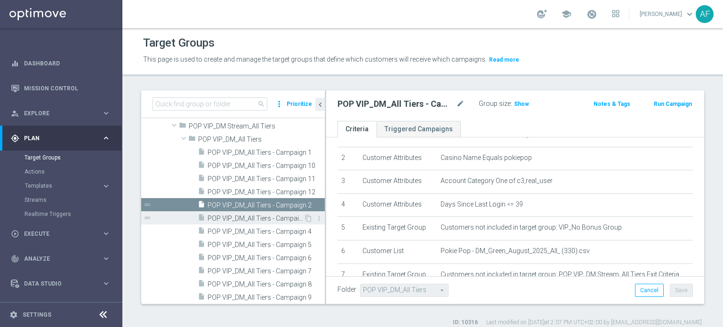
click at [267, 215] on span "POP VIP_DM_All Tiers - Campaign 3" at bounding box center [256, 219] width 96 height 8
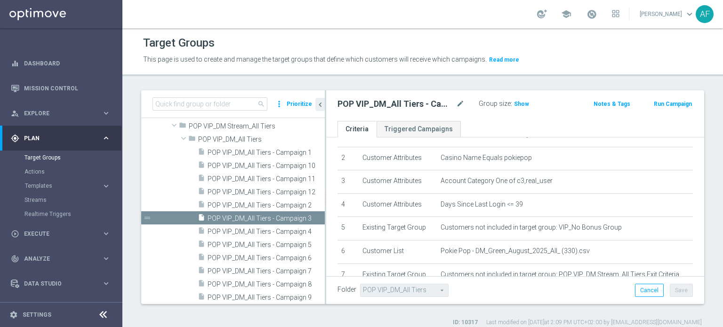
drag, startPoint x: 338, startPoint y: 102, endPoint x: 460, endPoint y: 112, distance: 123.3
click at [460, 113] on div "POP VIP_DM_All Tiers - Campaign 3 mode_edit Group size : Show Notes & Tags Run …" at bounding box center [515, 105] width 378 height 31
click at [459, 105] on icon "mode_edit" at bounding box center [460, 103] width 8 height 11
click at [443, 105] on input "POP VIP_DM_All Tiers - Campaign 3" at bounding box center [401, 104] width 127 height 13
click at [445, 105] on input "POP VIP_DM_All Tiers - Campaign 3" at bounding box center [401, 104] width 127 height 13
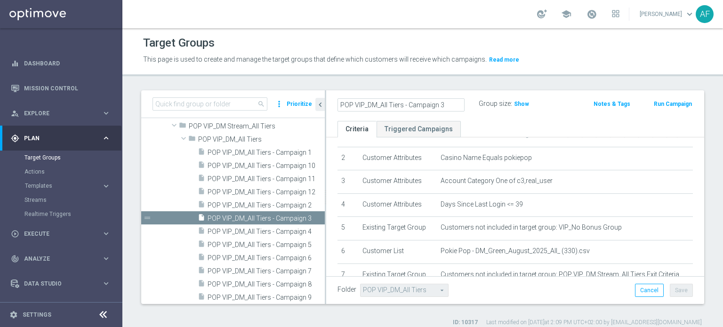
click at [443, 105] on input "POP VIP_DM_All Tiers - Campaign 3" at bounding box center [401, 104] width 127 height 13
drag, startPoint x: 388, startPoint y: 103, endPoint x: 314, endPoint y: 103, distance: 73.9
click at [314, 103] on as-split "search more_vert Prioritize Customer Target Groups library_add create_new_folder" at bounding box center [422, 197] width 563 height 214
click at [228, 103] on input at bounding box center [210, 103] width 115 height 13
paste input "POP VIP_DM_All Tiers - Campaign 3"
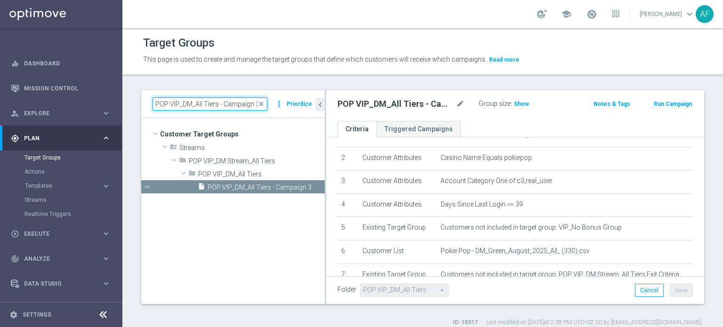
drag, startPoint x: 176, startPoint y: 104, endPoint x: 147, endPoint y: 105, distance: 28.7
click at [147, 105] on div "POP VIP_DM_All Tiers - Campaign 3 close more_vert Prioritize" at bounding box center [233, 104] width 184 height 28
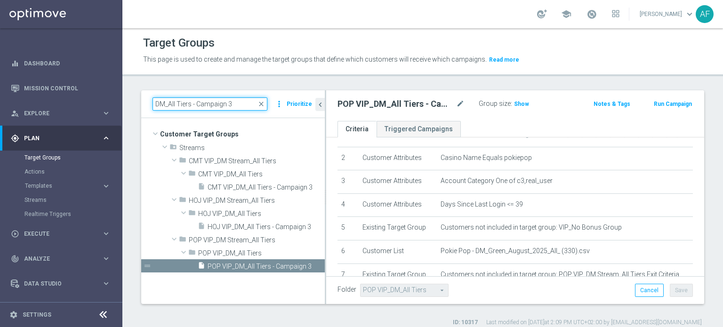
click at [232, 105] on input "DM_All Tiers - Campaign 3" at bounding box center [210, 103] width 115 height 13
type input "DM_All Tiers - Campaign 3"
click at [232, 187] on span "CMT VIP_DM_All Tiers - Campaign 3" at bounding box center [256, 188] width 96 height 8
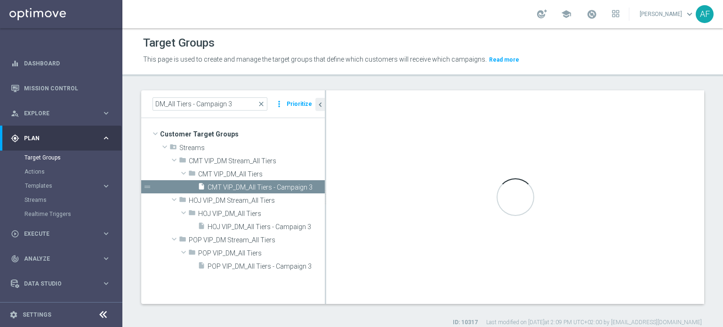
type input "CMT VIP_DM_All Tiers"
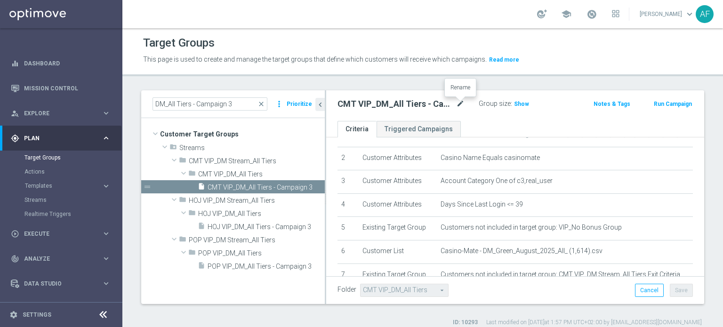
click at [461, 101] on icon "mode_edit" at bounding box center [460, 103] width 8 height 11
click at [423, 101] on input "CMT VIP_DM_All Tiers - Campaign 3" at bounding box center [401, 104] width 127 height 13
drag, startPoint x: 448, startPoint y: 103, endPoint x: 332, endPoint y: 99, distance: 115.9
click at [332, 99] on div "CMT VIP_DM_All Tiers - Campaign 3" at bounding box center [401, 104] width 141 height 13
click at [227, 107] on input "DM_All Tiers - Campaign 3" at bounding box center [210, 103] width 115 height 13
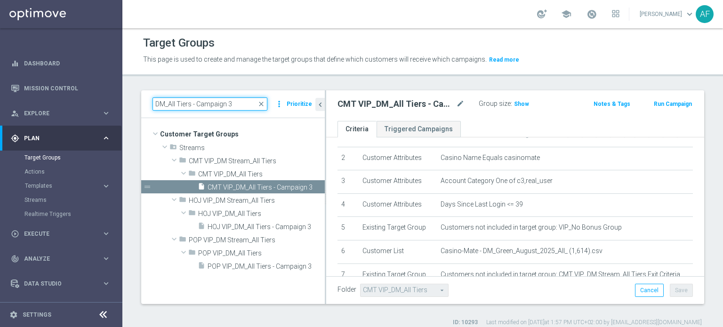
drag, startPoint x: 224, startPoint y: 103, endPoint x: 151, endPoint y: 98, distance: 73.6
click at [151, 98] on div "DM_All Tiers - Campaign 3 close more_vert Prioritize" at bounding box center [233, 104] width 184 height 28
paste input "CMT VIP_"
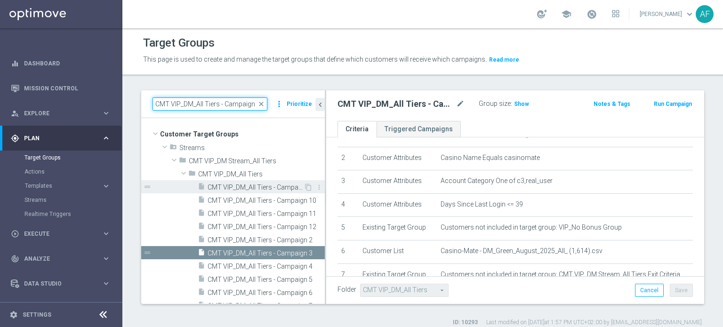
type input "CMT VIP_DM_All Tiers - Campaign"
click at [274, 185] on span "CMT VIP_DM_All Tiers - Campaign 1" at bounding box center [256, 188] width 96 height 8
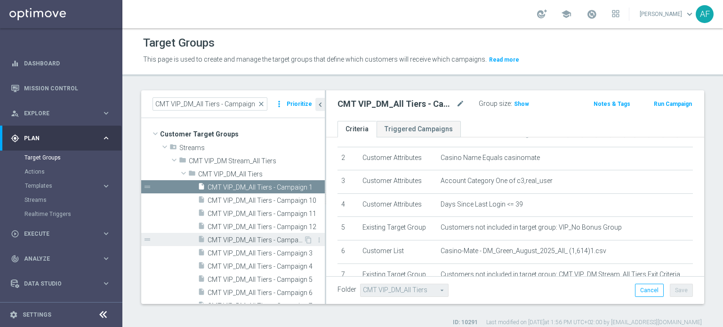
click at [250, 237] on span "CMT VIP_DM_All Tiers - Campaign 2" at bounding box center [256, 240] width 96 height 8
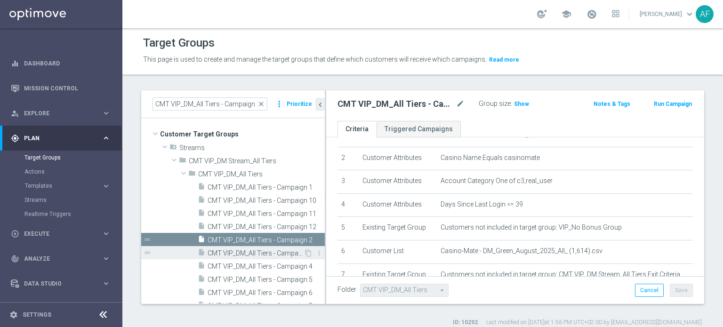
click at [254, 250] on span "CMT VIP_DM_All Tiers - Campaign 3" at bounding box center [256, 254] width 96 height 8
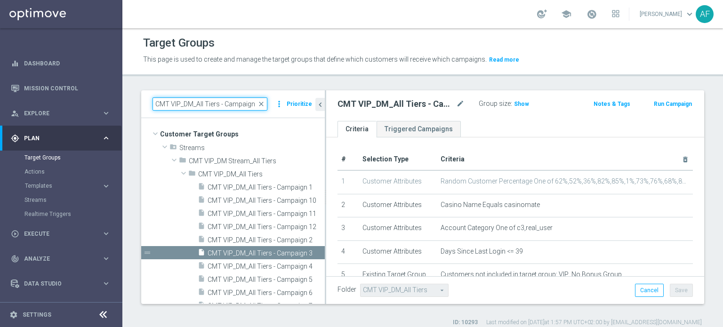
drag, startPoint x: 154, startPoint y: 105, endPoint x: 280, endPoint y: 113, distance: 125.5
click at [280, 113] on div "CMT VIP_DM_All Tiers - Campaign close more_vert Prioritize" at bounding box center [233, 104] width 184 height 28
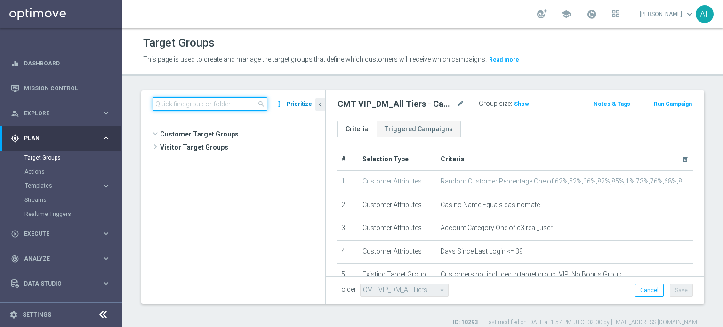
scroll to position [666, 0]
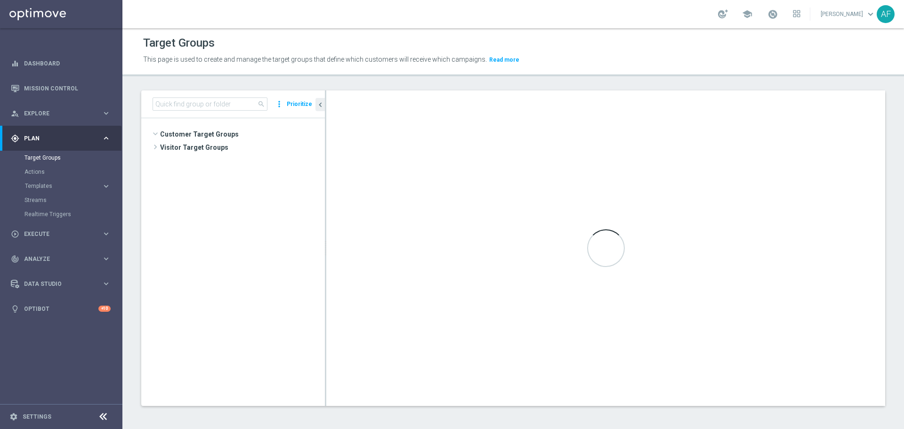
scroll to position [481, 0]
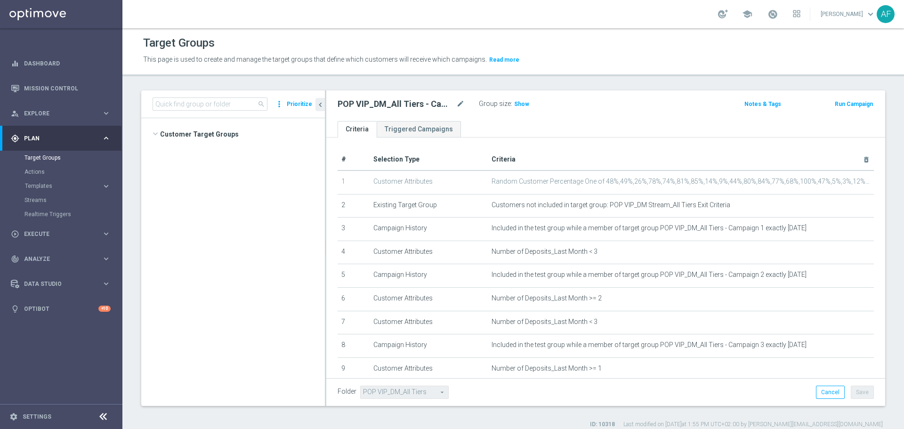
scroll to position [1459, 0]
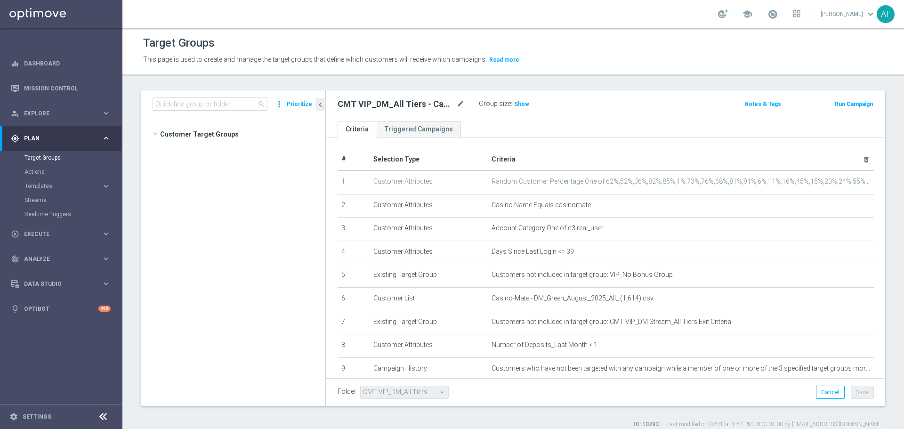
scroll to position [666, 0]
